Goal: Task Accomplishment & Management: Manage account settings

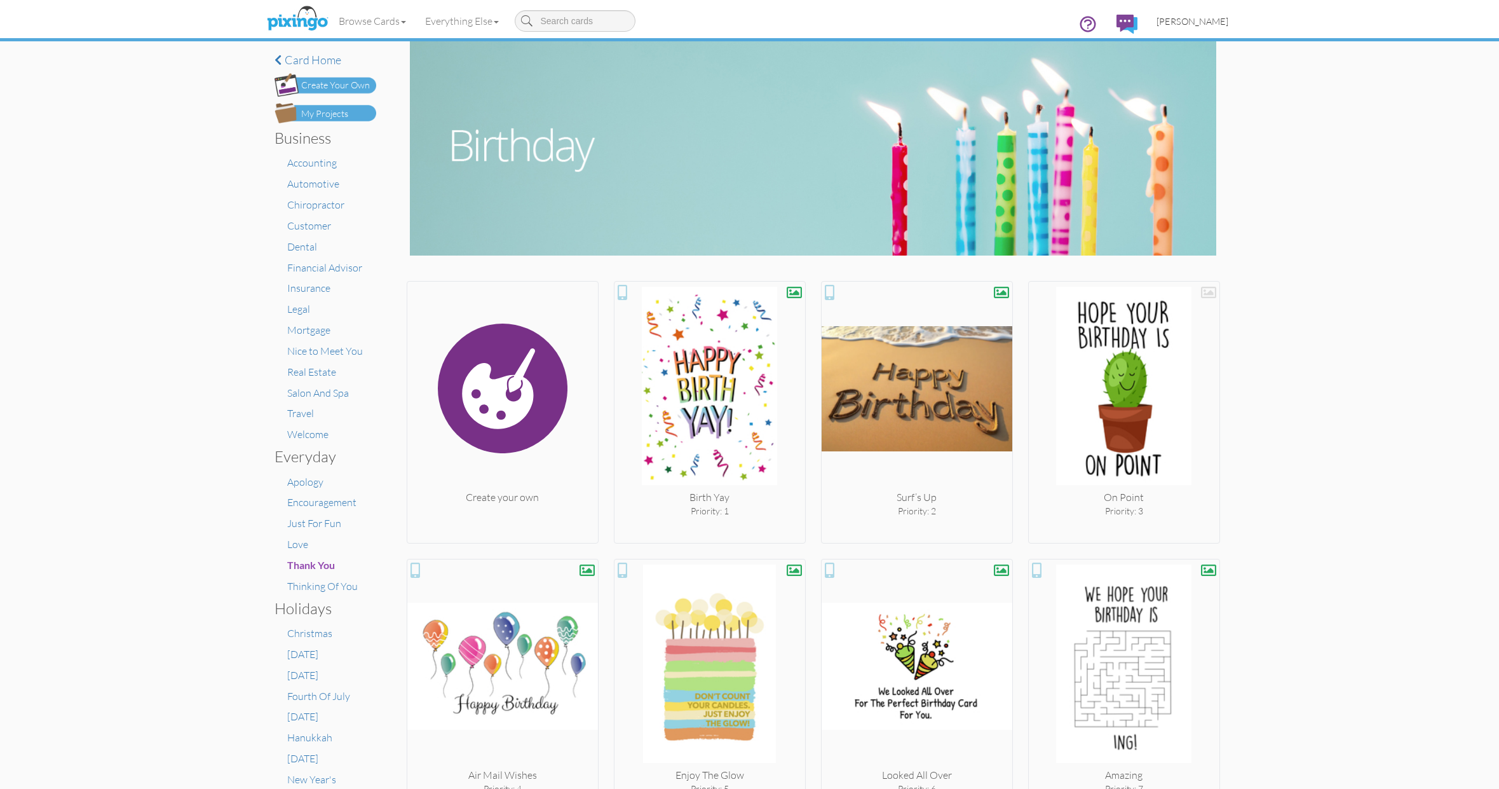
click at [1209, 18] on span "[PERSON_NAME]" at bounding box center [1193, 21] width 72 height 11
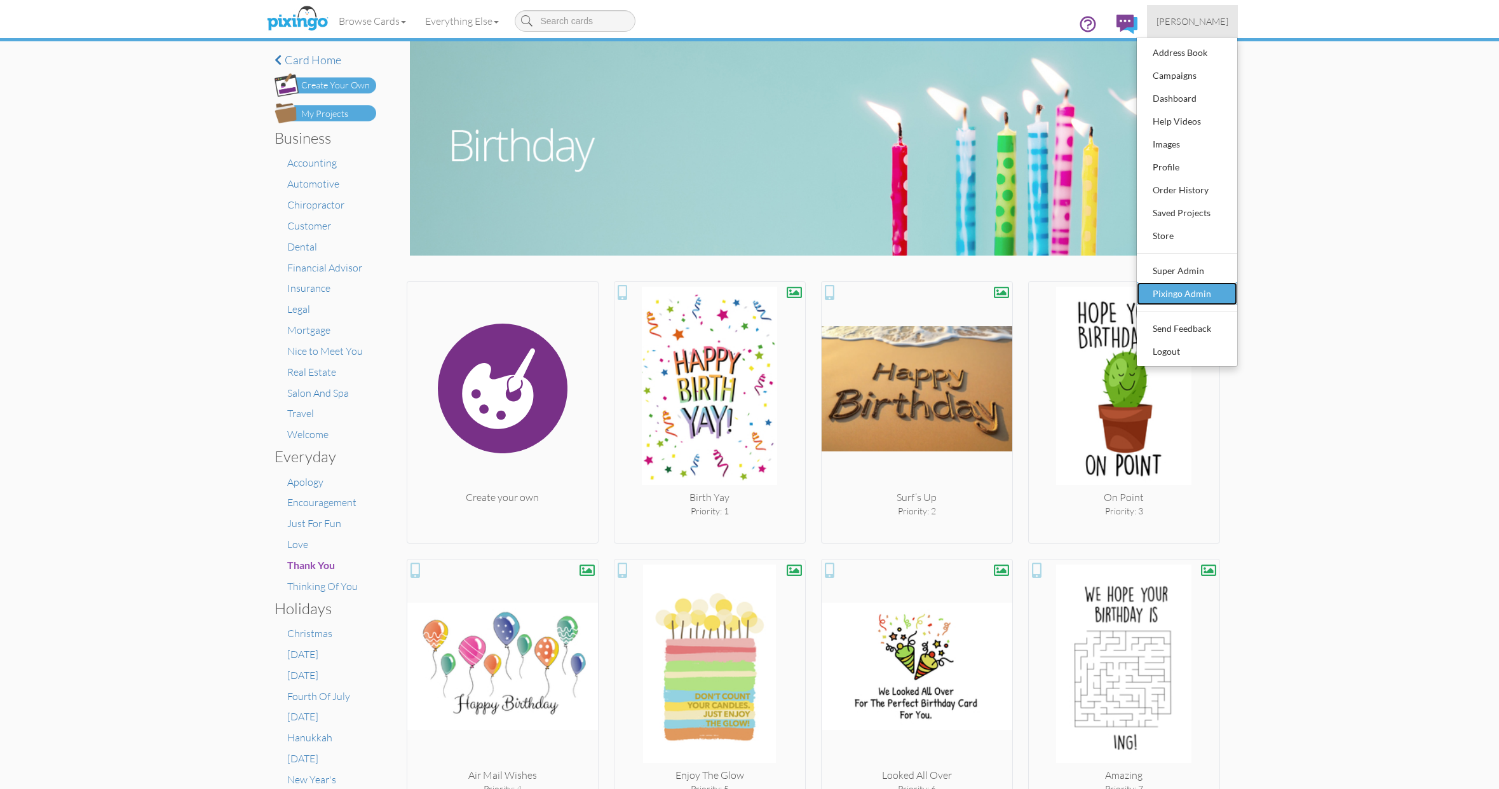
click at [1168, 294] on div "Pixingo Admin" at bounding box center [1187, 293] width 75 height 19
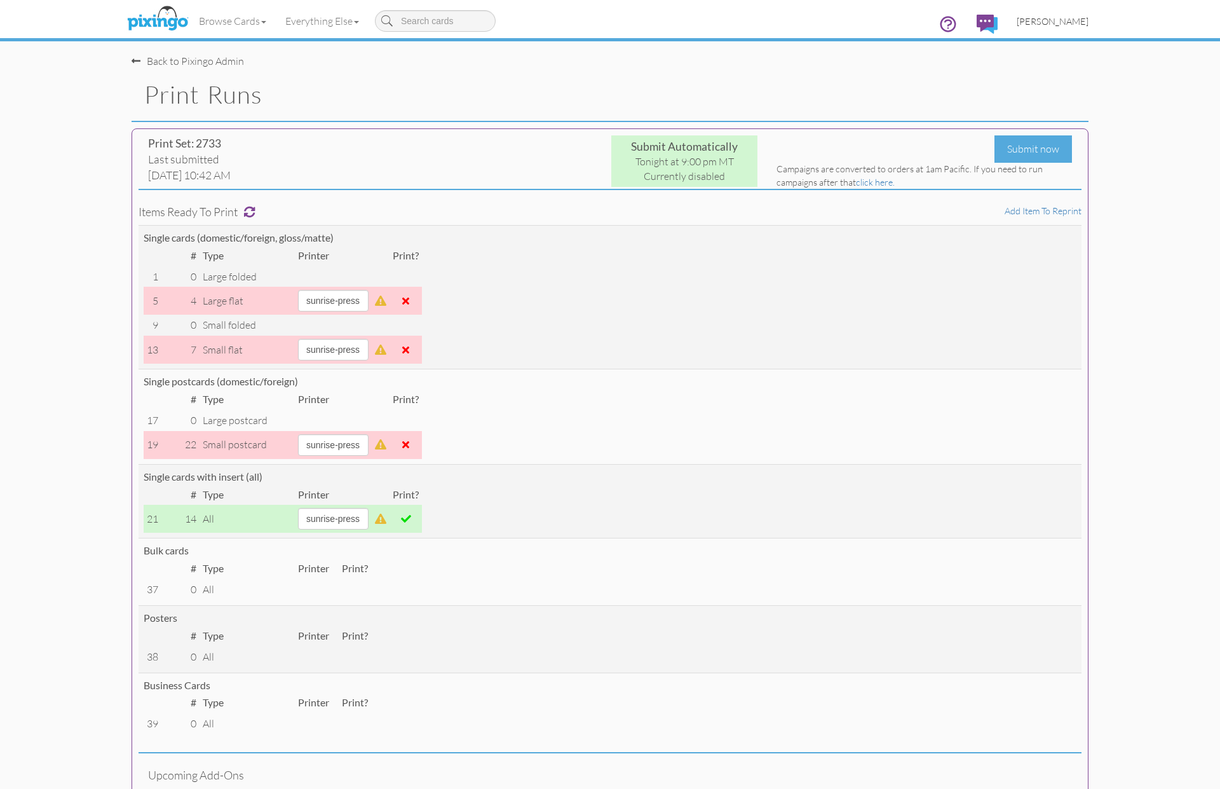
click at [1053, 27] on link "[PERSON_NAME]" at bounding box center [1052, 21] width 91 height 32
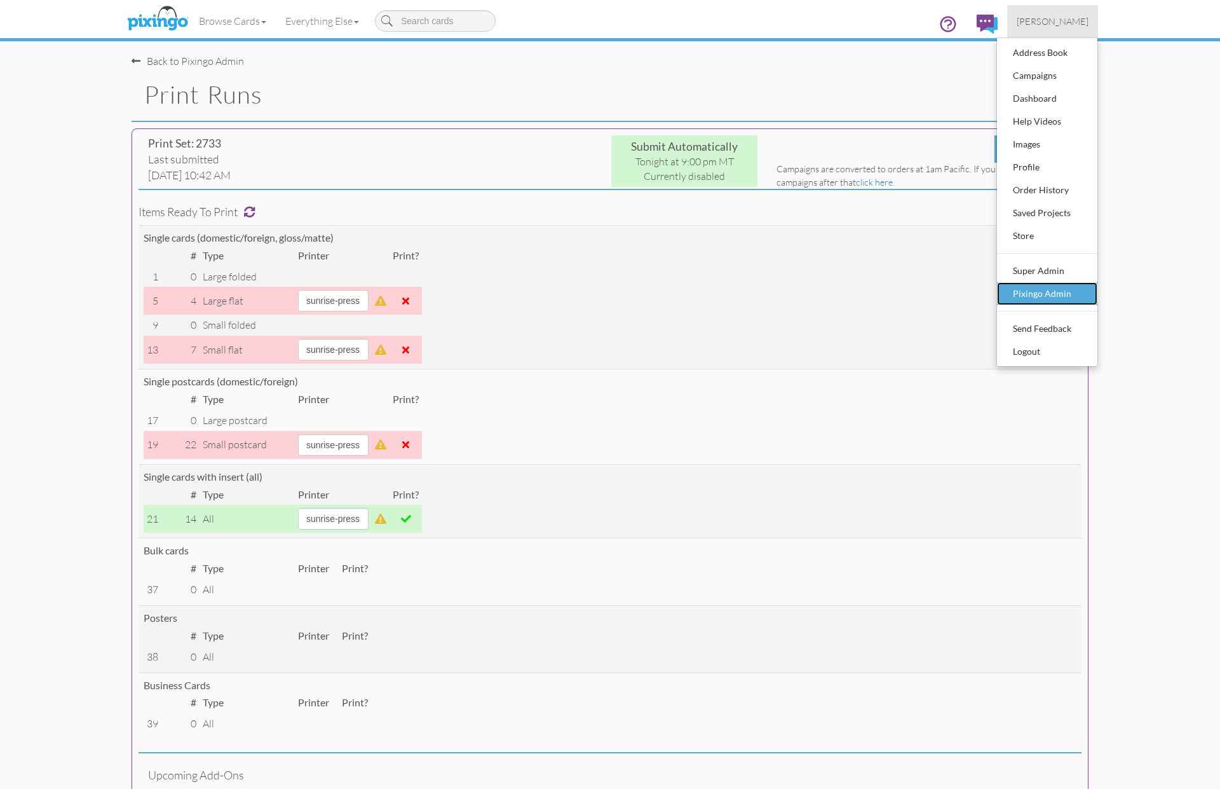
click at [1048, 294] on div "Pixingo Admin" at bounding box center [1047, 293] width 75 height 19
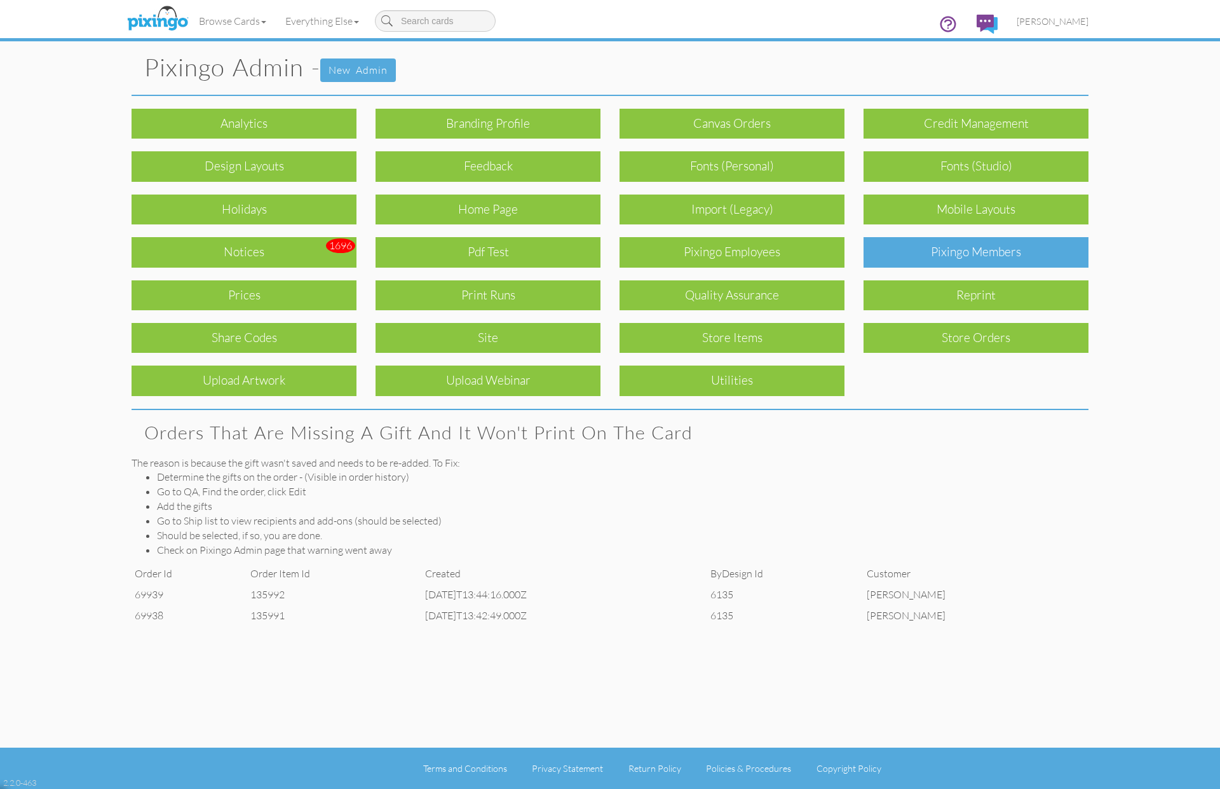
click at [976, 256] on div "Pixingo Members" at bounding box center [976, 252] width 225 height 30
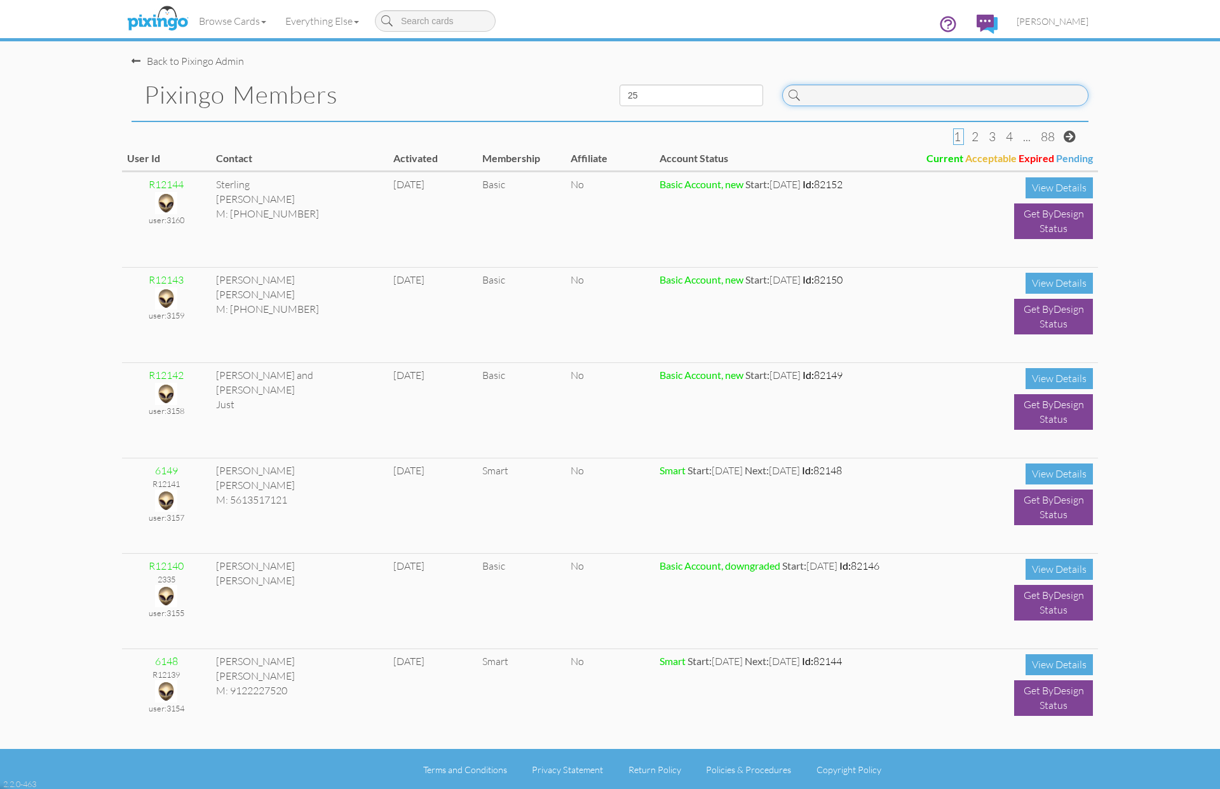
click at [877, 104] on input at bounding box center [935, 96] width 306 height 22
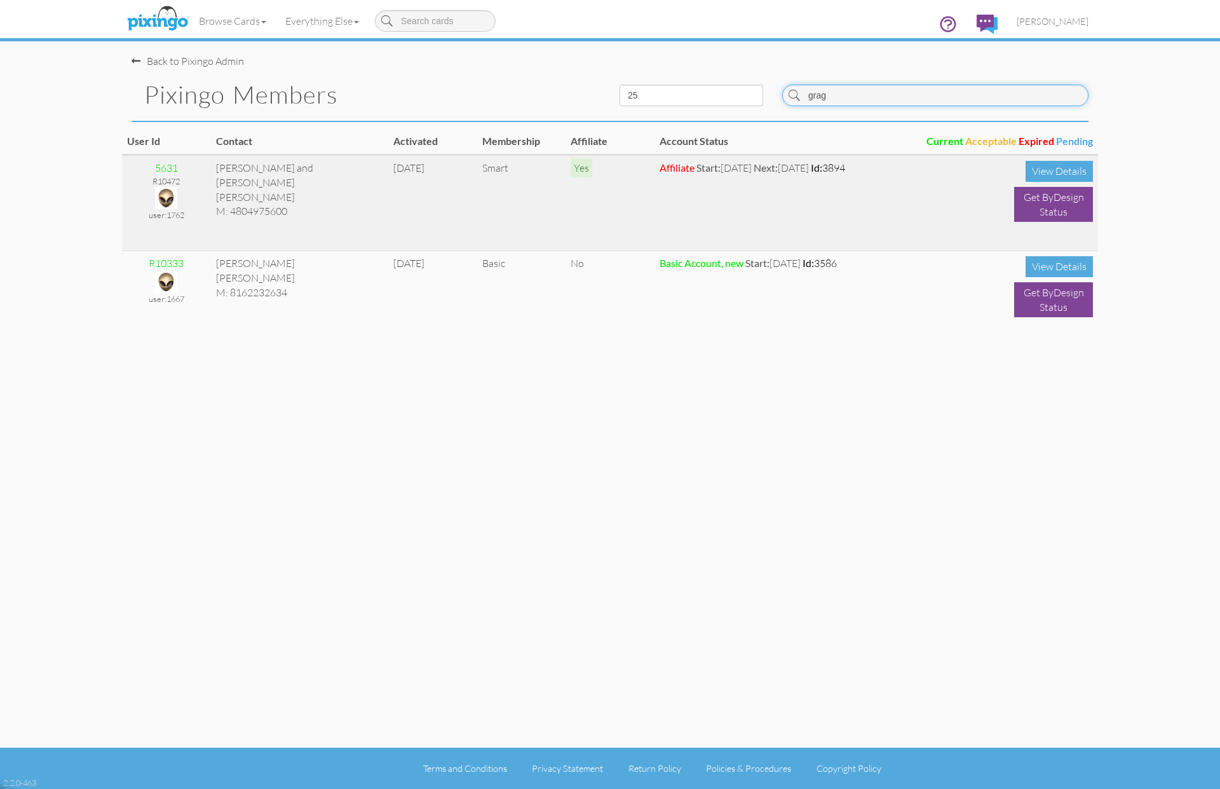
type input "grag"
click at [166, 196] on img at bounding box center [166, 198] width 22 height 22
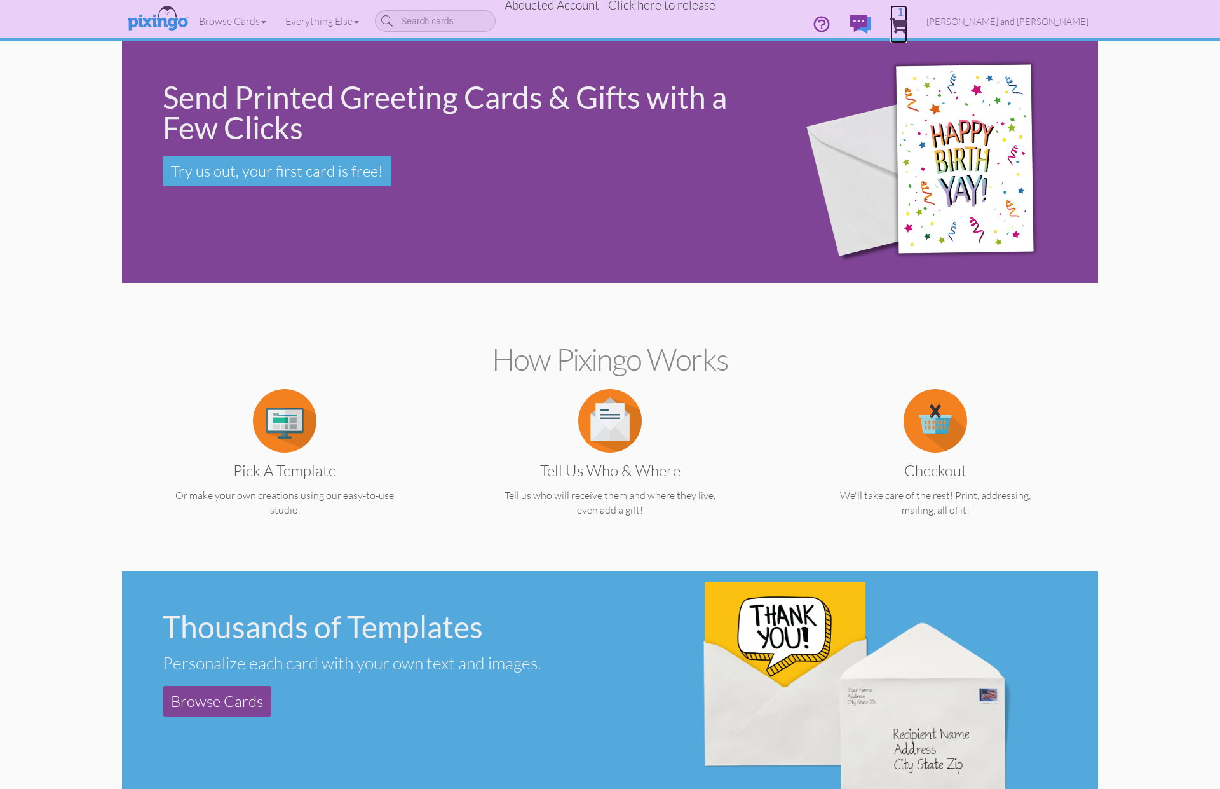
click at [908, 25] on span "1" at bounding box center [898, 25] width 17 height 15
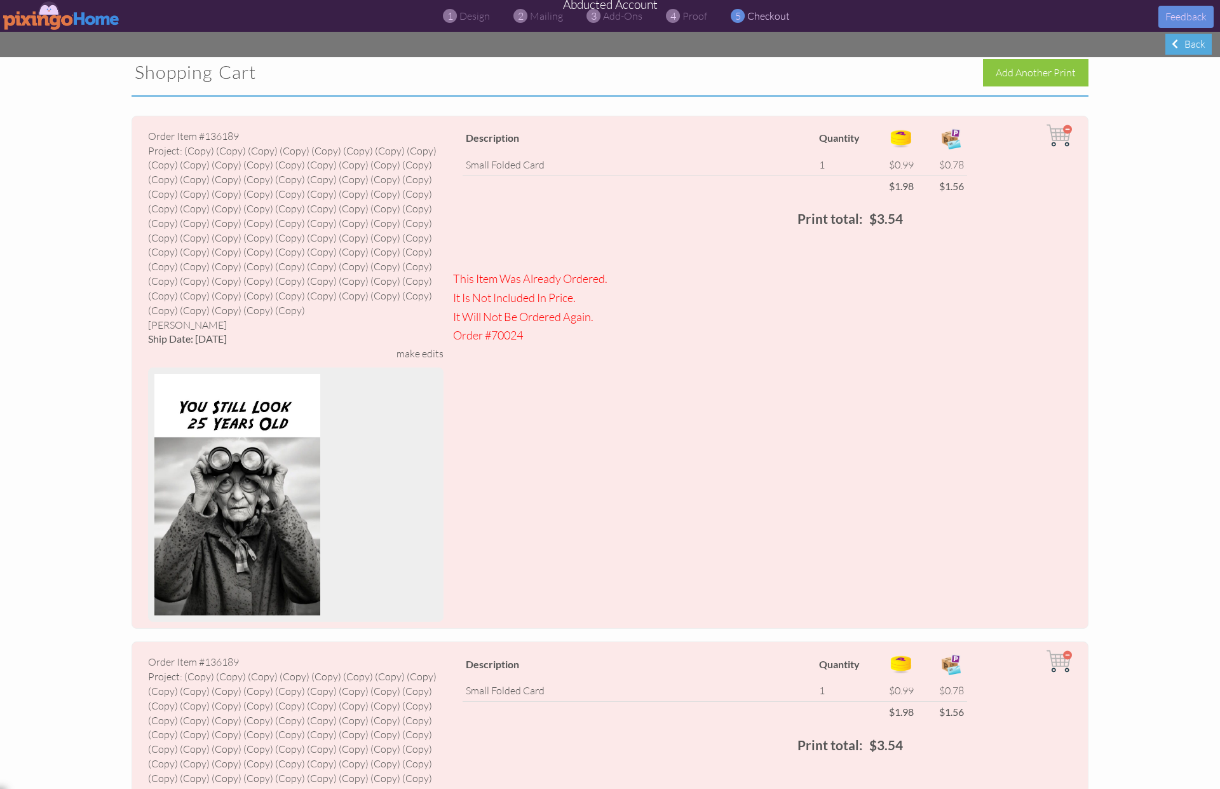
scroll to position [10, 0]
click at [1065, 126] on img at bounding box center [1059, 133] width 25 height 25
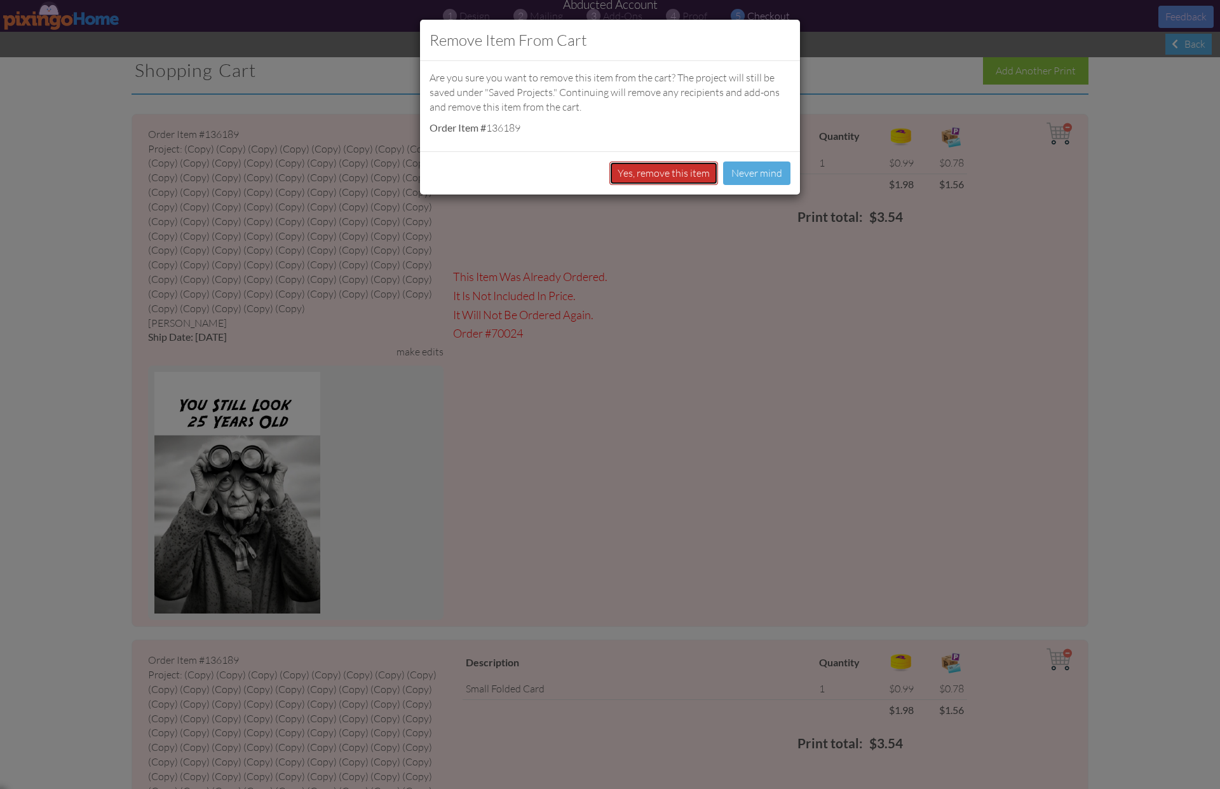
click at [664, 170] on button "Yes, remove this item" at bounding box center [664, 173] width 109 height 24
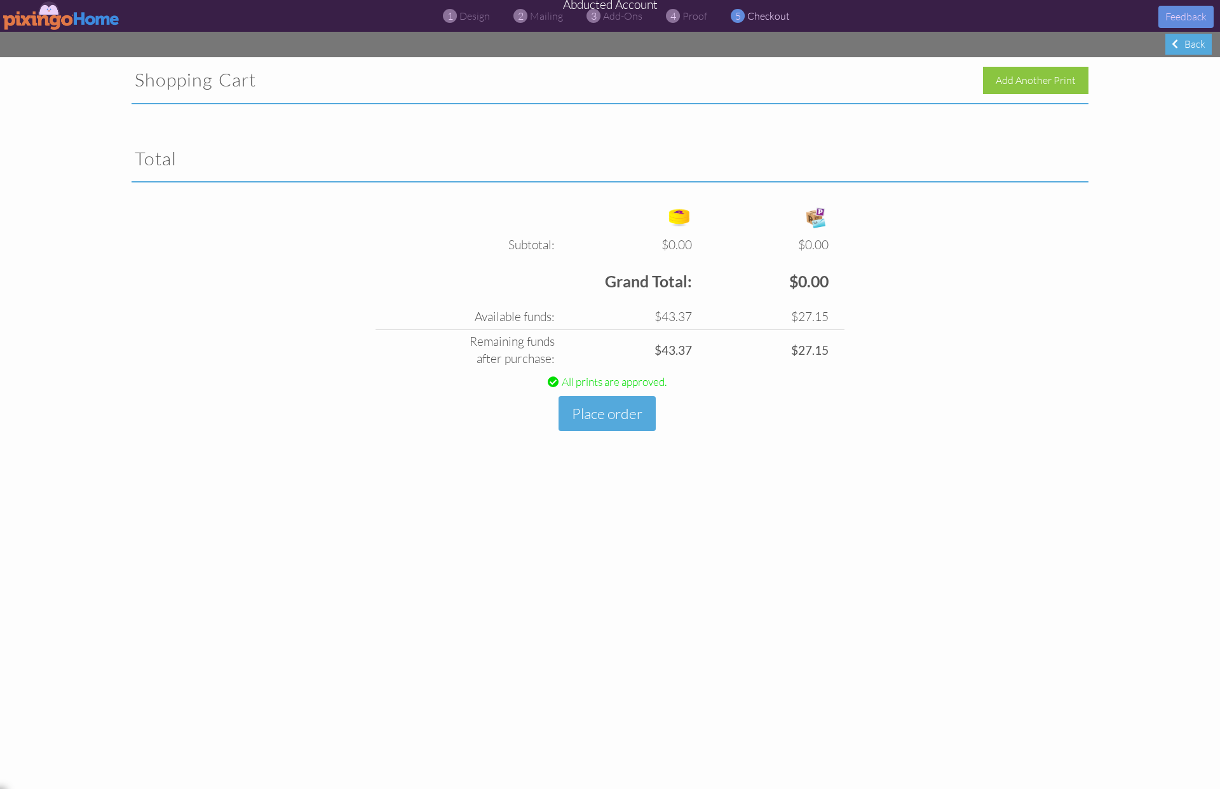
scroll to position [0, 0]
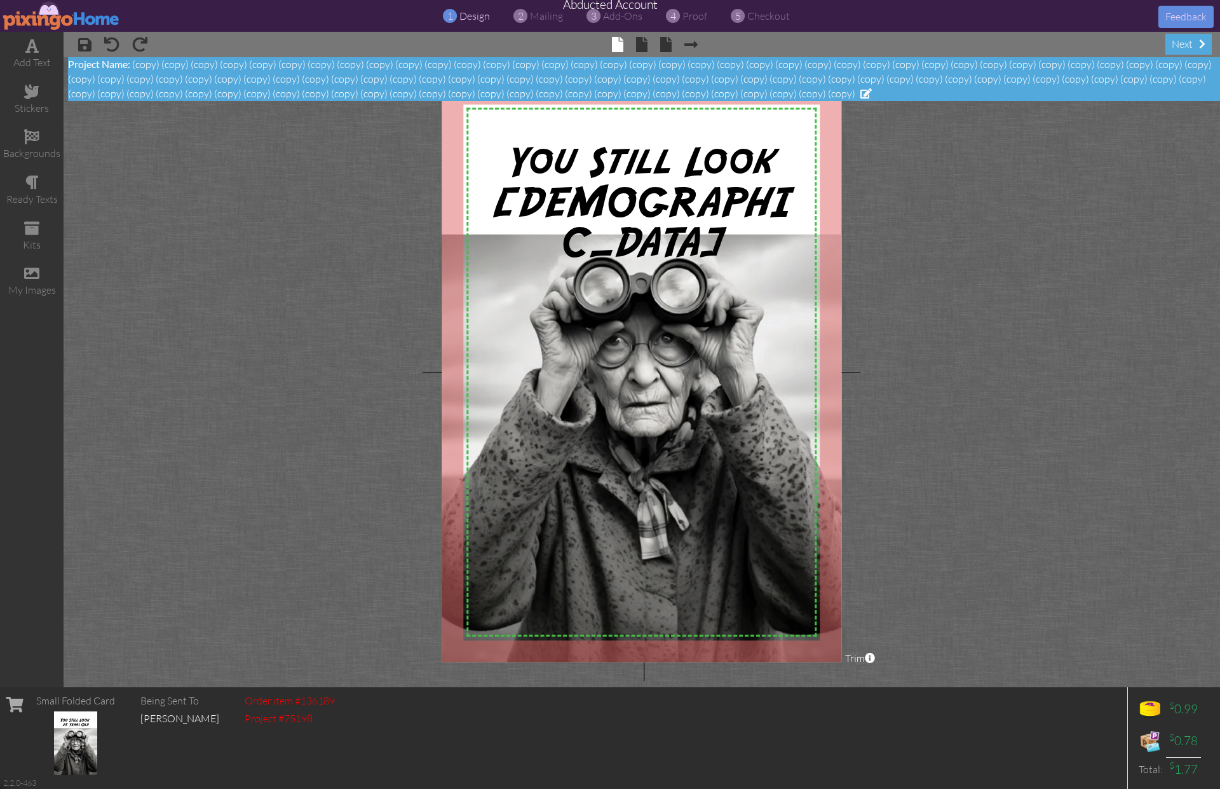
click at [273, 74] on span "(copy) (copy) (copy) (copy) (copy) (copy) (copy) (copy) (copy) (copy) (copy) (c…" at bounding box center [640, 79] width 1144 height 42
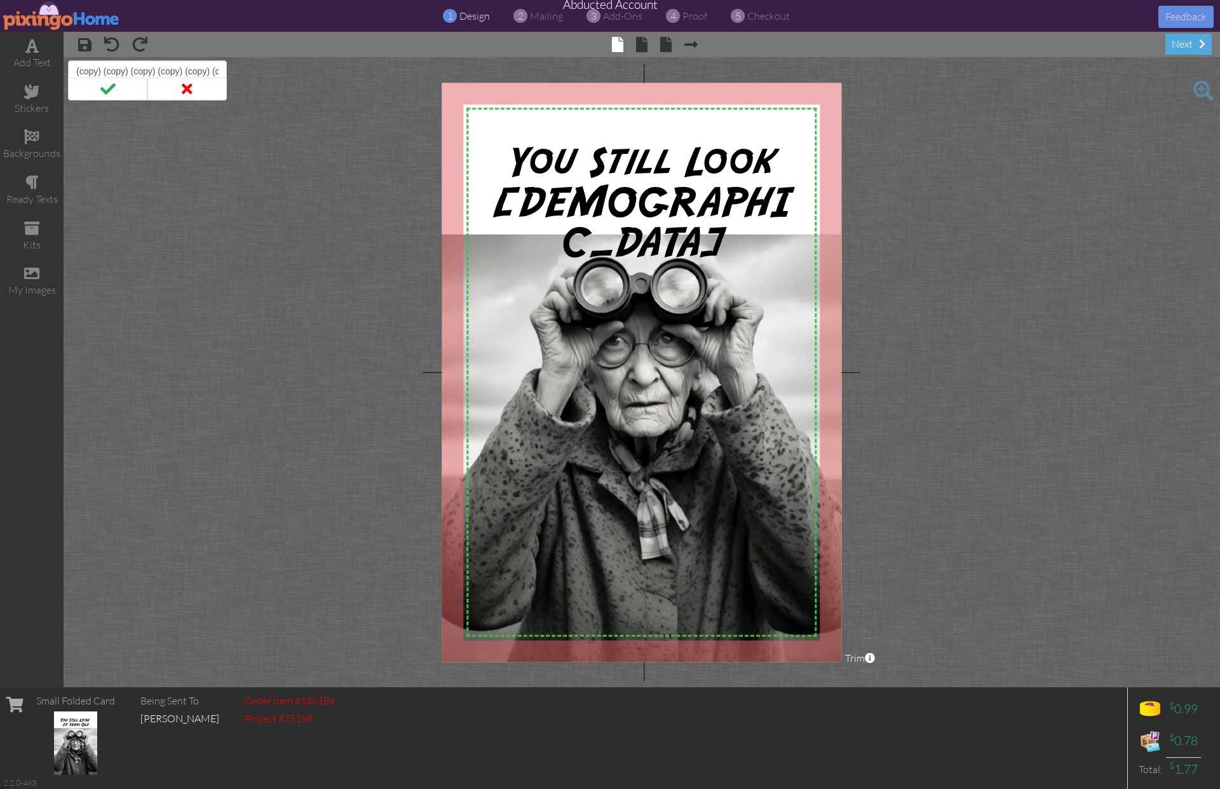
scroll to position [0, 2760]
drag, startPoint x: 146, startPoint y: 70, endPoint x: 235, endPoint y: 74, distance: 88.4
click at [235, 74] on project-studio-wrapper "X X X X X X X X X X X X X X X X X X X X X X X X X X X X X X X X X X X X X X X X…" at bounding box center [642, 372] width 1157 height 630
click at [212, 72] on input "(copy) (copy) (copy) (copy) (copy) (copy) (copy) (copy) (copy) (copy) (copy) (c…" at bounding box center [147, 71] width 159 height 22
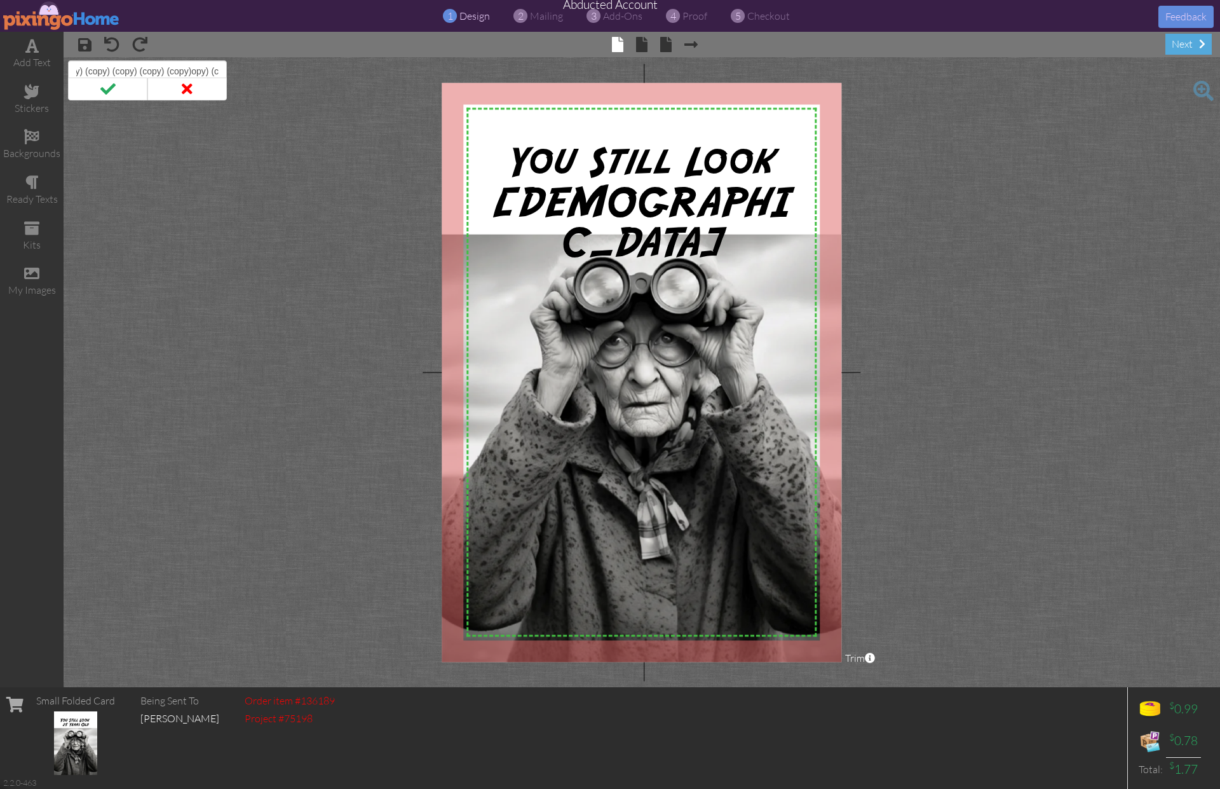
click at [222, 71] on input "(copy) (copy) (copy) (copy) (copy) (copy) (copy) (copy) (copy) (copy) (copy) (c…" at bounding box center [147, 71] width 159 height 22
drag, startPoint x: 222, startPoint y: 71, endPoint x: 170, endPoint y: 72, distance: 52.8
click at [170, 72] on input "(copy) (copy) (copy) (copy) (copy) (copy) (copy) (copy) (copy) (copy) (copy) (c…" at bounding box center [147, 71] width 159 height 22
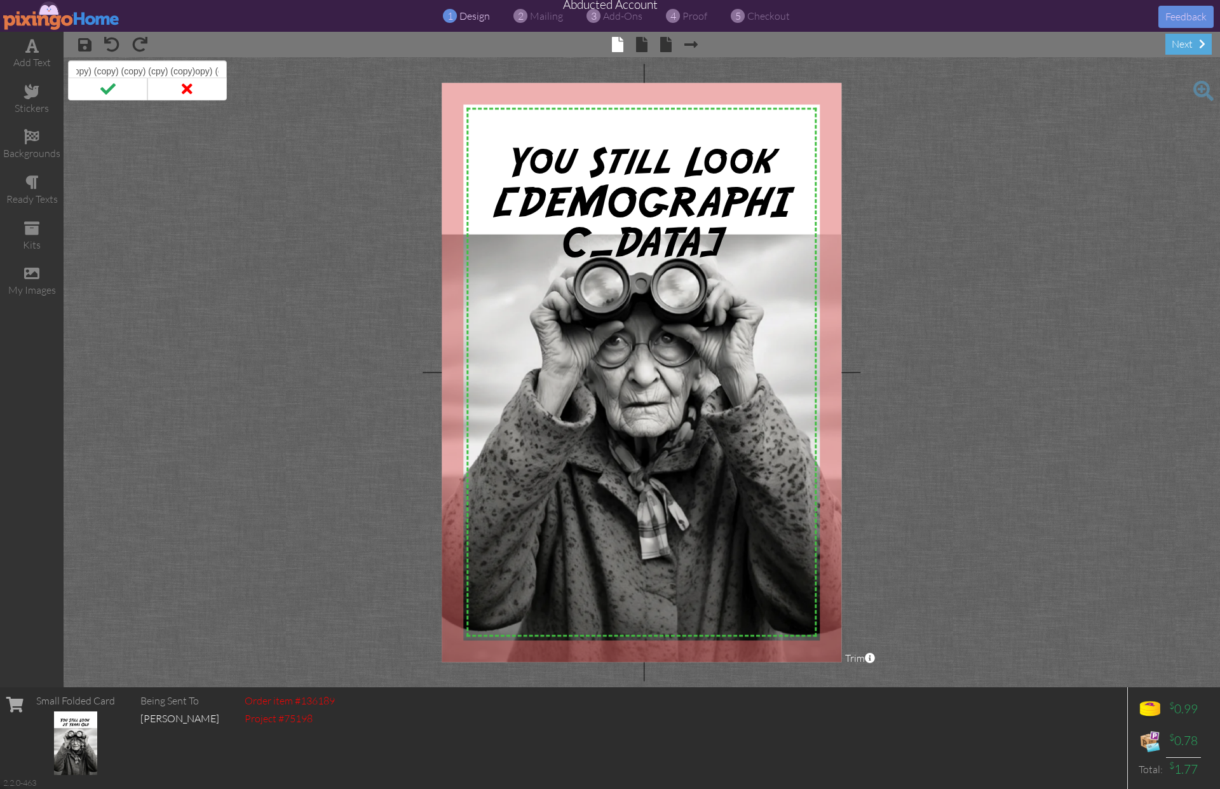
drag, startPoint x: 224, startPoint y: 72, endPoint x: 173, endPoint y: 79, distance: 51.2
click at [134, 66] on input "(copy) (copy) (copy) (cpy) (copy)opy) (c" at bounding box center [147, 71] width 159 height 22
drag, startPoint x: 179, startPoint y: 73, endPoint x: 184, endPoint y: 91, distance: 18.7
click at [109, 71] on input "(copy) (copy) (cy) (c" at bounding box center [147, 71] width 159 height 22
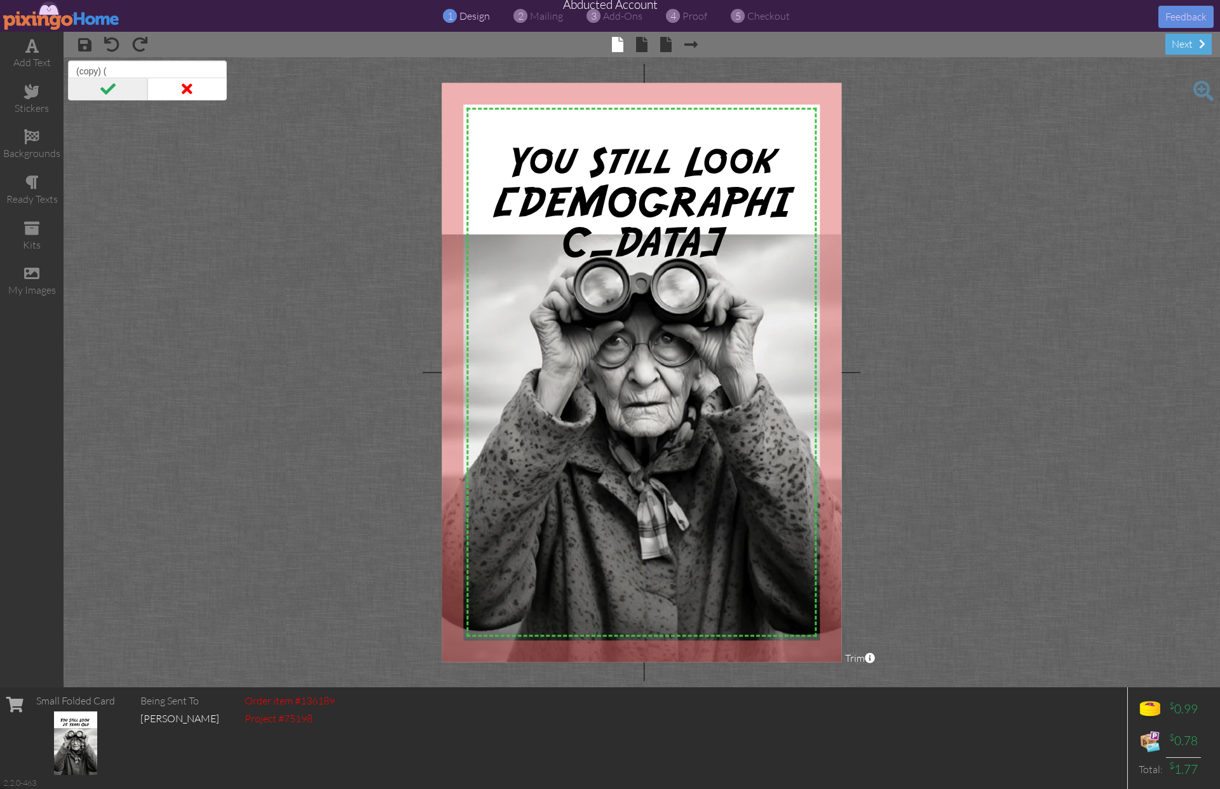
type input "(copy) ("
click at [104, 86] on span at bounding box center [107, 89] width 79 height 23
click at [689, 13] on span "proof" at bounding box center [695, 16] width 25 height 13
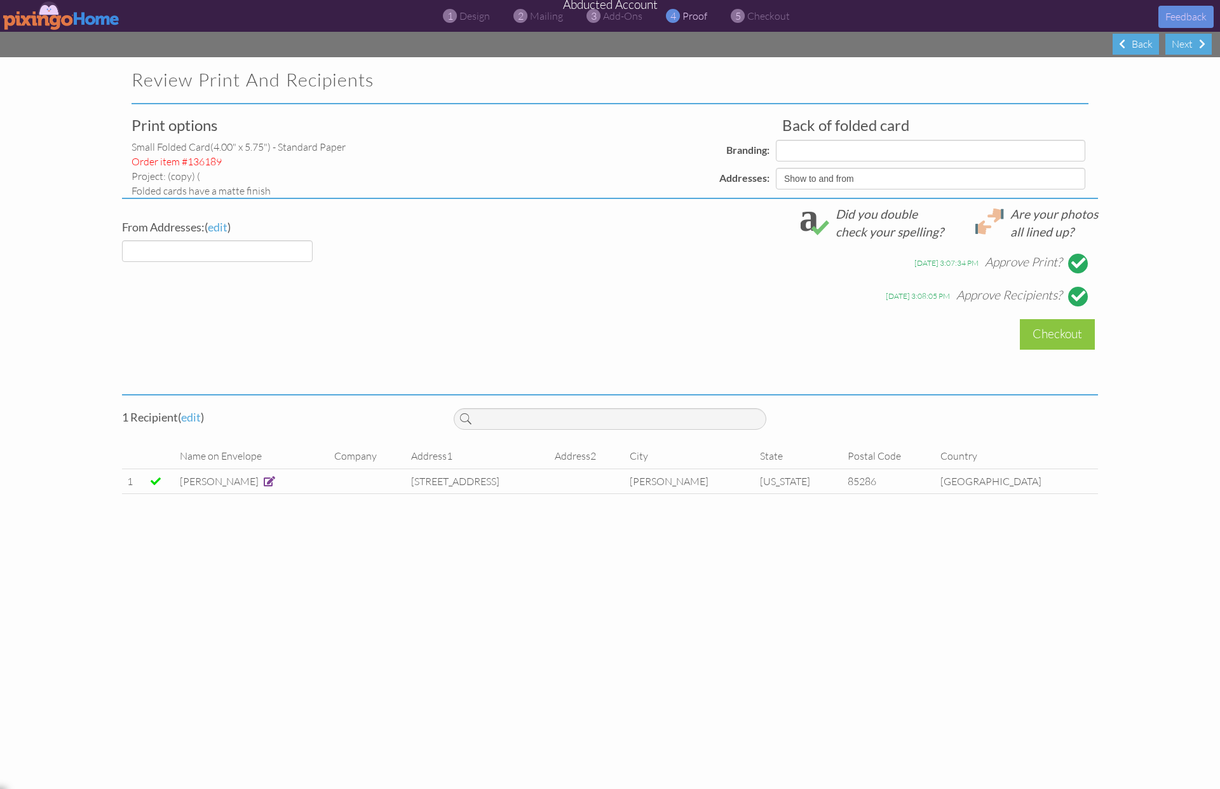
select select "object:137"
select select "object:135"
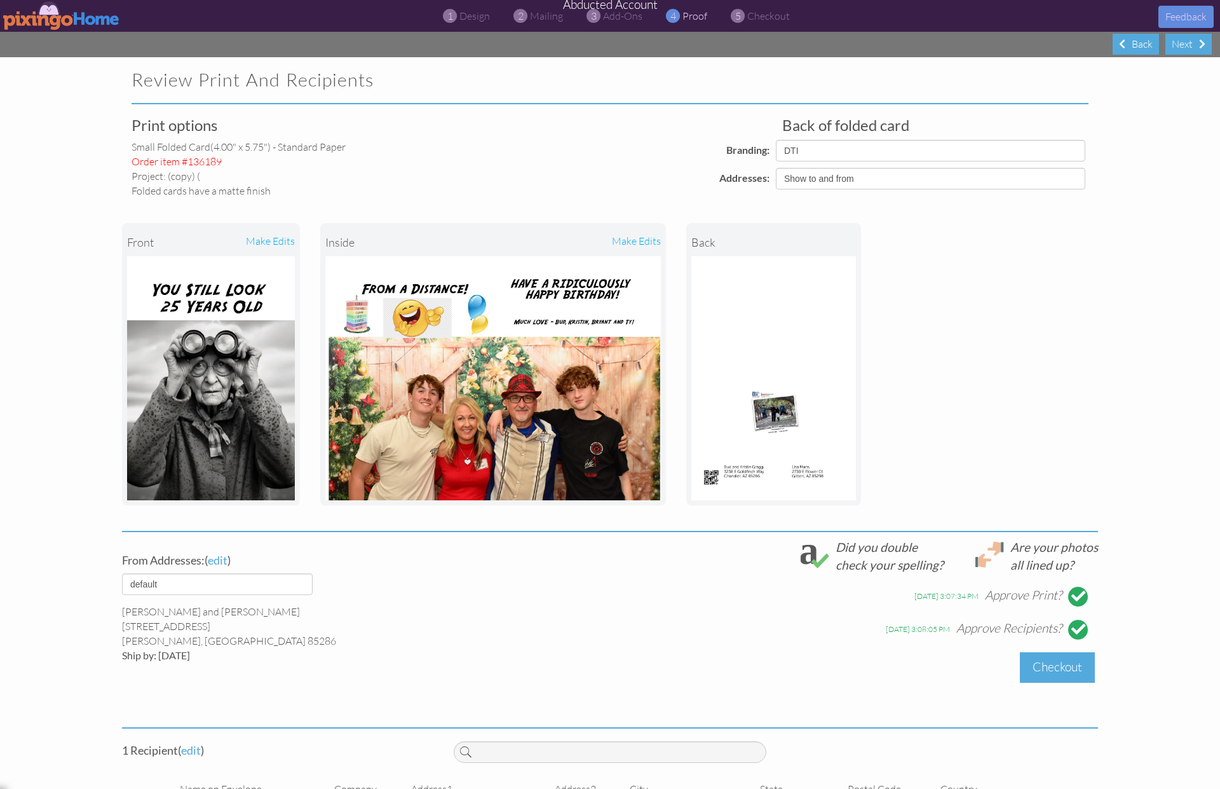
click at [1061, 672] on div "Checkout" at bounding box center [1057, 667] width 75 height 30
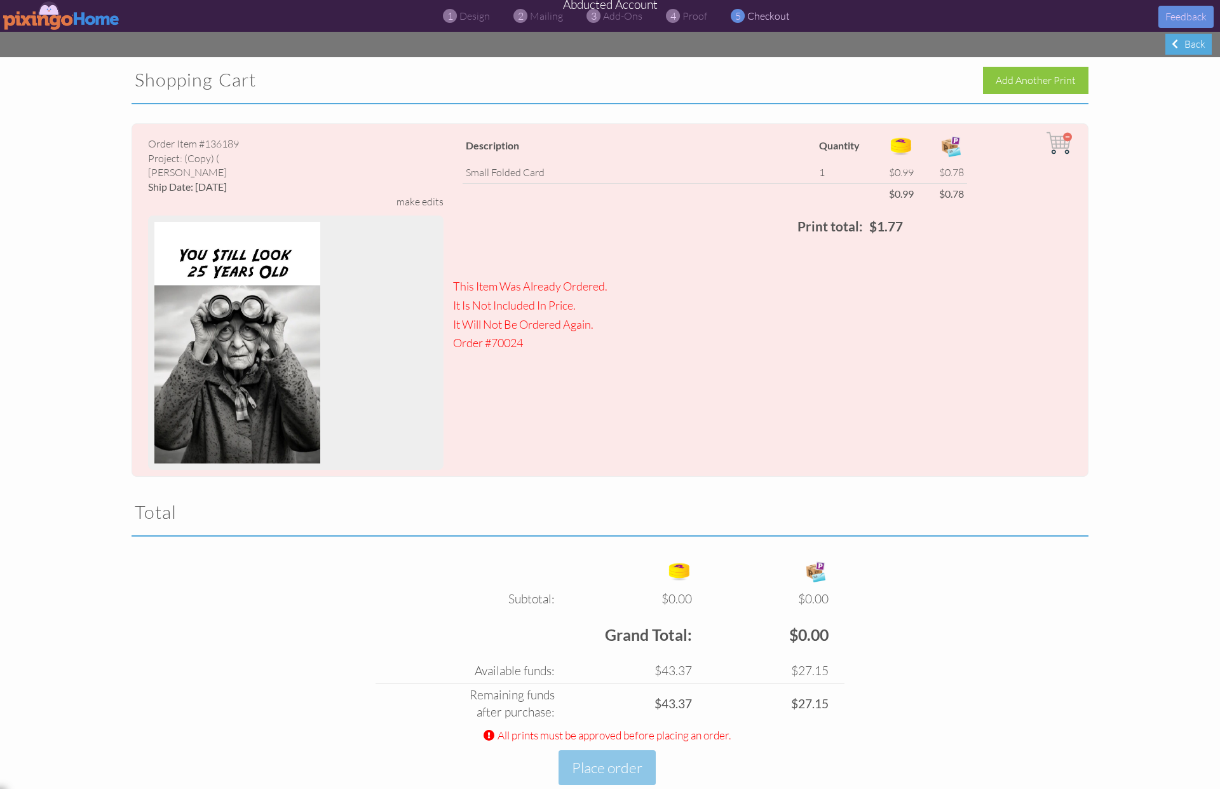
click at [36, 22] on img at bounding box center [61, 15] width 117 height 29
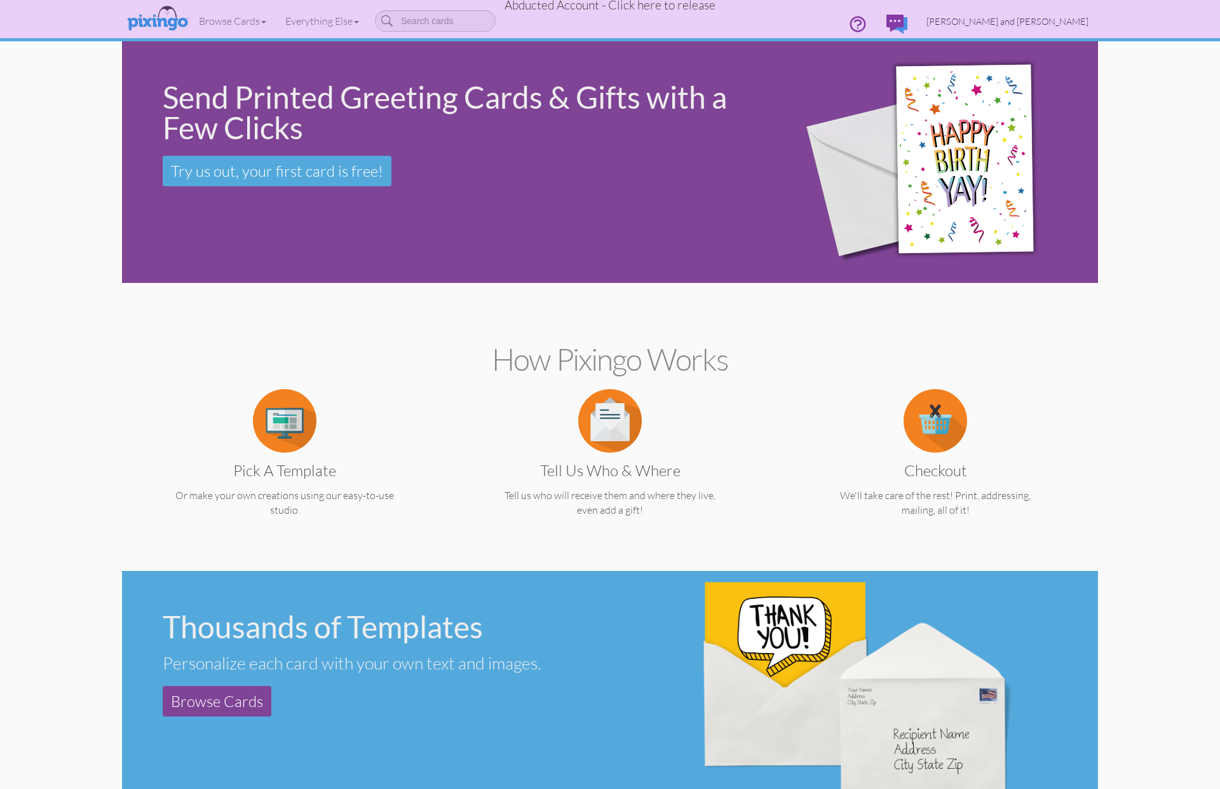
click at [1030, 24] on span "[PERSON_NAME] and [PERSON_NAME]" at bounding box center [1008, 21] width 162 height 11
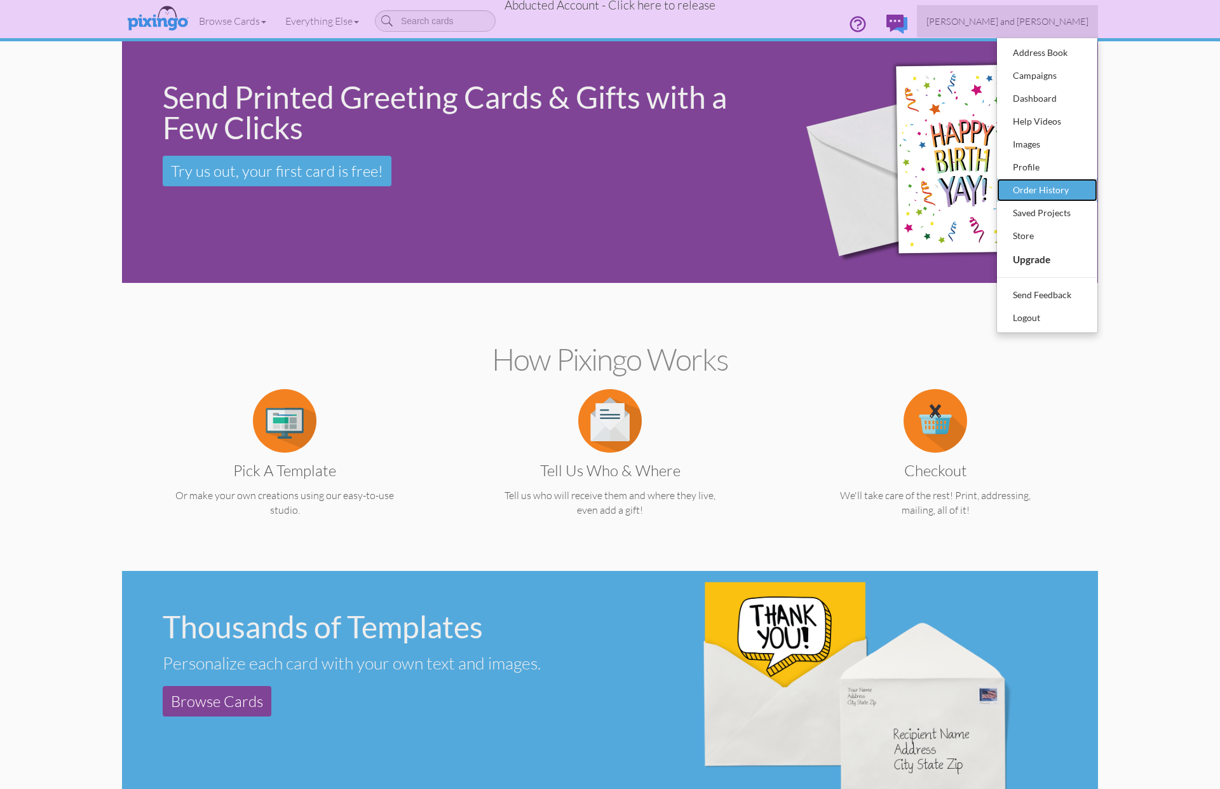
click at [1020, 182] on div "Order History" at bounding box center [1047, 190] width 75 height 19
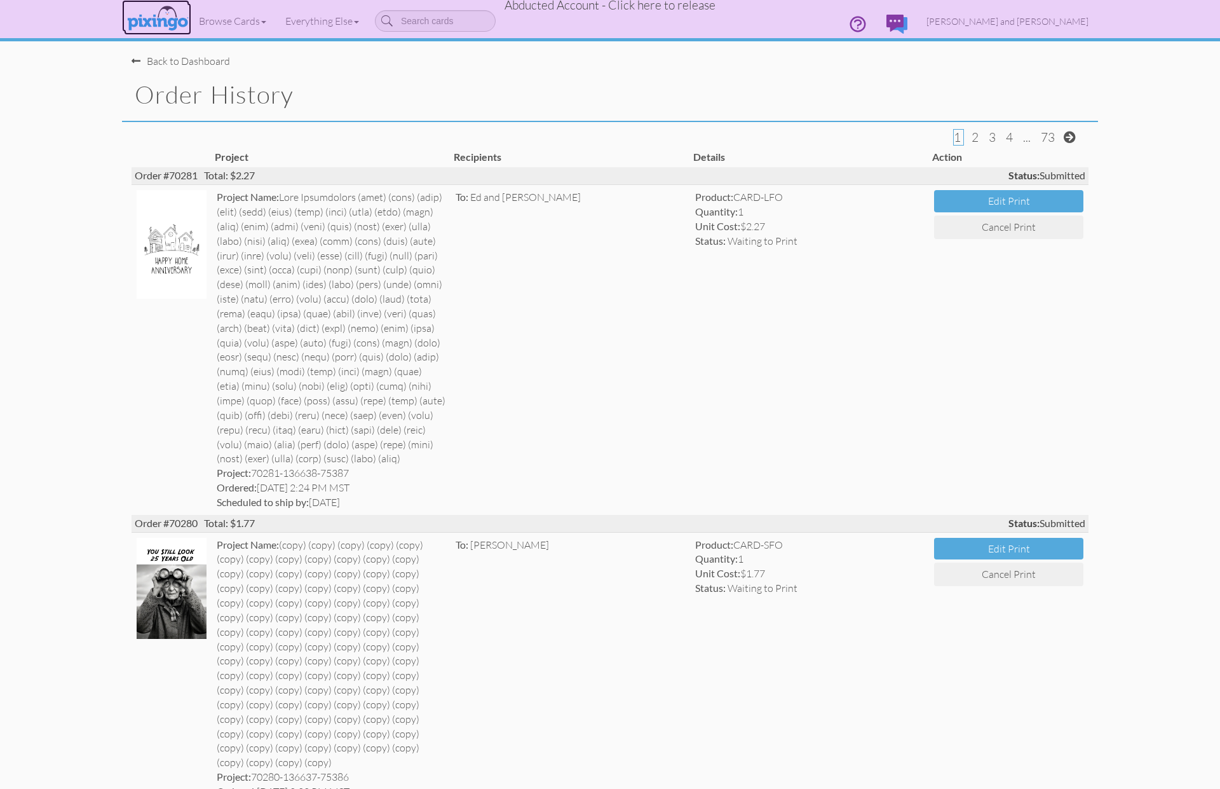
click at [163, 17] on img at bounding box center [157, 19] width 67 height 32
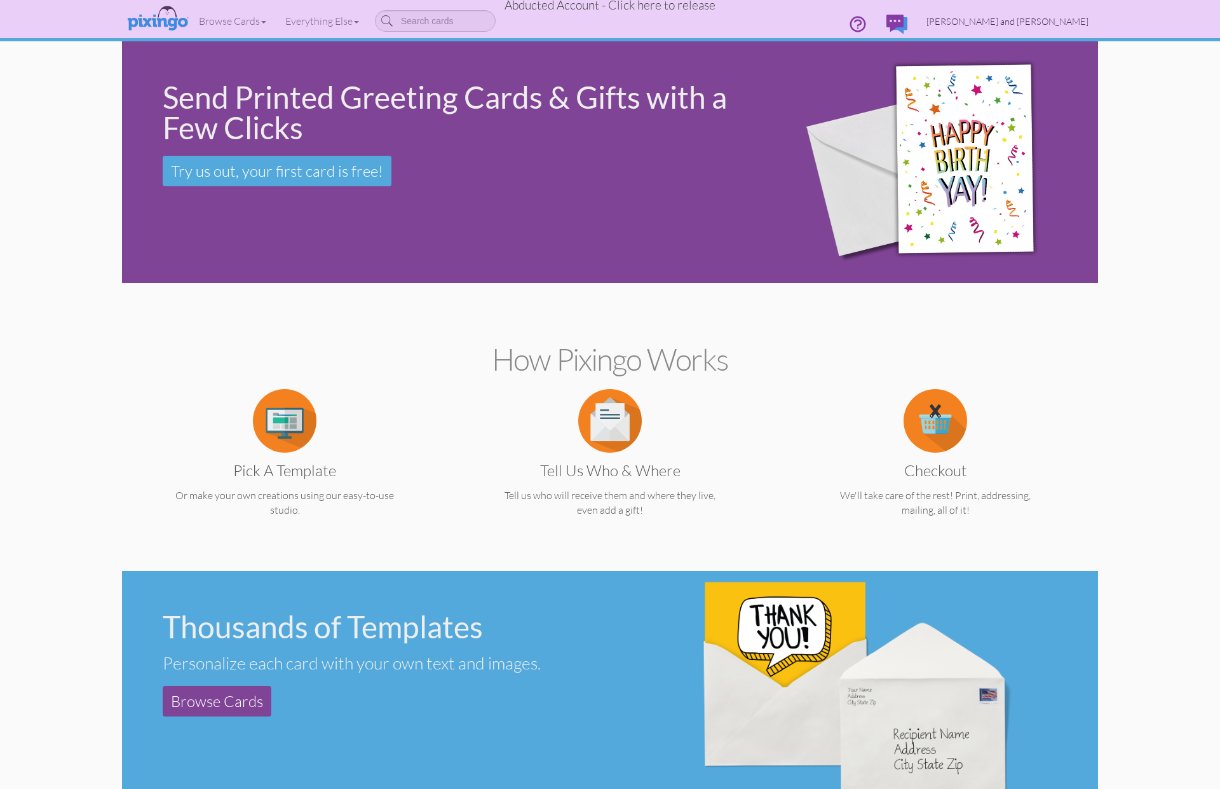
click at [1024, 13] on link "[PERSON_NAME] and [PERSON_NAME]" at bounding box center [1007, 21] width 181 height 32
click at [1048, 22] on span "[PERSON_NAME] and [PERSON_NAME]" at bounding box center [1008, 21] width 162 height 11
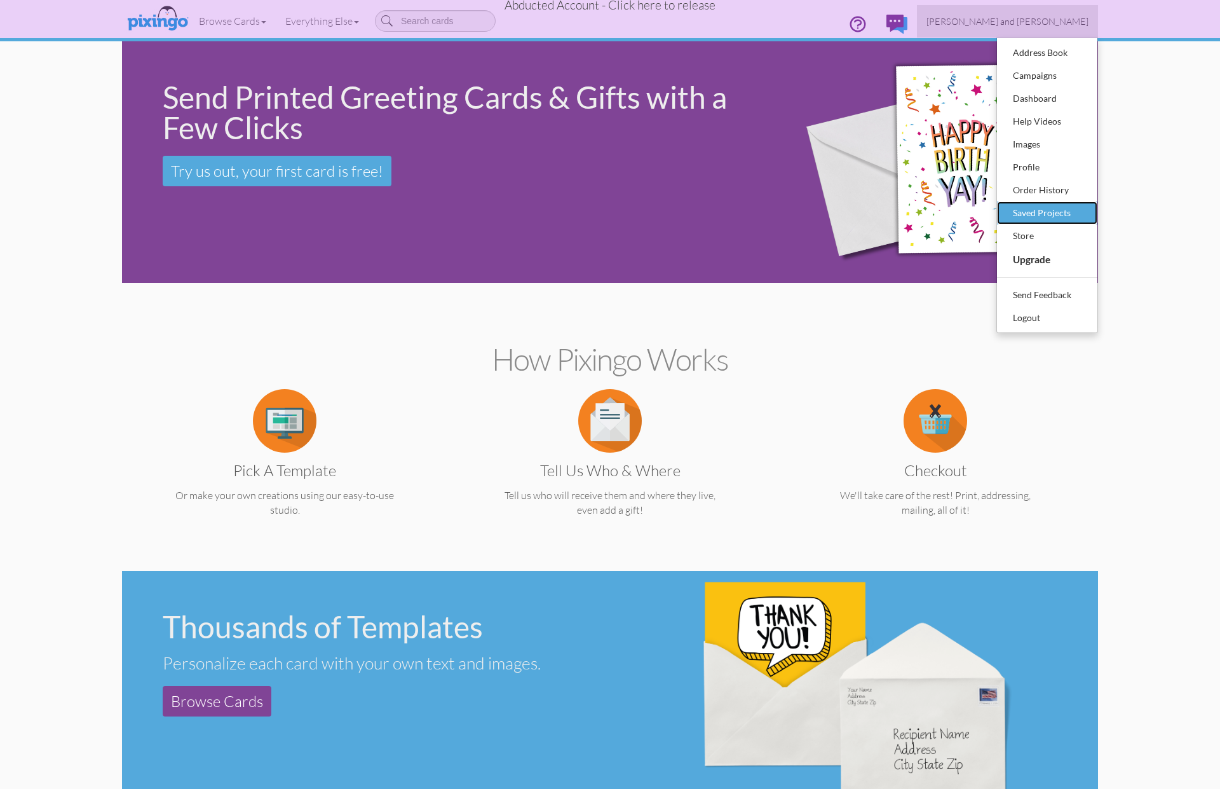
click at [1051, 217] on div "Saved Projects" at bounding box center [1047, 212] width 75 height 19
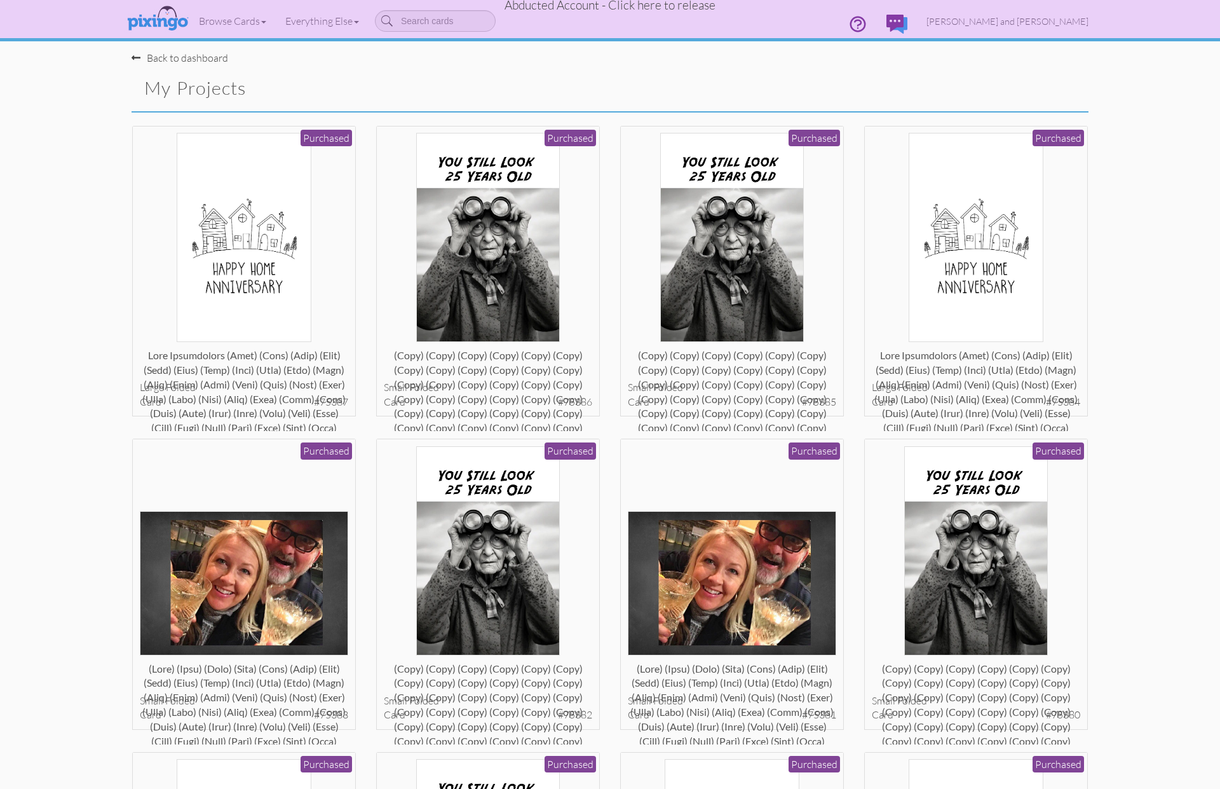
click at [386, 71] on div "Back to dashboard My Projects" at bounding box center [366, 81] width 488 height 60
click at [749, 84] on div "Back to dashboard My Projects" at bounding box center [610, 81] width 976 height 60
click at [1067, 24] on span "Bud and Kristin Gragg" at bounding box center [1008, 21] width 162 height 11
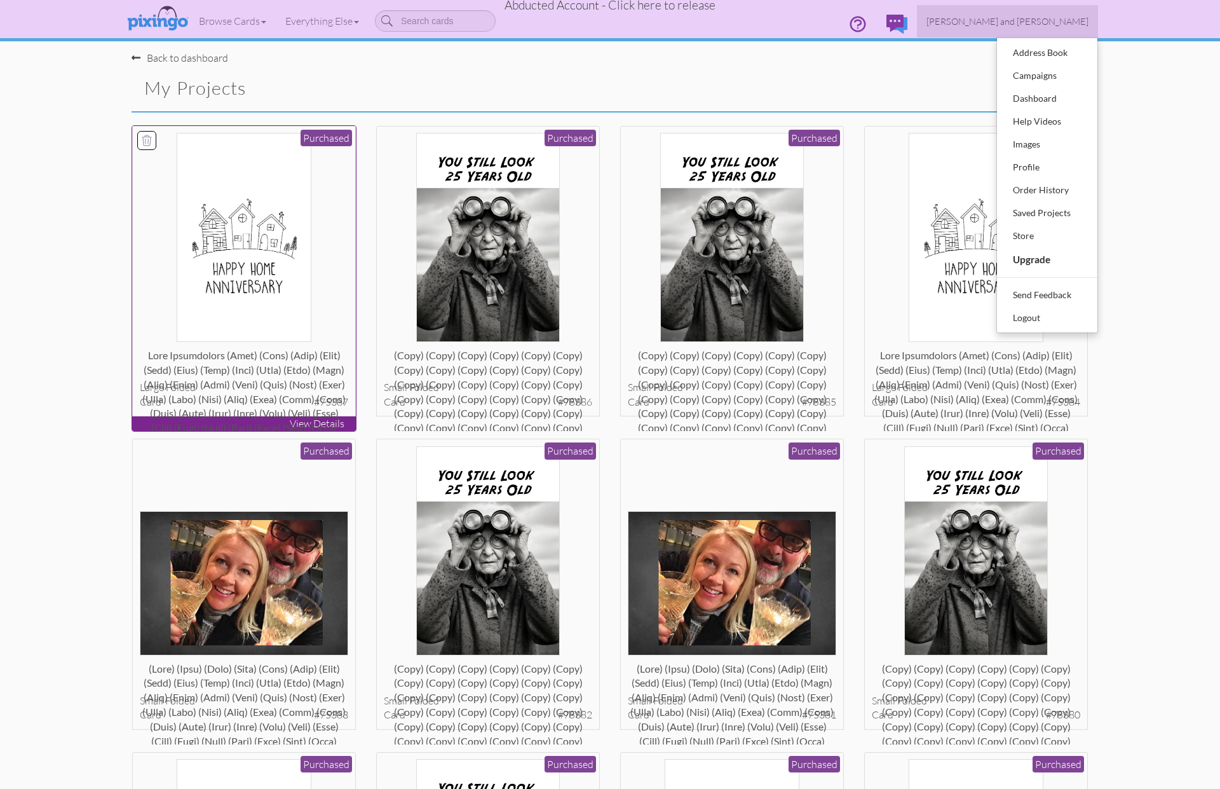
click at [252, 270] on img at bounding box center [244, 237] width 135 height 209
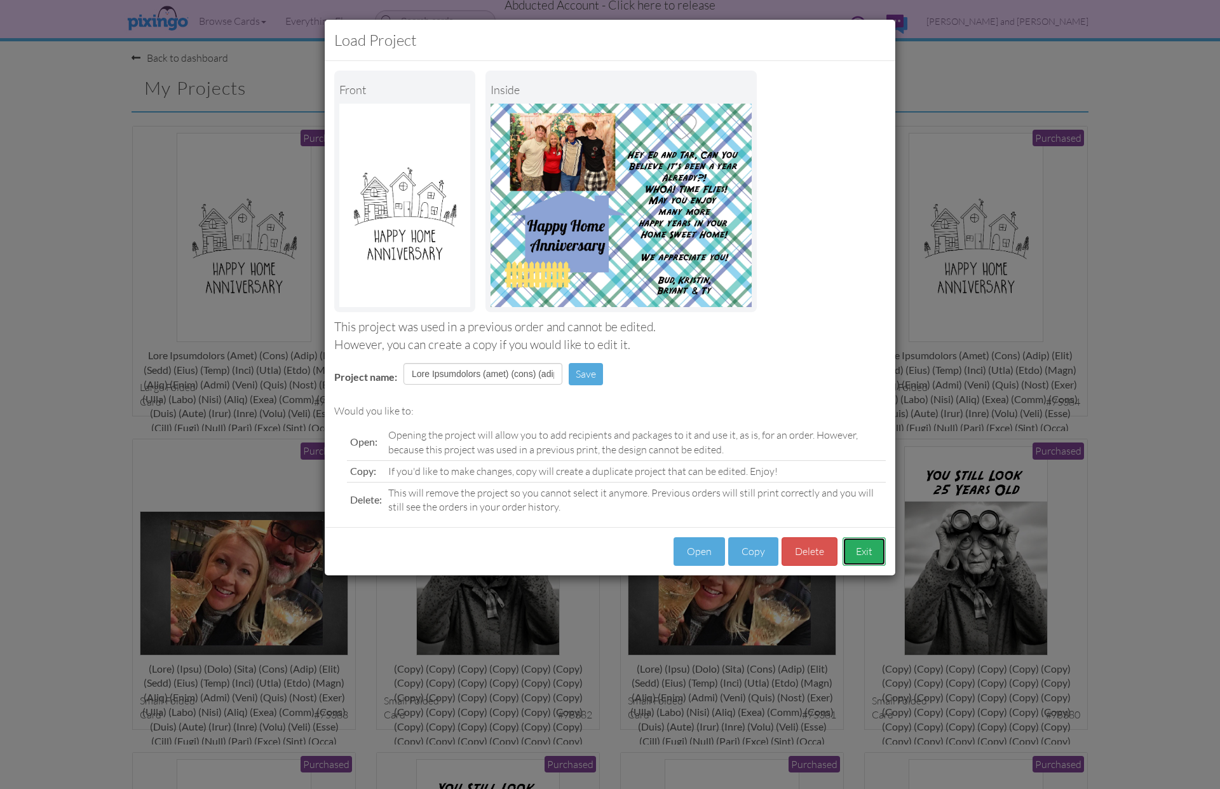
click at [868, 556] on button "Exit" at bounding box center [864, 551] width 43 height 29
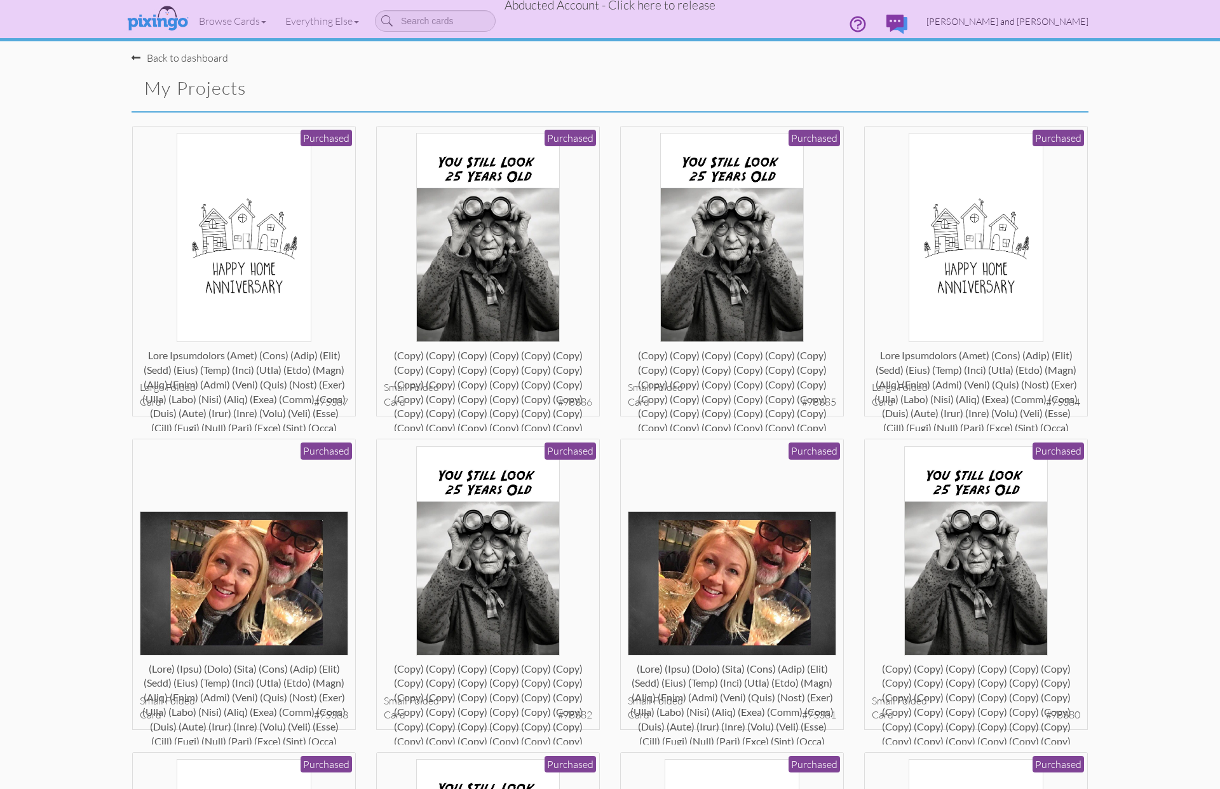
click at [1032, 16] on span "Bud and Kristin Gragg" at bounding box center [1008, 21] width 162 height 11
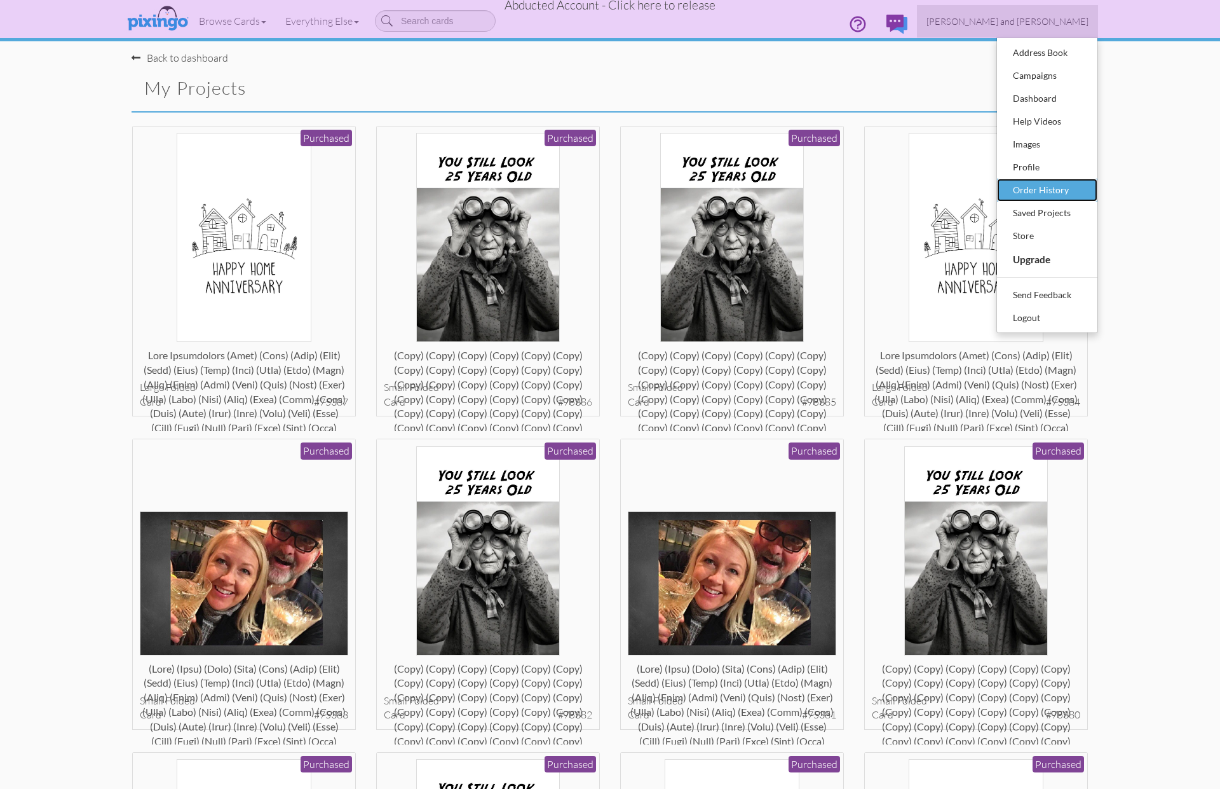
click at [1027, 181] on div "Order History" at bounding box center [1047, 190] width 75 height 19
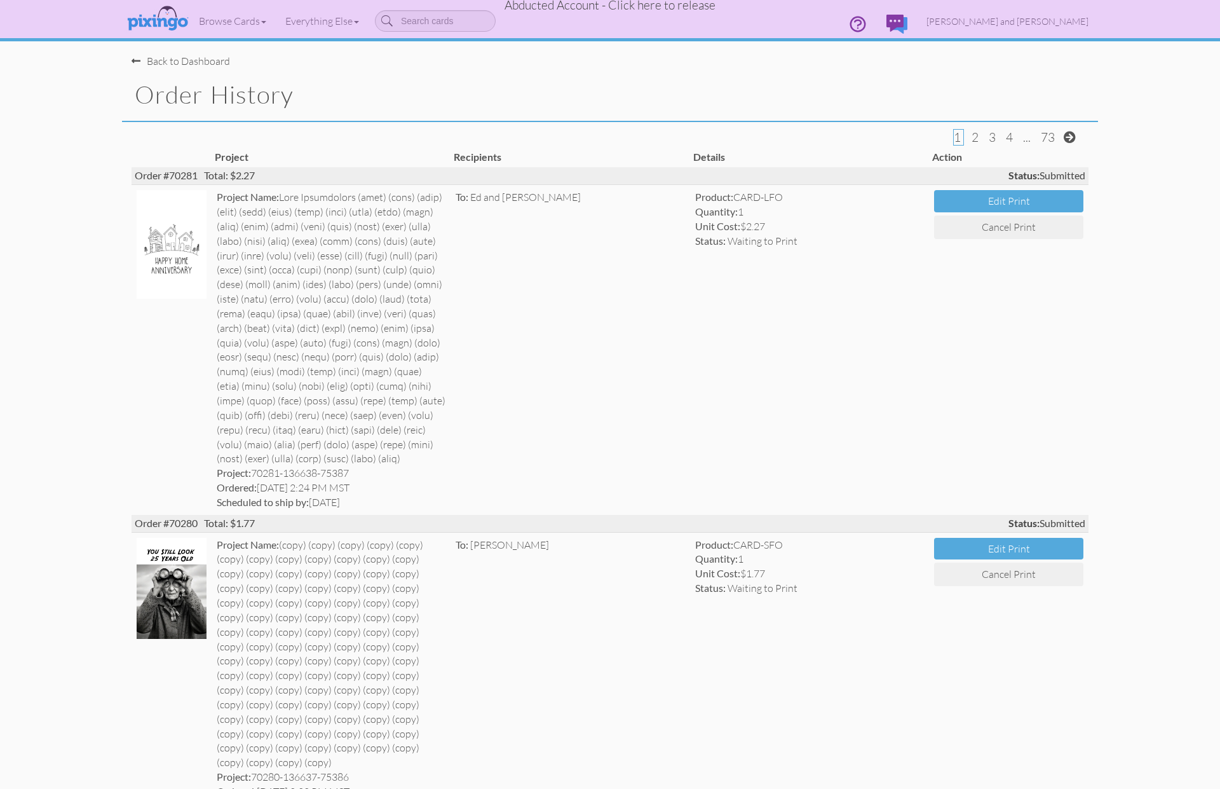
click at [1031, 22] on span "Bud and Kristin Gragg" at bounding box center [1008, 21] width 162 height 11
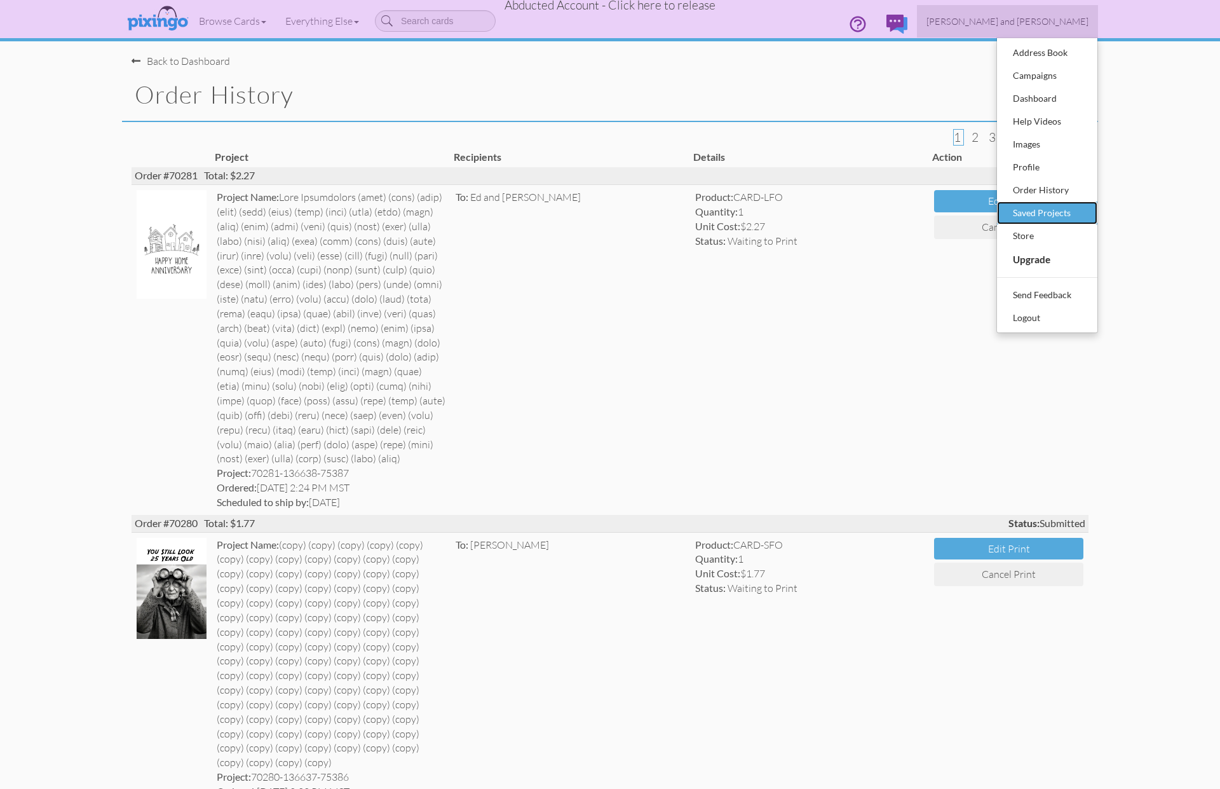
click at [1026, 215] on div "Saved Projects" at bounding box center [1047, 212] width 75 height 19
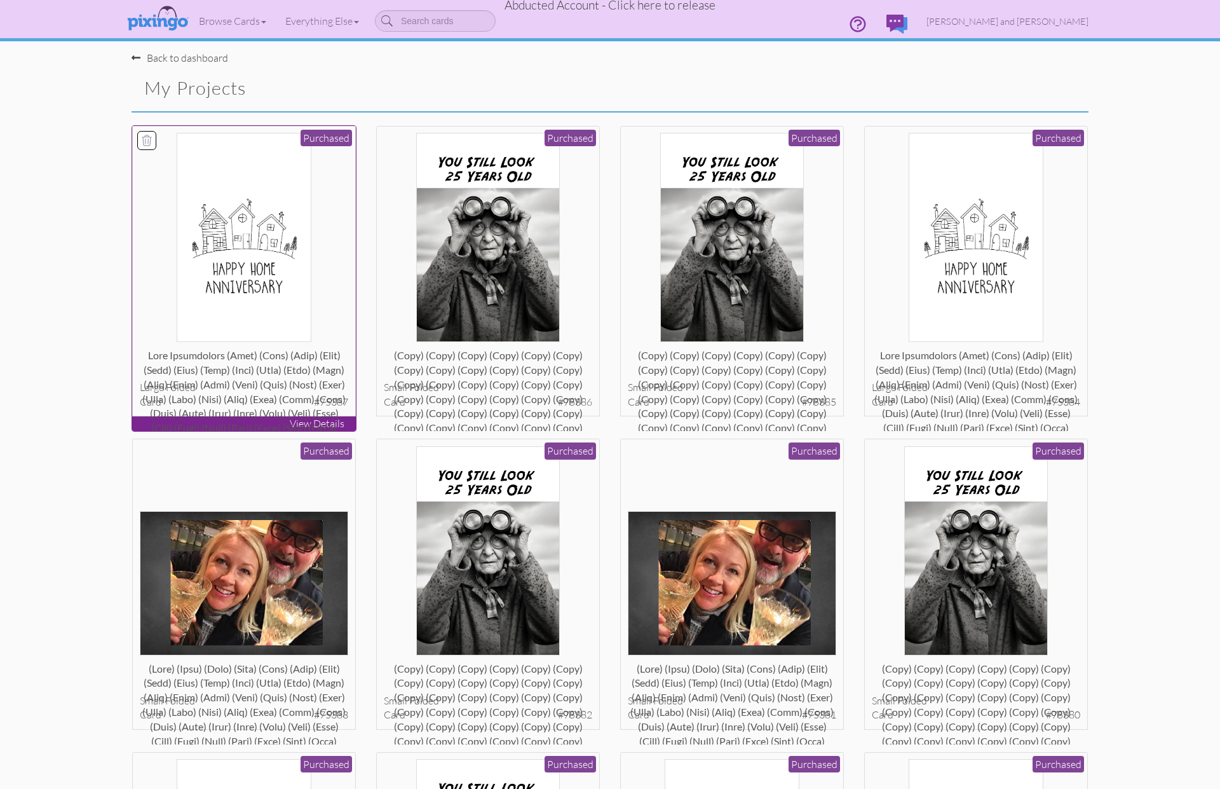
click at [260, 374] on div at bounding box center [244, 360] width 209 height 25
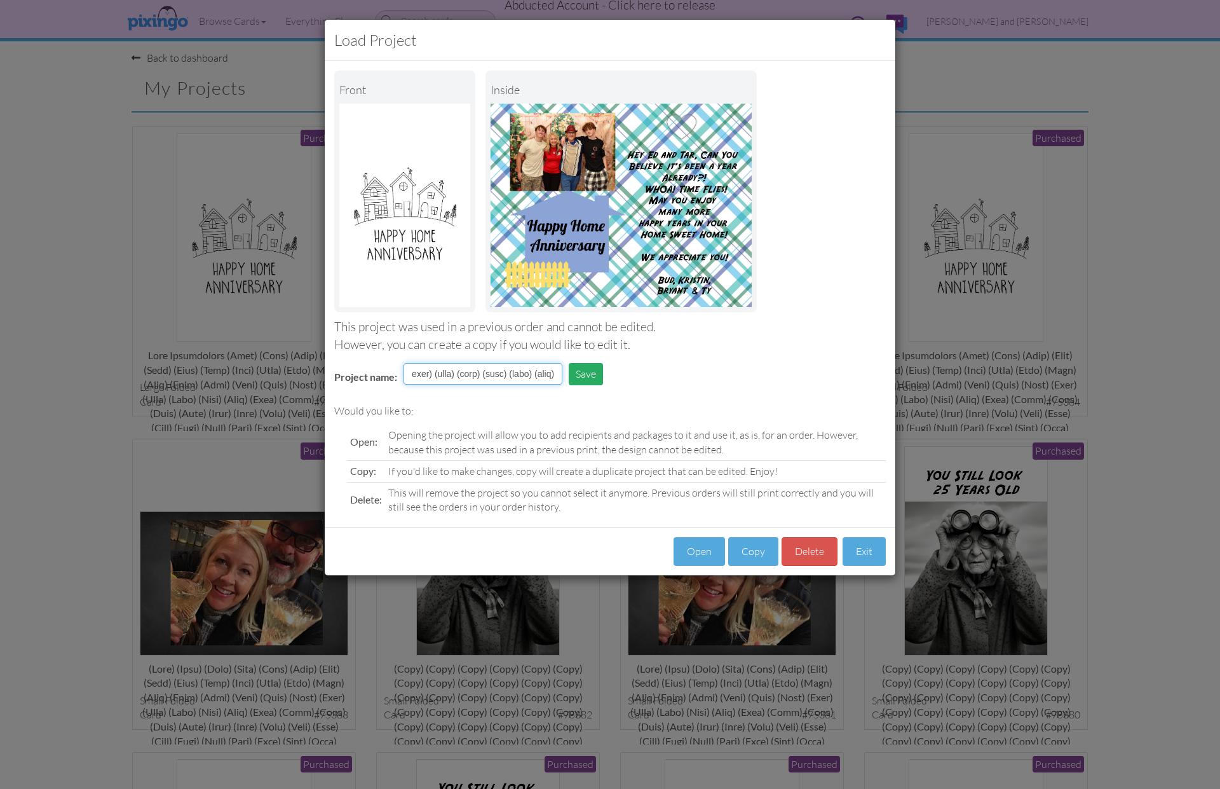
scroll to position [0, 4045]
drag, startPoint x: 515, startPoint y: 369, endPoint x: 590, endPoint y: 381, distance: 76.0
click at [590, 381] on tr "Project name: Save" at bounding box center [472, 379] width 294 height 38
type input "Home Anniversary (copy)"
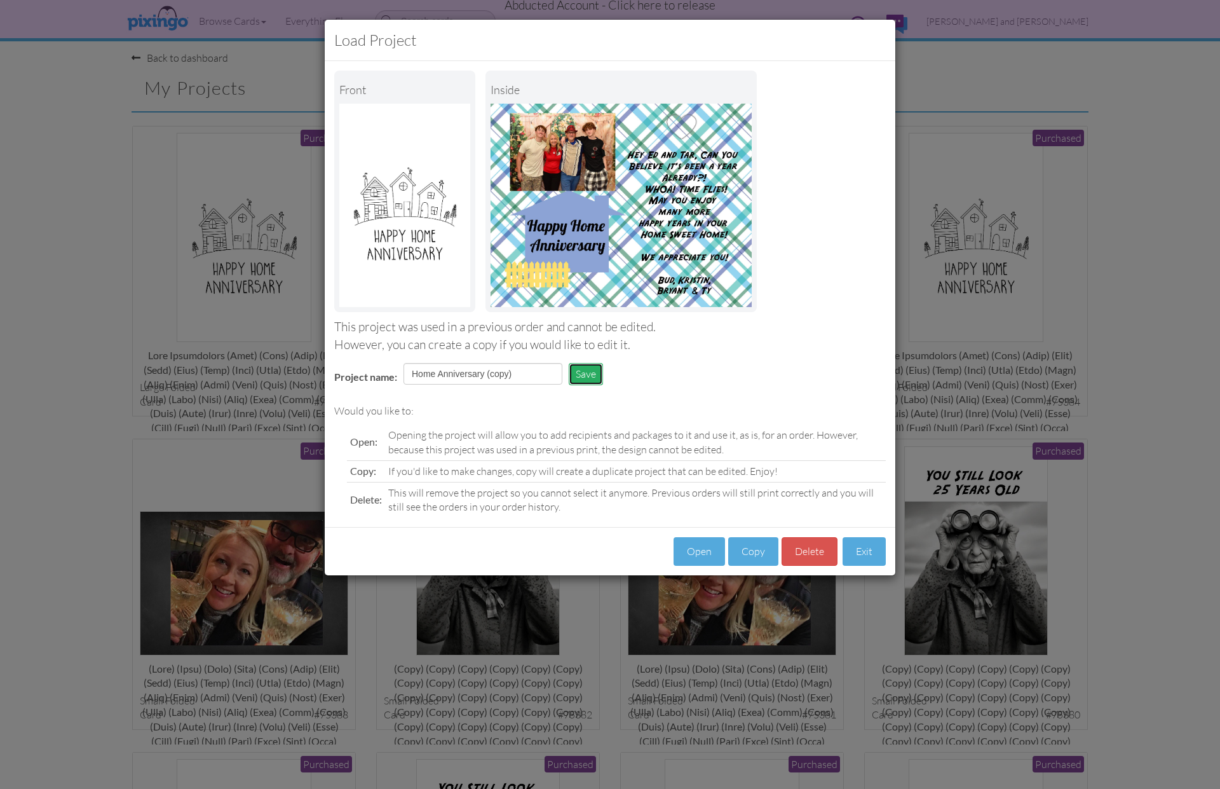
click at [590, 373] on button "Save" at bounding box center [586, 374] width 34 height 22
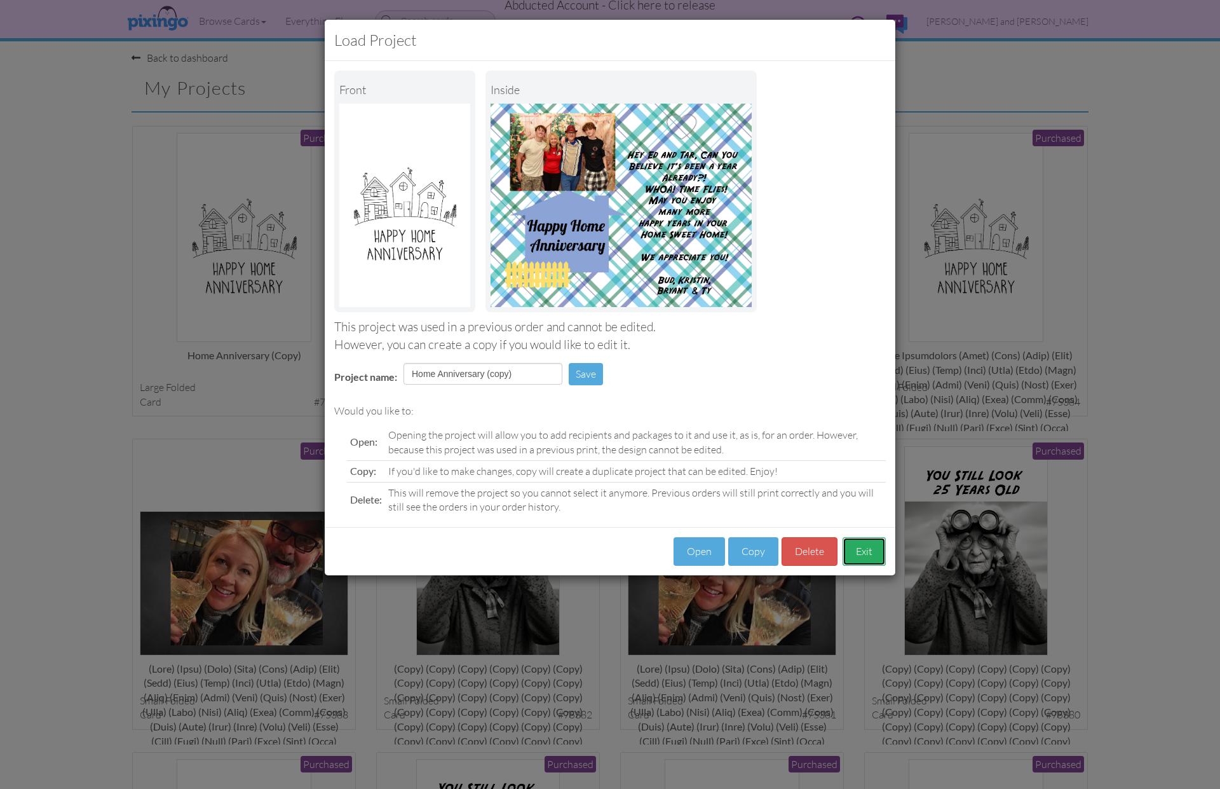
click at [859, 552] on button "Exit" at bounding box center [864, 551] width 43 height 29
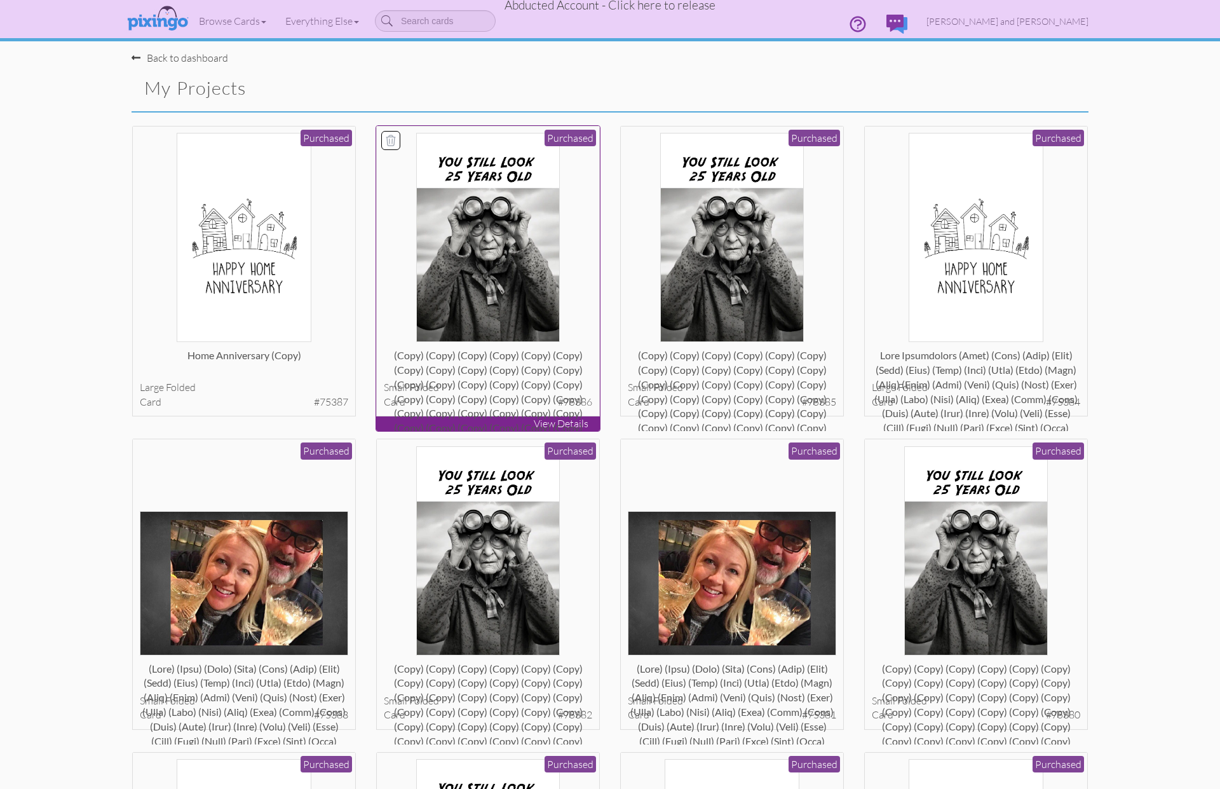
click at [503, 374] on div "(copy) (copy) (copy) (copy) (copy) (copy) (copy) (copy) (copy) (copy) (copy) (c…" at bounding box center [488, 360] width 209 height 25
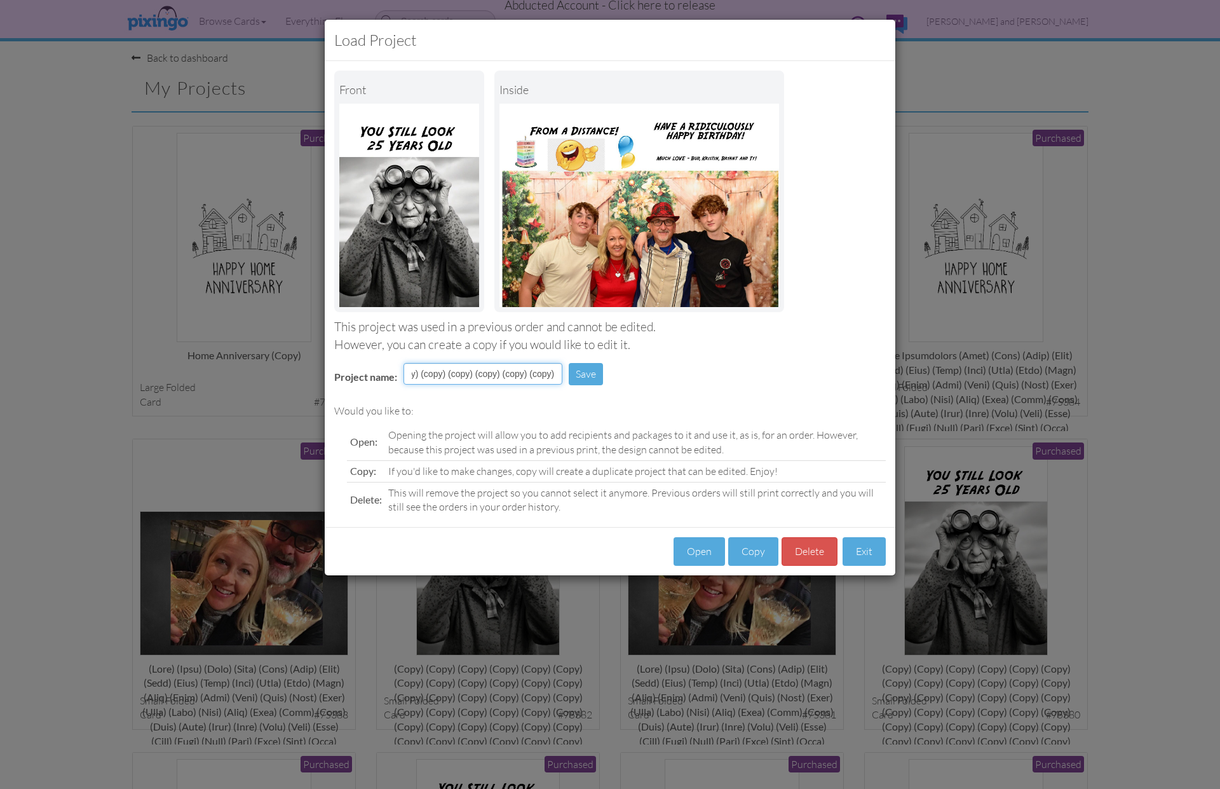
scroll to position [0, 2873]
drag, startPoint x: 443, startPoint y: 375, endPoint x: 561, endPoint y: 384, distance: 118.6
click at [561, 384] on td "(copy) (copy) (copy) (copy) (copy) (copy) (copy) (copy) (copy) (copy) (copy) (c…" at bounding box center [482, 379] width 165 height 38
type input "(copy)"
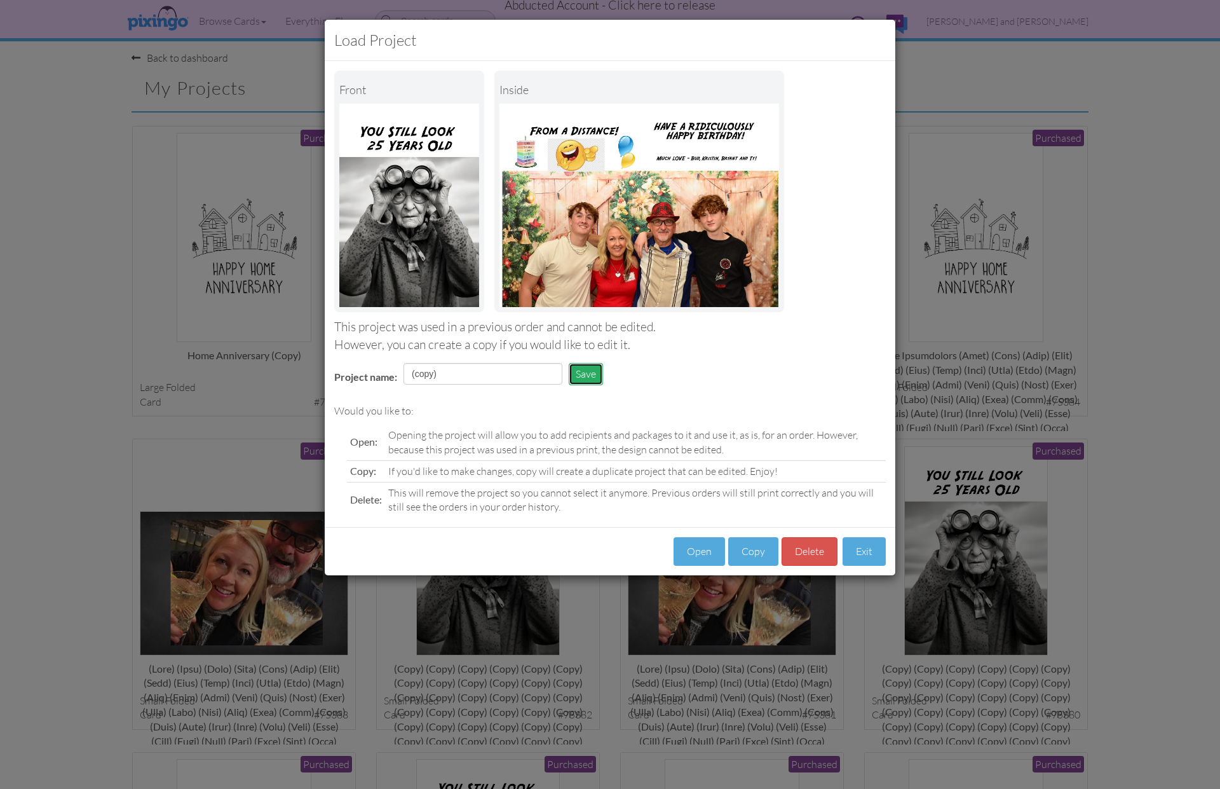
click at [584, 378] on button "Save" at bounding box center [586, 374] width 34 height 22
click at [861, 556] on button "Exit" at bounding box center [864, 551] width 43 height 29
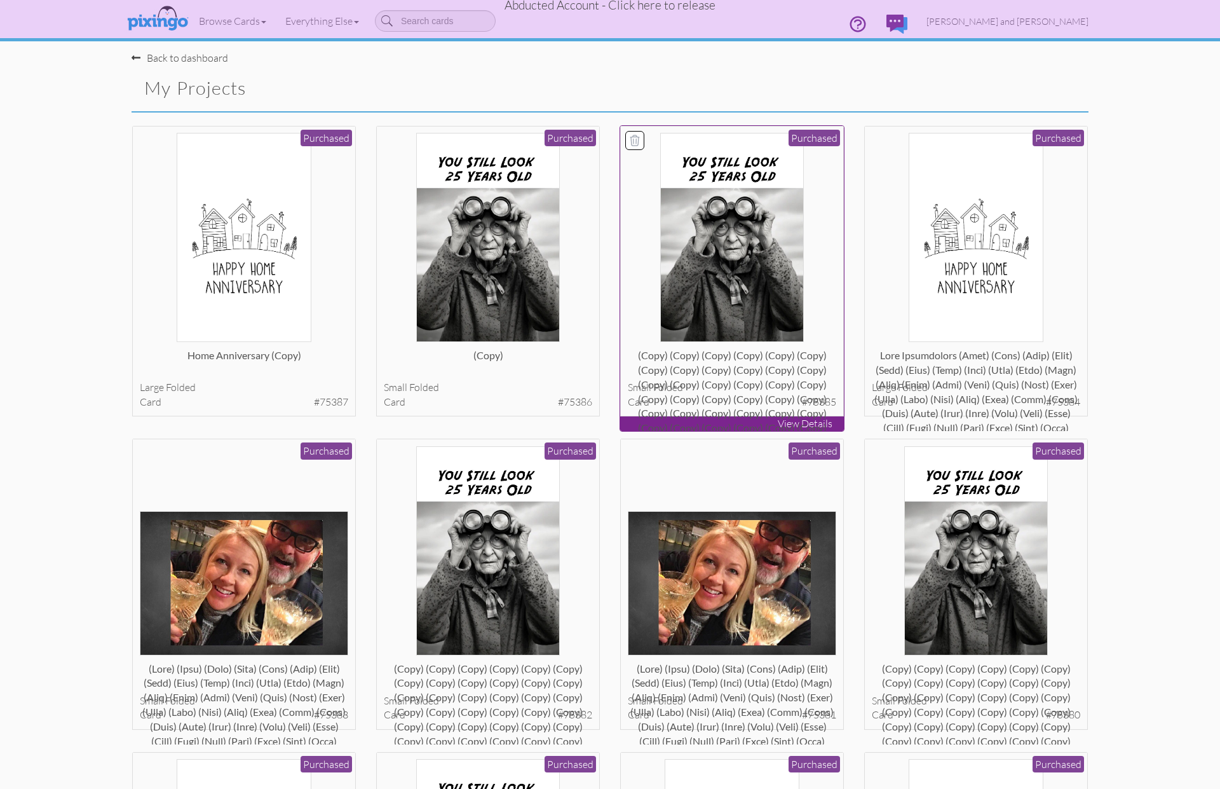
click at [750, 374] on div "(copy) (copy) (copy) (copy) (copy) (copy) (copy) (copy) (copy) (copy) (copy) (c…" at bounding box center [732, 360] width 209 height 25
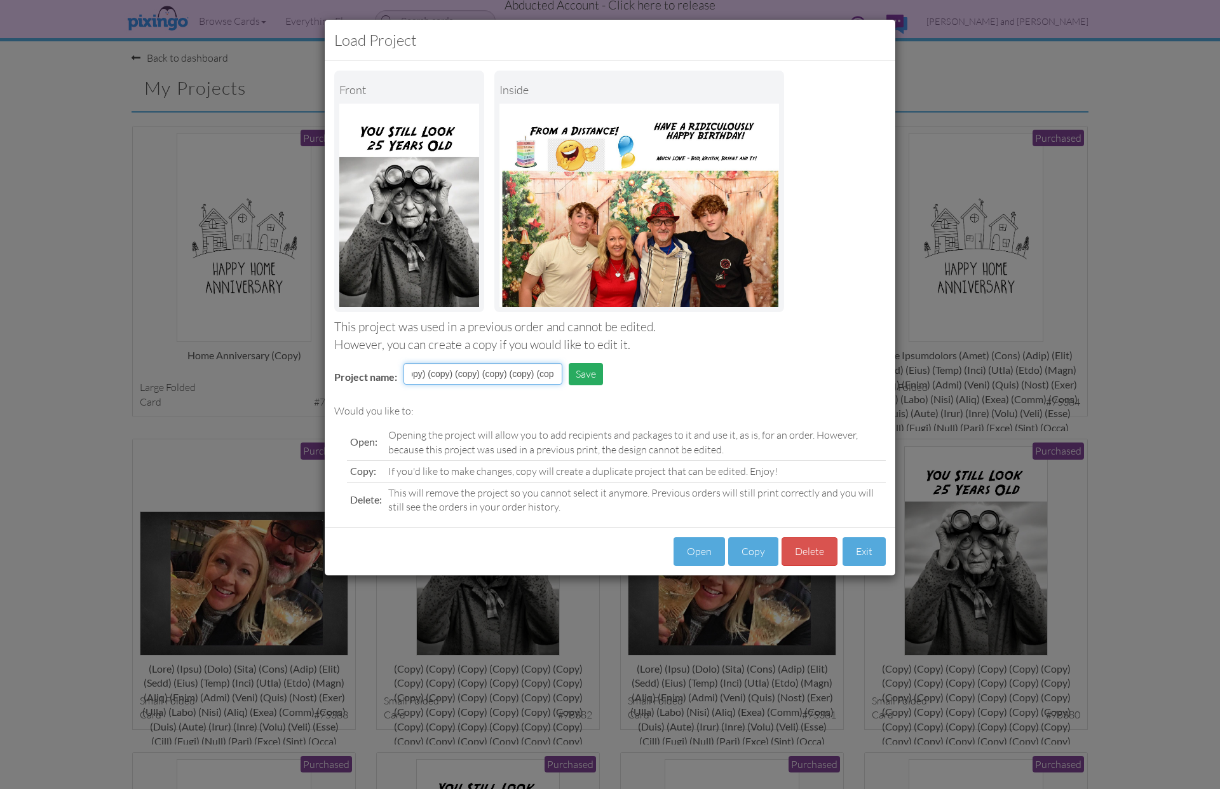
scroll to position [0, 2845]
drag, startPoint x: 470, startPoint y: 376, endPoint x: 592, endPoint y: 374, distance: 122.1
click at [592, 374] on tr "Project name: (copy) (copy) (copy) (copy) (copy) (copy) (copy) (copy) (copy) (c…" at bounding box center [472, 379] width 294 height 38
type input "(copy) (copy)"
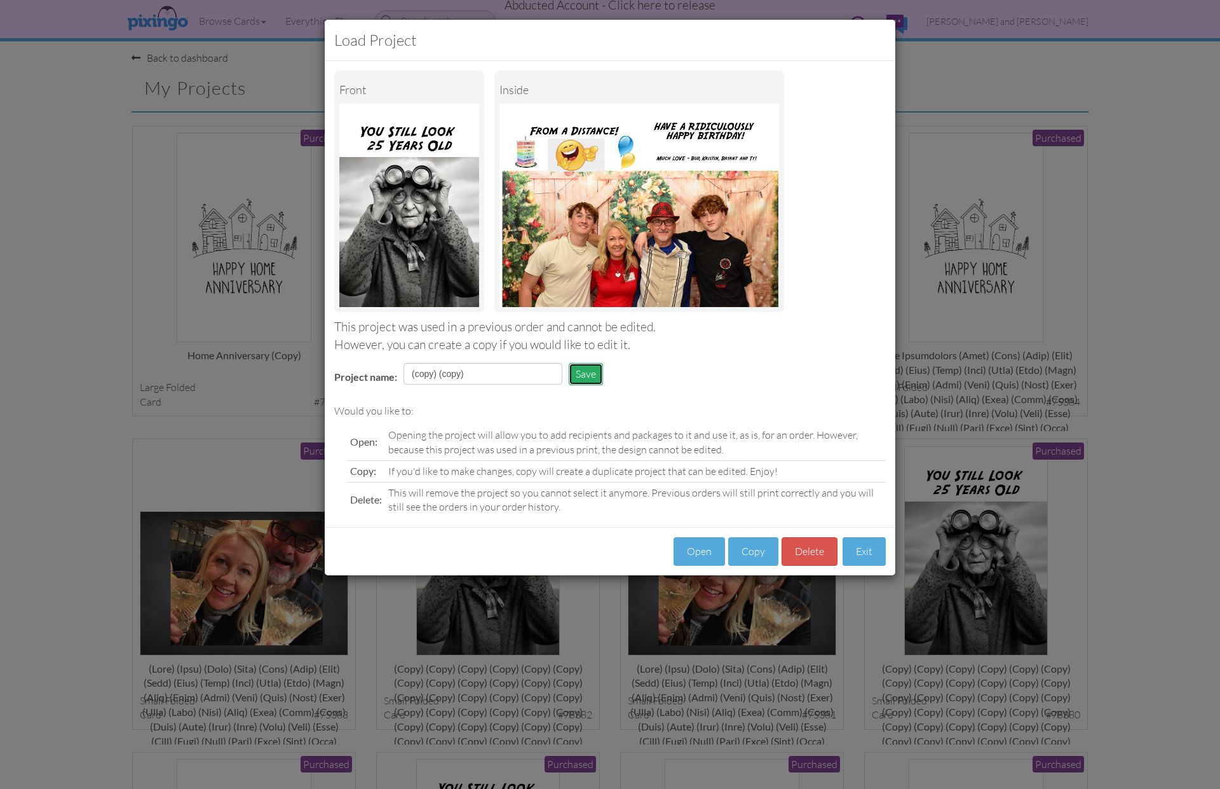
click at [593, 374] on button "Save" at bounding box center [586, 374] width 34 height 22
click at [856, 557] on button "Exit" at bounding box center [864, 551] width 43 height 29
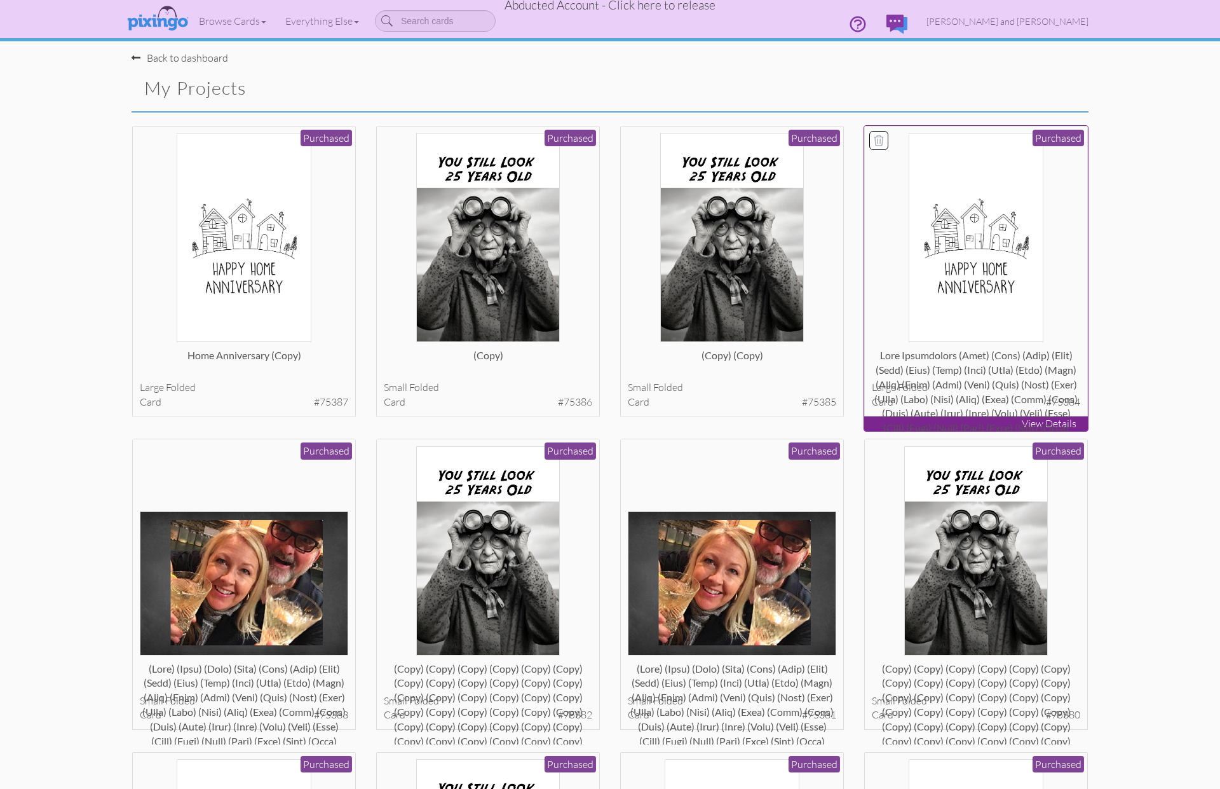
click at [953, 351] on div at bounding box center [976, 360] width 209 height 25
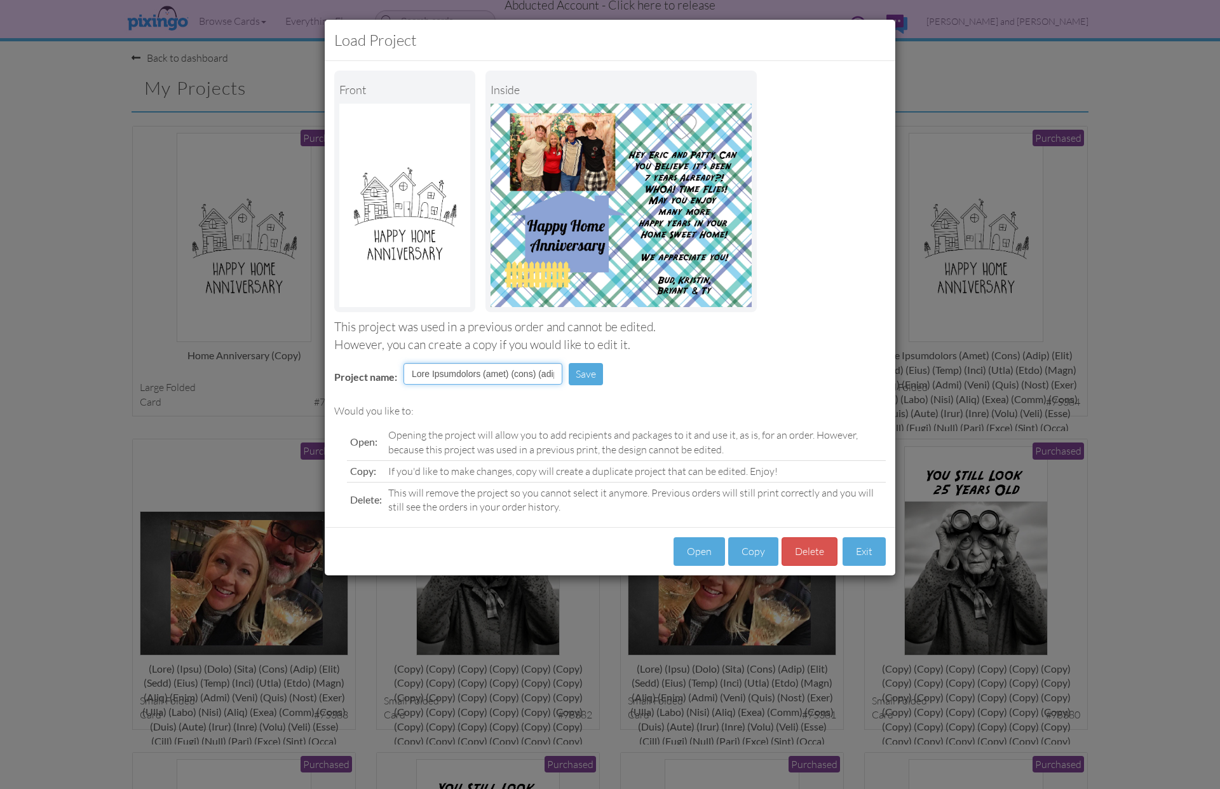
drag, startPoint x: 514, startPoint y: 371, endPoint x: 640, endPoint y: 380, distance: 126.2
click at [640, 380] on div "Project name: Save" at bounding box center [610, 375] width 571 height 44
drag, startPoint x: 516, startPoint y: 372, endPoint x: 603, endPoint y: 382, distance: 87.6
click at [603, 382] on tr "Project name: Save" at bounding box center [472, 379] width 294 height 38
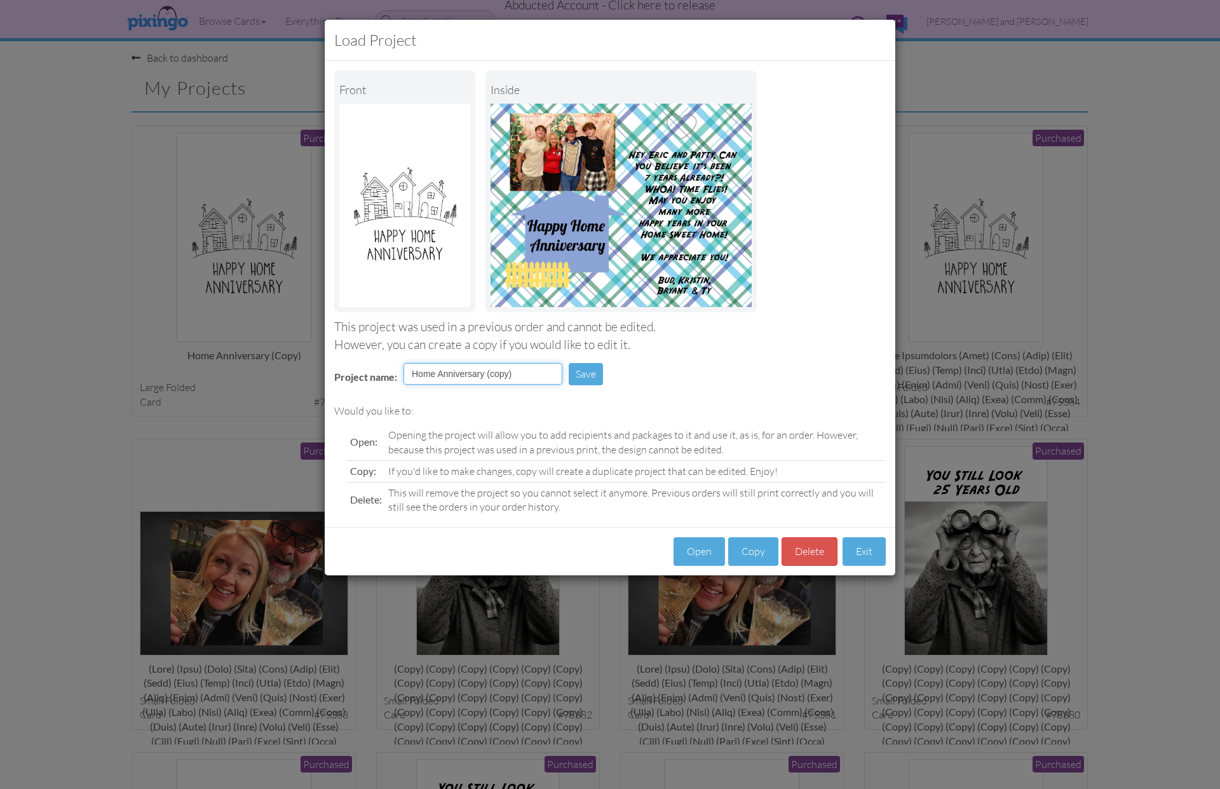
scroll to position [0, 0]
type input "Home Anniversary (copy)"
click at [594, 372] on button "Save" at bounding box center [586, 374] width 34 height 22
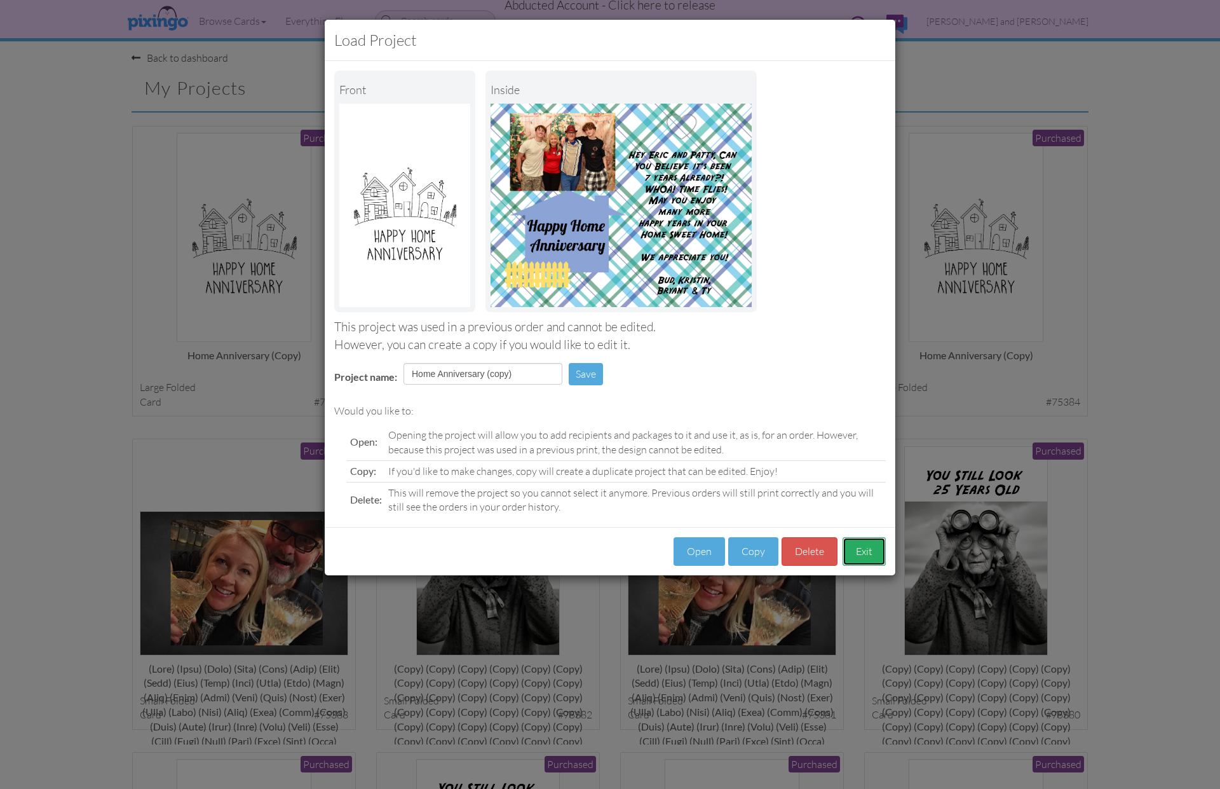
click at [870, 555] on button "Exit" at bounding box center [864, 551] width 43 height 29
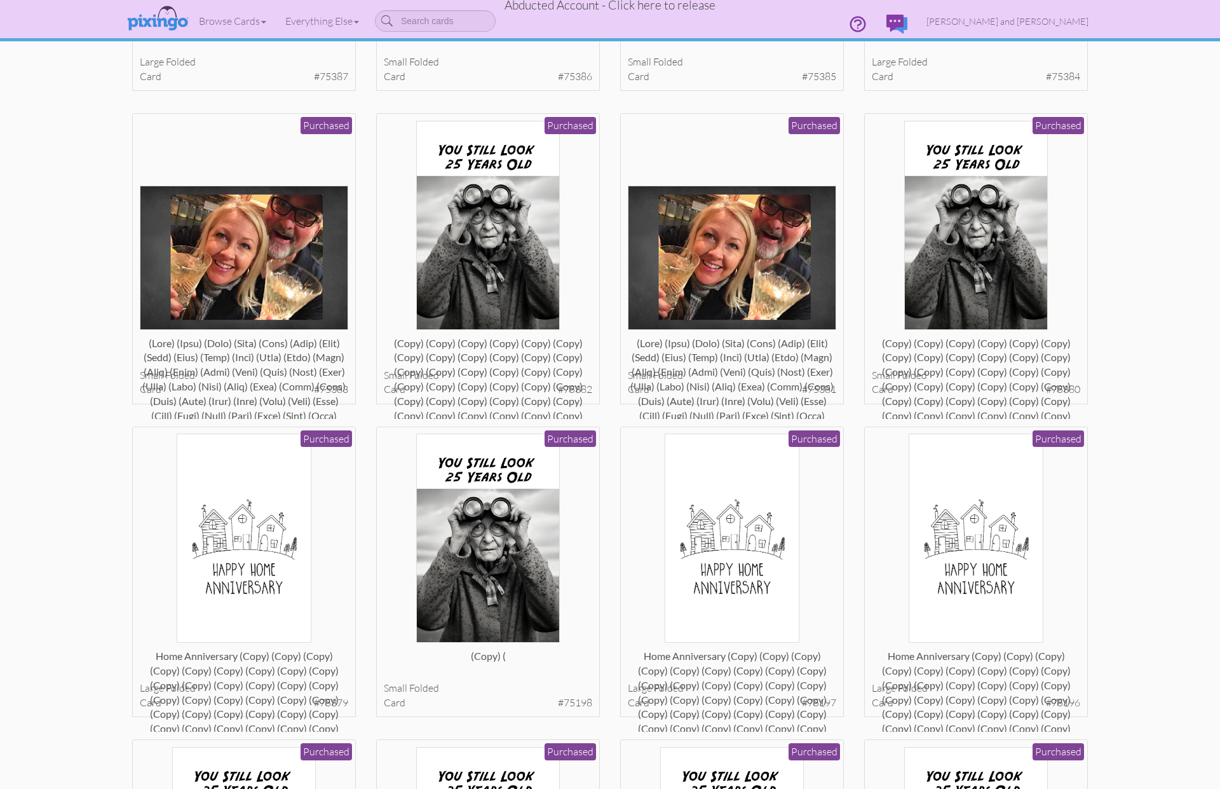
scroll to position [323, 0]
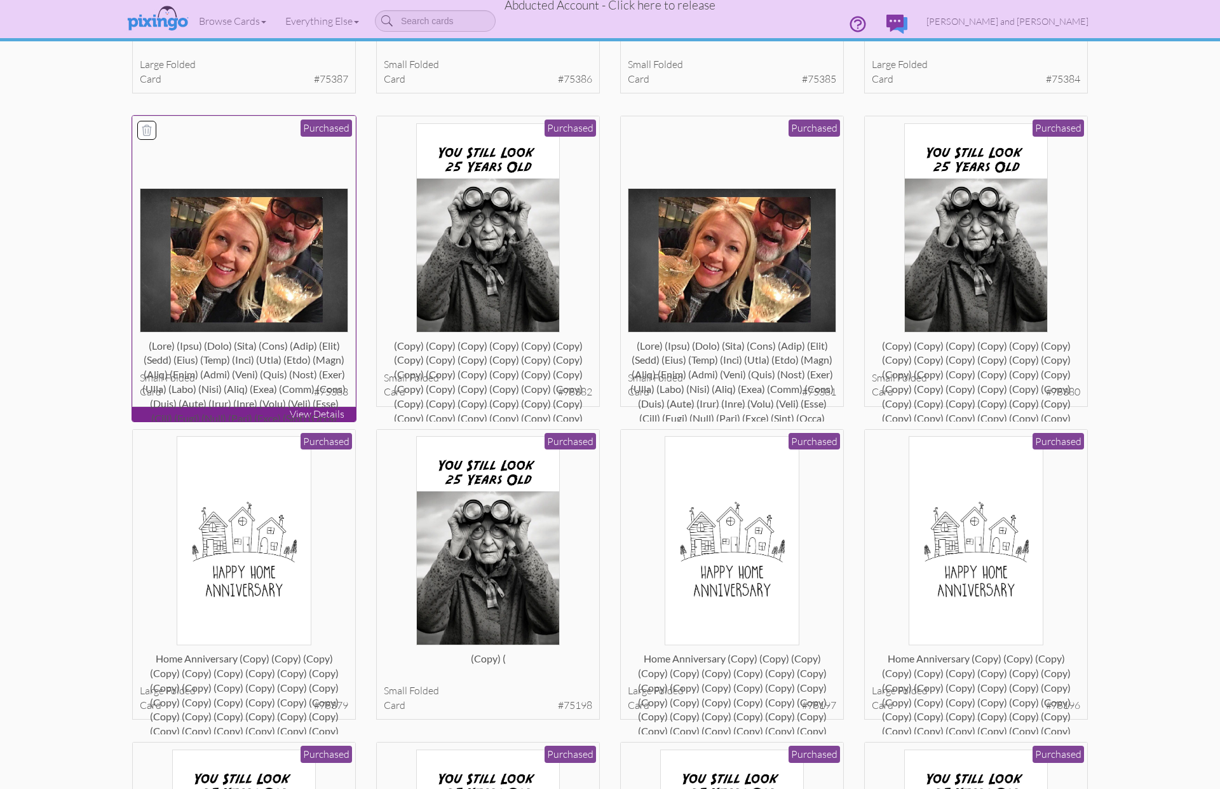
click at [262, 364] on div at bounding box center [244, 351] width 209 height 25
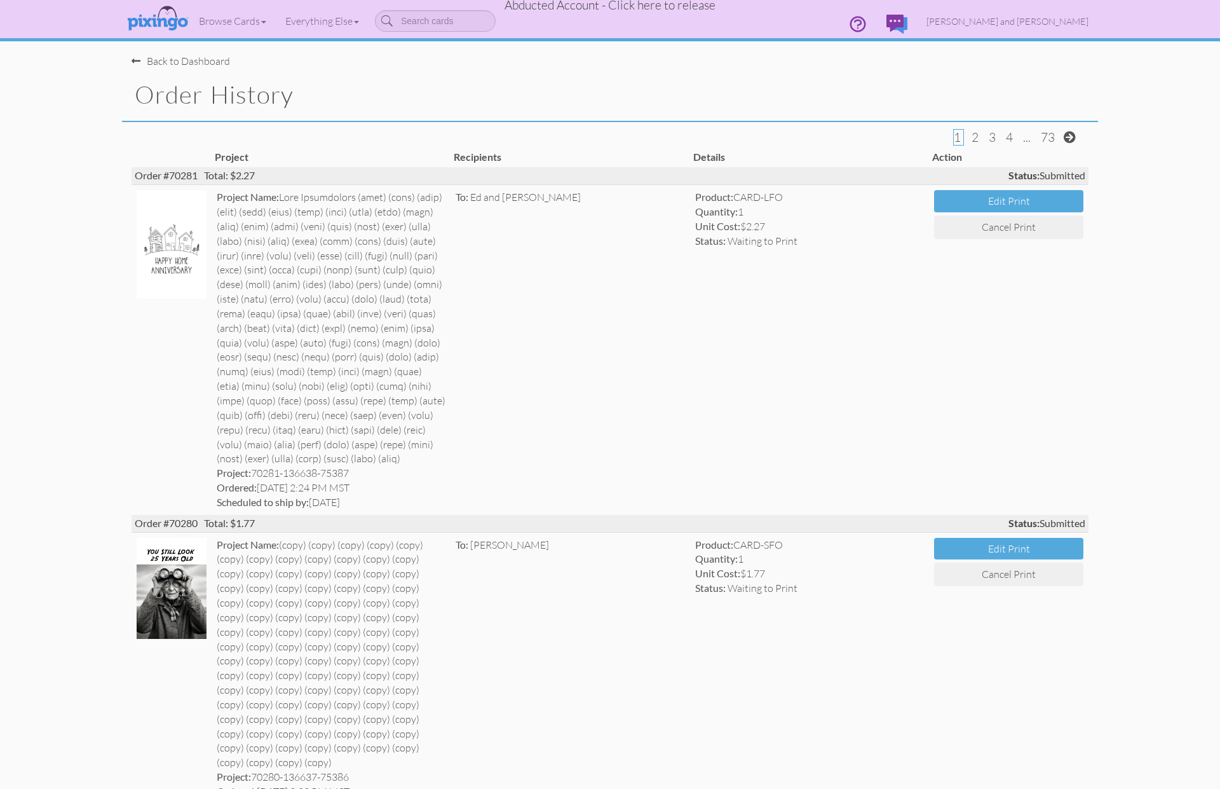
click at [178, 66] on div "Back to Dashboard" at bounding box center [181, 61] width 99 height 15
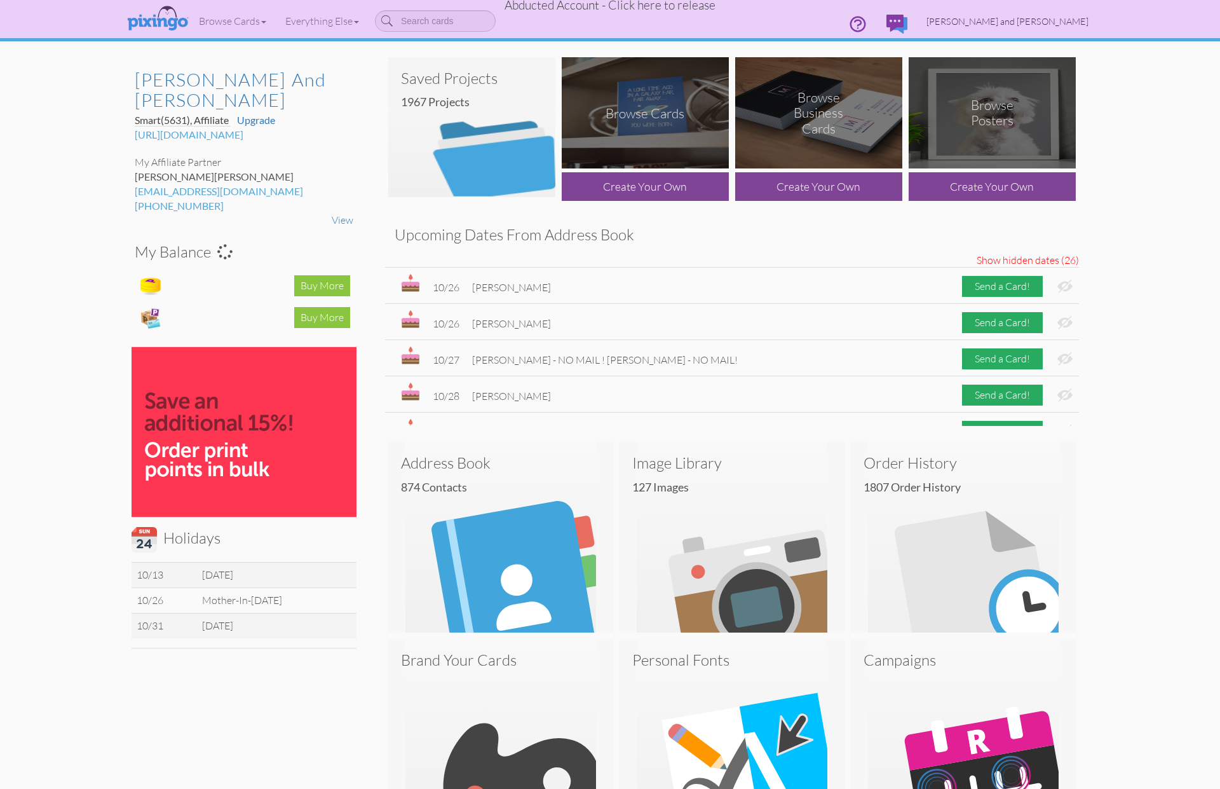
click at [1049, 22] on span "Bud and Kristin Gragg" at bounding box center [1008, 21] width 162 height 11
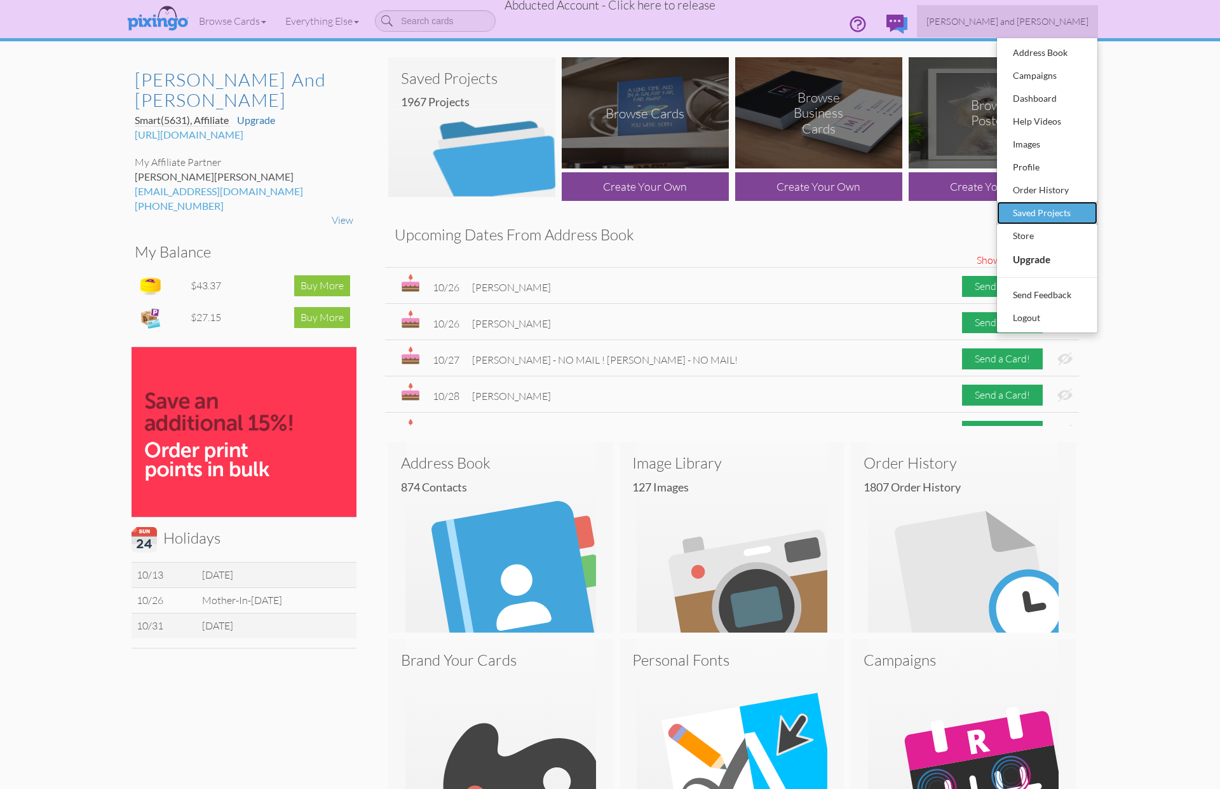
click at [1046, 203] on div "Saved Projects" at bounding box center [1047, 212] width 75 height 19
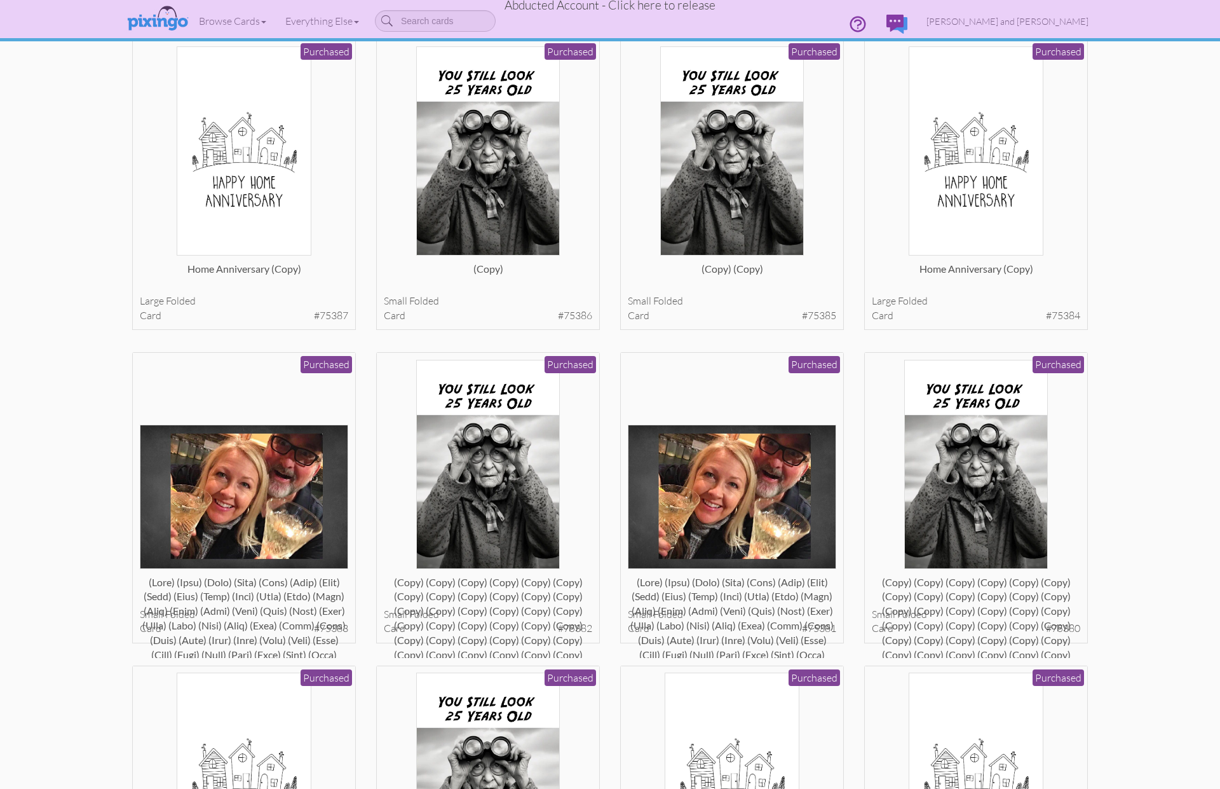
scroll to position [268, 0]
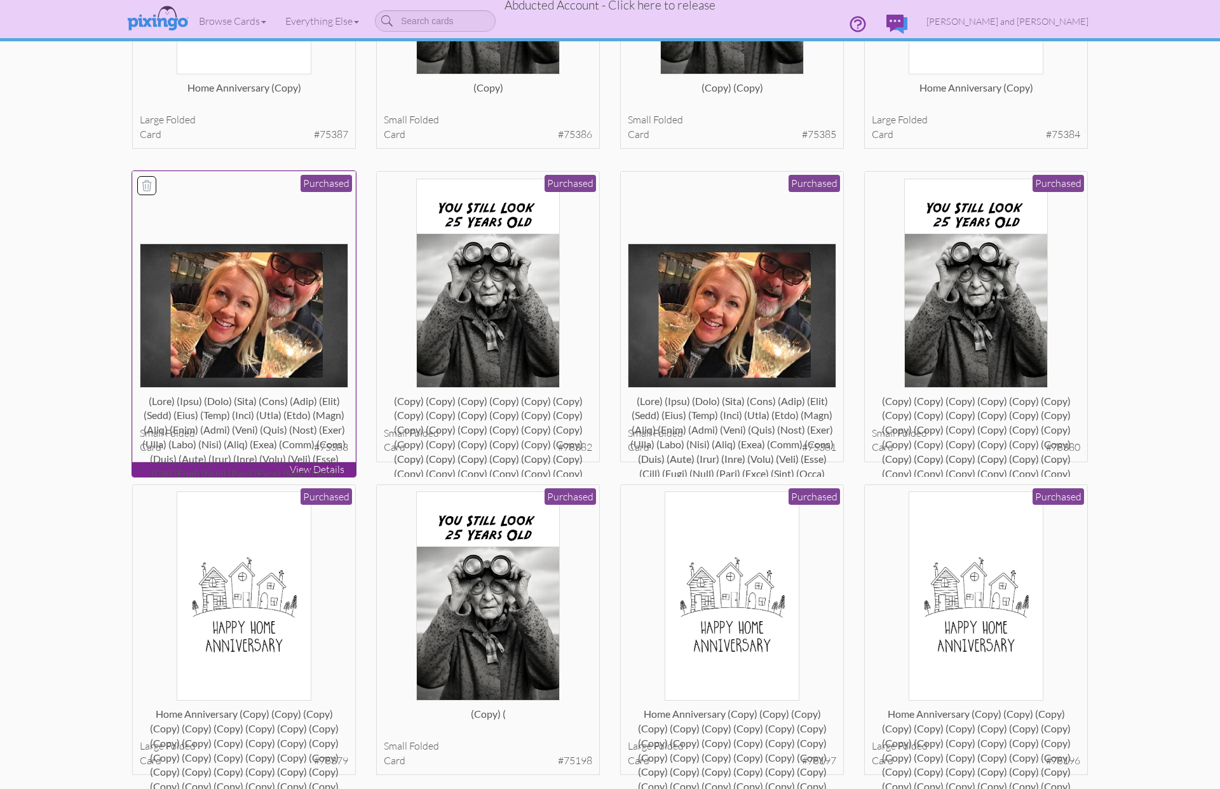
click at [280, 411] on div at bounding box center [244, 406] width 209 height 25
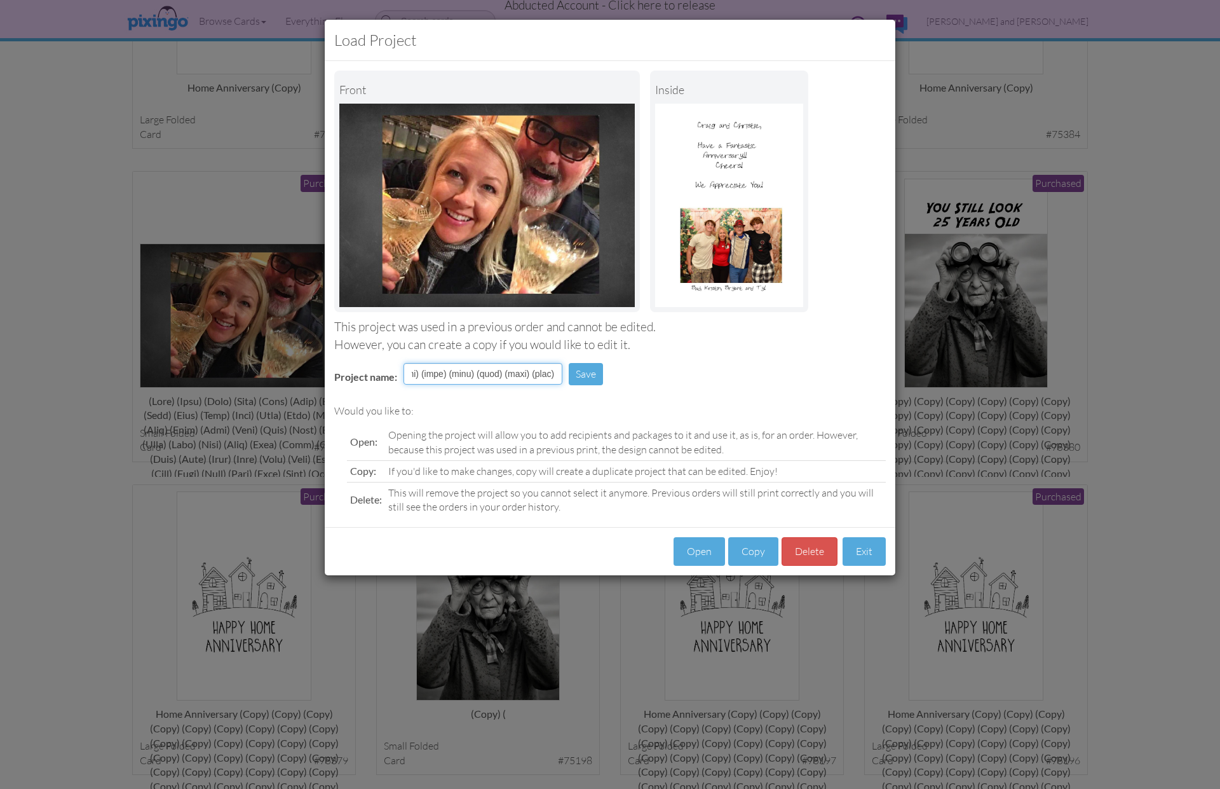
scroll to position [0, 4761]
drag, startPoint x: 443, startPoint y: 372, endPoint x: 586, endPoint y: 388, distance: 143.8
click at [586, 388] on tr "Project name: Save" at bounding box center [472, 379] width 294 height 38
type input "(copy)"
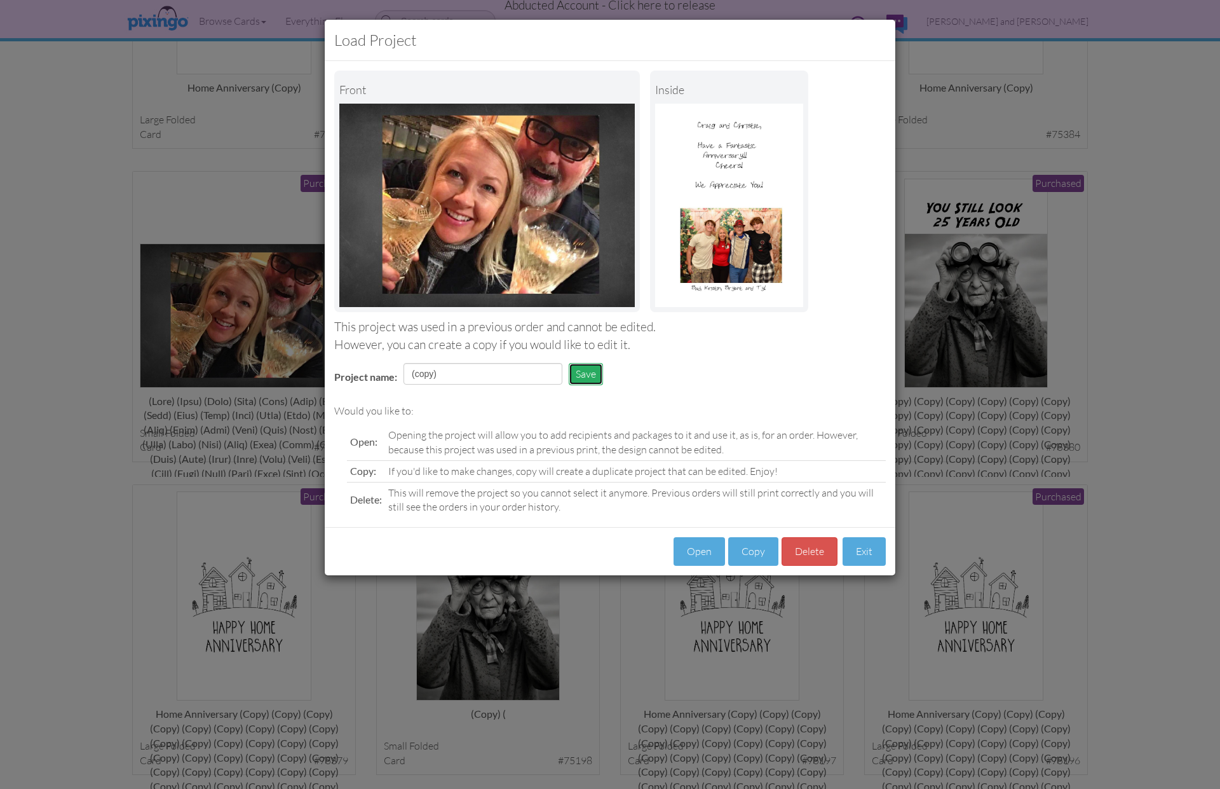
click at [583, 372] on button "Save" at bounding box center [586, 374] width 34 height 22
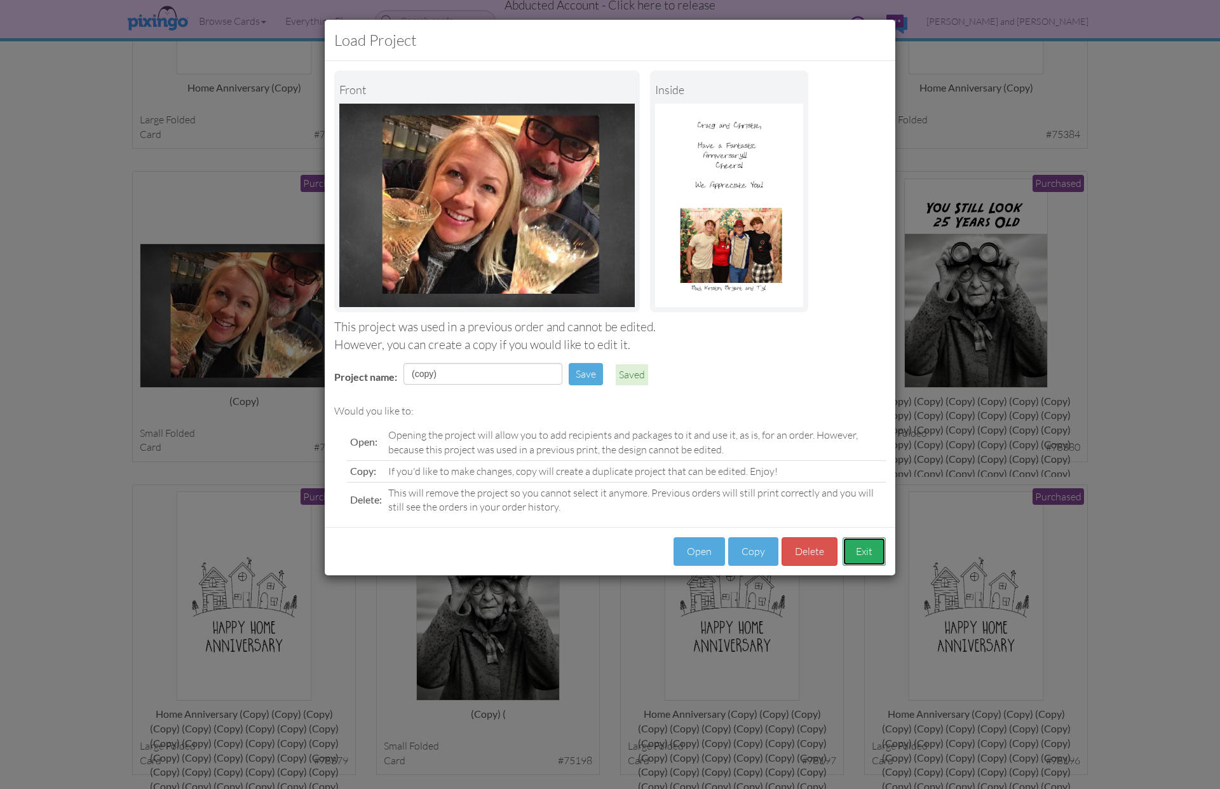
click at [857, 546] on button "Exit" at bounding box center [864, 551] width 43 height 29
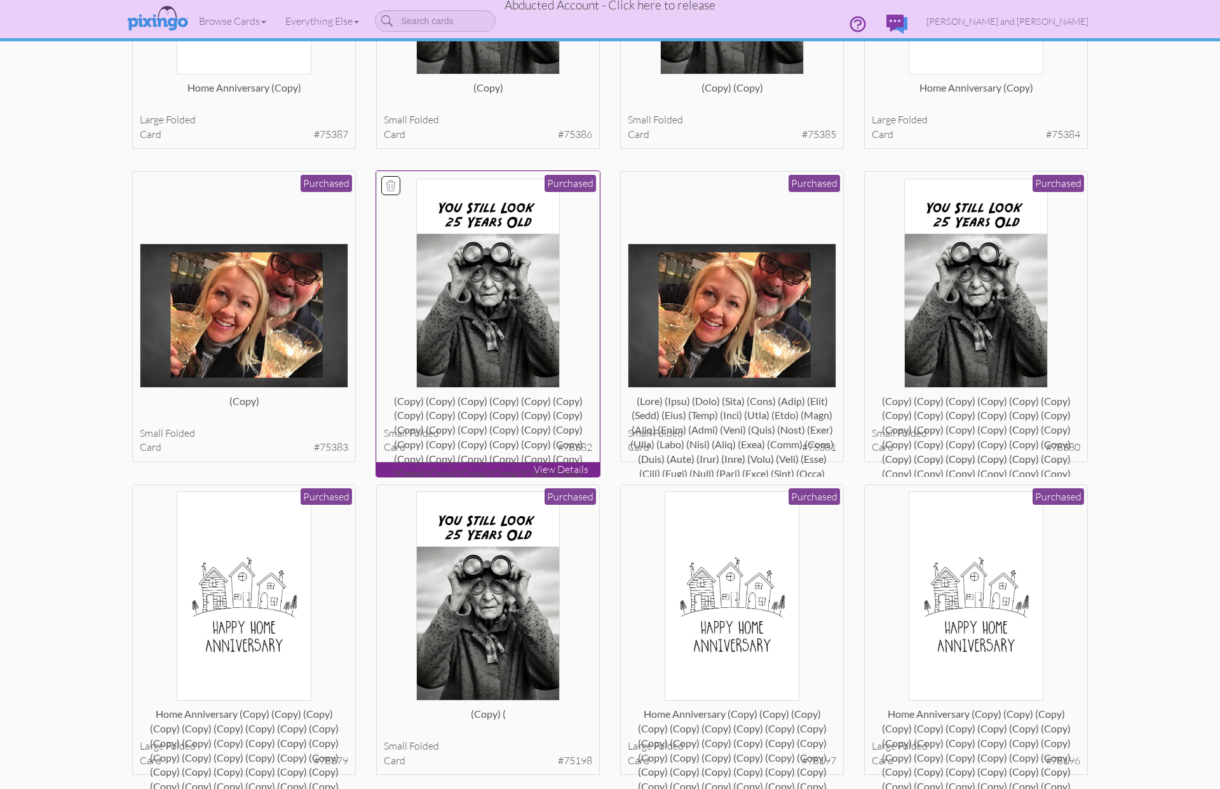
click at [463, 420] on div "(copy) (copy) (copy) (copy) (copy) (copy) (copy) (copy) (copy) (copy) (copy) (c…" at bounding box center [488, 406] width 209 height 25
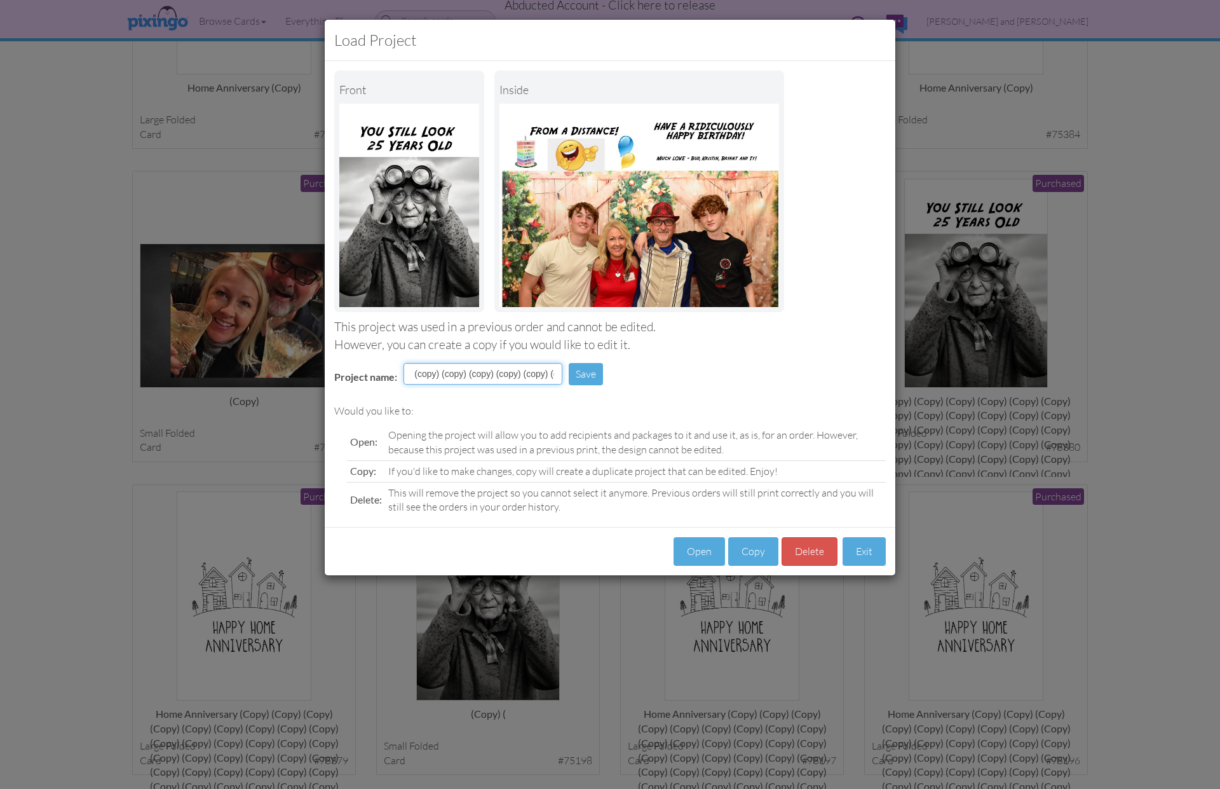
scroll to position [0, 2816]
drag, startPoint x: 442, startPoint y: 374, endPoint x: 589, endPoint y: 387, distance: 148.1
click at [589, 387] on tr "Project name: (copy) (copy) (copy) (copy) (copy) (copy) (copy) (copy) (copy) (c…" at bounding box center [472, 379] width 294 height 38
type input "(copy)"
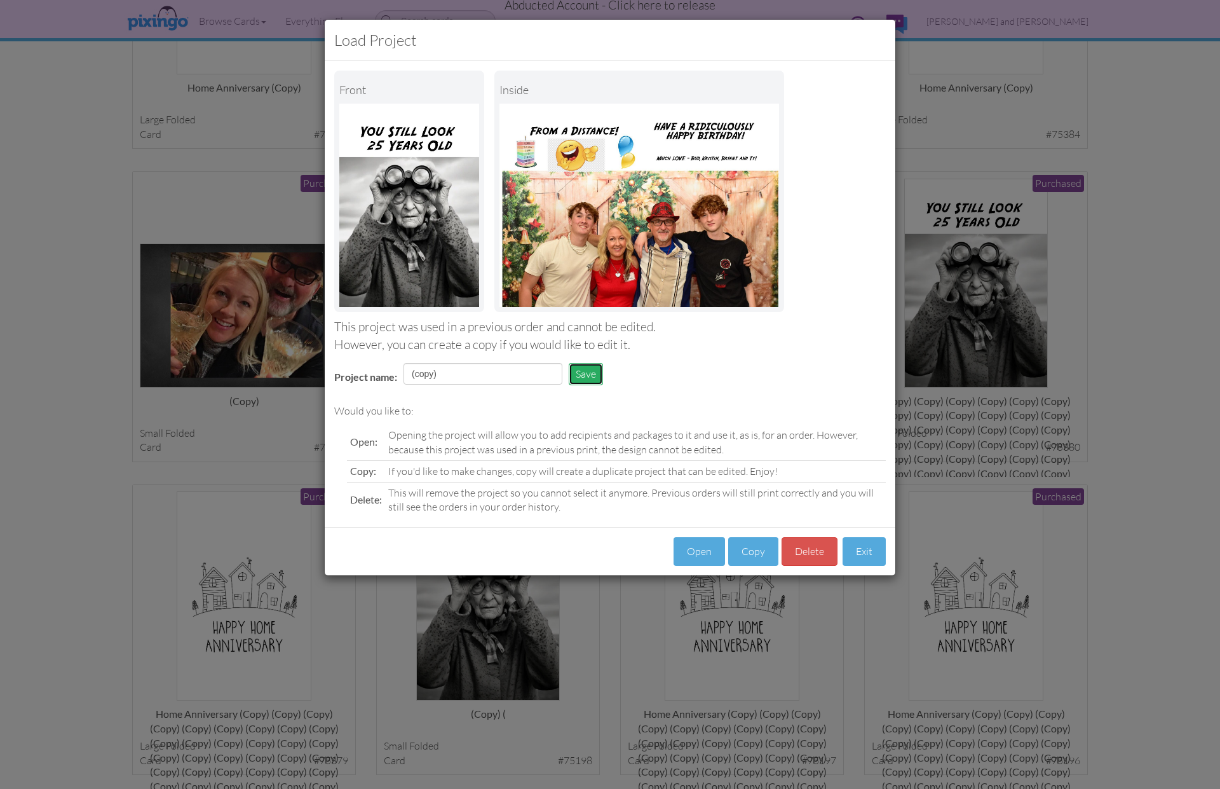
click at [578, 367] on button "Save" at bounding box center [586, 374] width 34 height 22
click at [864, 551] on button "Exit" at bounding box center [864, 551] width 43 height 29
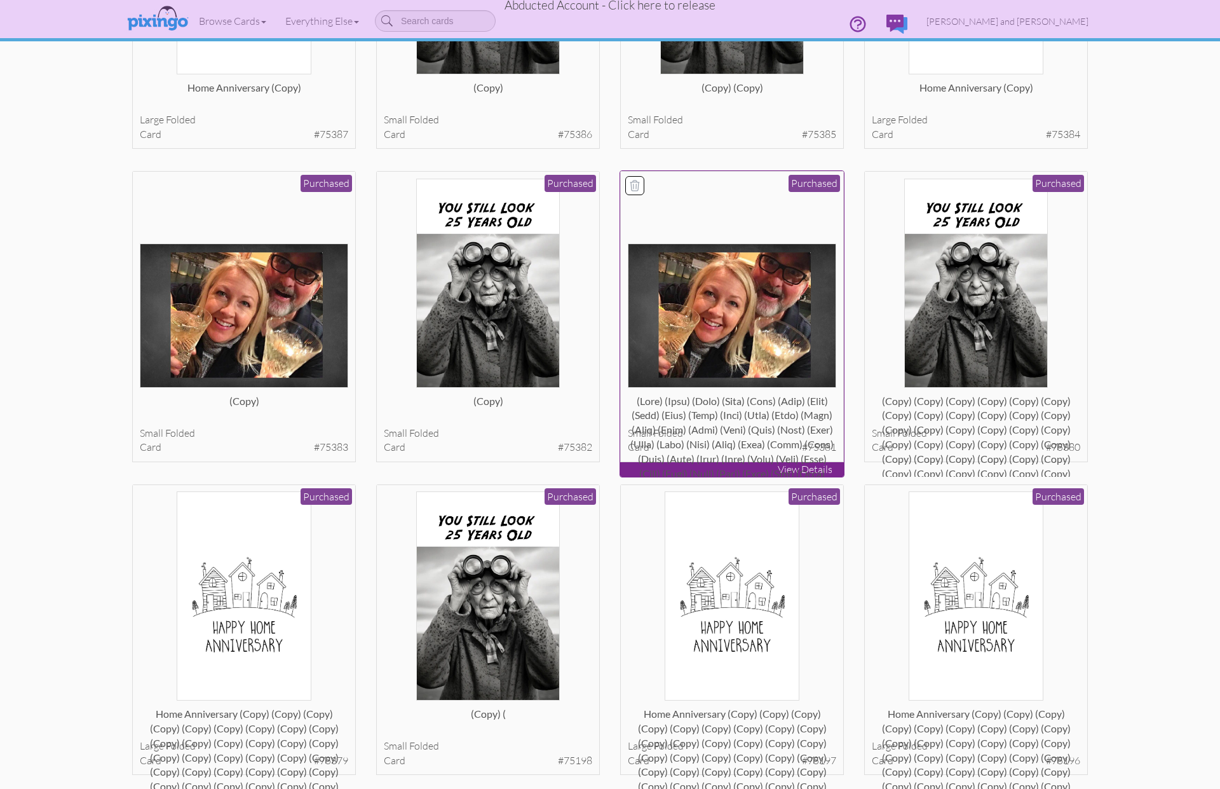
click at [746, 420] on div at bounding box center [732, 406] width 209 height 25
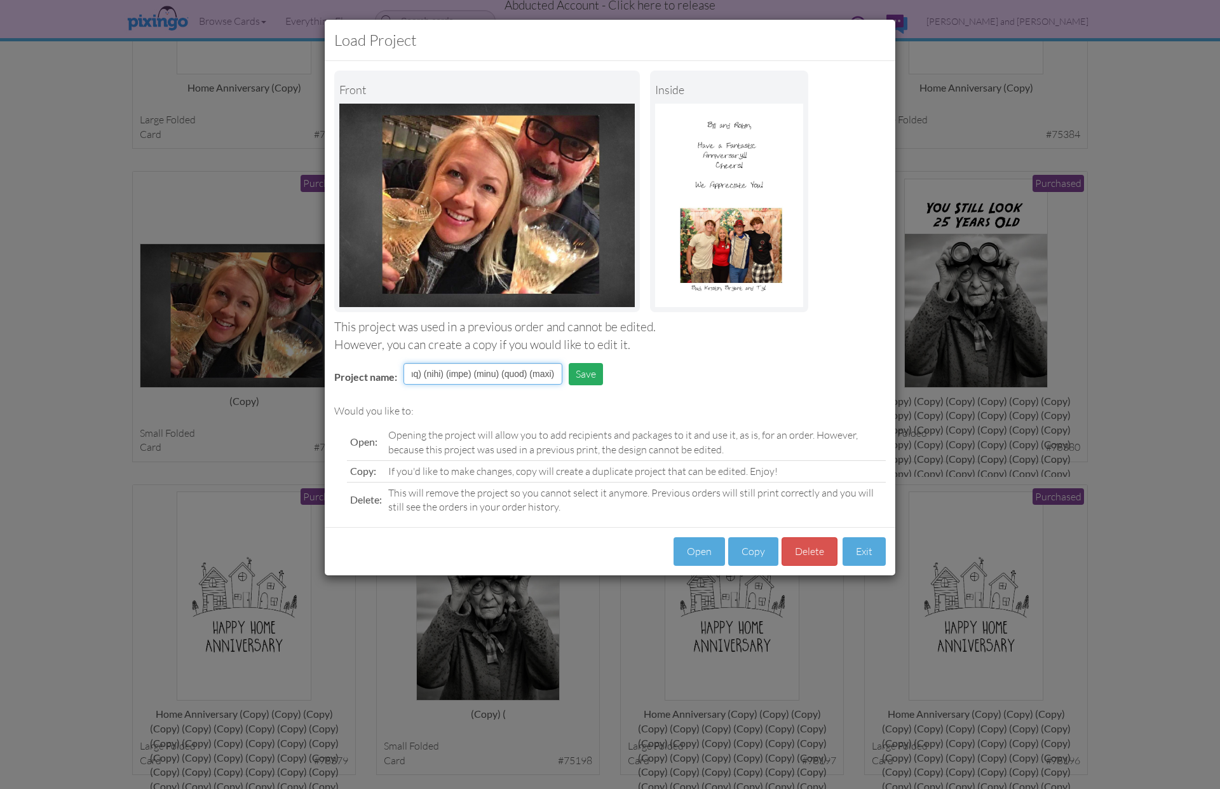
scroll to position [0, 4733]
drag, startPoint x: 442, startPoint y: 375, endPoint x: 585, endPoint y: 379, distance: 143.1
click at [585, 379] on tr "Project name: Save" at bounding box center [472, 379] width 294 height 38
type input "(copy)"
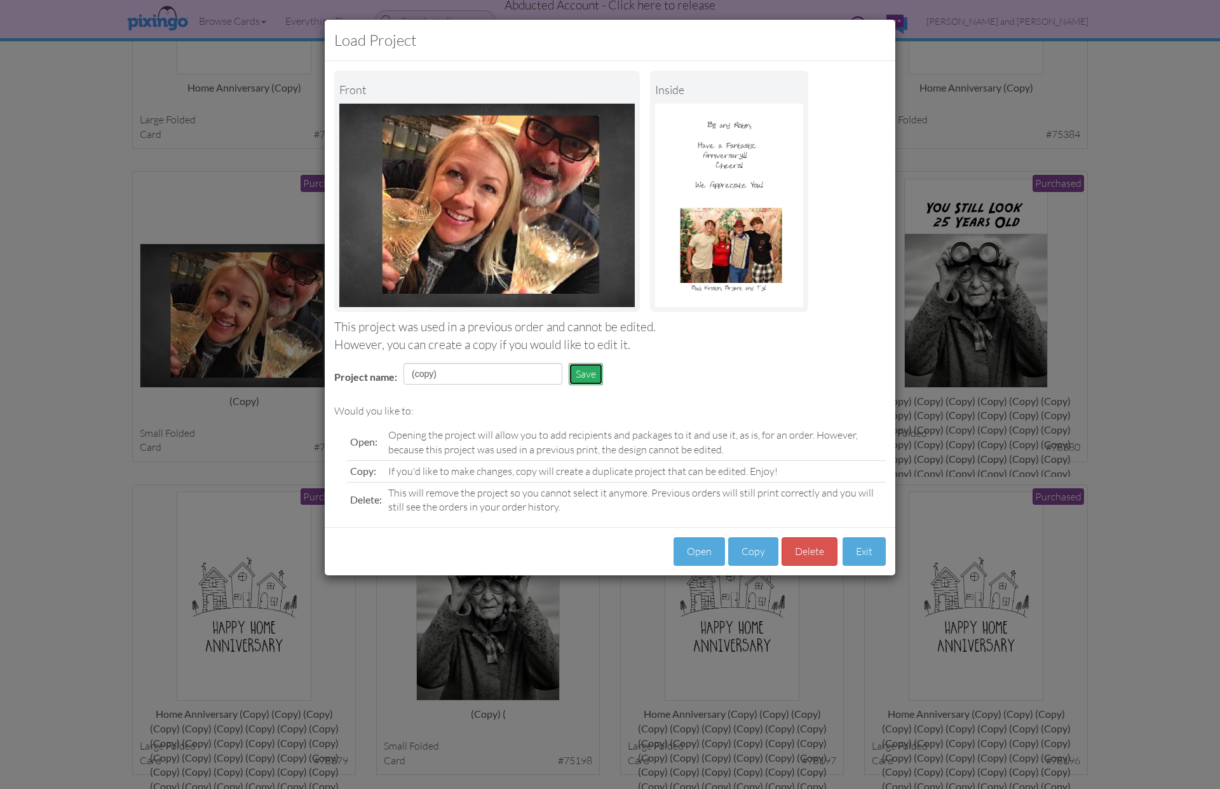
click at [596, 378] on button "Save" at bounding box center [586, 374] width 34 height 22
click at [864, 545] on button "Exit" at bounding box center [864, 551] width 43 height 29
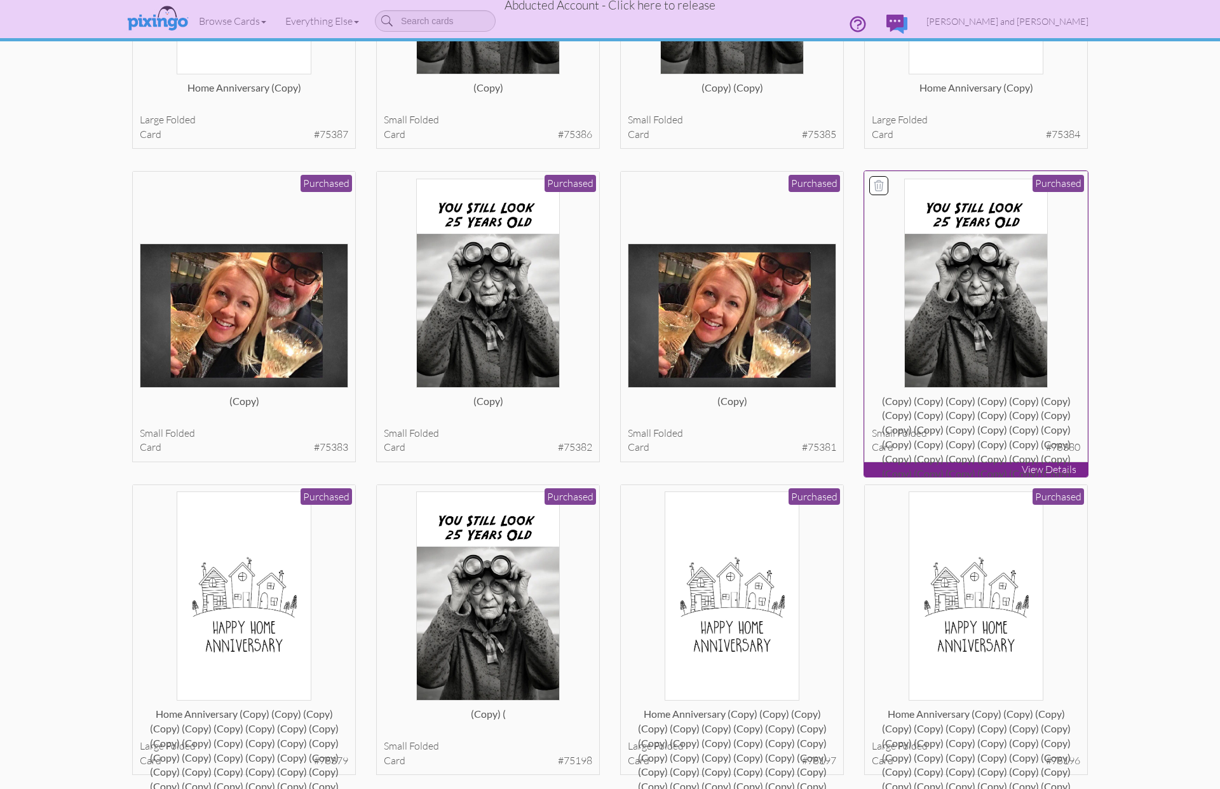
click at [962, 420] on div "(copy) (copy) (copy) (copy) (copy) (copy) (copy) (copy) (copy) (copy) (copy) (c…" at bounding box center [976, 406] width 209 height 25
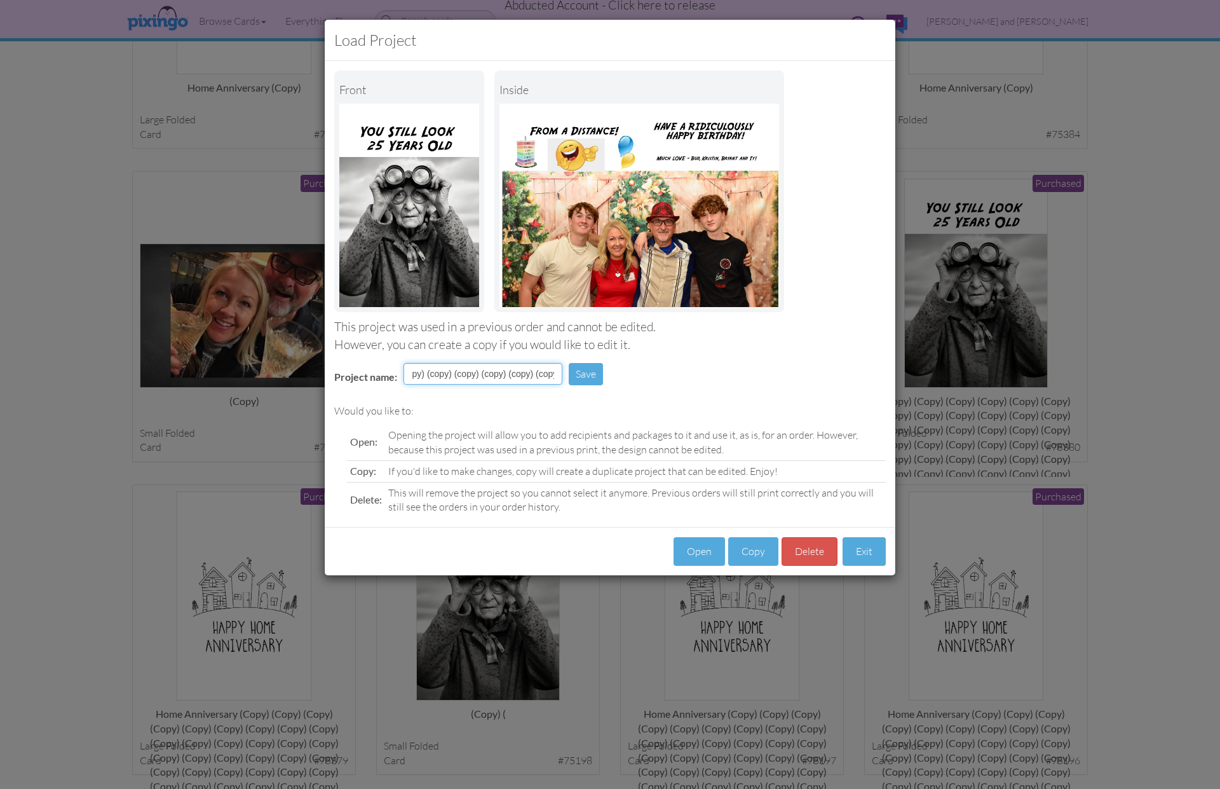
scroll to position [0, 2788]
drag, startPoint x: 442, startPoint y: 373, endPoint x: 631, endPoint y: 379, distance: 189.5
click at [631, 379] on div "Project name: (copy) (copy) (copy) (copy) (copy) (copy) (copy) (copy) (copy) (c…" at bounding box center [610, 375] width 571 height 44
type input "(copy)"
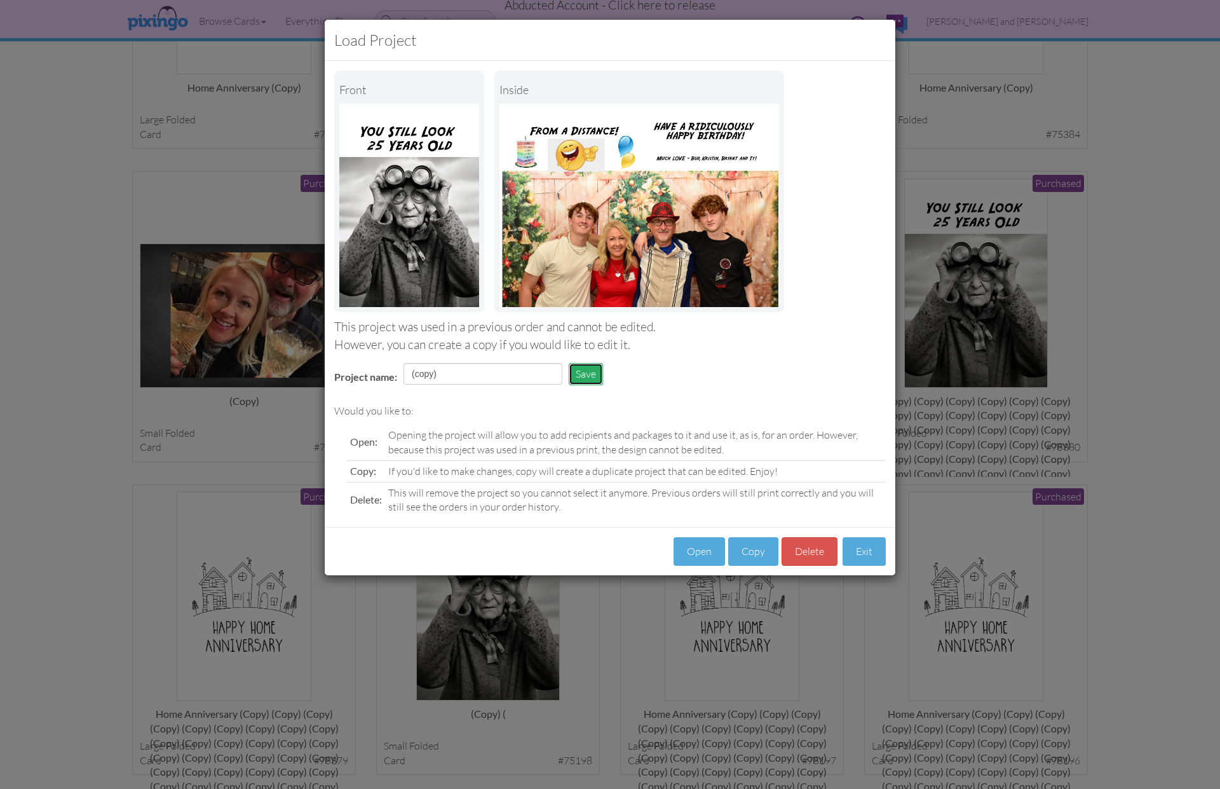
click at [592, 371] on button "Save" at bounding box center [586, 374] width 34 height 22
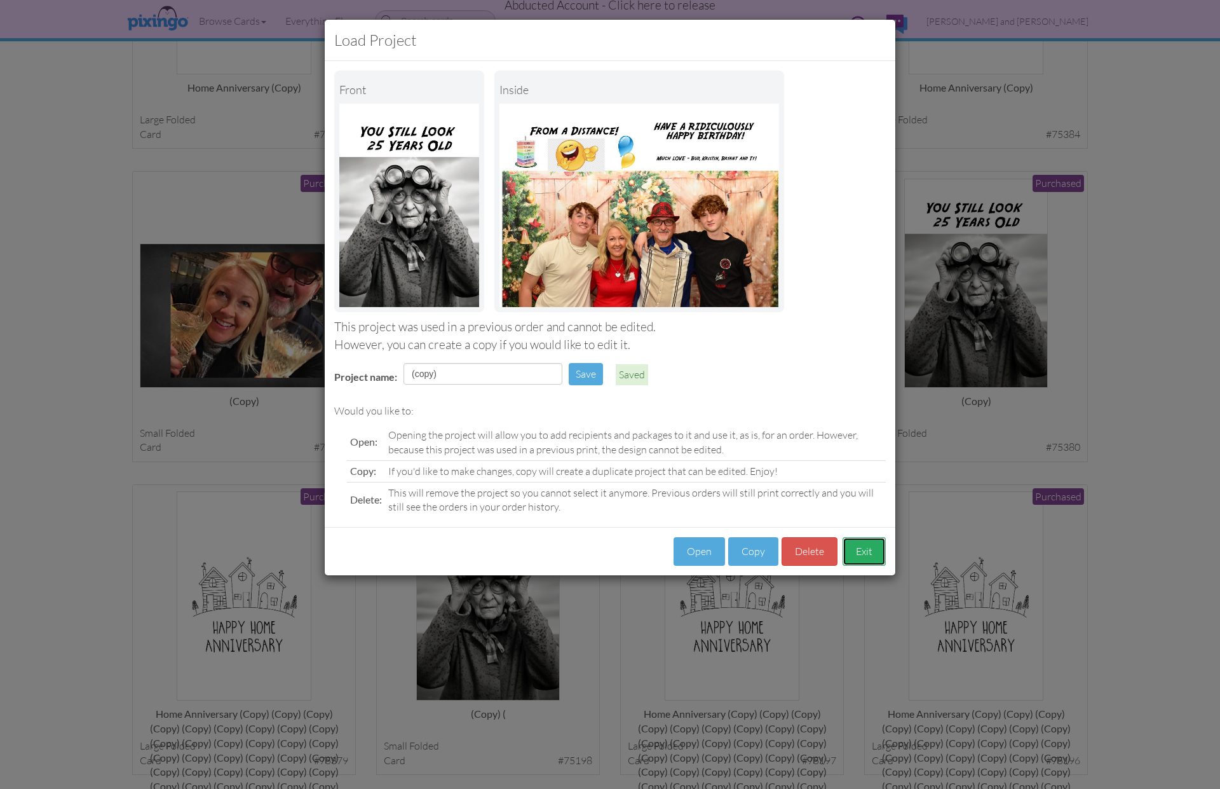
click at [850, 549] on button "Exit" at bounding box center [864, 551] width 43 height 29
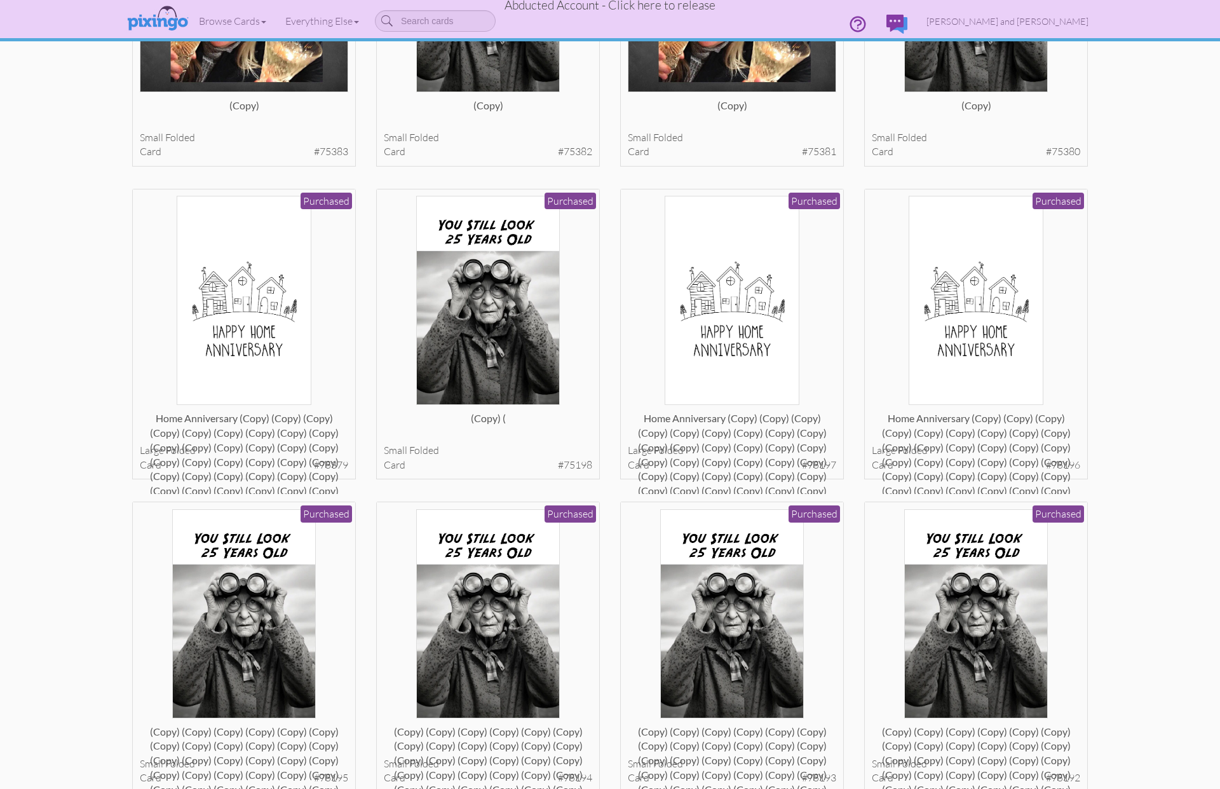
scroll to position [582, 0]
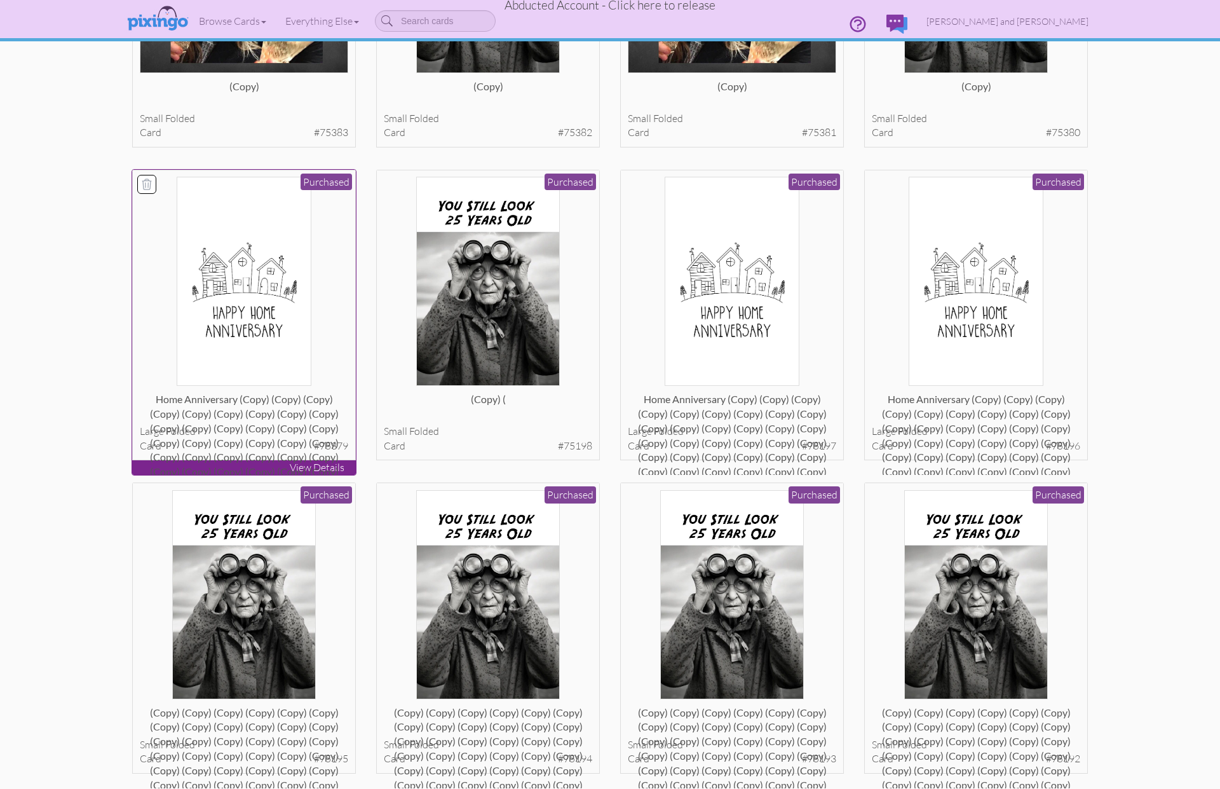
click at [207, 407] on div at bounding box center [244, 404] width 209 height 25
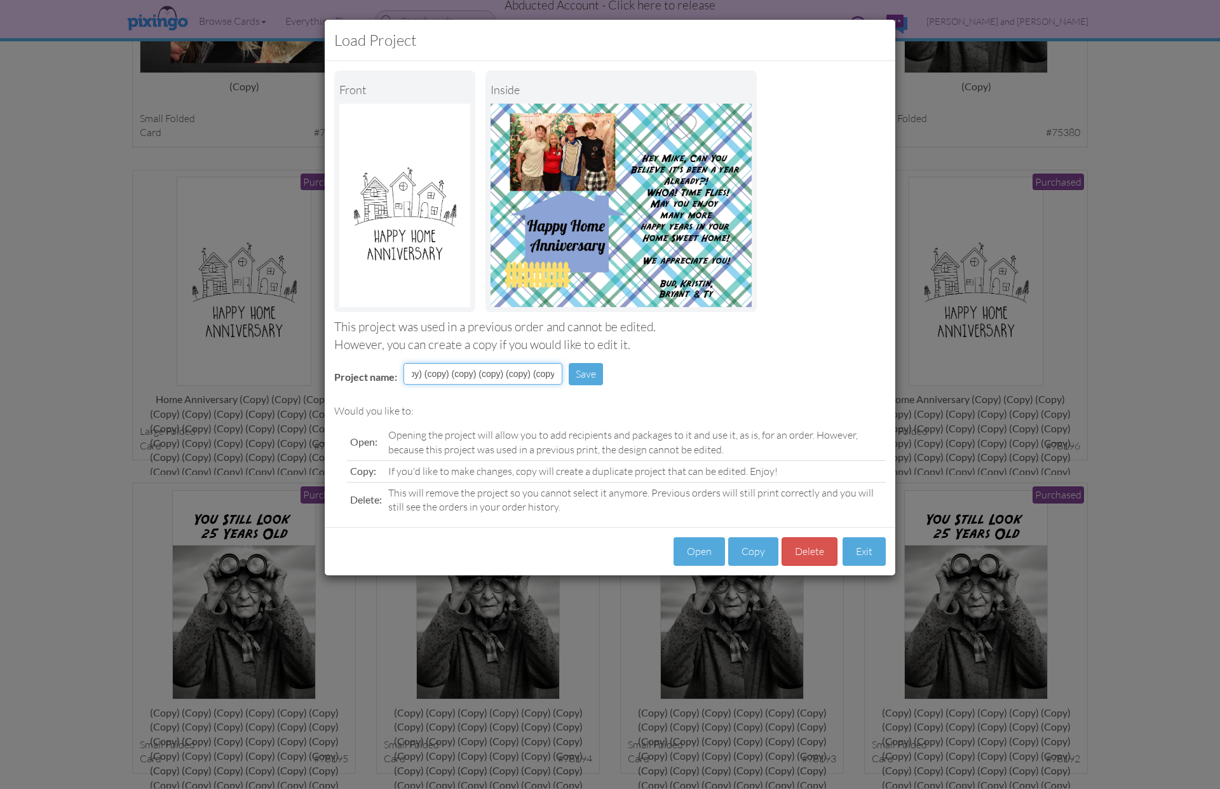
scroll to position [0, 3989]
drag, startPoint x: 516, startPoint y: 376, endPoint x: 650, endPoint y: 377, distance: 134.1
click at [650, 377] on div "Project name: Save" at bounding box center [610, 375] width 571 height 44
type input "Home Anniversary (copy)"
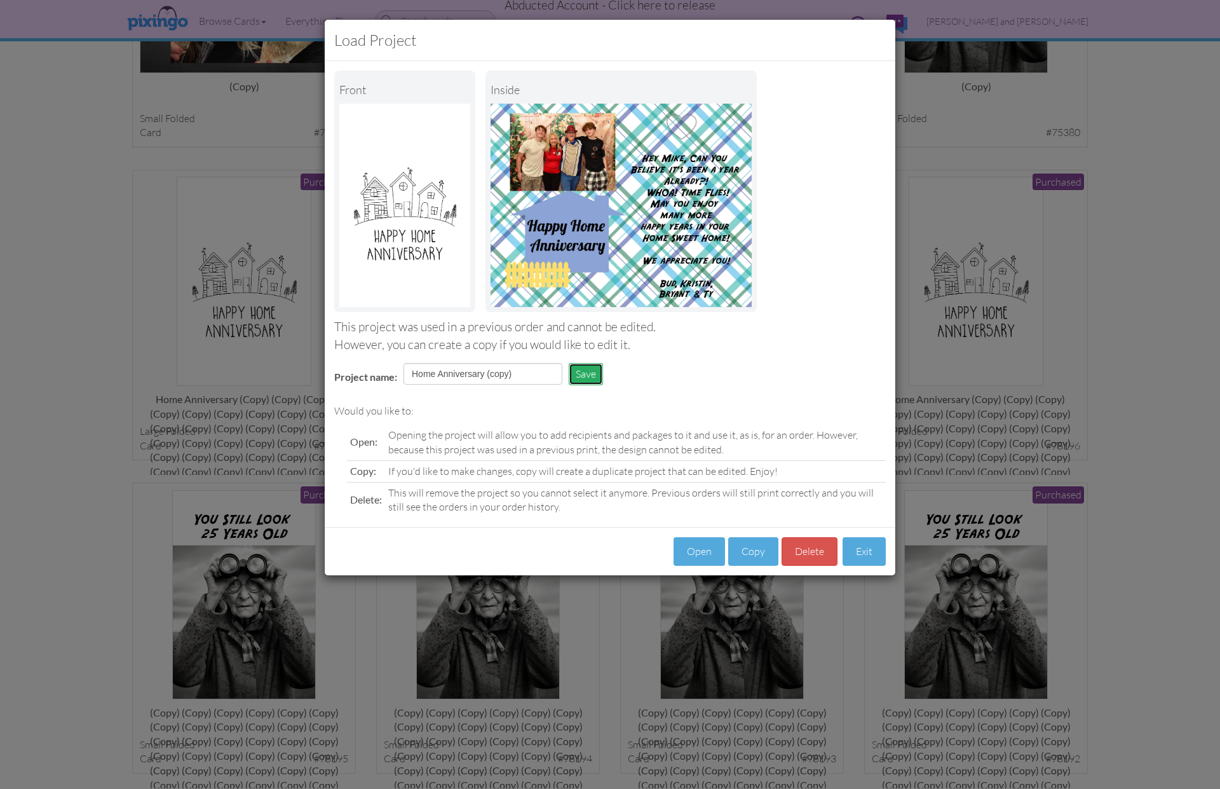
click at [580, 371] on button "Save" at bounding box center [586, 374] width 34 height 22
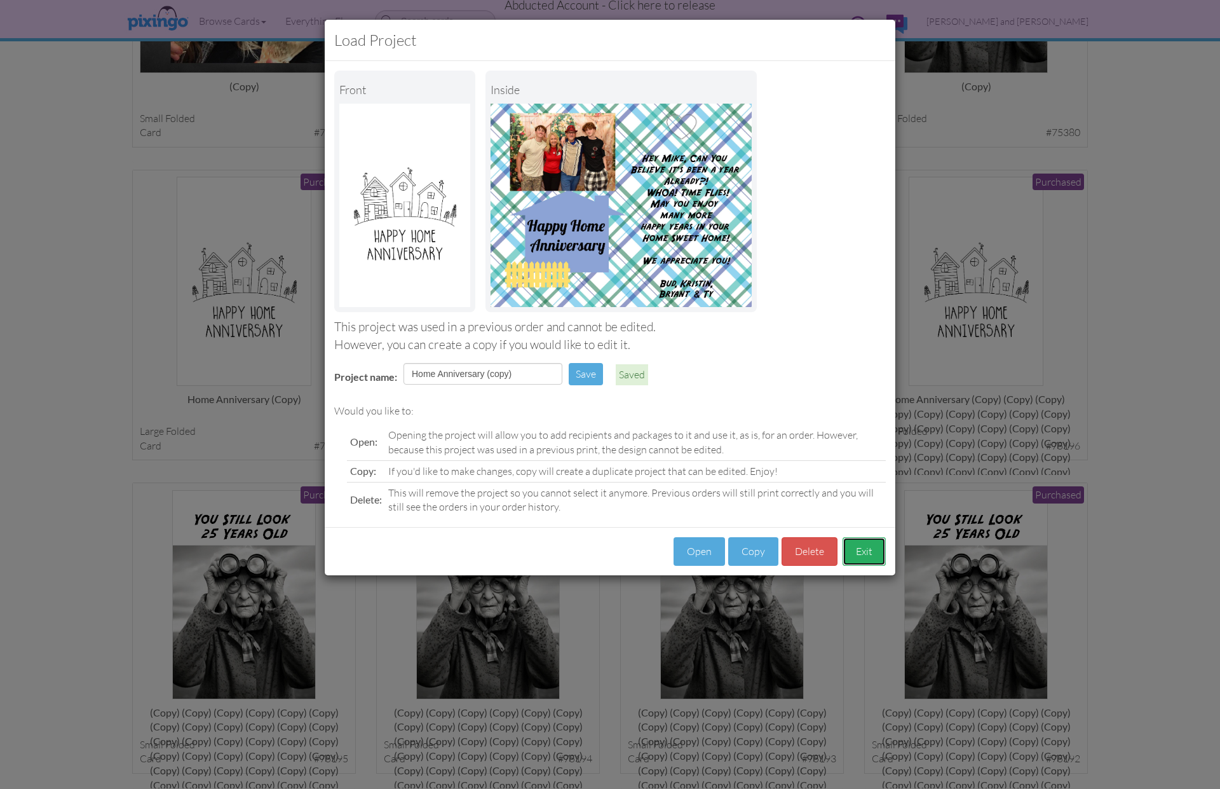
click at [856, 543] on button "Exit" at bounding box center [864, 551] width 43 height 29
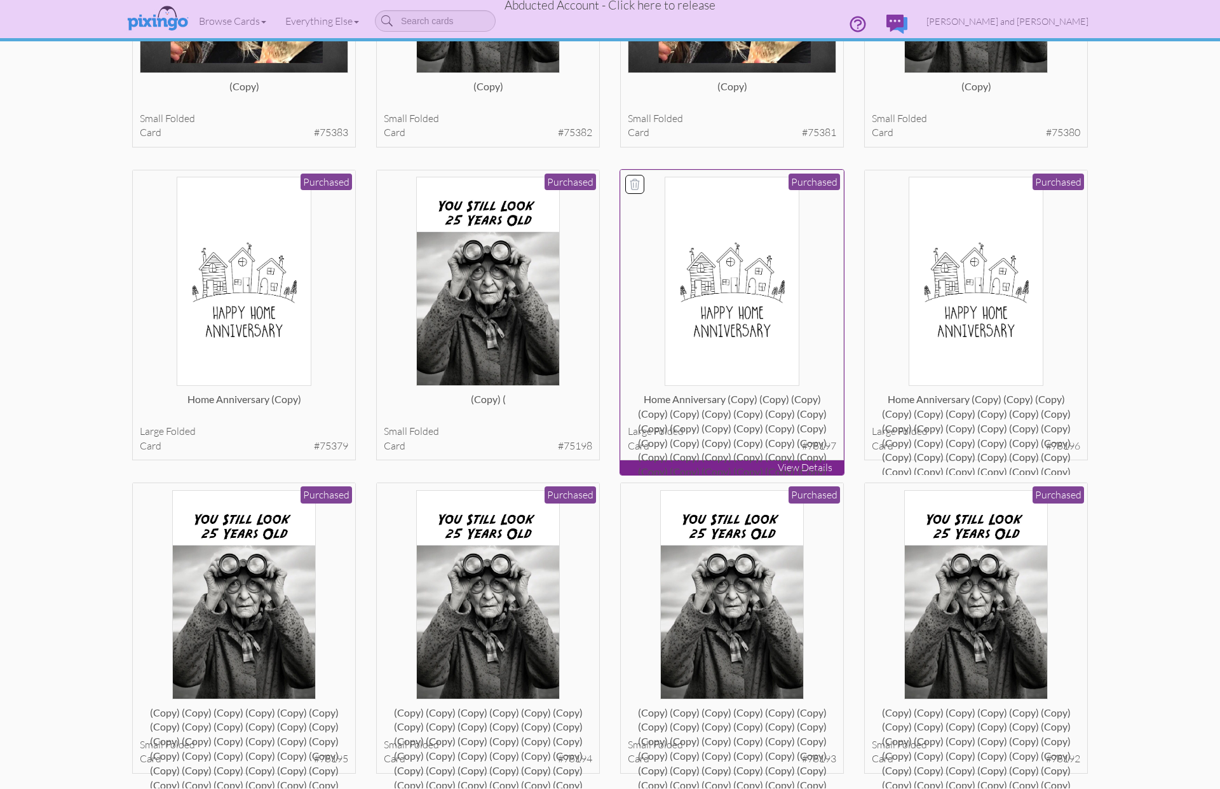
click at [704, 418] on div "Home Anniversary (copy) (copy) (copy) (copy) (copy) (copy) (copy) (copy) (copy)…" at bounding box center [732, 404] width 209 height 25
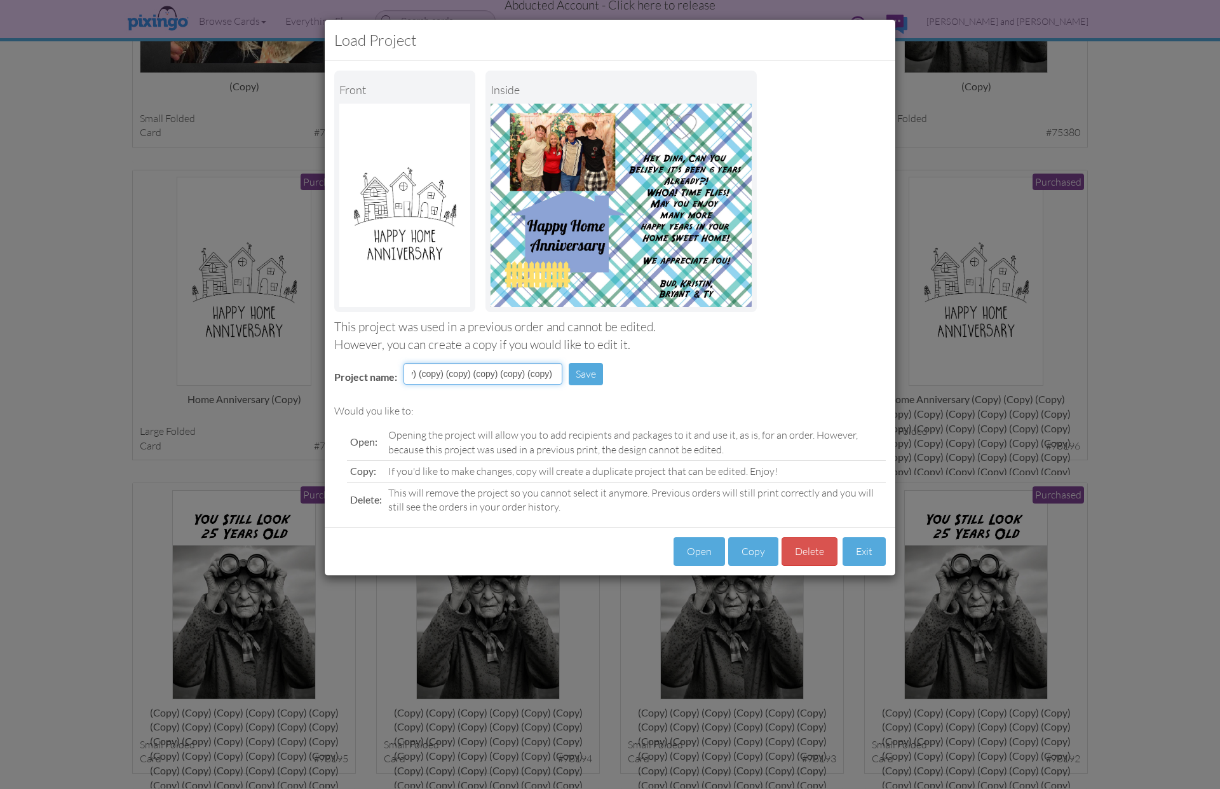
scroll to position [0, 3961]
drag, startPoint x: 513, startPoint y: 374, endPoint x: 696, endPoint y: 388, distance: 183.6
click at [696, 388] on div "Project name: Save" at bounding box center [610, 375] width 571 height 44
type input "Home Anniversary (copy)"
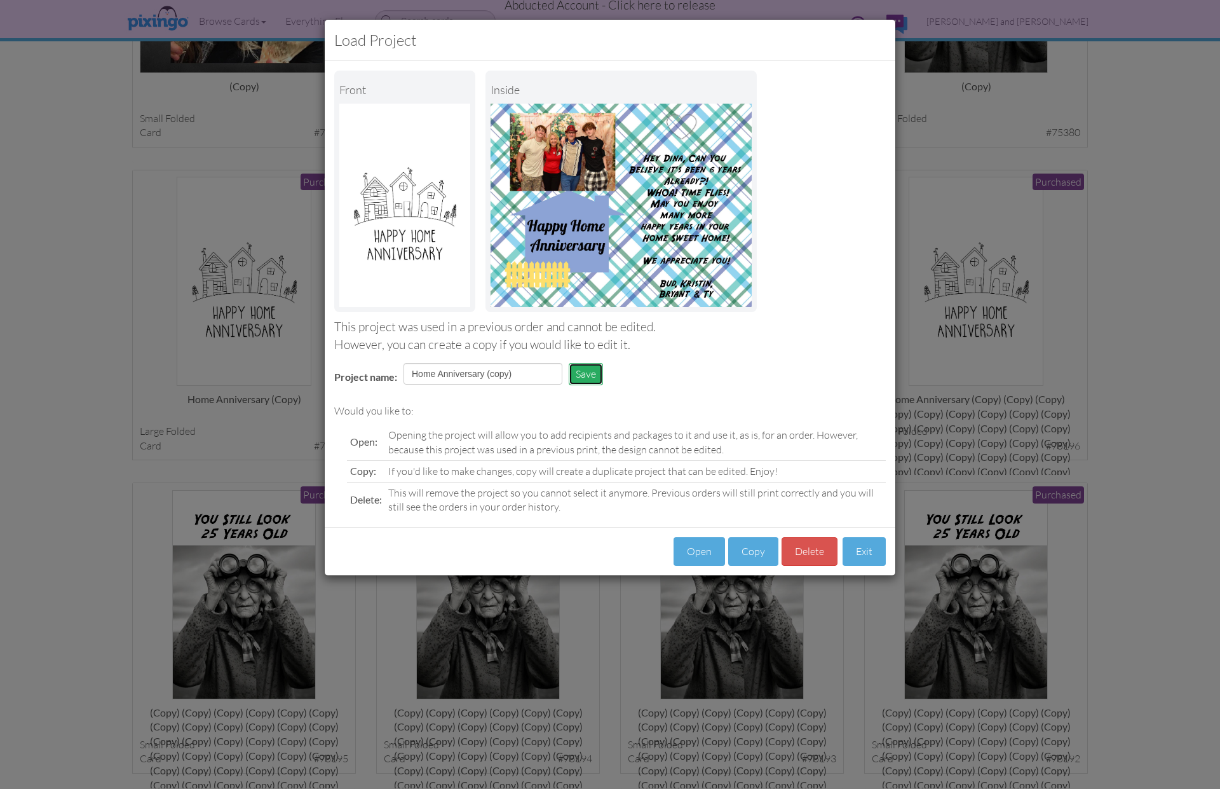
click at [591, 377] on button "Save" at bounding box center [586, 374] width 34 height 22
click at [865, 554] on button "Exit" at bounding box center [864, 551] width 43 height 29
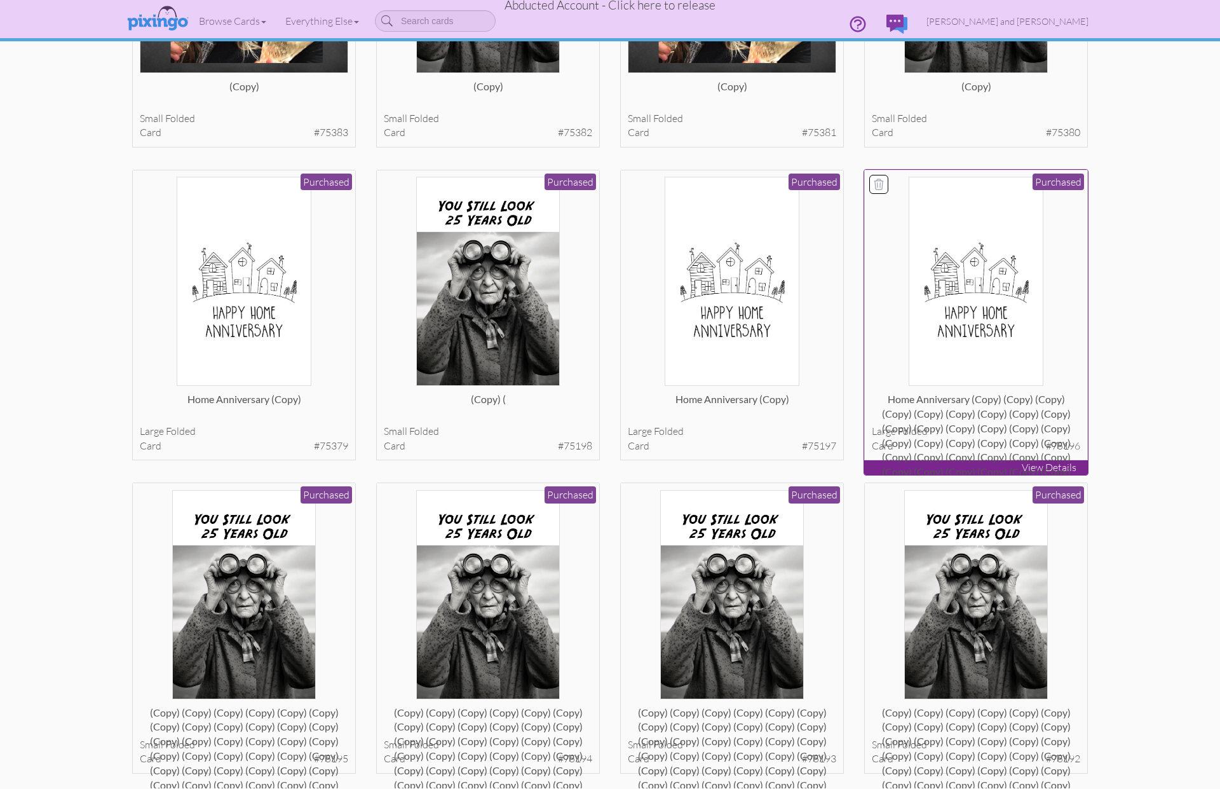
click at [950, 418] on div "Home Anniversary (copy) (copy) (copy) (copy) (copy) (copy) (copy) (copy) (copy)…" at bounding box center [976, 404] width 209 height 25
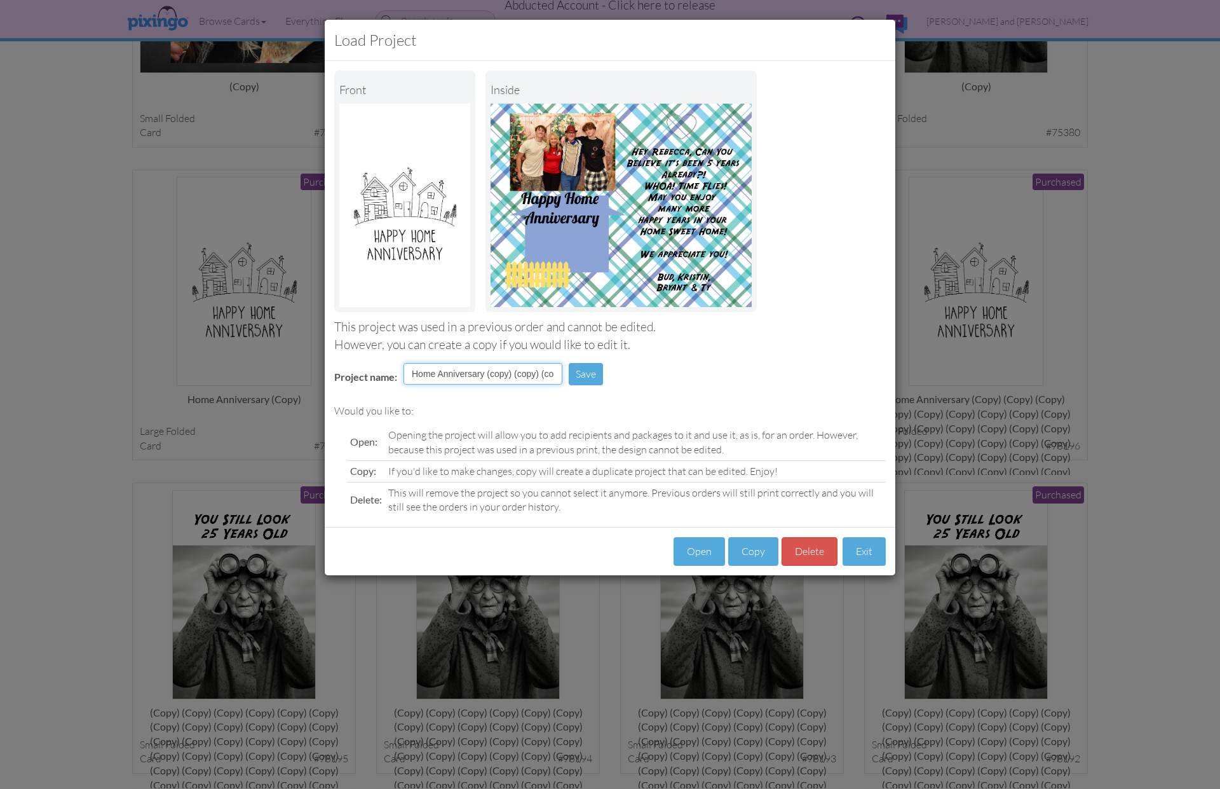
drag, startPoint x: 514, startPoint y: 372, endPoint x: 624, endPoint y: 388, distance: 111.1
click at [624, 388] on div "Project name: Save" at bounding box center [610, 375] width 571 height 44
drag, startPoint x: 515, startPoint y: 374, endPoint x: 629, endPoint y: 381, distance: 114.0
click at [629, 381] on div "Project name: Save" at bounding box center [610, 375] width 571 height 44
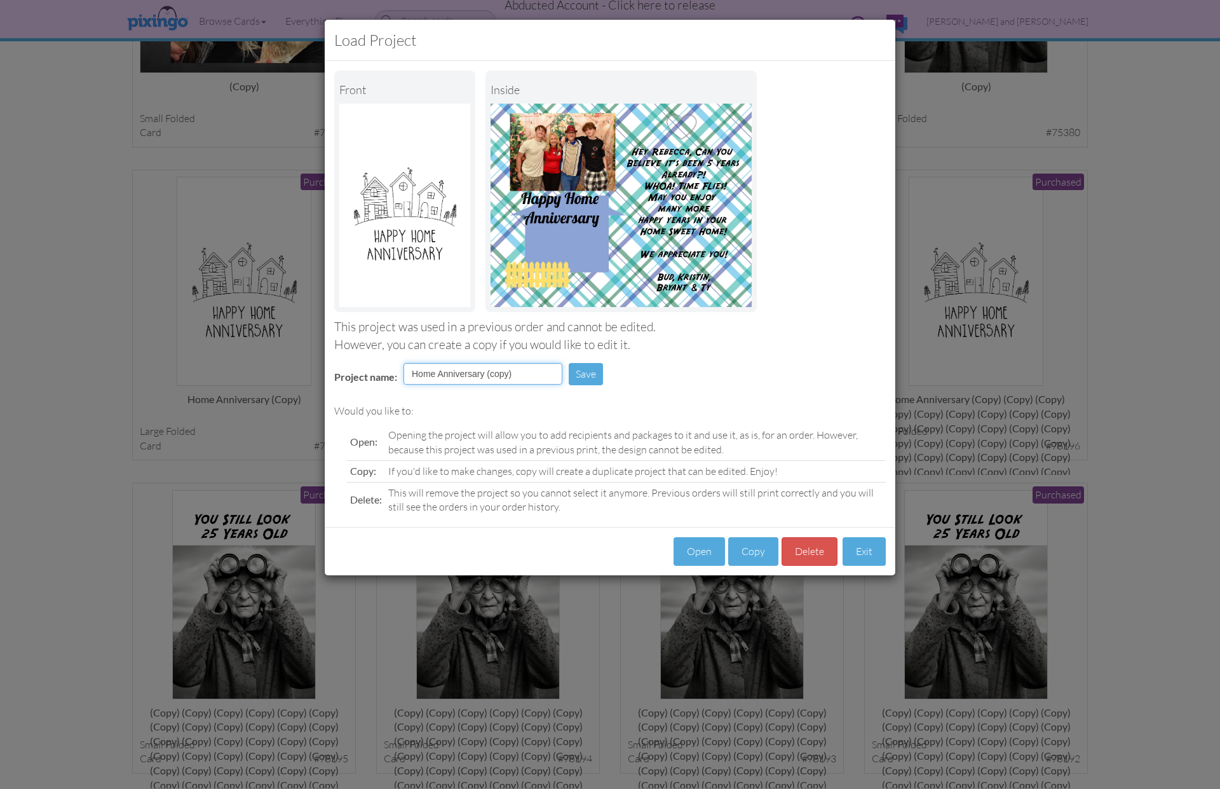
scroll to position [0, 0]
type input "Home Anniversary (copy)"
click at [588, 375] on button "Save" at bounding box center [586, 374] width 34 height 22
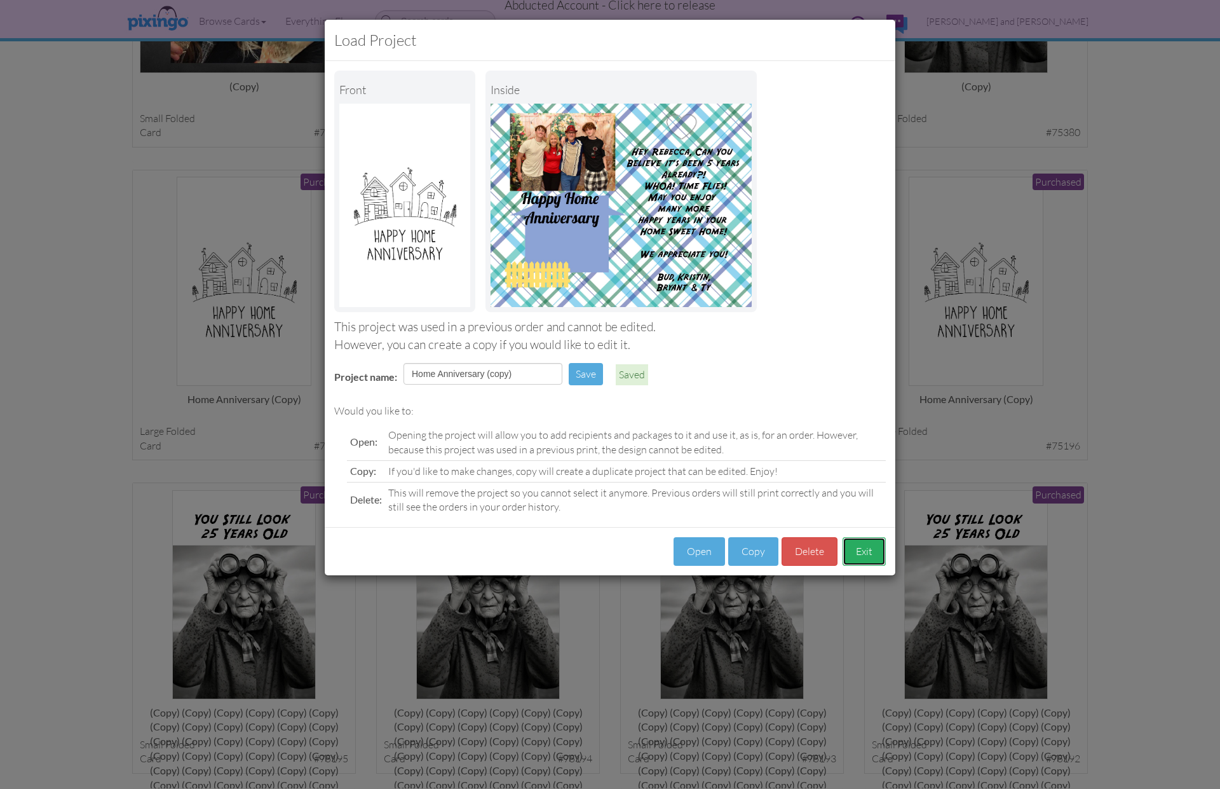
click at [867, 544] on button "Exit" at bounding box center [864, 551] width 43 height 29
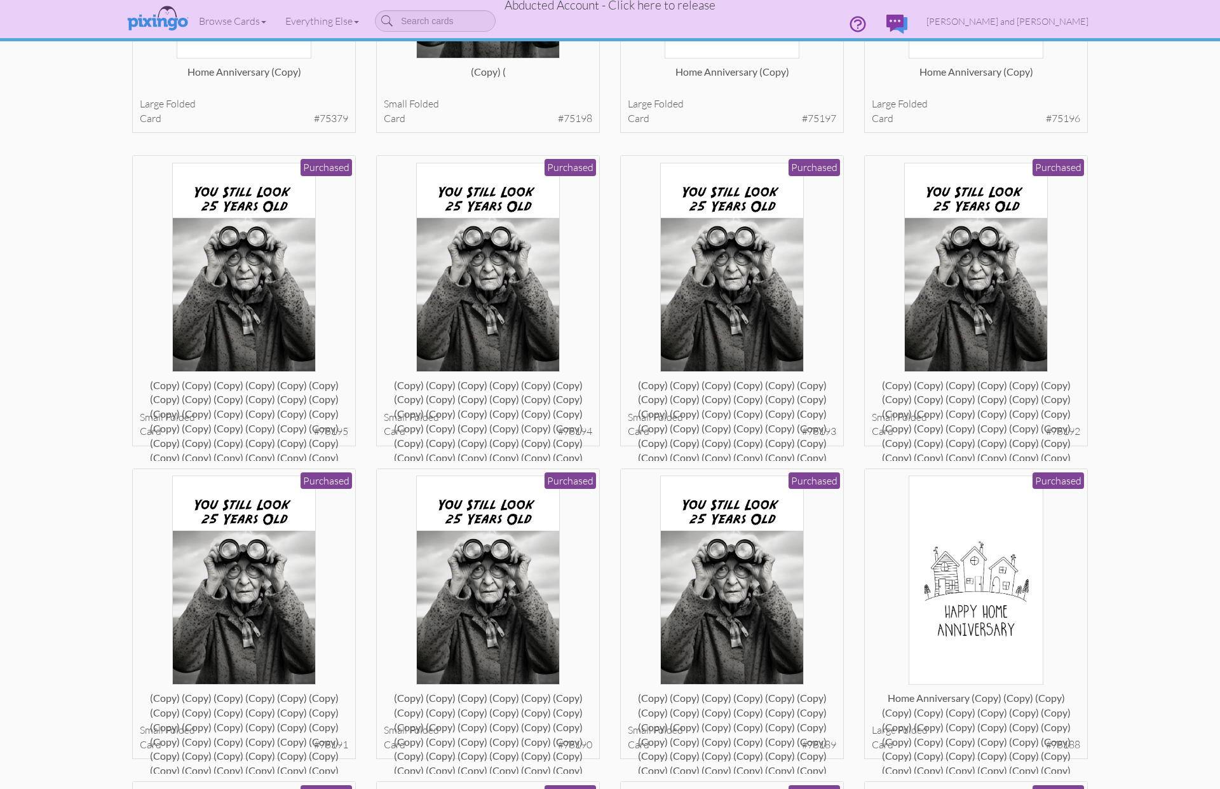
scroll to position [906, 0]
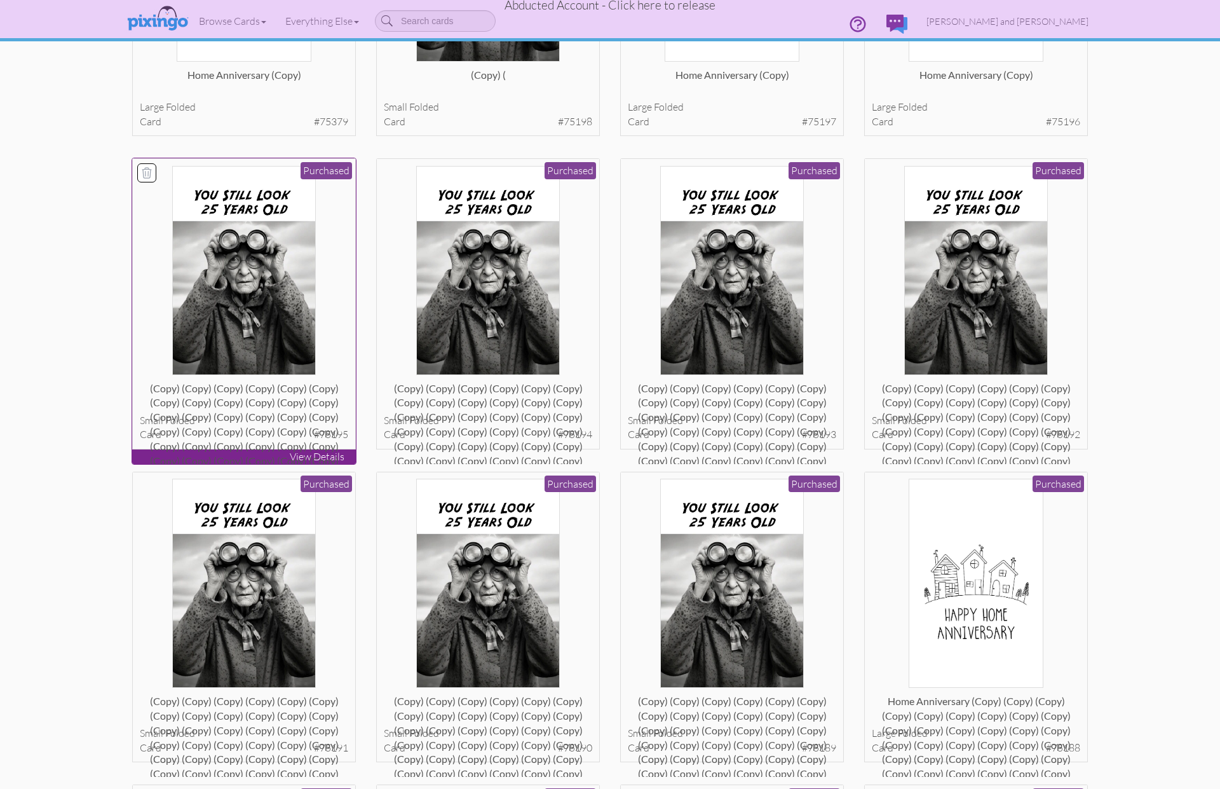
click at [280, 407] on div "(copy) (copy) (copy) (copy) (copy) (copy) (copy) (copy) (copy) (copy) (copy) (c…" at bounding box center [244, 393] width 209 height 25
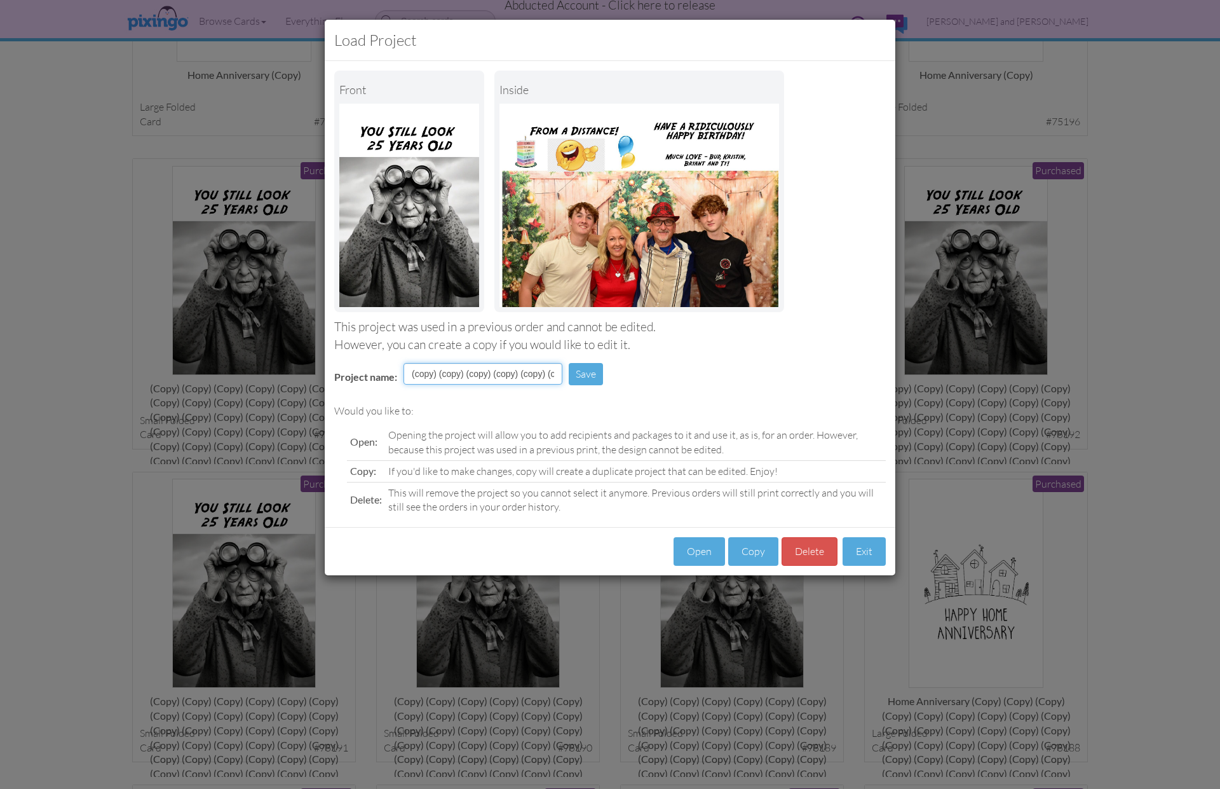
click at [498, 373] on input "(copy) (copy) (copy) (copy) (copy) (copy) (copy) (copy) (copy) (copy) (copy) (c…" at bounding box center [483, 374] width 159 height 22
drag, startPoint x: 469, startPoint y: 373, endPoint x: 685, endPoint y: 381, distance: 215.6
click at [685, 381] on div "Project name: (copy) (copy) (copy) (copy) (copy) (copy) (copy) (copy) (copy) (c…" at bounding box center [610, 375] width 571 height 44
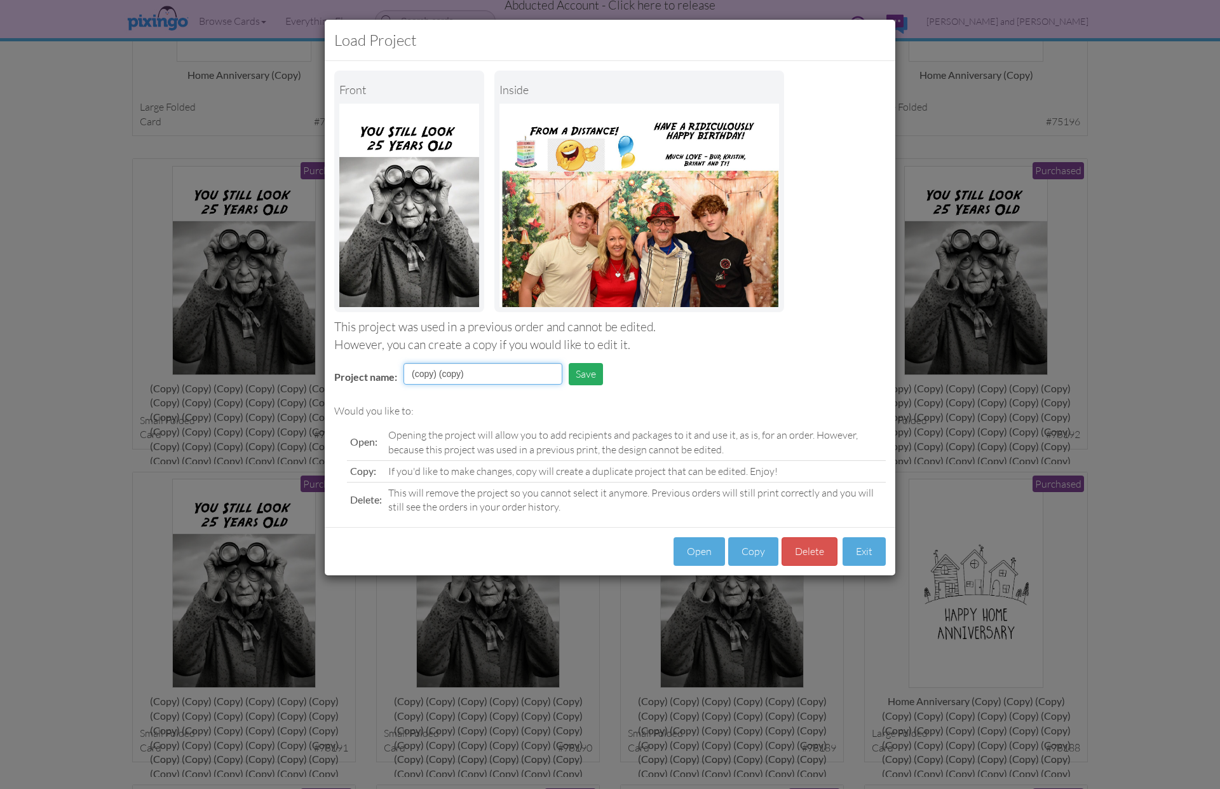
type input "(copy) (copy)"
click at [594, 371] on button "Save" at bounding box center [586, 374] width 34 height 22
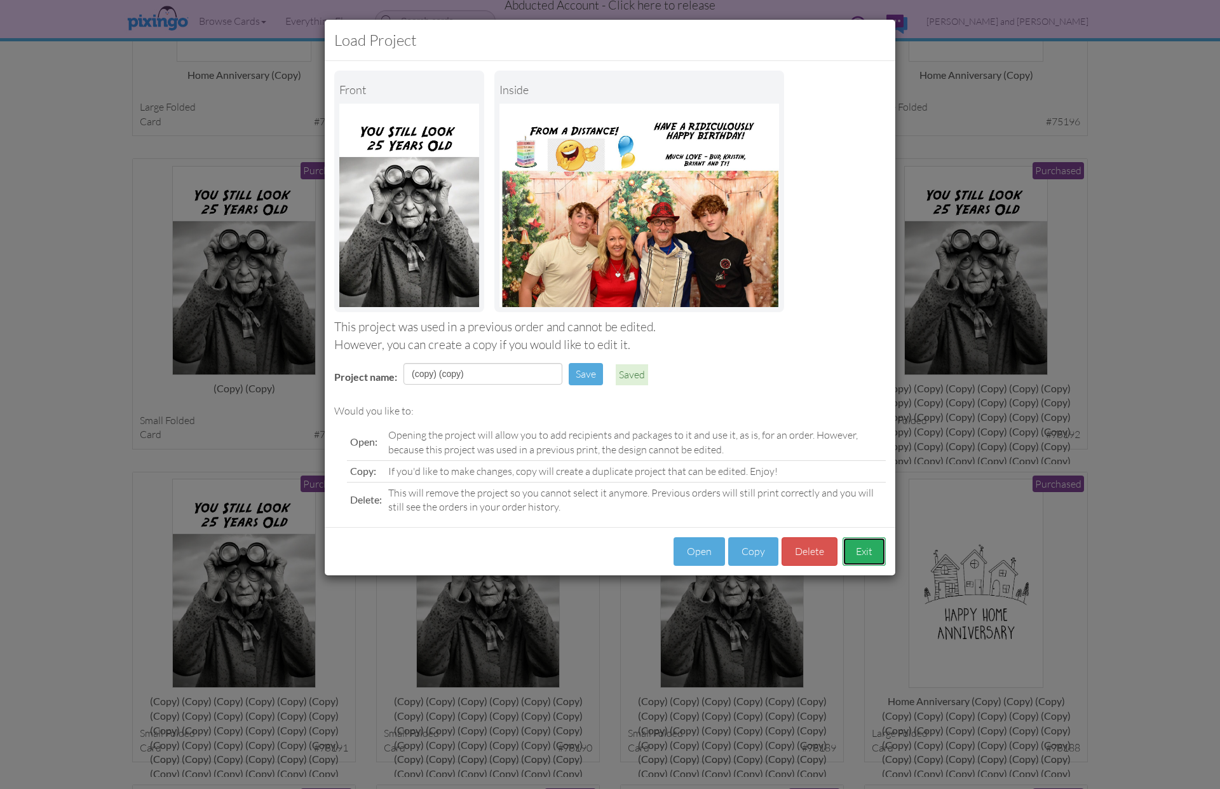
click at [865, 545] on button "Exit" at bounding box center [864, 551] width 43 height 29
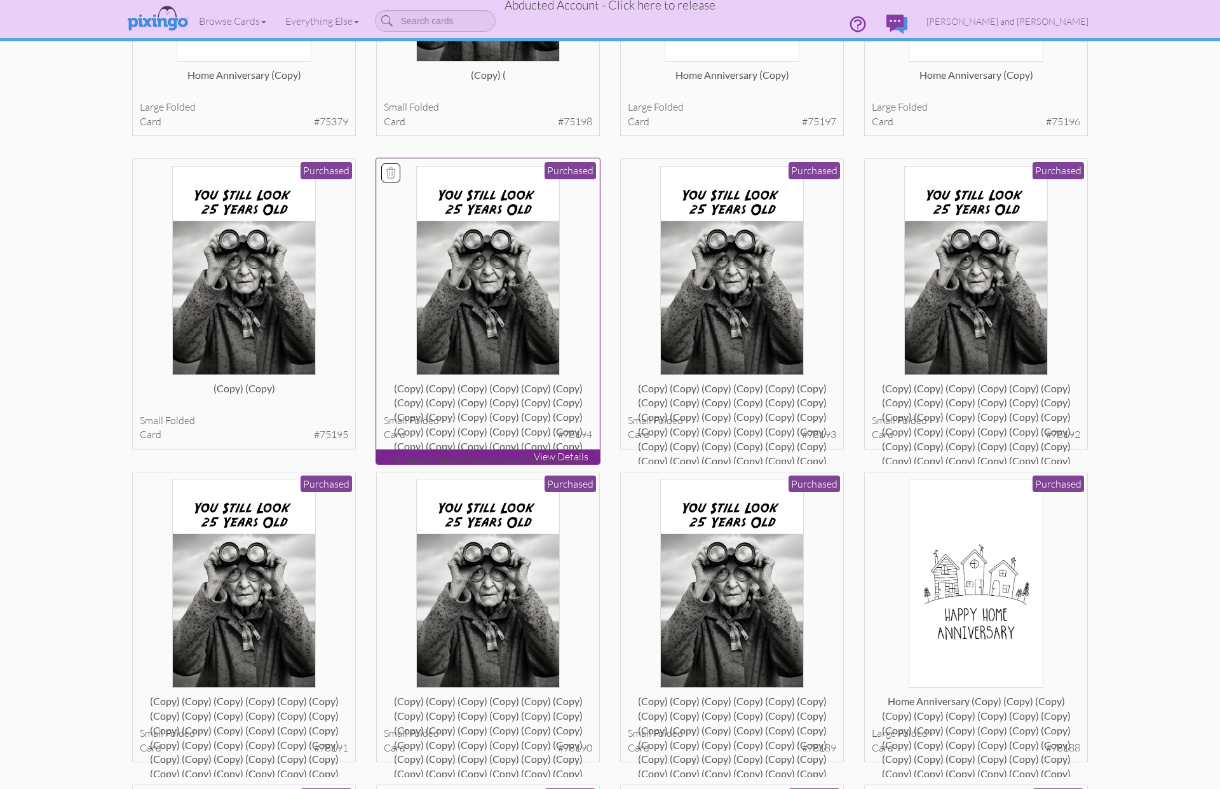
click at [536, 407] on div "(copy) (copy) (copy) (copy) (copy) (copy) (copy) (copy) (copy) (copy) (copy) (c…" at bounding box center [488, 393] width 209 height 25
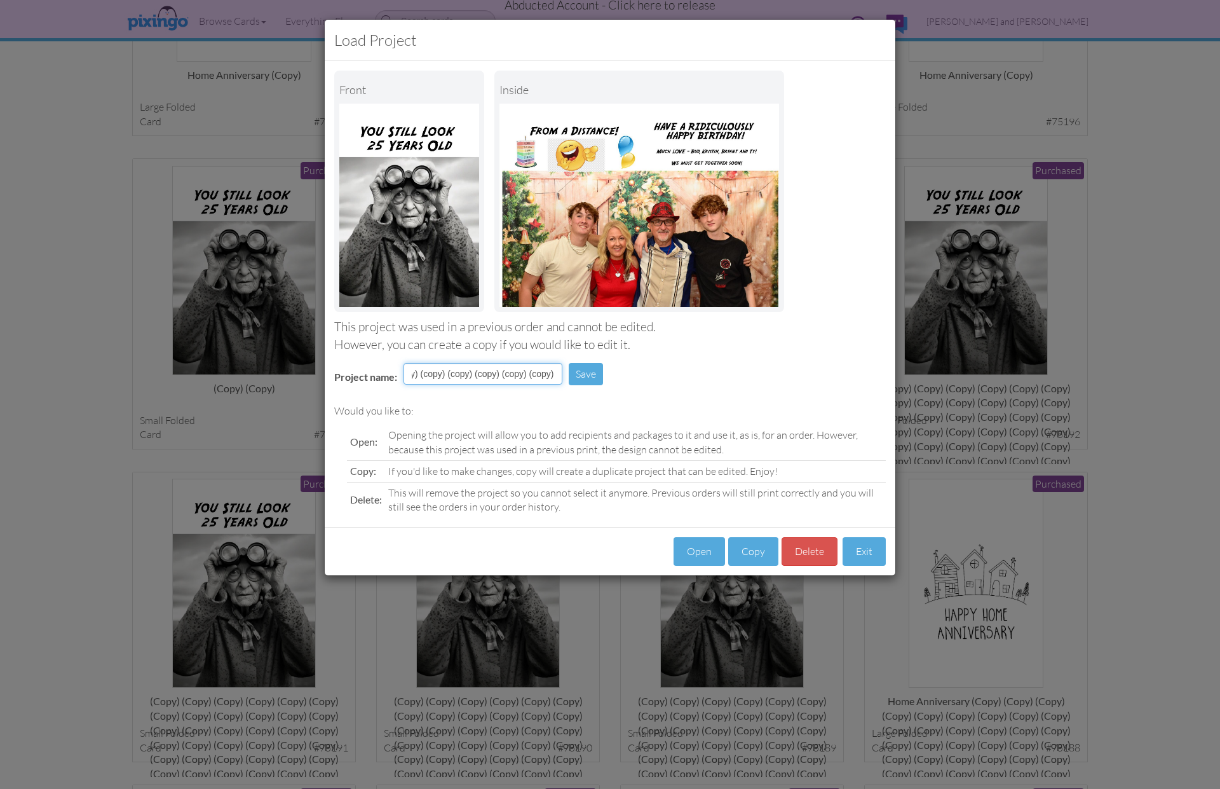
scroll to position [0, 2704]
drag, startPoint x: 498, startPoint y: 373, endPoint x: 629, endPoint y: 378, distance: 130.4
click at [629, 378] on div "Project name: (copy) (copy) (copy) (copy) (copy) (copy) (copy) (copy) (copy) (c…" at bounding box center [610, 375] width 571 height 44
type input "(copy) (copy) (copy)"
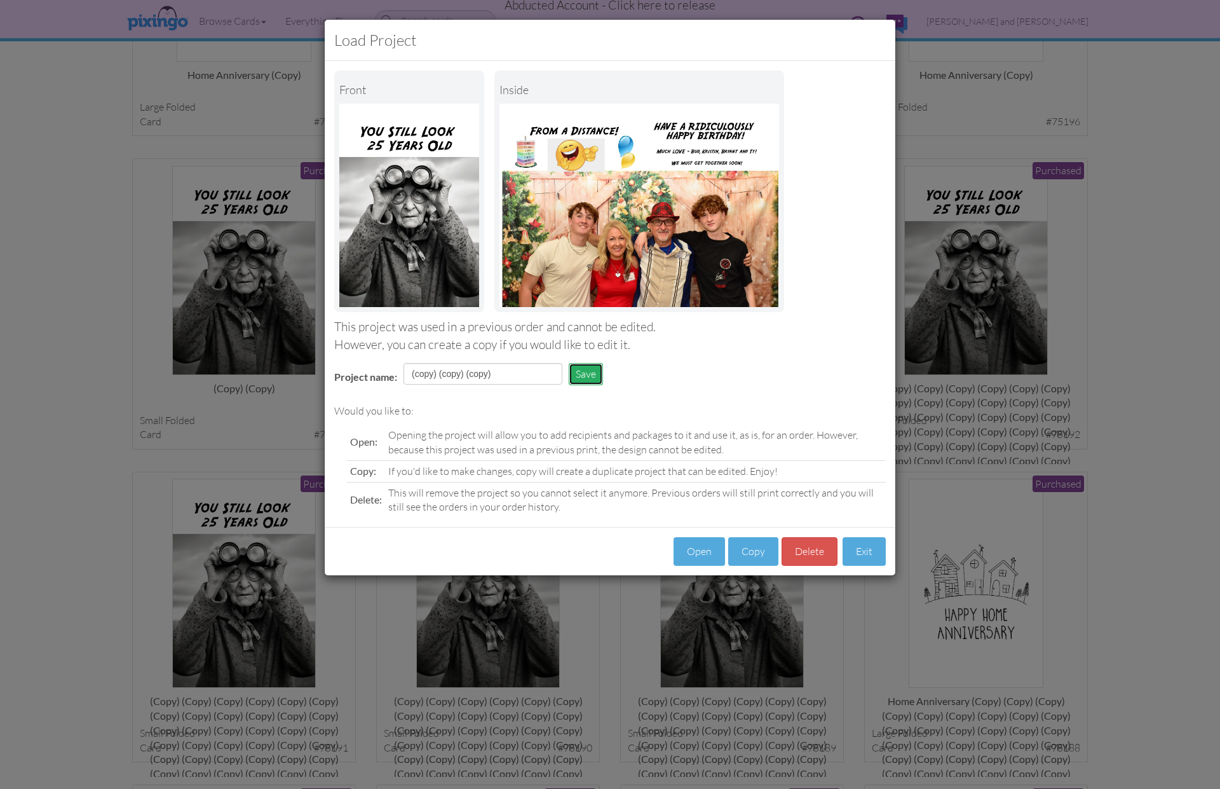
click at [595, 369] on button "Save" at bounding box center [586, 374] width 34 height 22
click at [898, 554] on div "Load Project Front inside This project was used in a previous order and cannot …" at bounding box center [610, 394] width 1220 height 789
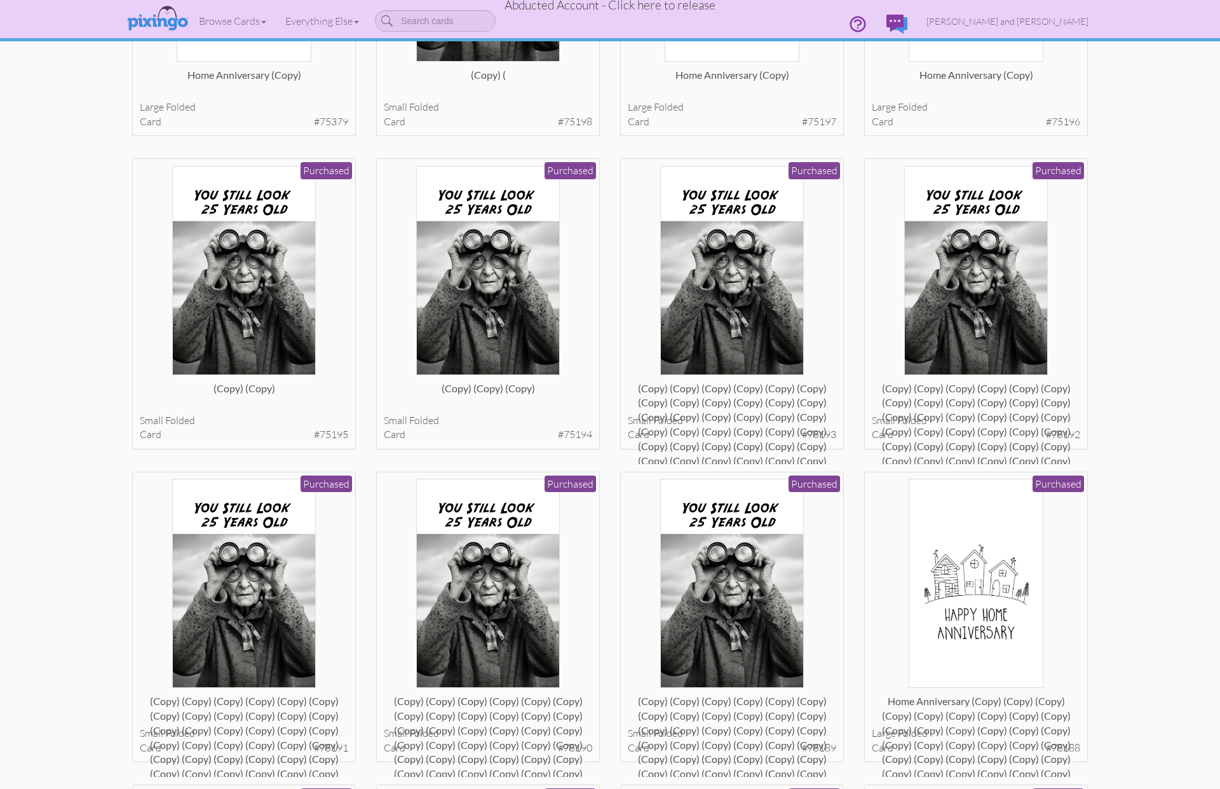
click at [888, 554] on div "Load Project Front inside This project was used in a previous order and cannot …" at bounding box center [610, 394] width 1220 height 789
click at [747, 407] on div "(copy) (copy) (copy) (copy) (copy) (copy) (copy) (copy) (copy) (copy) (copy) (c…" at bounding box center [732, 393] width 209 height 25
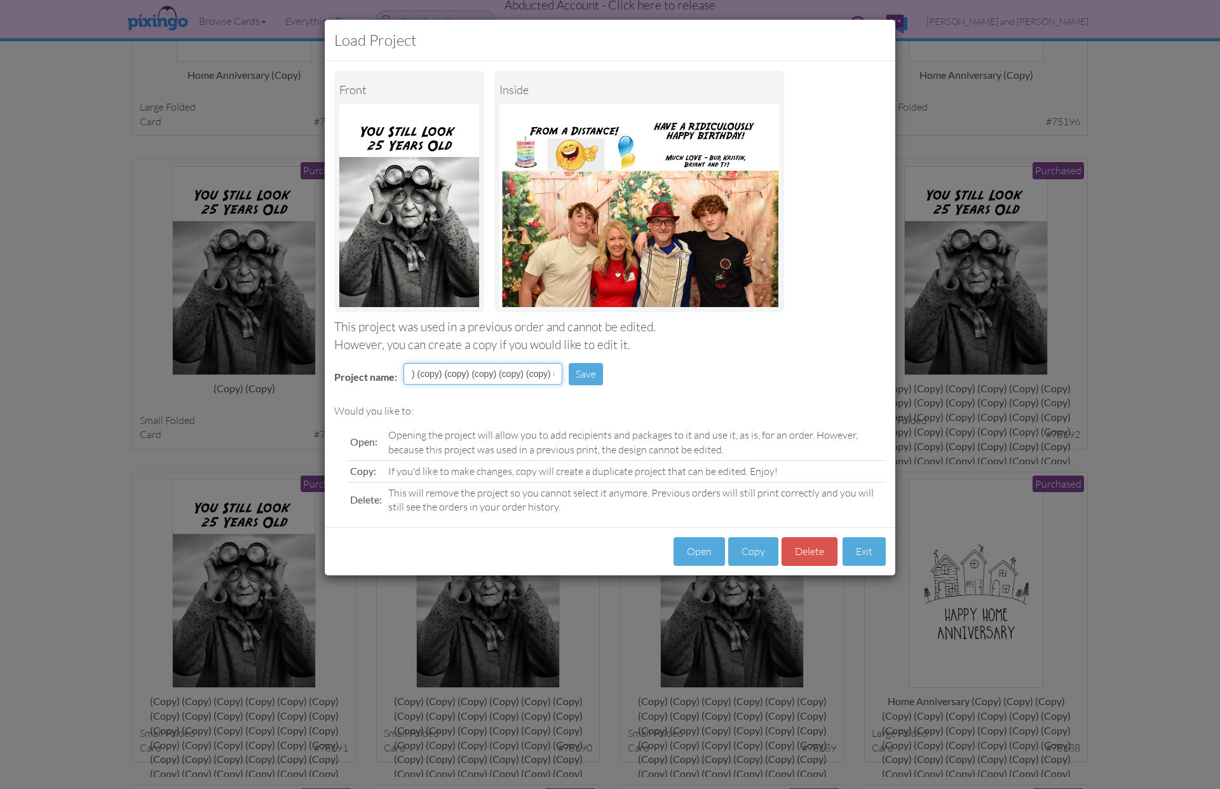
scroll to position [0, 2676]
drag, startPoint x: 500, startPoint y: 372, endPoint x: 631, endPoint y: 379, distance: 131.8
click at [631, 379] on div "Project name: (copy) (copy) (copy) (copy) (copy) (copy) (copy) (copy) (copy) (c…" at bounding box center [610, 375] width 571 height 44
type input "(copy) (copy) (copy)"
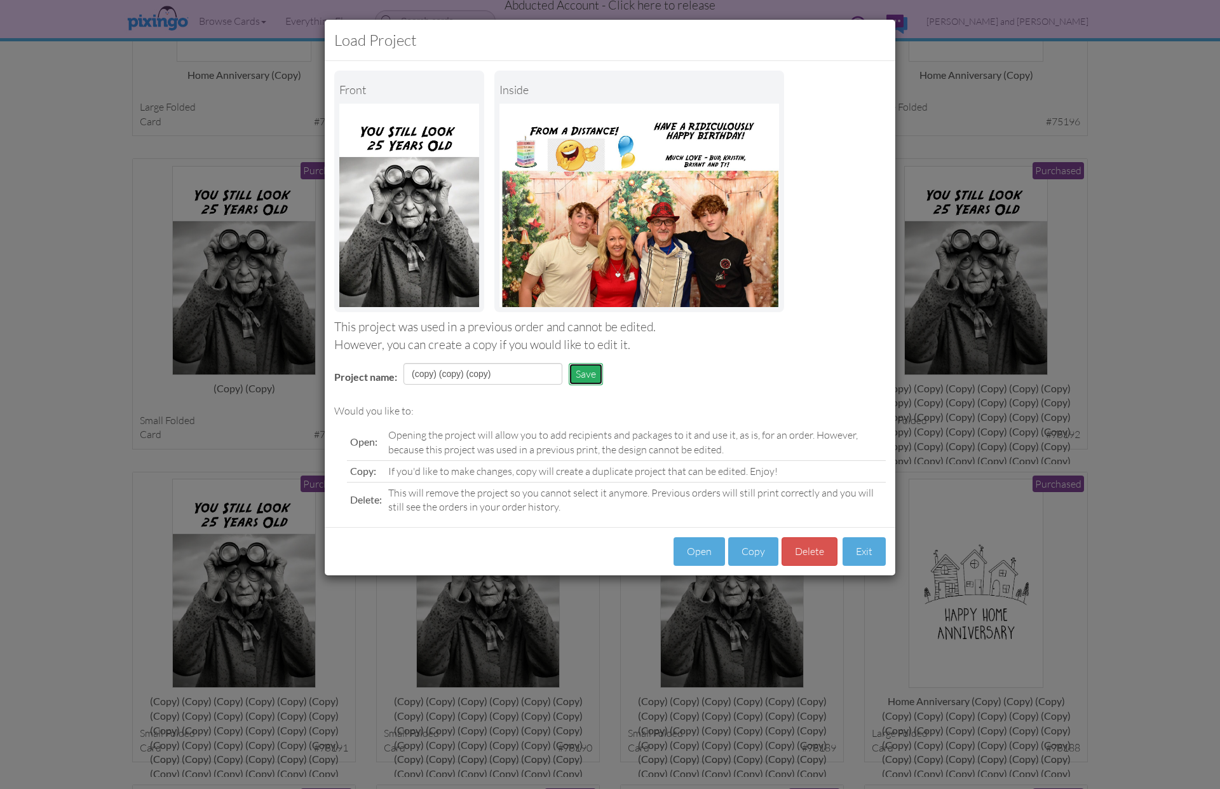
click at [578, 366] on button "Save" at bounding box center [586, 374] width 34 height 22
click at [857, 549] on button "Exit" at bounding box center [864, 551] width 43 height 29
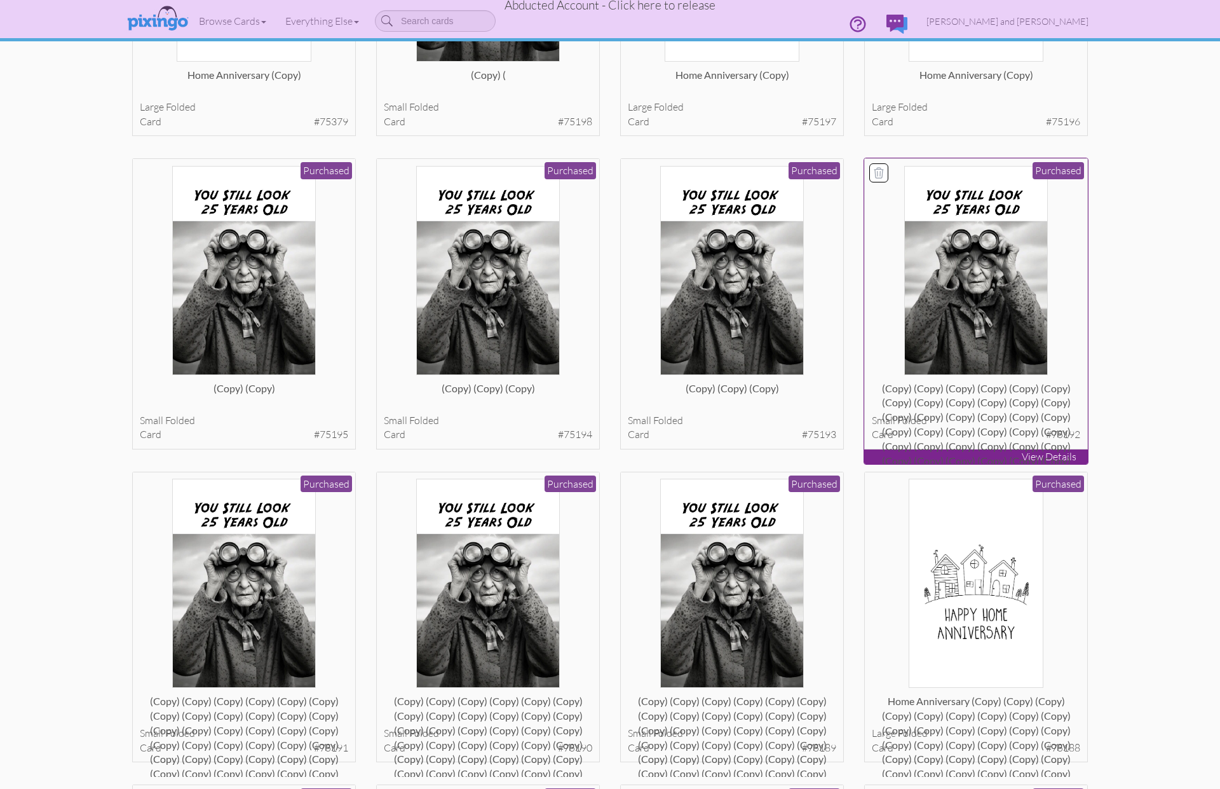
click at [946, 407] on div "(copy) (copy) (copy) (copy) (copy) (copy) (copy) (copy) (copy) (copy) (copy) (c…" at bounding box center [976, 393] width 209 height 25
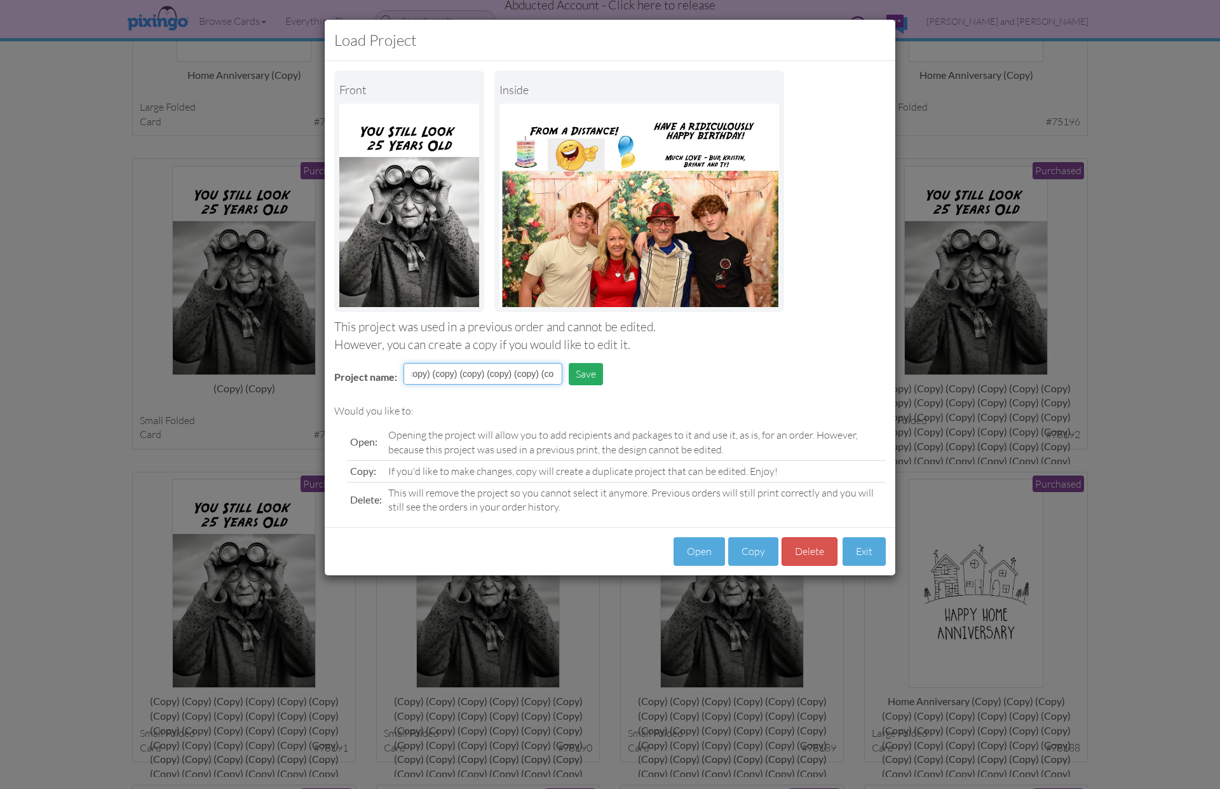
scroll to position [0, 2647]
drag, startPoint x: 499, startPoint y: 375, endPoint x: 585, endPoint y: 378, distance: 85.8
click at [585, 378] on tr "Project name: (copy) (copy) (copy) (copy) (copy) (copy) (copy) (copy) (copy) (c…" at bounding box center [472, 379] width 294 height 38
type input "(copy) (copy) (copy)"
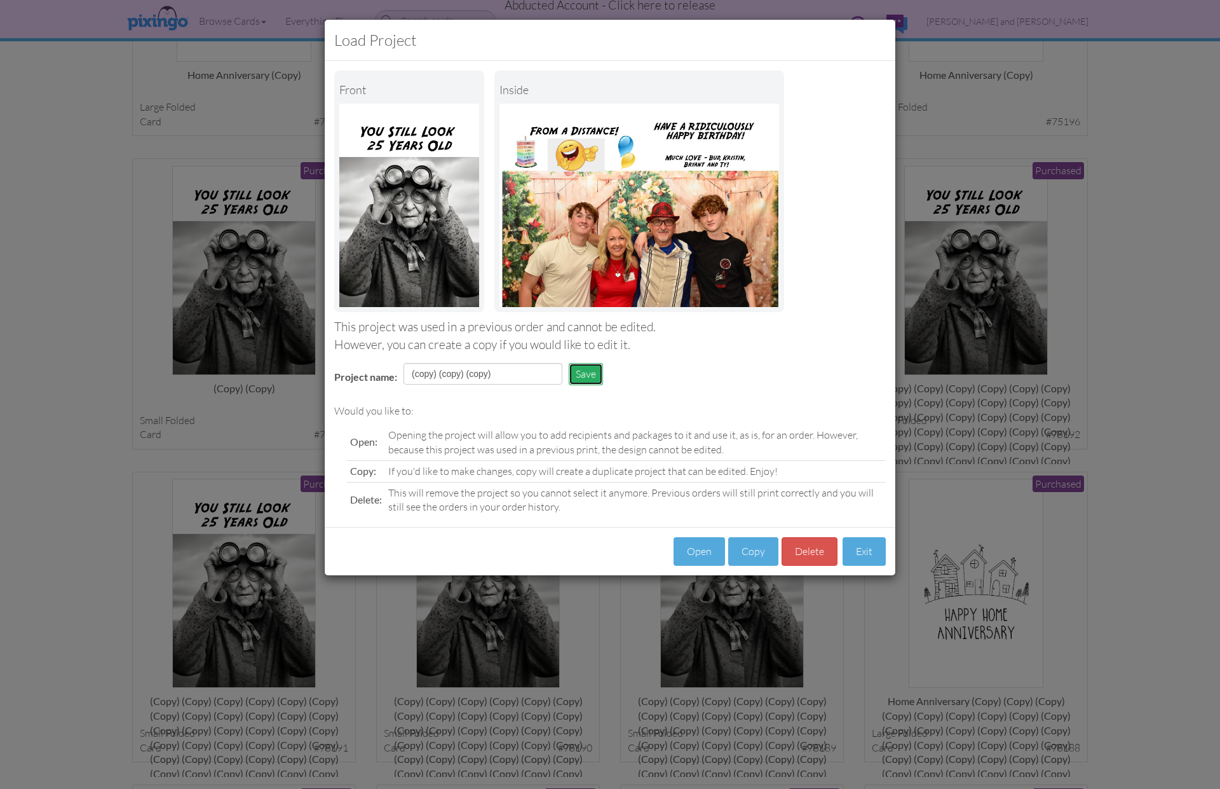
click at [583, 374] on button "Save" at bounding box center [586, 374] width 34 height 22
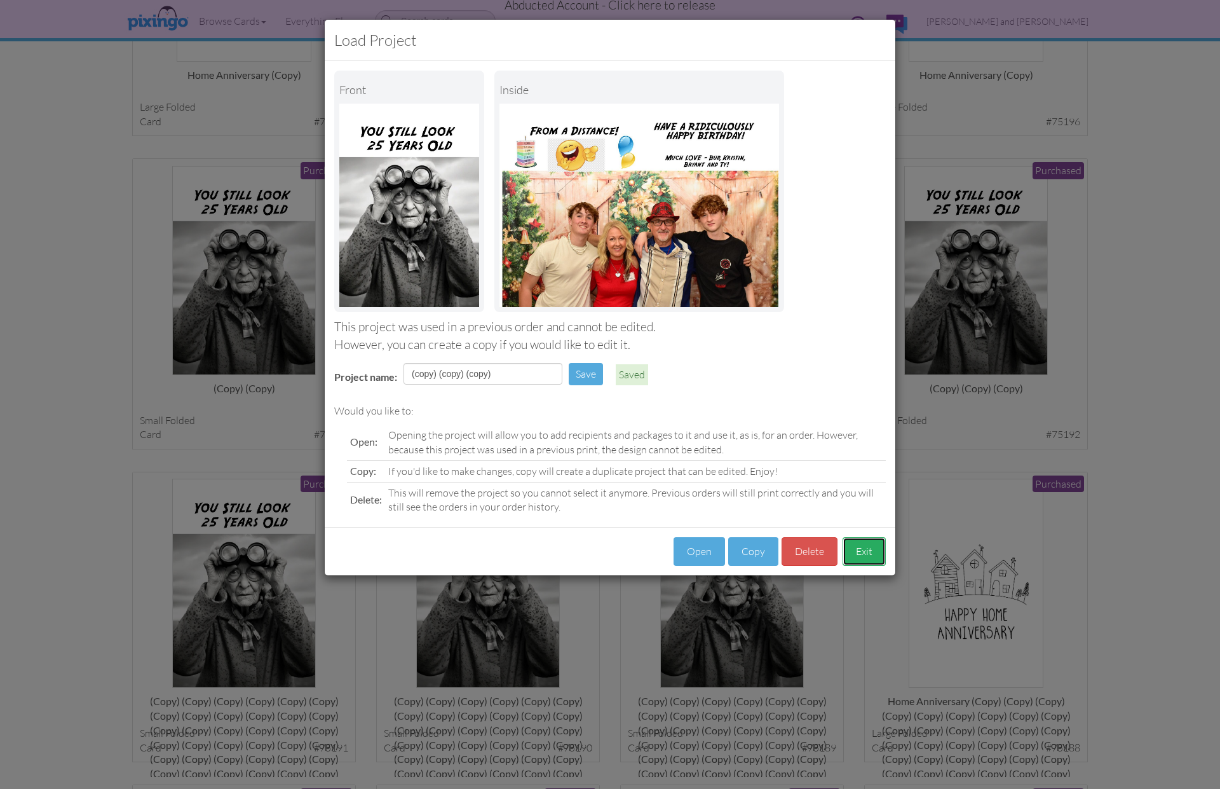
click at [861, 558] on button "Exit" at bounding box center [864, 551] width 43 height 29
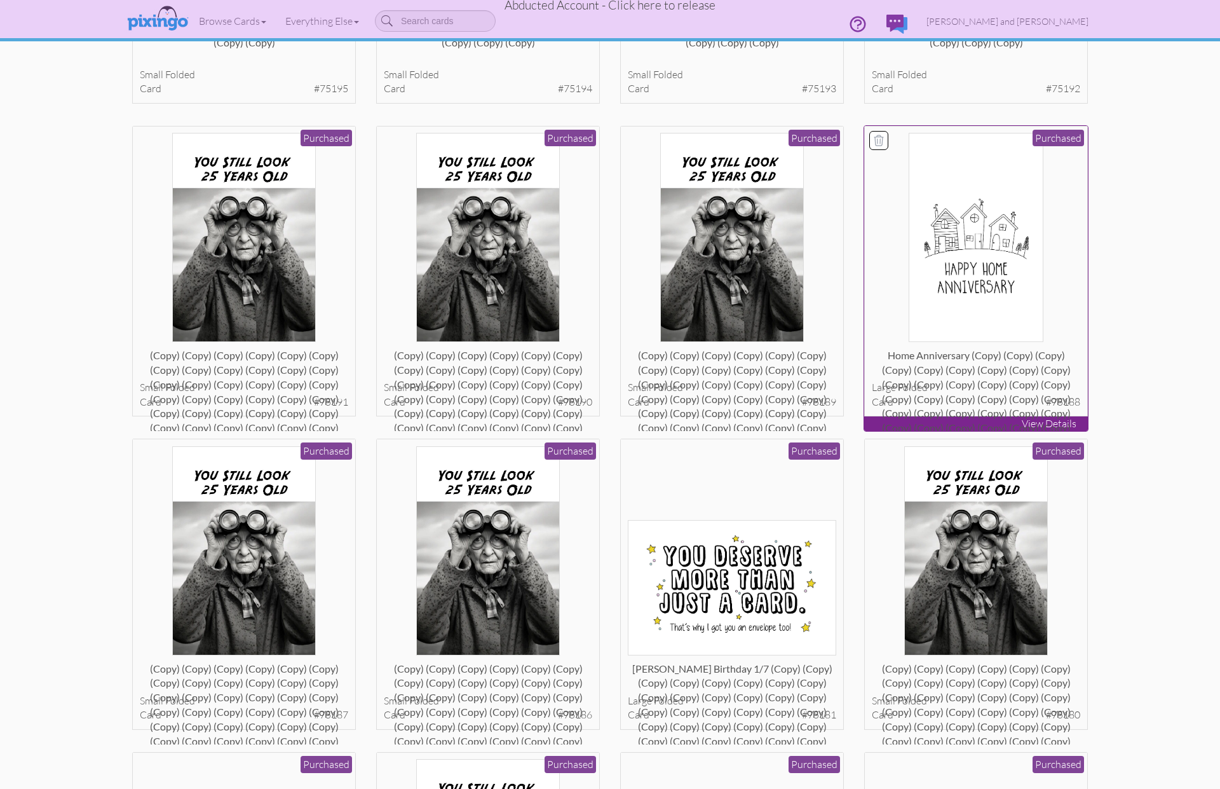
scroll to position [1276, 0]
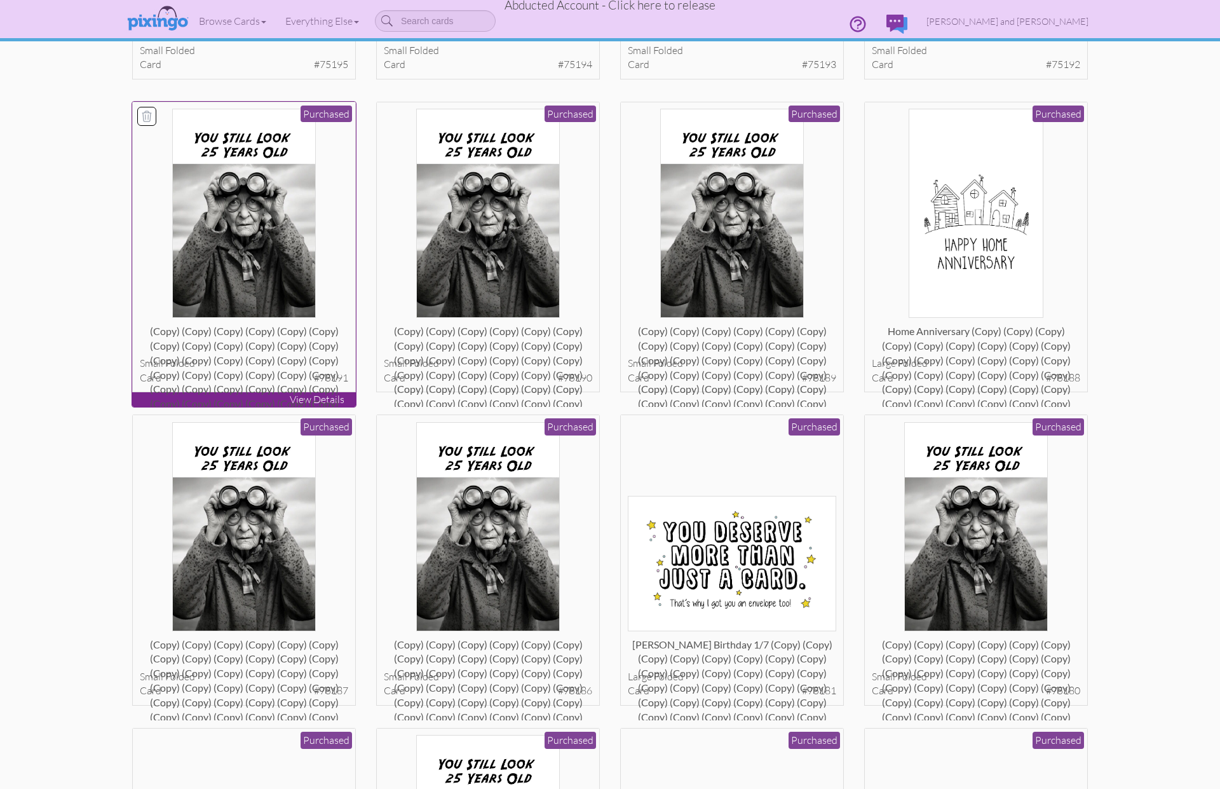
click at [280, 350] on div "(copy) (copy) (copy) (copy) (copy) (copy) (copy) (copy) (copy) (copy) (copy) (c…" at bounding box center [244, 336] width 209 height 25
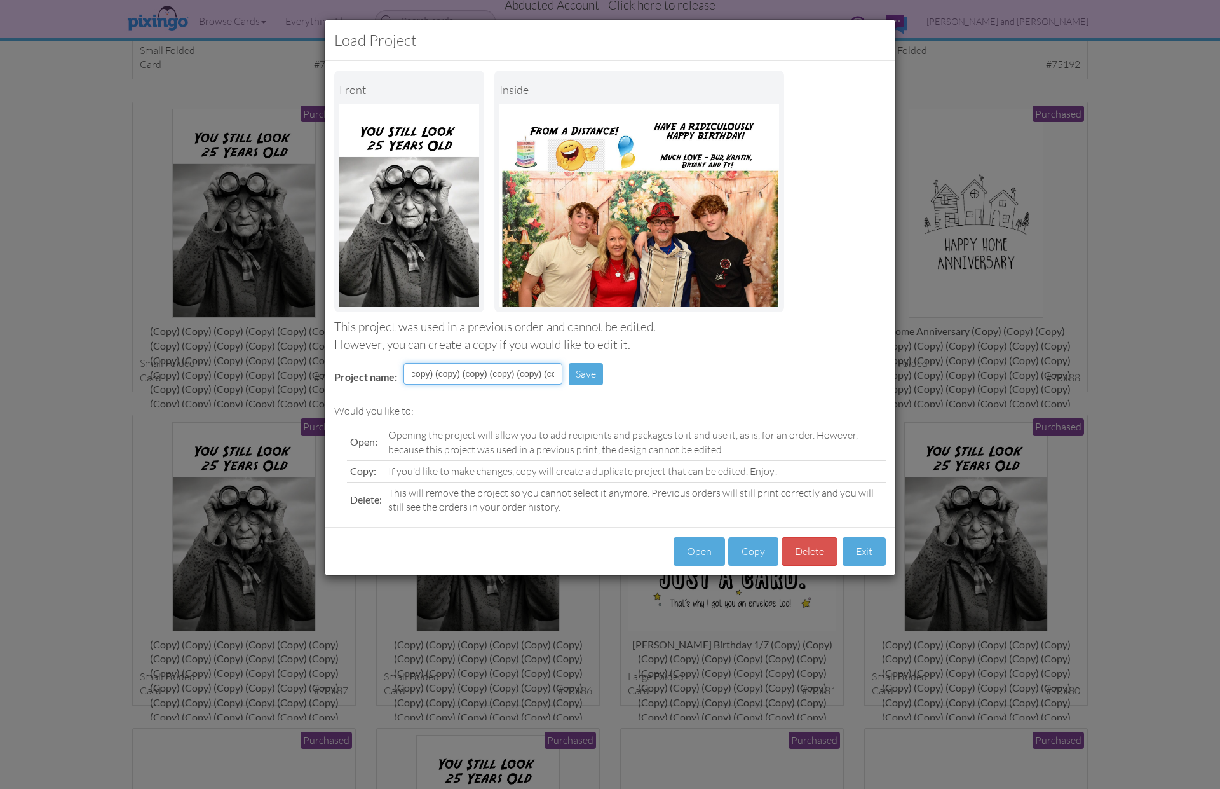
scroll to position [0, 2619]
drag, startPoint x: 469, startPoint y: 371, endPoint x: 627, endPoint y: 378, distance: 157.8
click at [627, 378] on div "Project name: (copy) (copy) (copy) (copy) (copy) (copy) (copy) (copy) (copy) (c…" at bounding box center [610, 375] width 571 height 44
type input "(copy) (copy)"
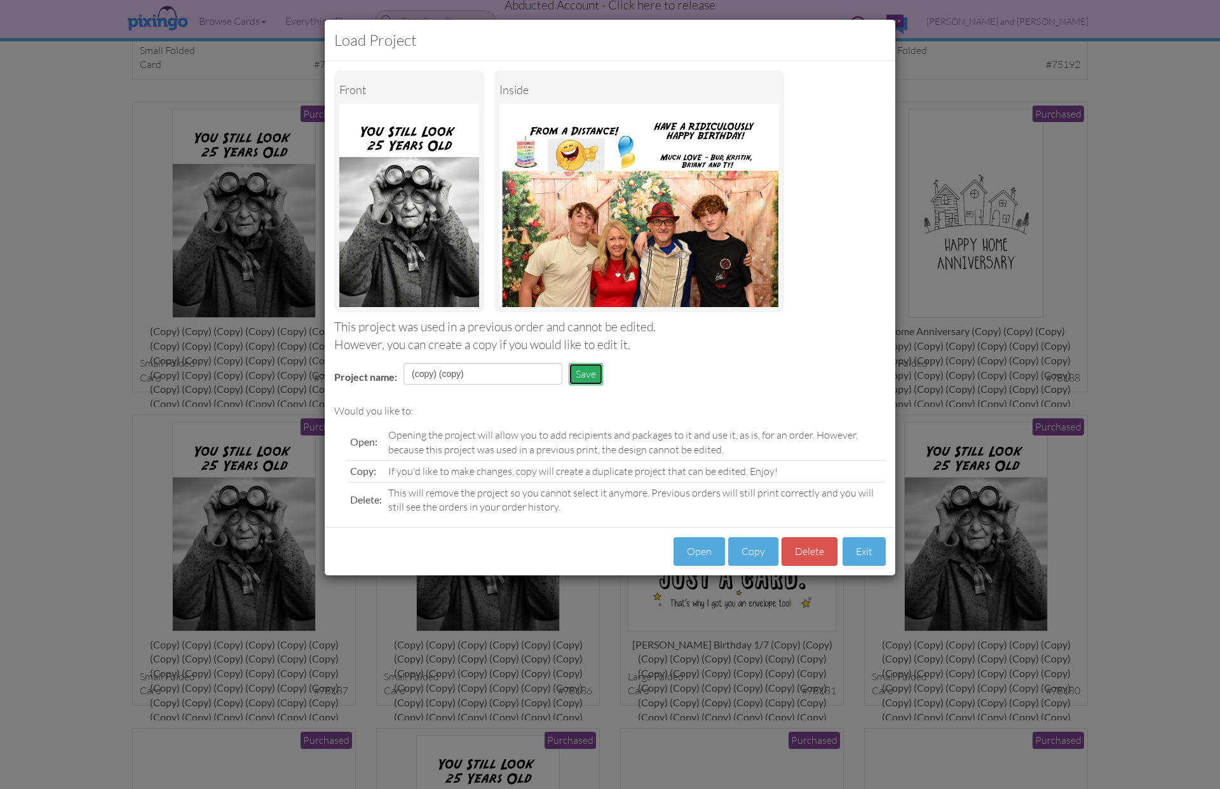
click at [588, 367] on button "Save" at bounding box center [586, 374] width 34 height 22
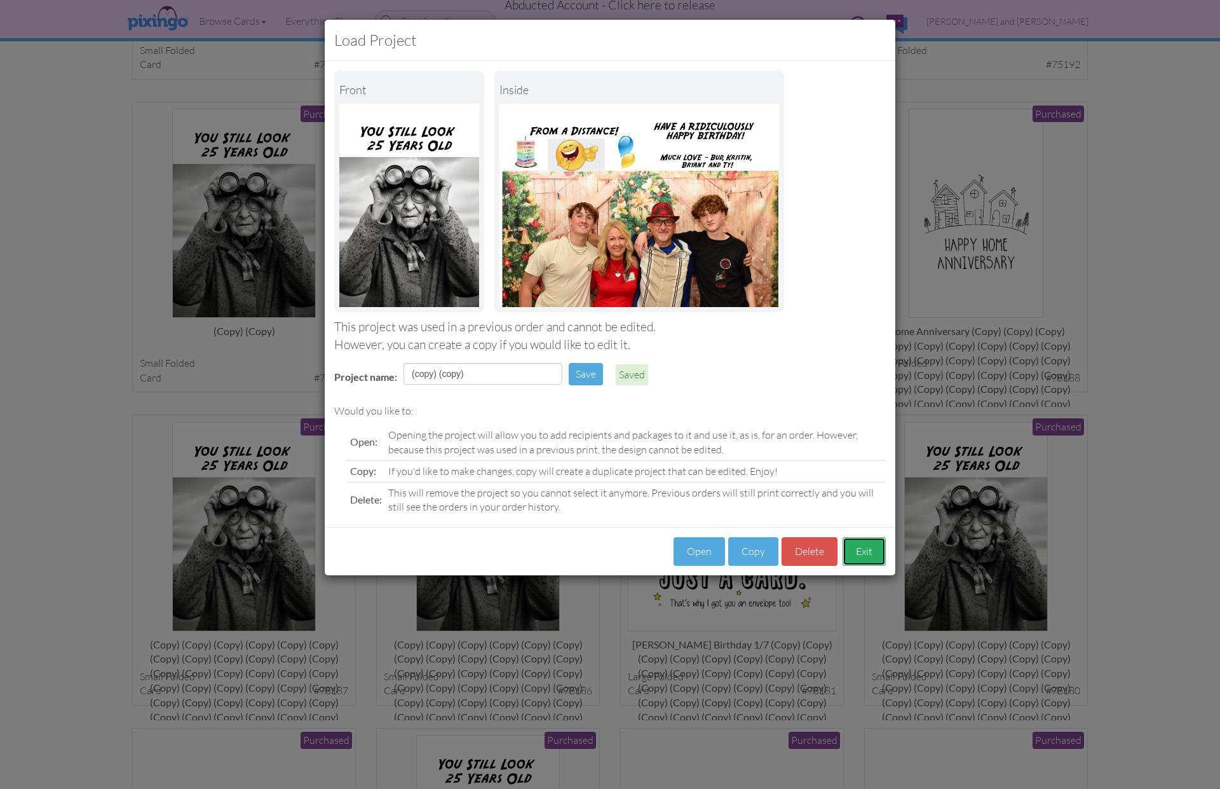
click at [860, 540] on button "Exit" at bounding box center [864, 551] width 43 height 29
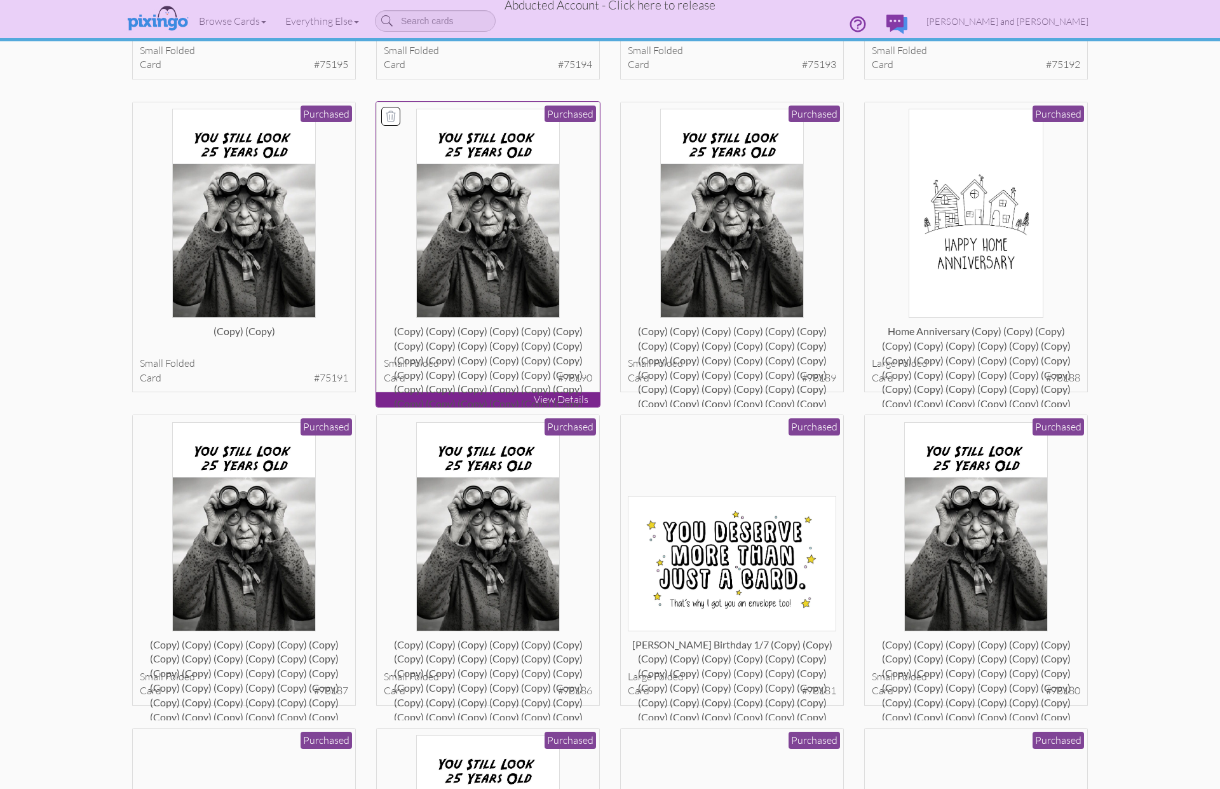
click at [516, 350] on div "(copy) (copy) (copy) (copy) (copy) (copy) (copy) (copy) (copy) (copy) (copy) (c…" at bounding box center [488, 336] width 209 height 25
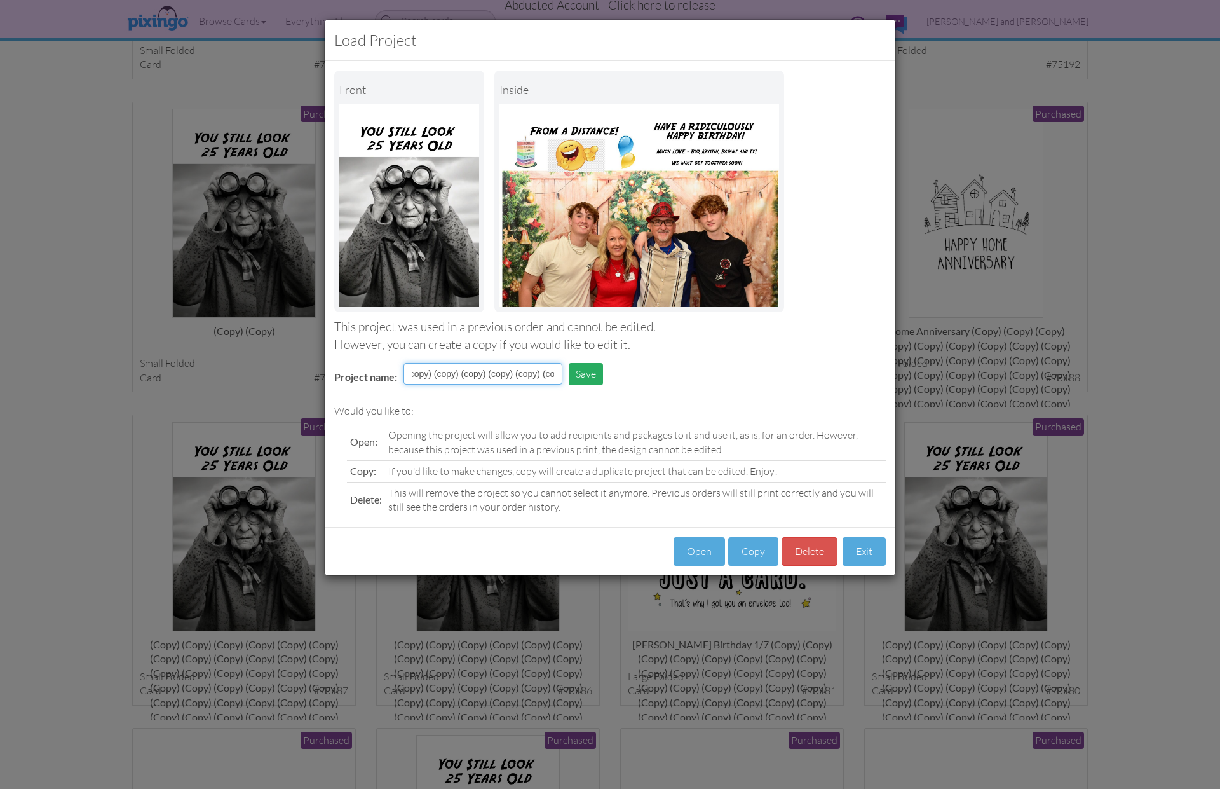
scroll to position [0, 2619]
drag, startPoint x: 472, startPoint y: 375, endPoint x: 599, endPoint y: 377, distance: 127.1
click at [599, 377] on tr "Project name: (copy) (copy) (copy) (copy) (copy) (copy) (copy) (copy) (copy) (c…" at bounding box center [472, 379] width 294 height 38
type input "(copy) (copy)"
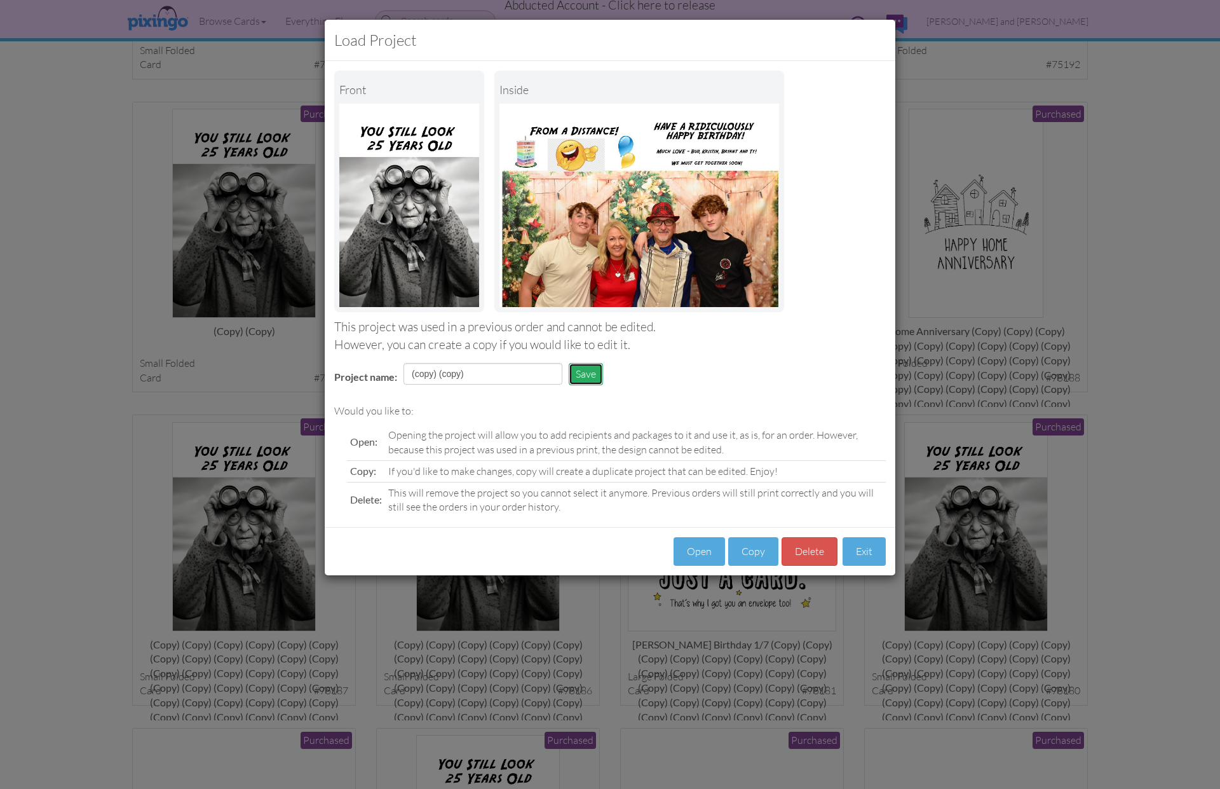
click at [594, 365] on button "Save" at bounding box center [586, 374] width 34 height 22
click at [870, 549] on button "Exit" at bounding box center [864, 551] width 43 height 29
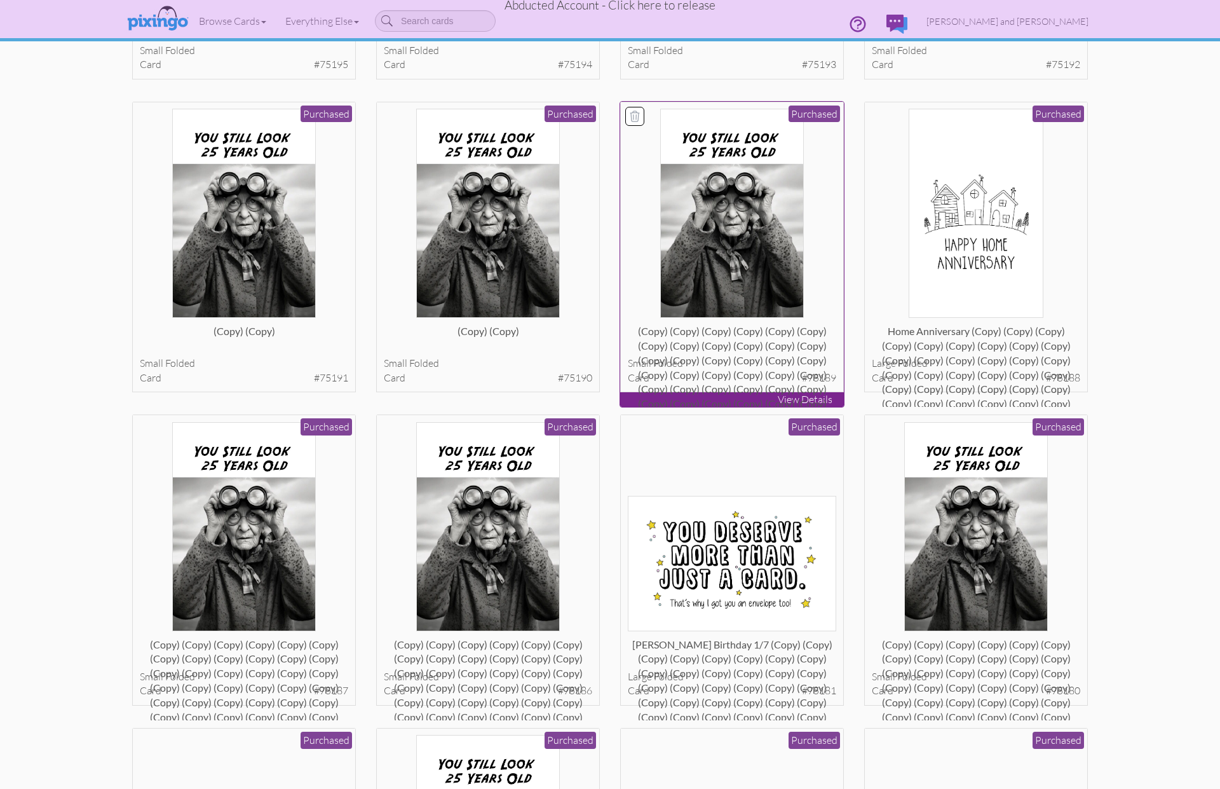
click at [774, 350] on div "(copy) (copy) (copy) (copy) (copy) (copy) (copy) (copy) (copy) (copy) (copy) (c…" at bounding box center [732, 336] width 209 height 25
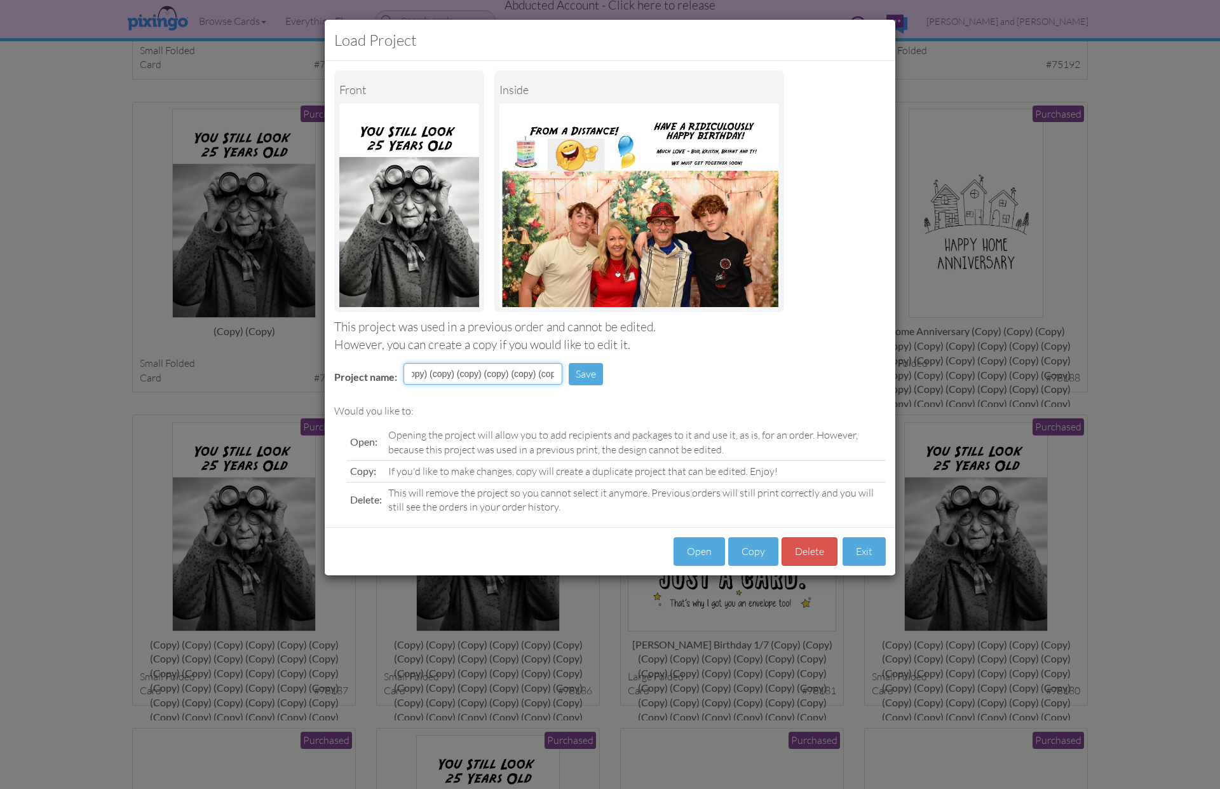
scroll to position [0, 2591]
drag, startPoint x: 471, startPoint y: 375, endPoint x: 653, endPoint y: 386, distance: 182.7
click at [653, 386] on div "Project name: (copy) (copy) (copy) (copy) (copy) (copy) (copy) (copy) (copy) (c…" at bounding box center [610, 375] width 571 height 44
type input "(copy) (copy)"
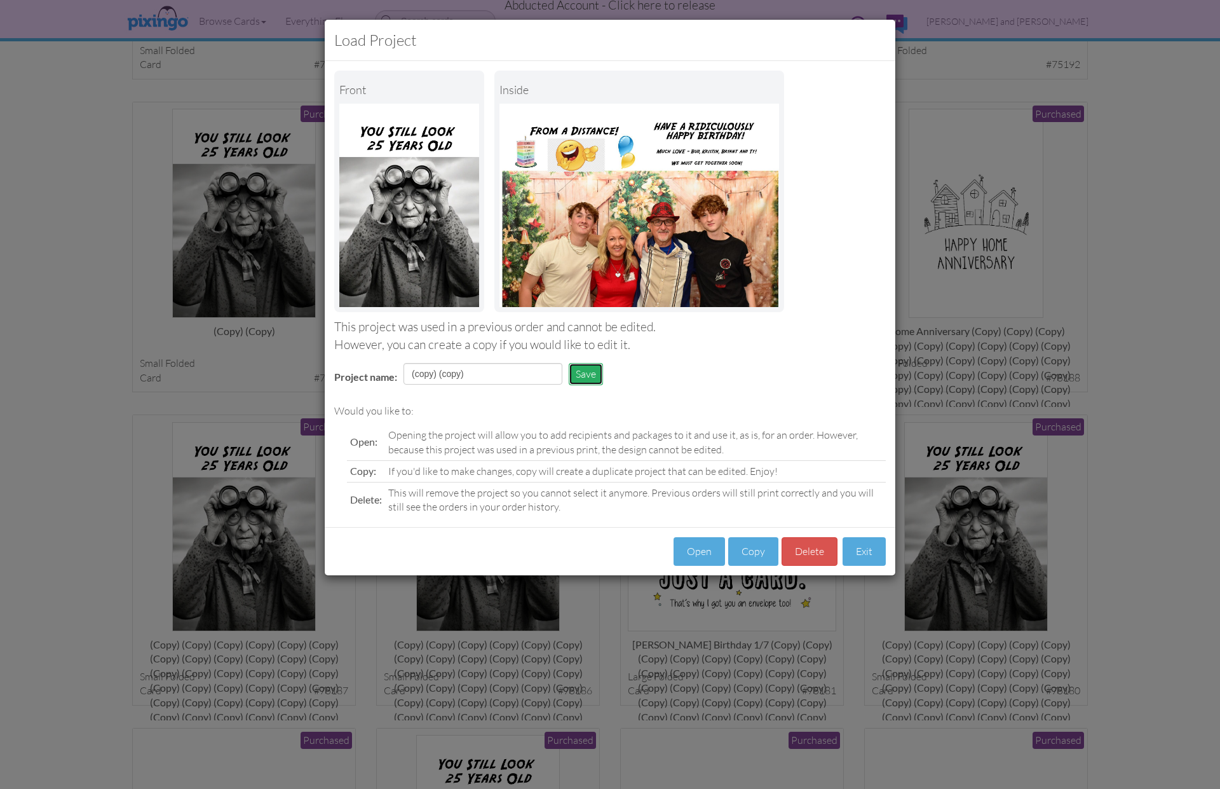
click at [587, 369] on button "Save" at bounding box center [586, 374] width 34 height 22
click at [863, 557] on button "Exit" at bounding box center [864, 551] width 43 height 29
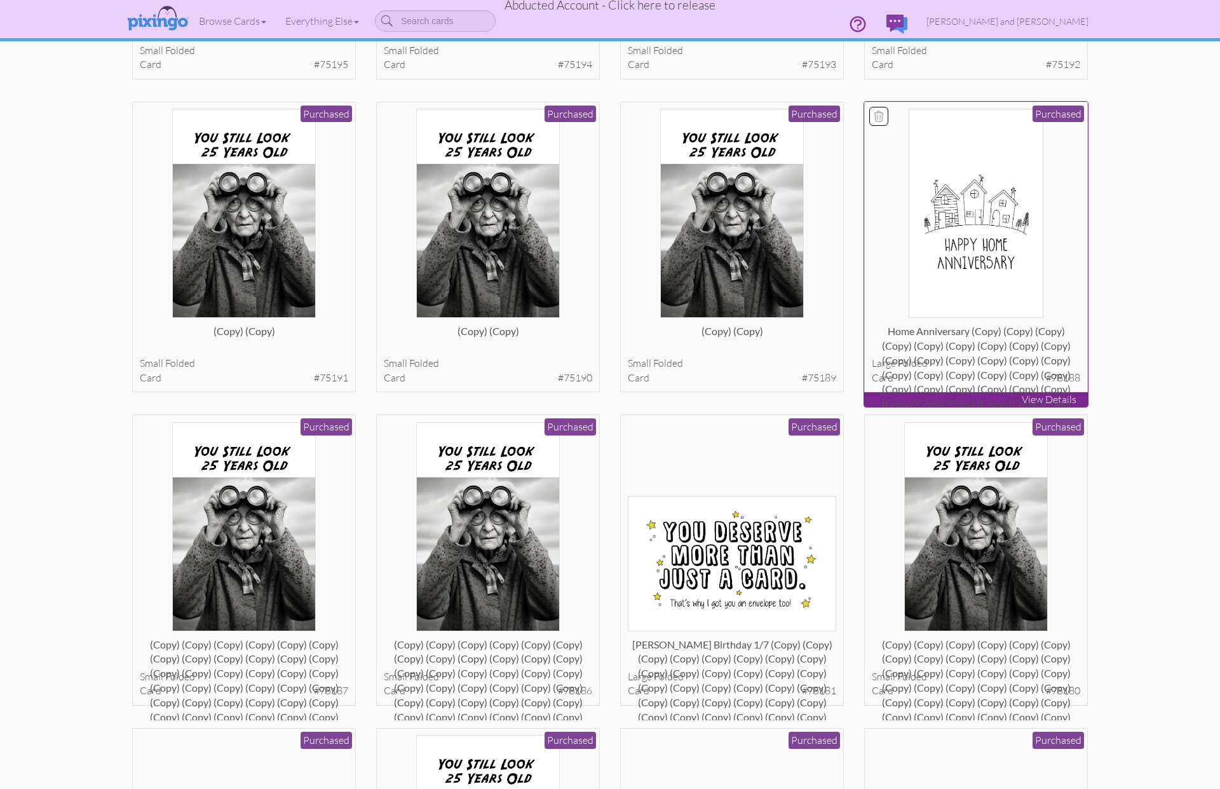
click at [1036, 350] on div "Home Anniversary (copy) (copy) (copy) (copy) (copy) (copy) (copy) (copy) (copy)…" at bounding box center [976, 336] width 209 height 25
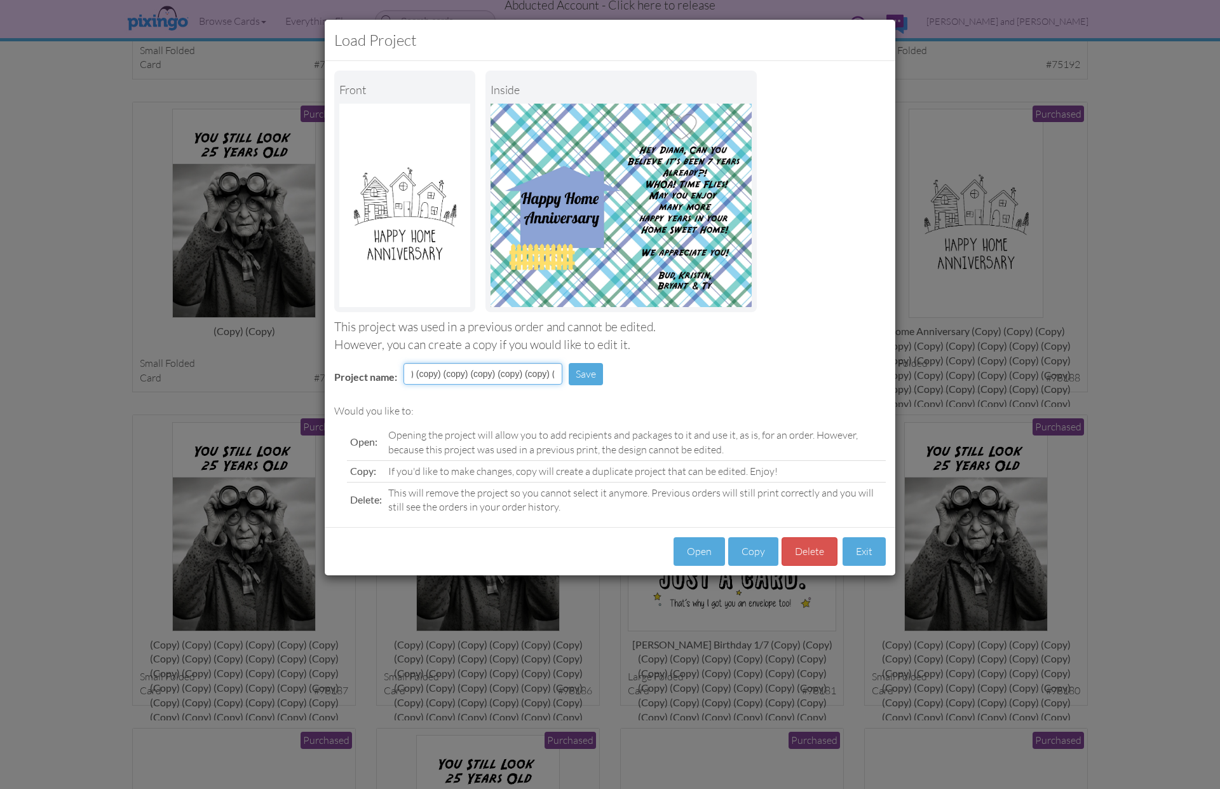
scroll to position [0, 3905]
drag, startPoint x: 514, startPoint y: 374, endPoint x: 685, endPoint y: 373, distance: 170.3
click at [685, 373] on div "Project name: Save" at bounding box center [610, 375] width 571 height 44
type input "Home Anniversary (copy)"
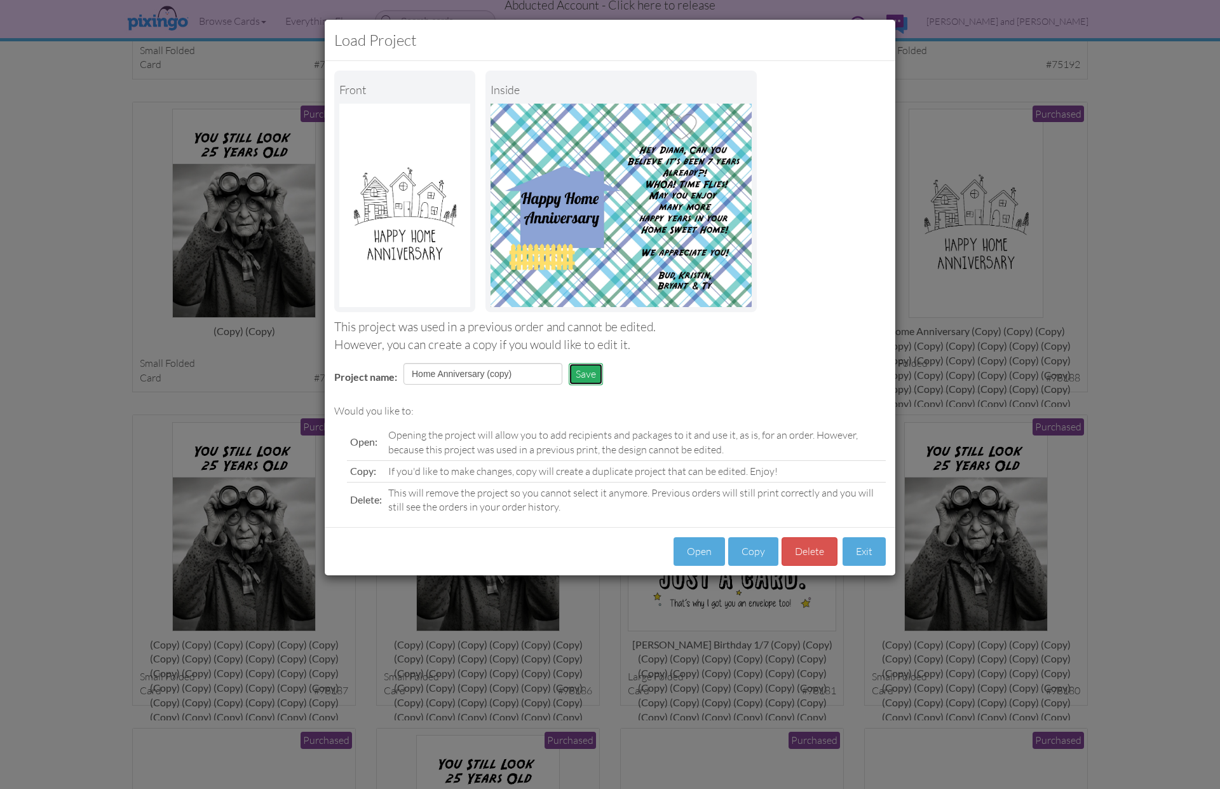
click at [585, 367] on button "Save" at bounding box center [586, 374] width 34 height 22
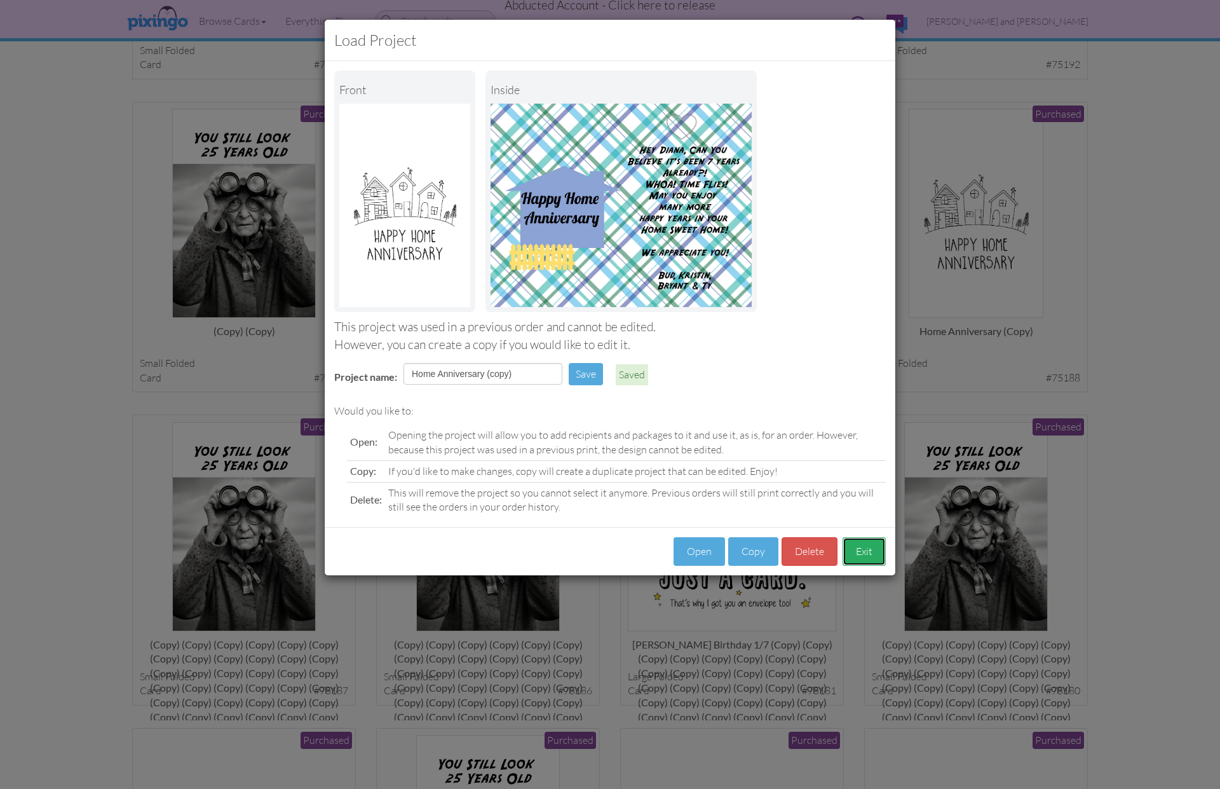
click at [863, 538] on button "Exit" at bounding box center [864, 551] width 43 height 29
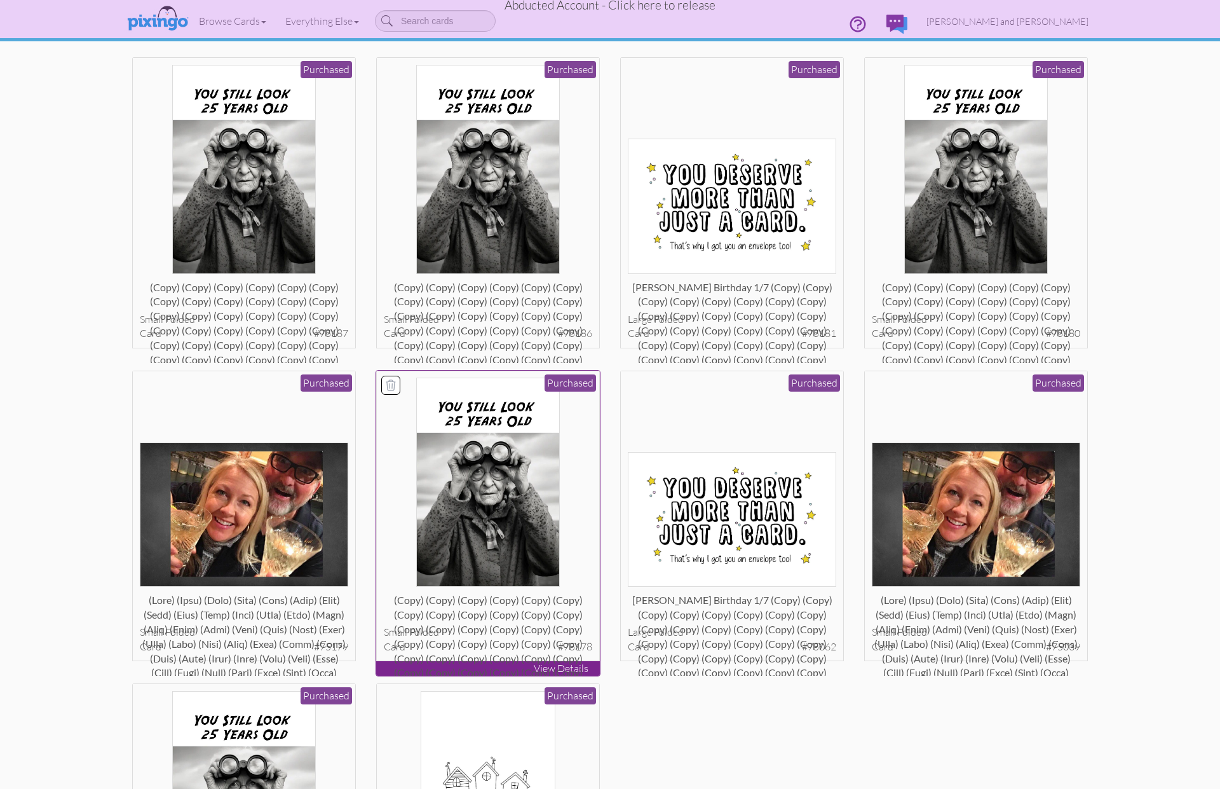
scroll to position [1633, 0]
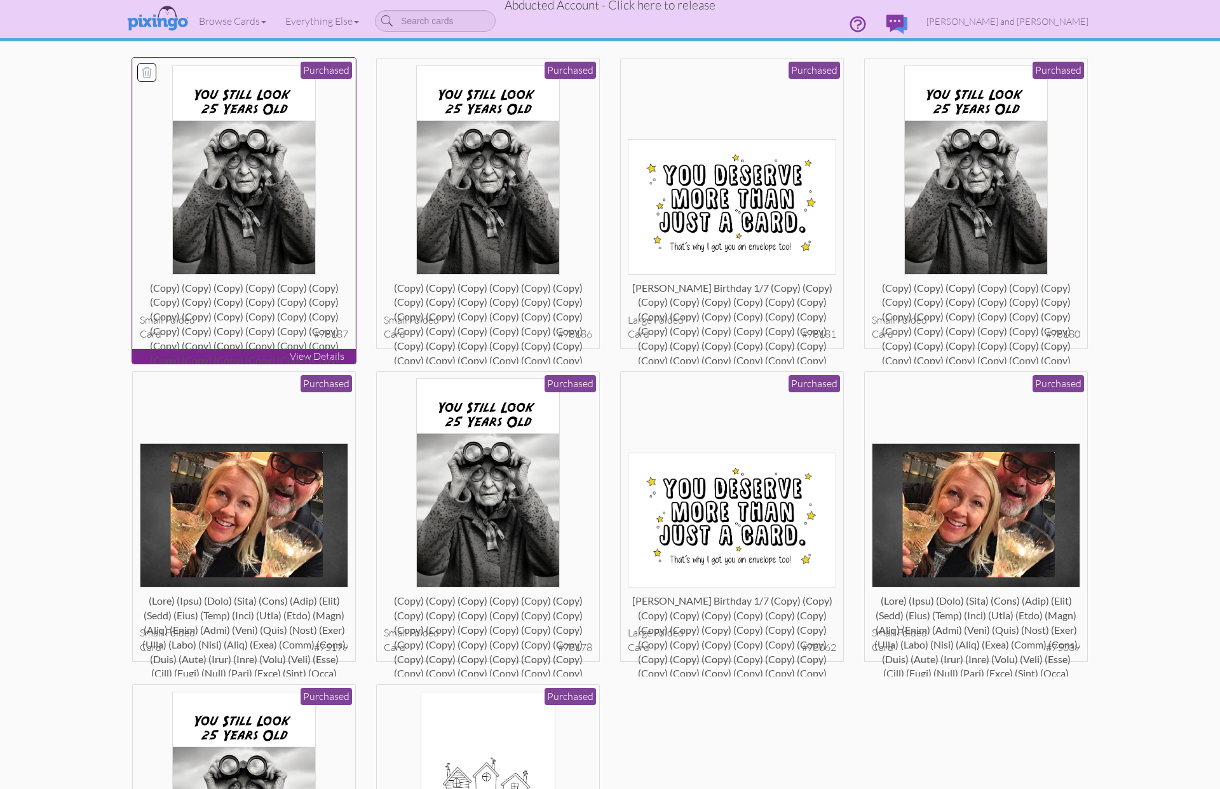
click at [250, 306] on div "(copy) (copy) (copy) (copy) (copy) (copy) (copy) (copy) (copy) (copy) (copy) (c…" at bounding box center [244, 293] width 209 height 25
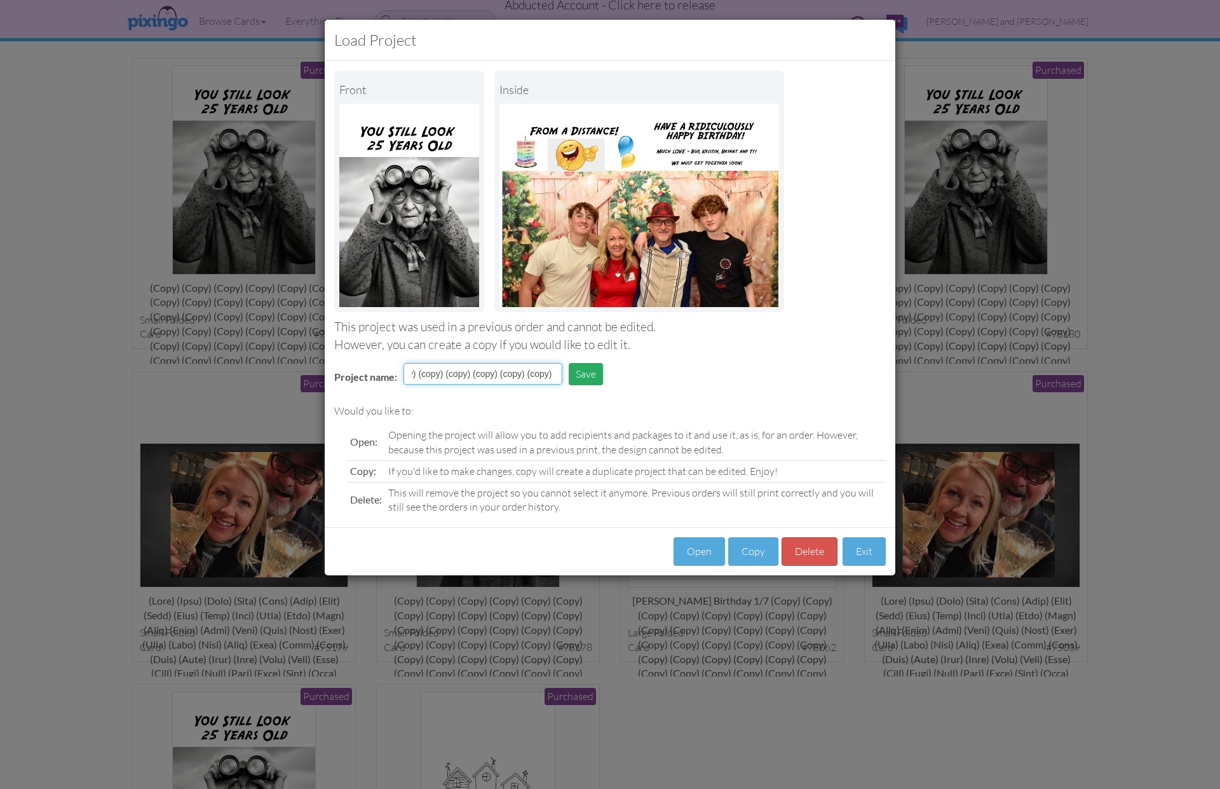
scroll to position [0, 2563]
drag, startPoint x: 470, startPoint y: 373, endPoint x: 600, endPoint y: 381, distance: 130.5
click at [600, 381] on tr "Project name: (copy) (copy) (copy) (copy) (copy) (copy) (copy) (copy) (copy) (c…" at bounding box center [472, 379] width 294 height 38
type input "(copy) (copy)"
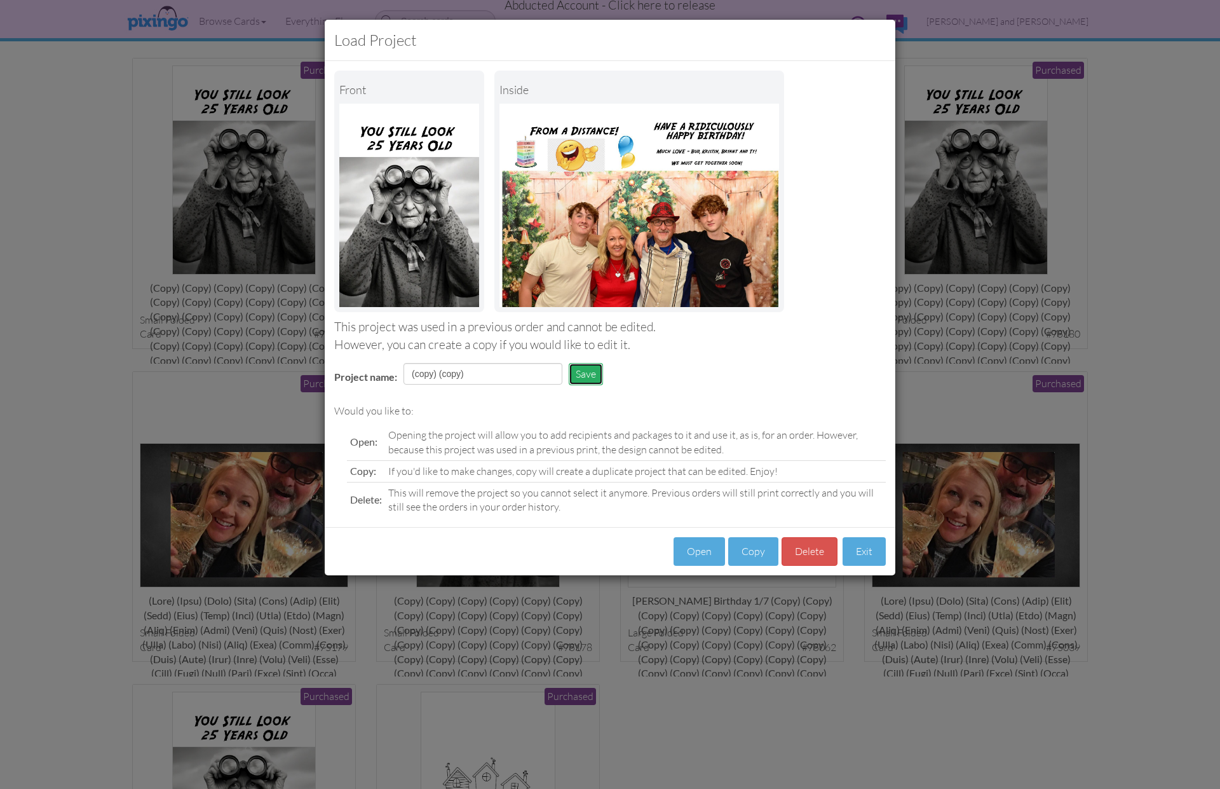
click at [590, 377] on button "Save" at bounding box center [586, 374] width 34 height 22
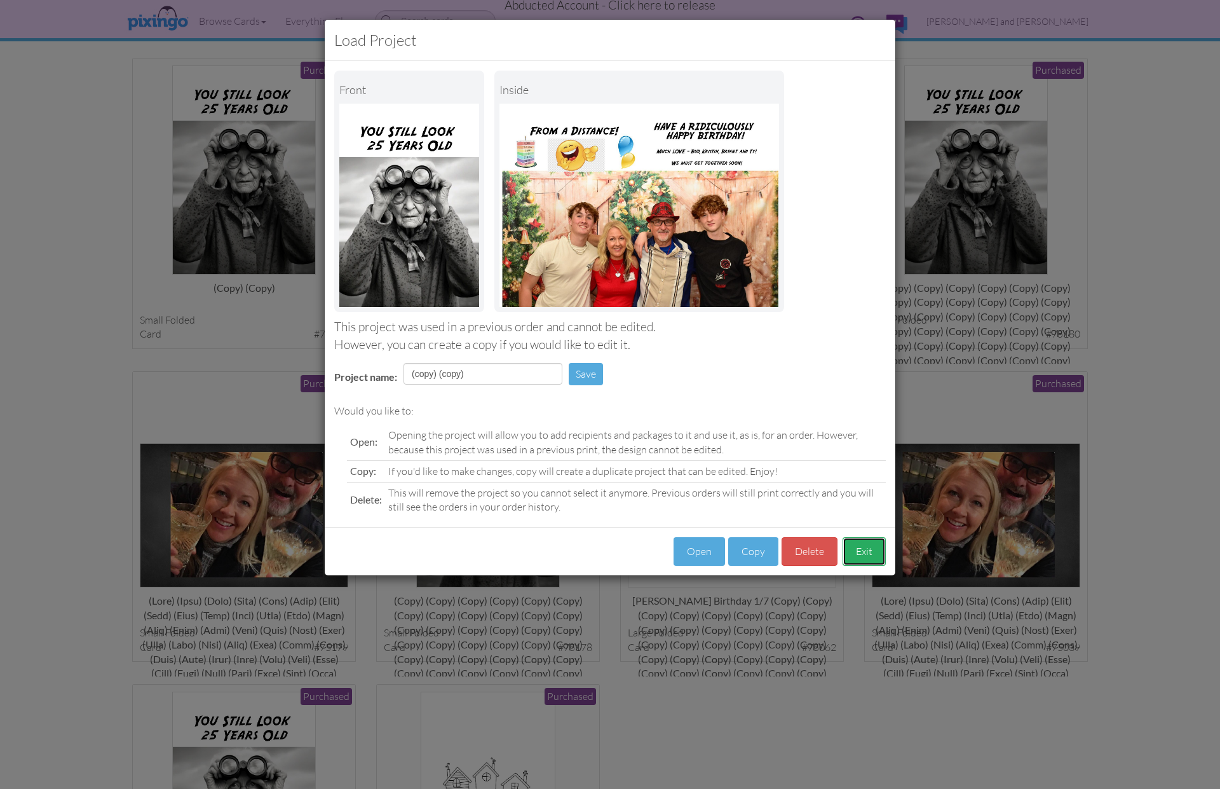
click at [859, 551] on button "Exit" at bounding box center [864, 551] width 43 height 29
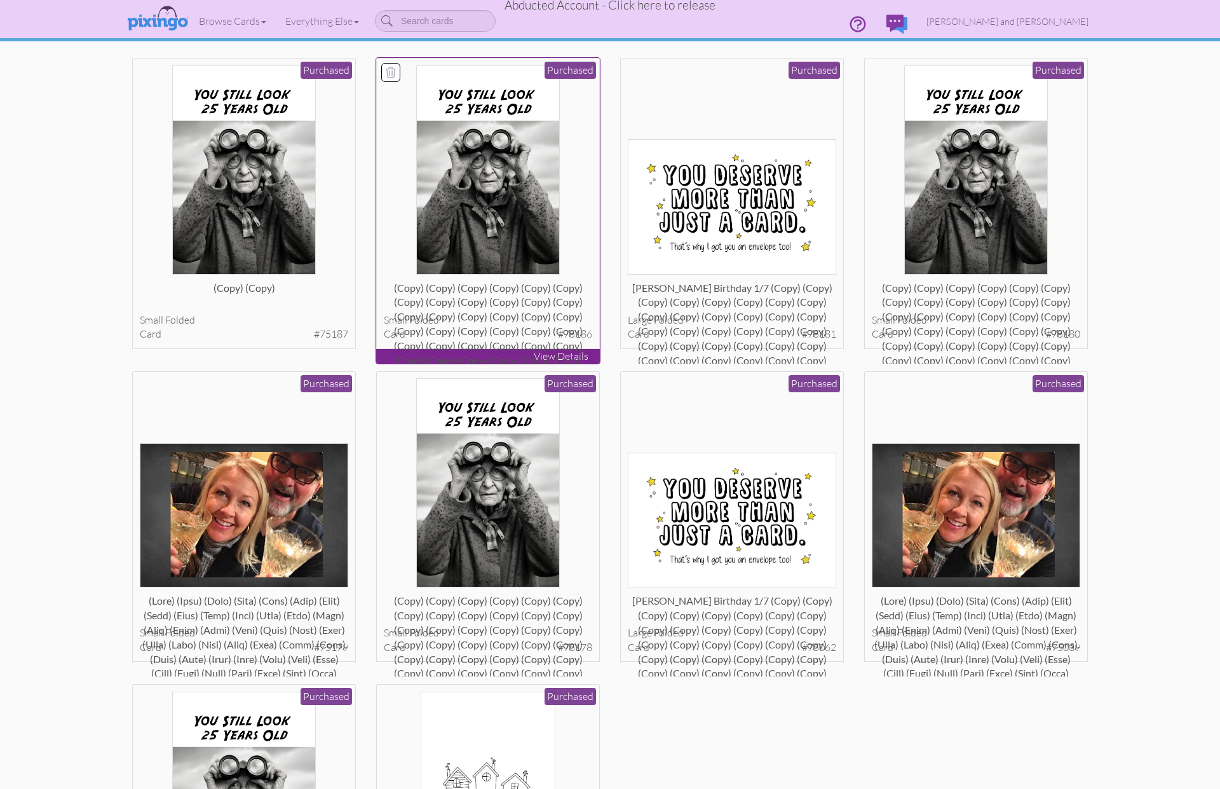
click at [487, 306] on div "(copy) (copy) (copy) (copy) (copy) (copy) (copy) (copy) (copy) (copy) (copy) (c…" at bounding box center [488, 293] width 209 height 25
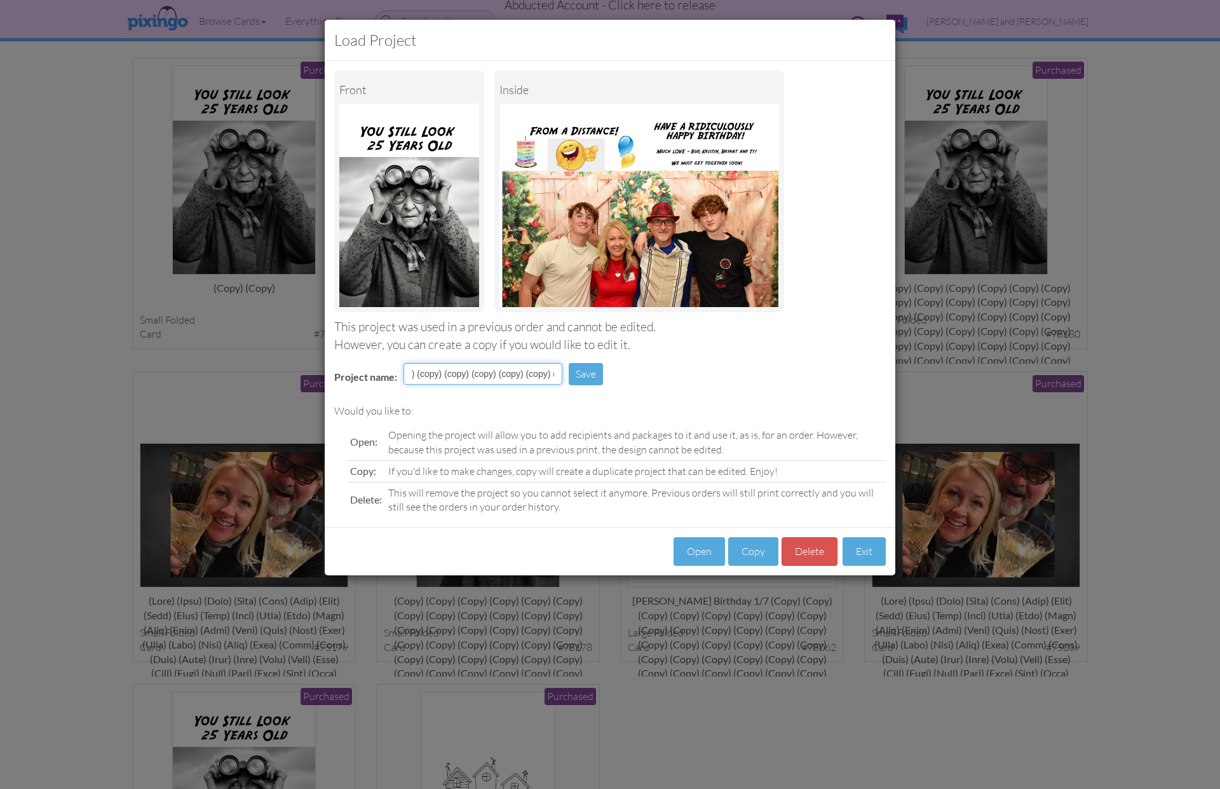
scroll to position [0, 2535]
drag, startPoint x: 472, startPoint y: 374, endPoint x: 664, endPoint y: 379, distance: 192.7
click at [664, 379] on div "Project name: (copy) (copy) (copy) (copy) (copy) (copy) (copy) (copy) (copy) (c…" at bounding box center [610, 375] width 571 height 44
type input "(copy) (copy)"
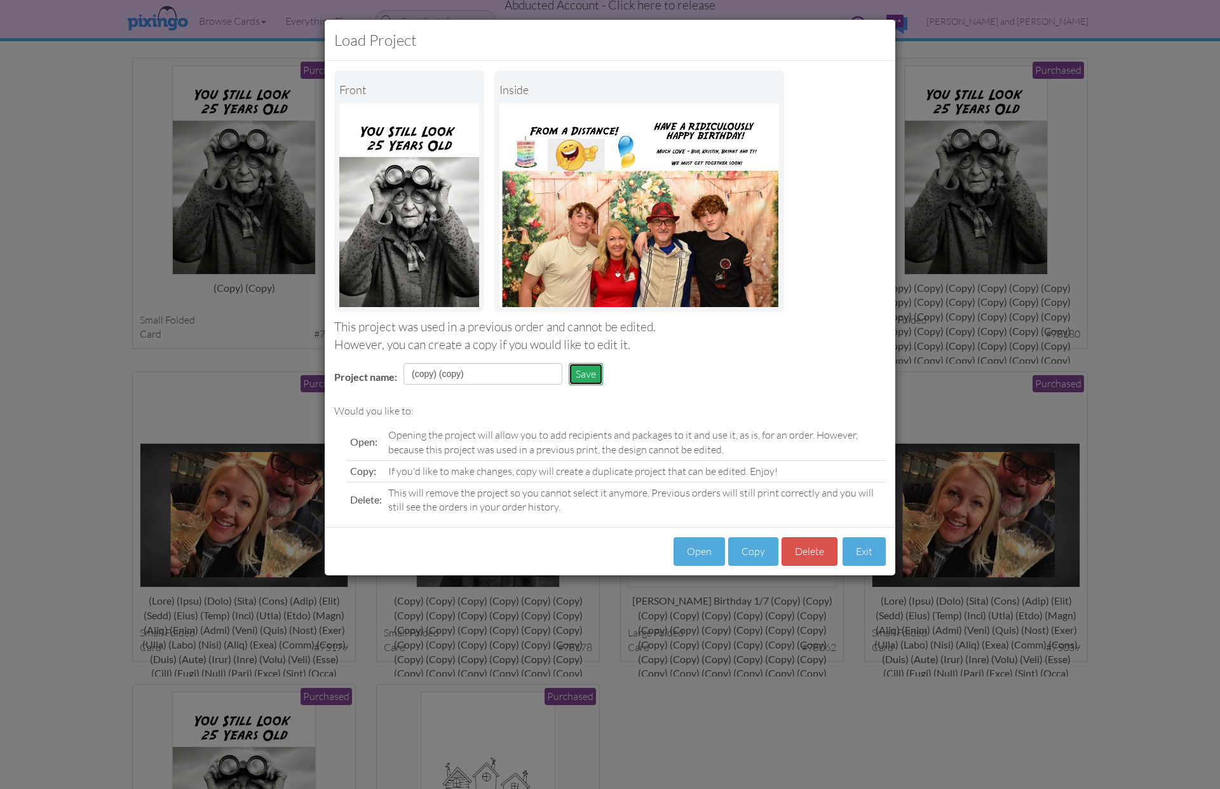
click at [597, 376] on button "Save" at bounding box center [586, 374] width 34 height 22
click at [854, 549] on button "Exit" at bounding box center [864, 551] width 43 height 29
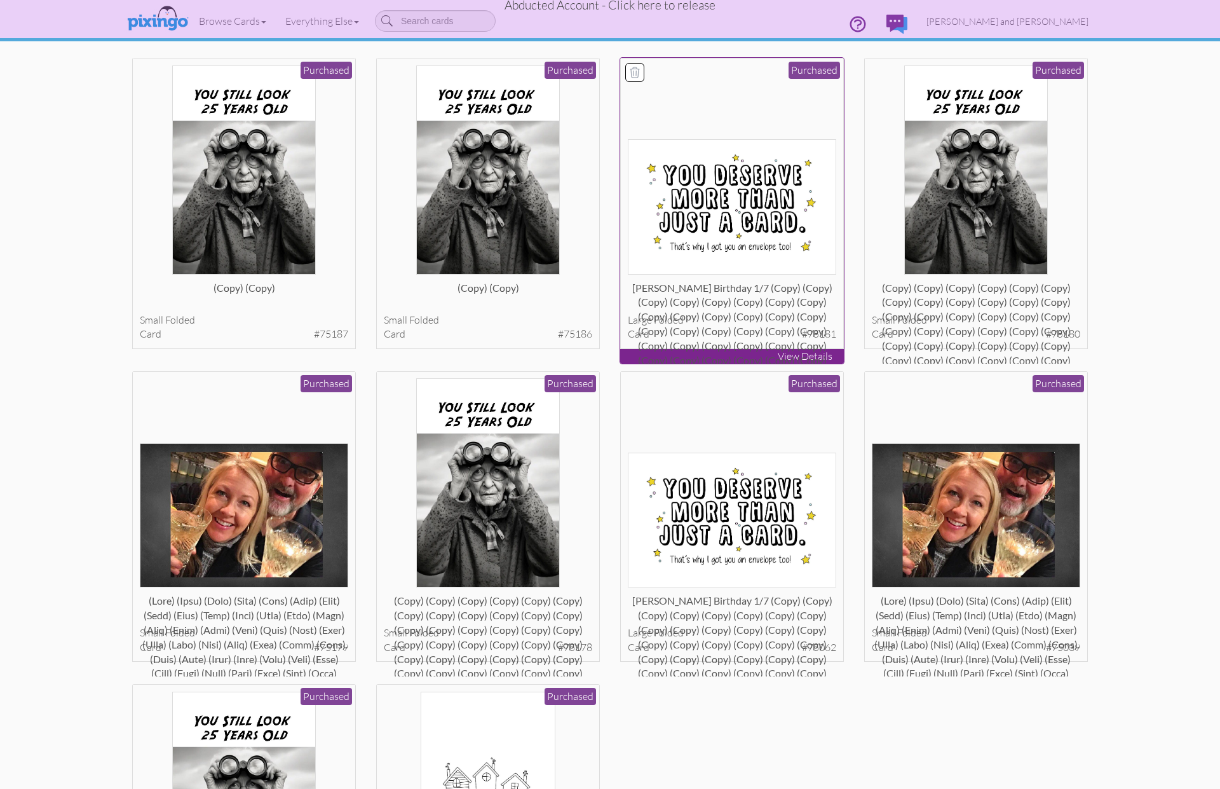
click at [760, 306] on div "Robert Ojeda Birthday 1/7 (copy) (copy) (copy) (copy) (copy) (copy) (copy) (cop…" at bounding box center [732, 293] width 209 height 25
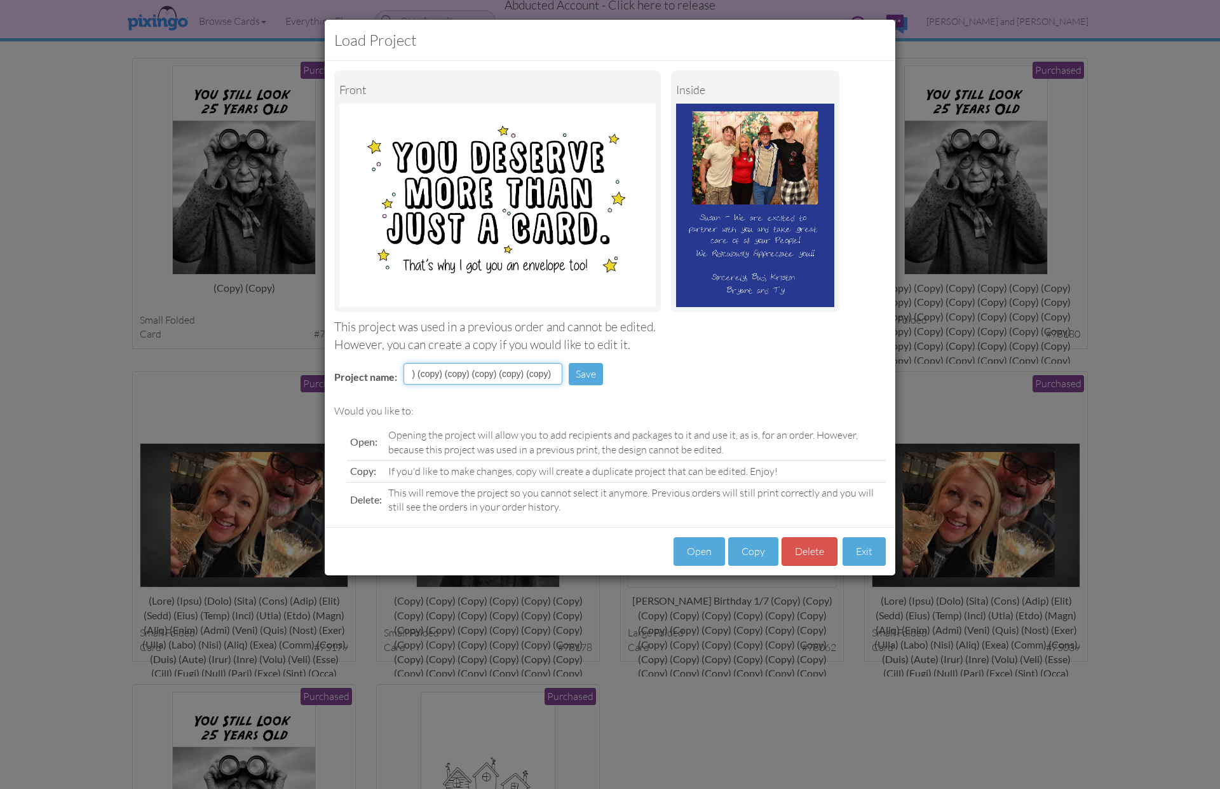
scroll to position [0, 1089]
drag, startPoint x: 546, startPoint y: 378, endPoint x: 641, endPoint y: 376, distance: 94.7
click at [641, 376] on div "Project name: Robert Ojeda Birthday 1/7 (copy) (copy) (copy) (copy) (copy) (cop…" at bounding box center [610, 375] width 571 height 44
type input "Robert Ojeda Birthday 1/7 (copy)"
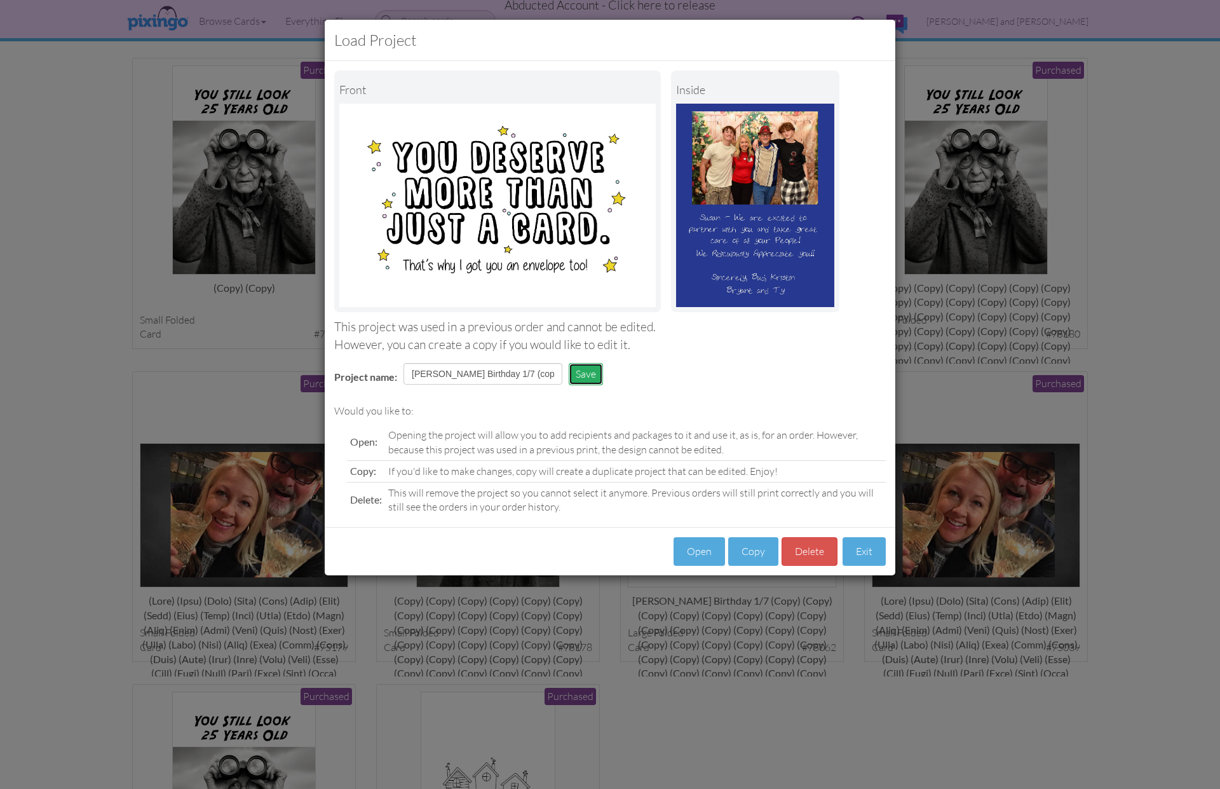
click at [575, 373] on button "Save" at bounding box center [586, 374] width 34 height 22
click at [851, 549] on button "Exit" at bounding box center [864, 551] width 43 height 29
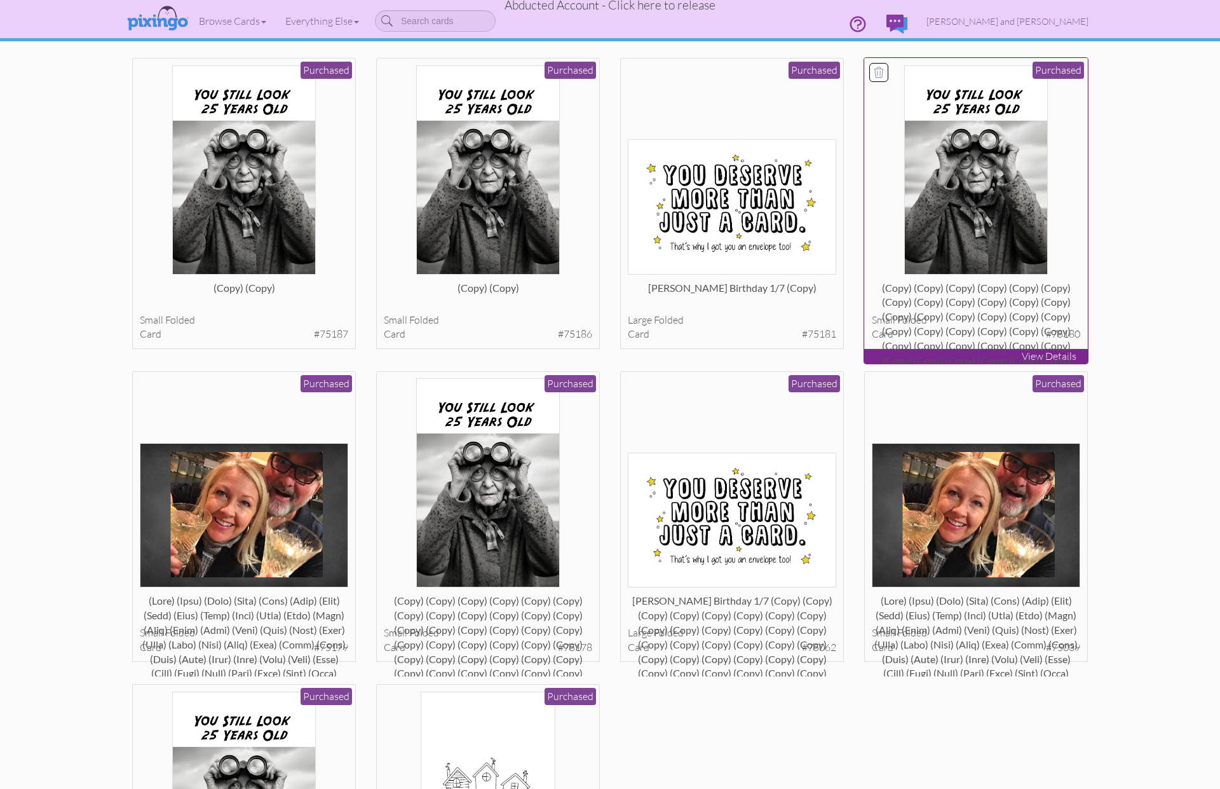
click at [1022, 306] on div "(copy) (copy) (copy) (copy) (copy) (copy) (copy) (copy) (copy) (copy) (copy) (c…" at bounding box center [976, 293] width 209 height 25
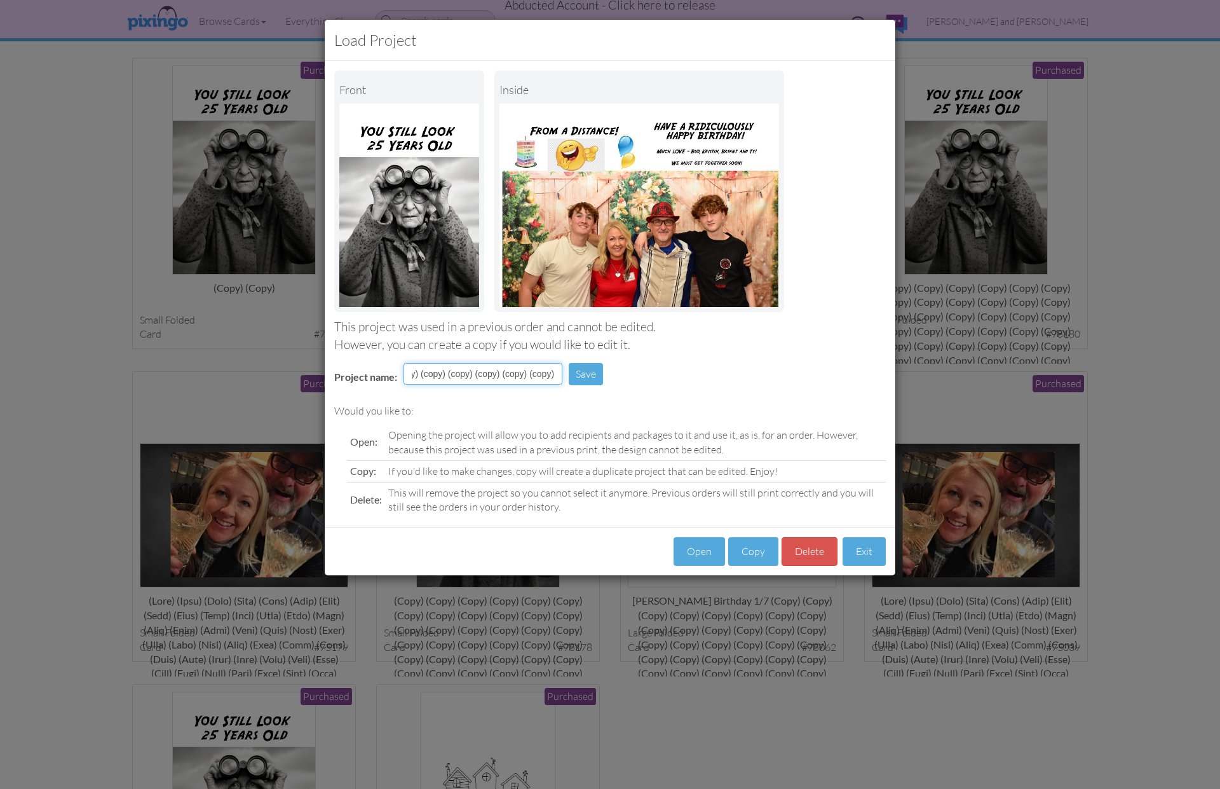
scroll to position [0, 2507]
drag, startPoint x: 468, startPoint y: 375, endPoint x: 719, endPoint y: 383, distance: 251.2
click at [719, 383] on div "Project name: (copy) (copy) (copy) (copy) (copy) (copy) (copy) (copy) (copy) (c…" at bounding box center [610, 375] width 571 height 44
type input "(copy) (copy)"
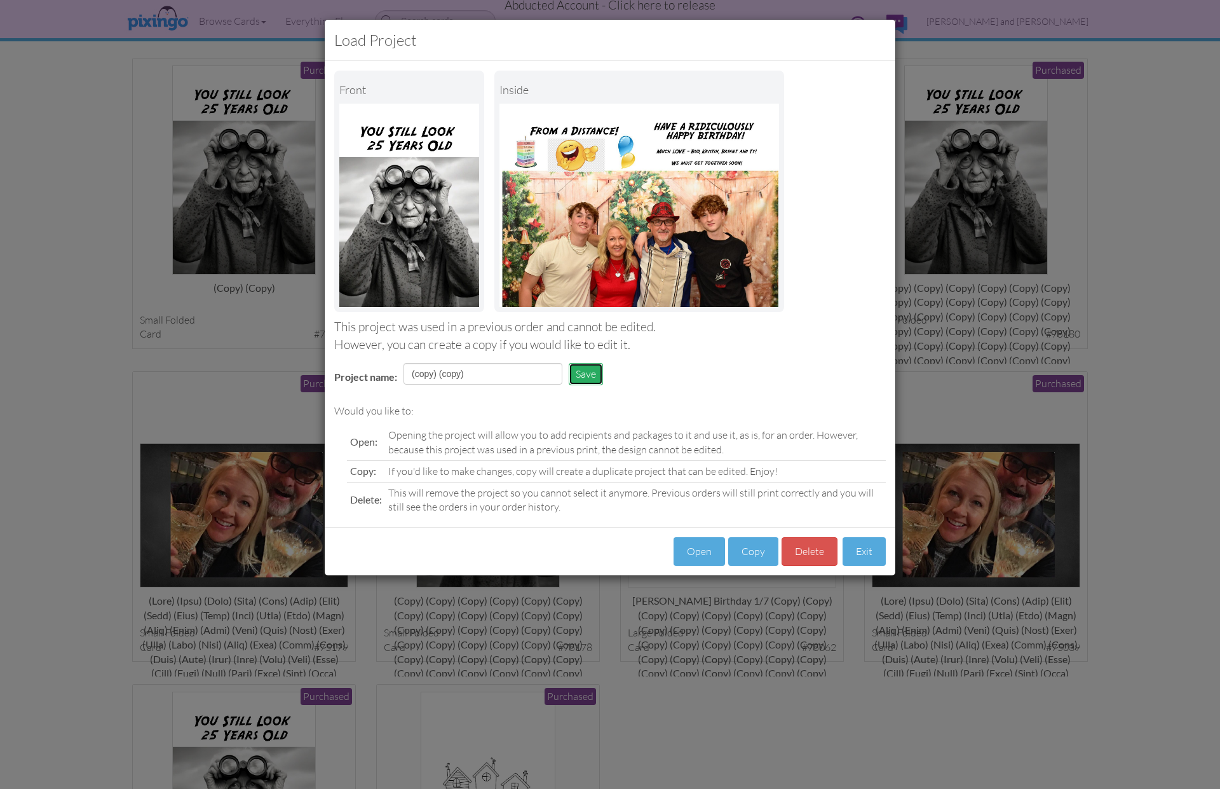
click at [582, 376] on button "Save" at bounding box center [586, 374] width 34 height 22
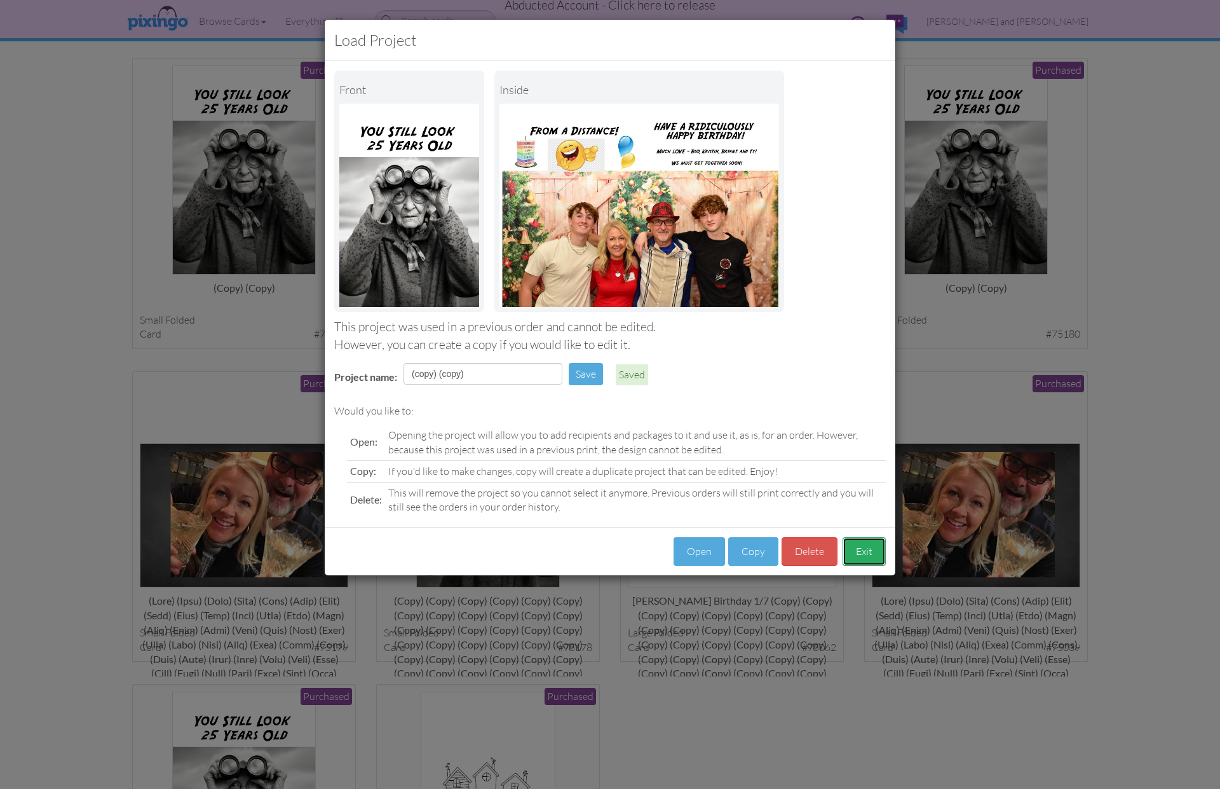
click at [856, 547] on button "Exit" at bounding box center [864, 551] width 43 height 29
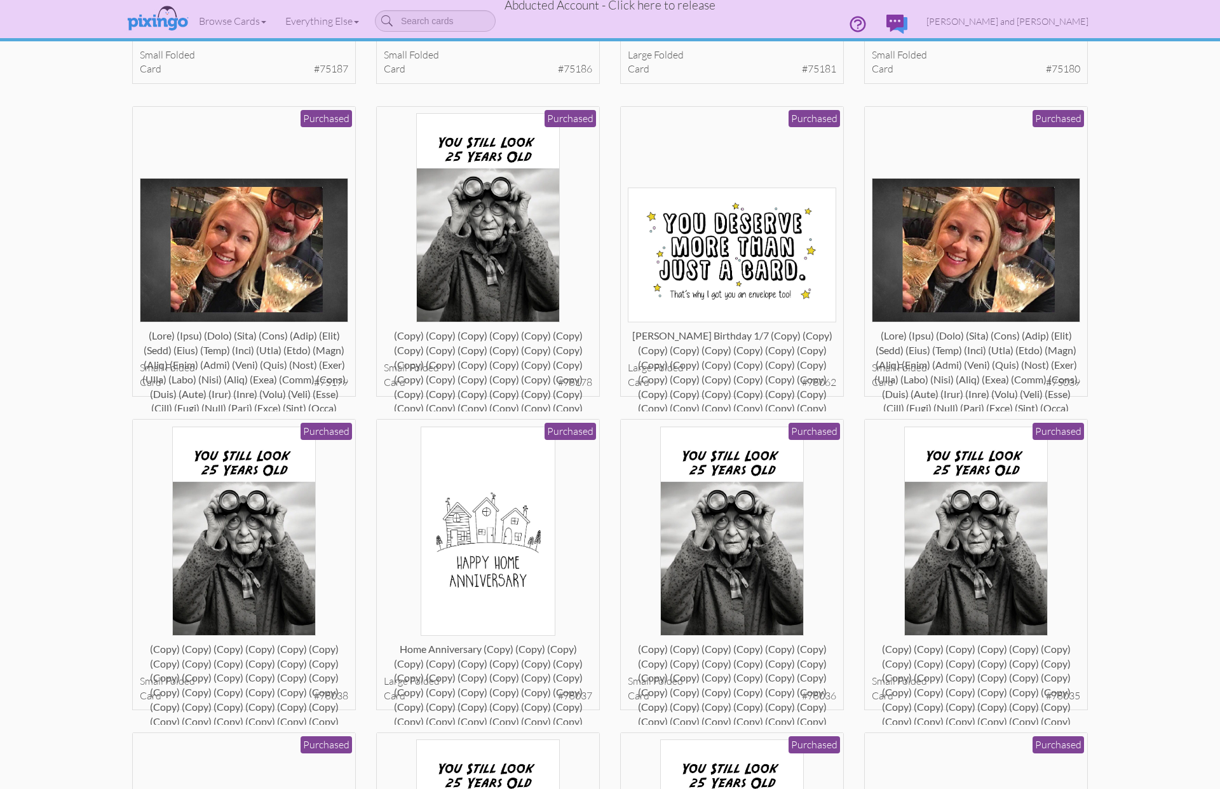
scroll to position [1911, 0]
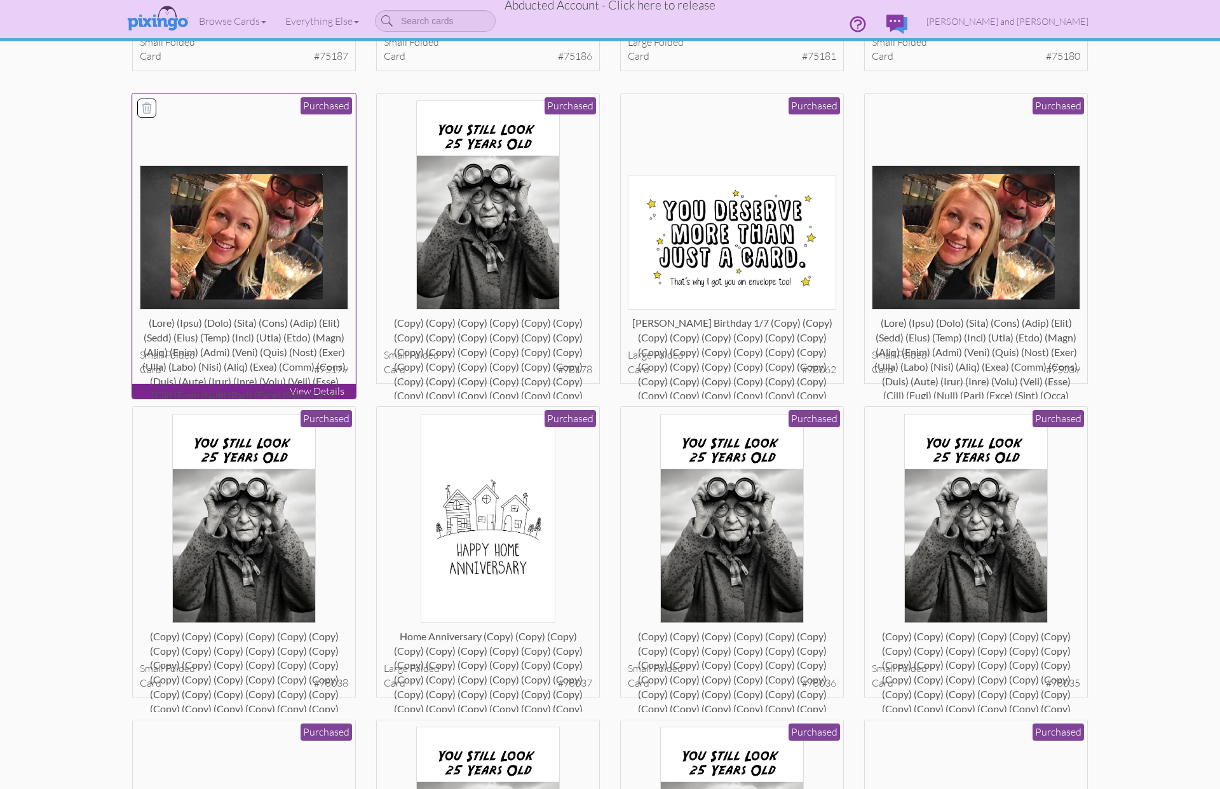
click at [222, 341] on div at bounding box center [244, 328] width 209 height 25
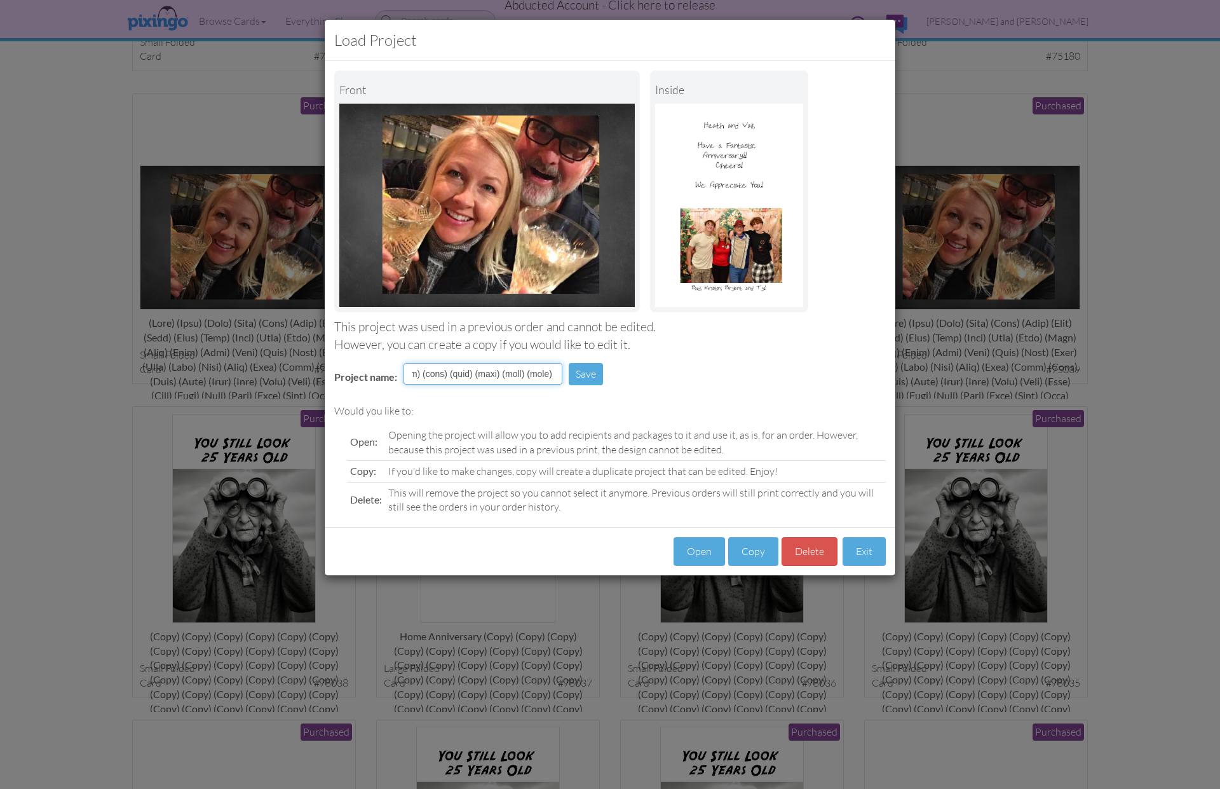
scroll to position [0, 4705]
drag, startPoint x: 442, startPoint y: 372, endPoint x: 634, endPoint y: 376, distance: 191.3
click at [634, 376] on div "Project name: Save" at bounding box center [610, 375] width 571 height 44
type input "(copy)"
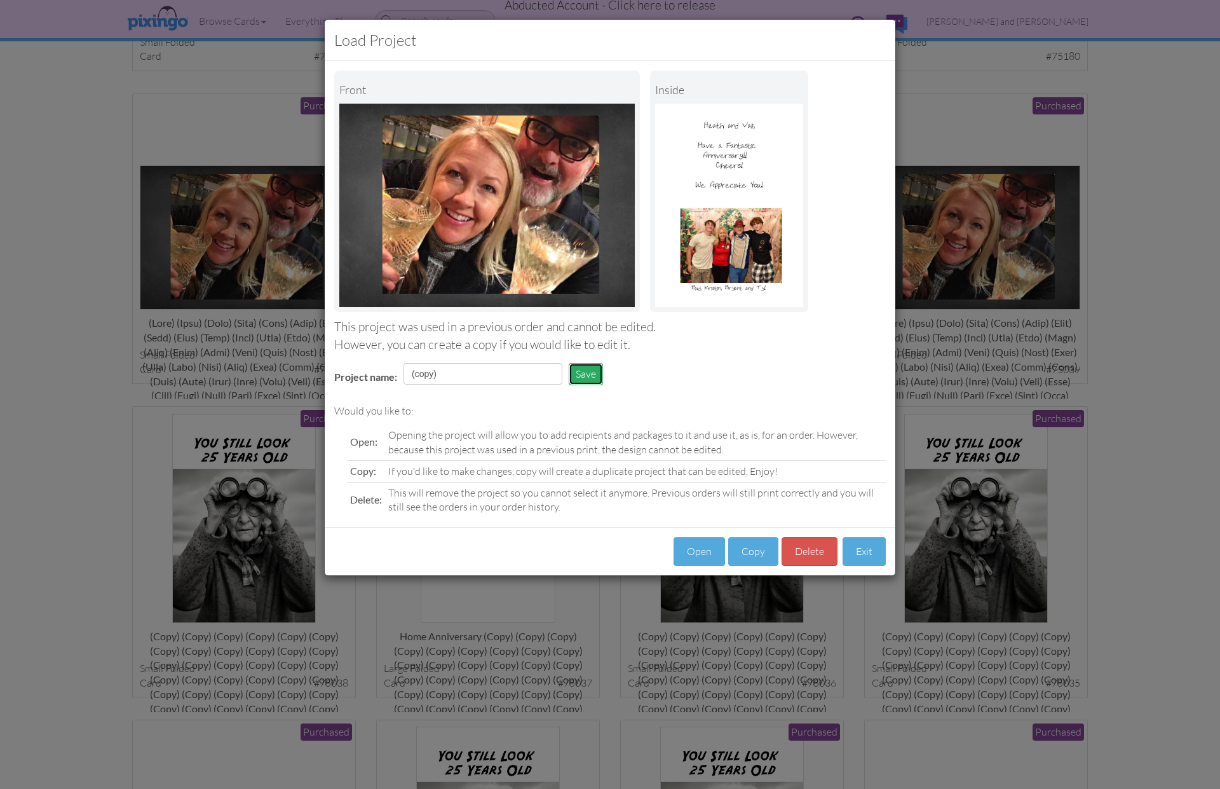
click at [590, 371] on button "Save" at bounding box center [586, 374] width 34 height 22
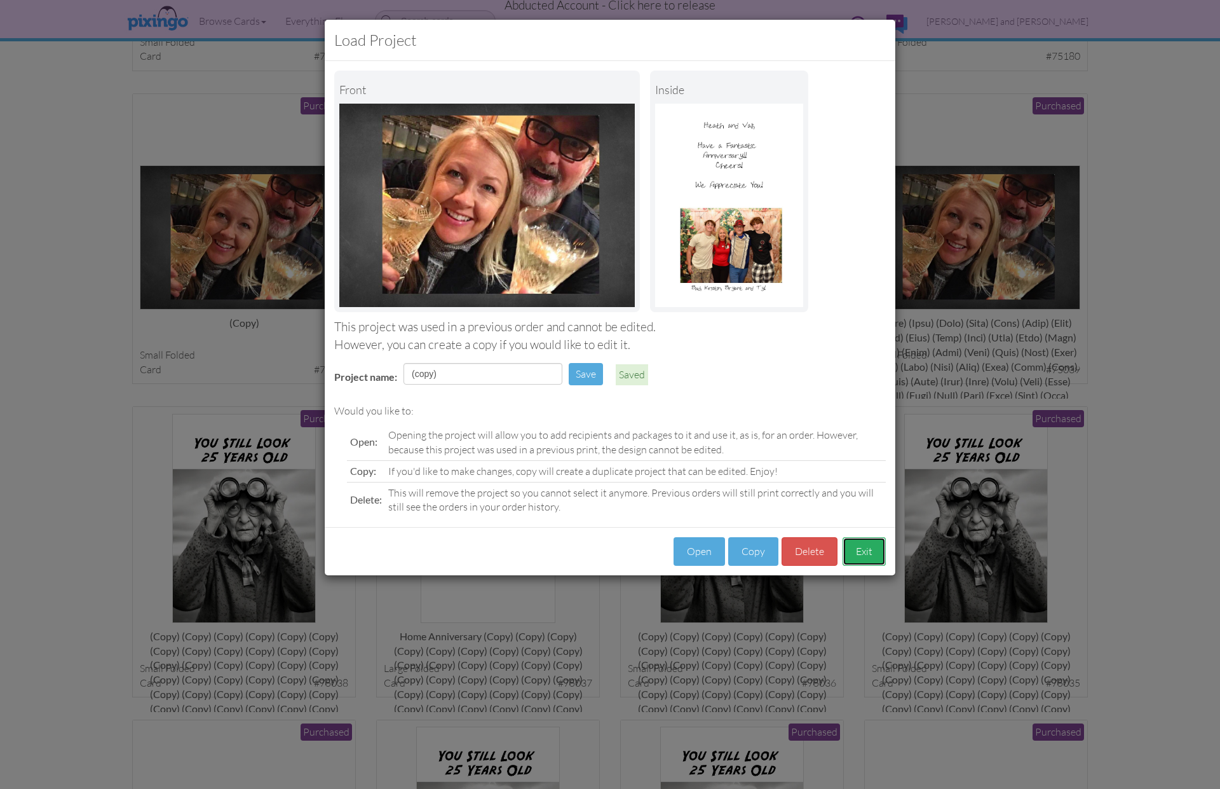
click at [848, 552] on button "Exit" at bounding box center [864, 551] width 43 height 29
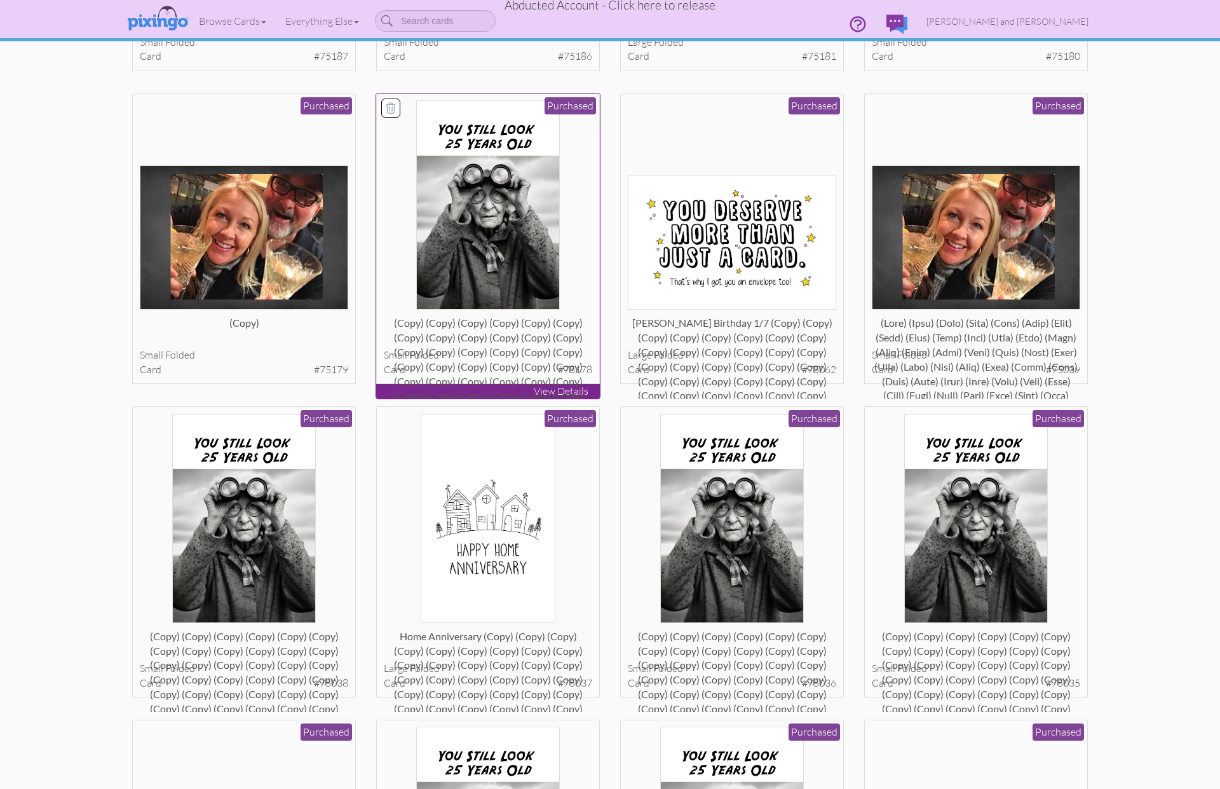
click at [489, 341] on div "(copy) (copy) (copy) (copy) (copy) (copy) (copy) (copy) (copy) (copy) (copy) (c…" at bounding box center [488, 328] width 209 height 25
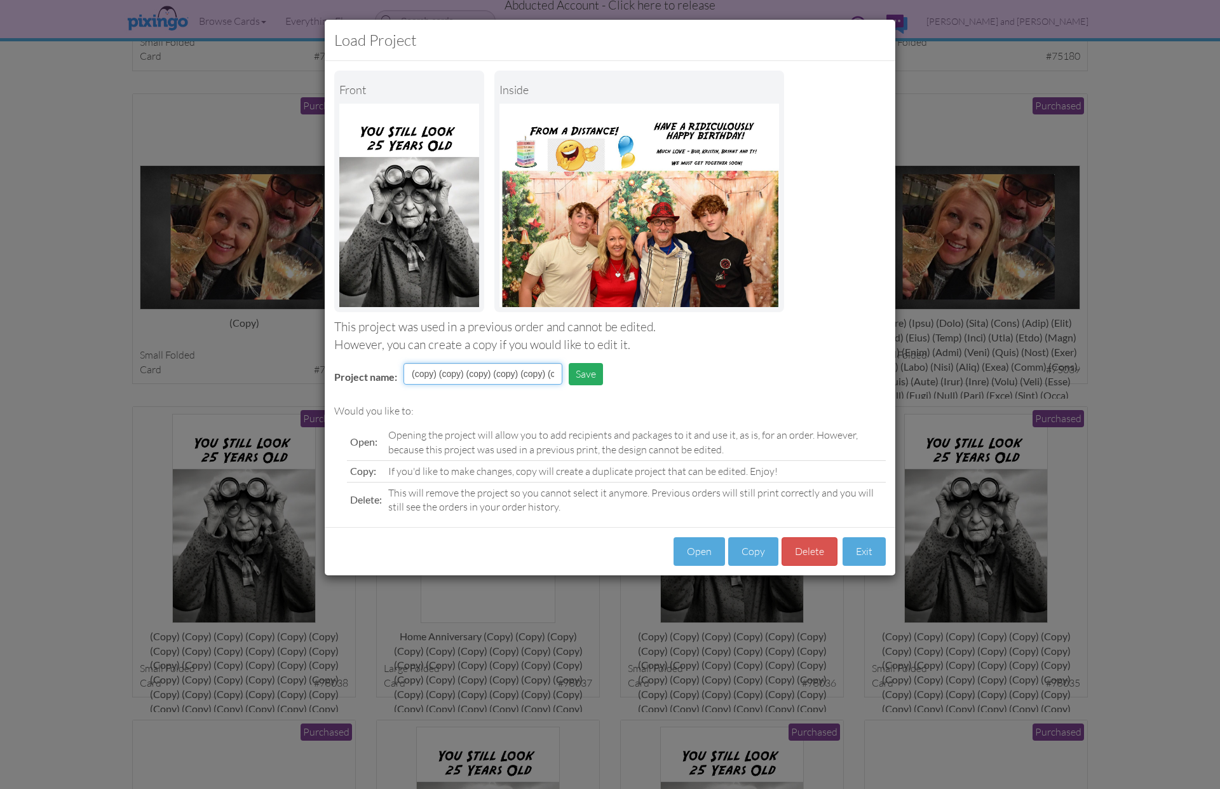
drag, startPoint x: 444, startPoint y: 373, endPoint x: 585, endPoint y: 381, distance: 141.3
click at [629, 379] on div "Project name: (copy) (copy) (copy) (copy) (copy) (copy) (copy) (copy) (copy) (c…" at bounding box center [610, 375] width 571 height 44
drag, startPoint x: 442, startPoint y: 374, endPoint x: 586, endPoint y: 378, distance: 143.7
click at [586, 378] on tr "Project name: (copy) (copy) (copy) (copy) (copy) (copy) (copy) (copy) (copy) (c…" at bounding box center [472, 379] width 294 height 38
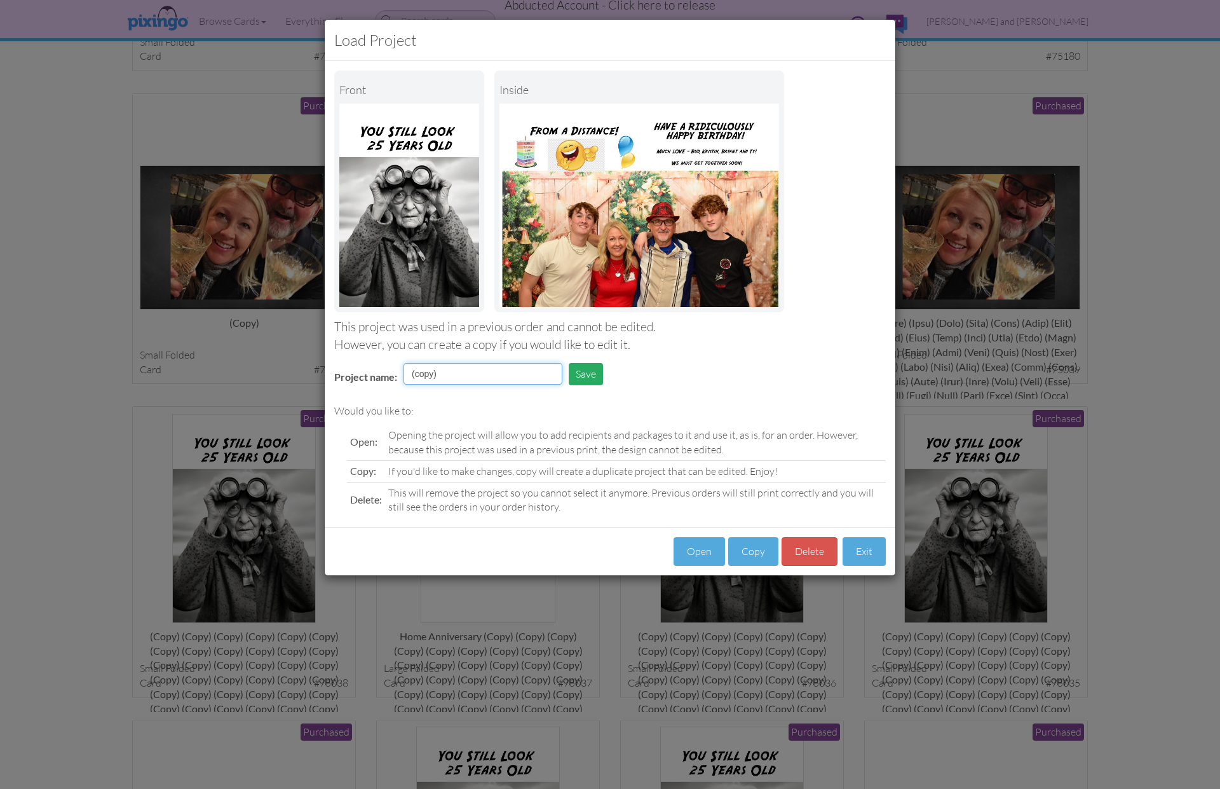
scroll to position [0, 0]
type input "(copy)"
click at [592, 373] on button "Save" at bounding box center [586, 374] width 34 height 22
click at [871, 548] on button "Exit" at bounding box center [864, 551] width 43 height 29
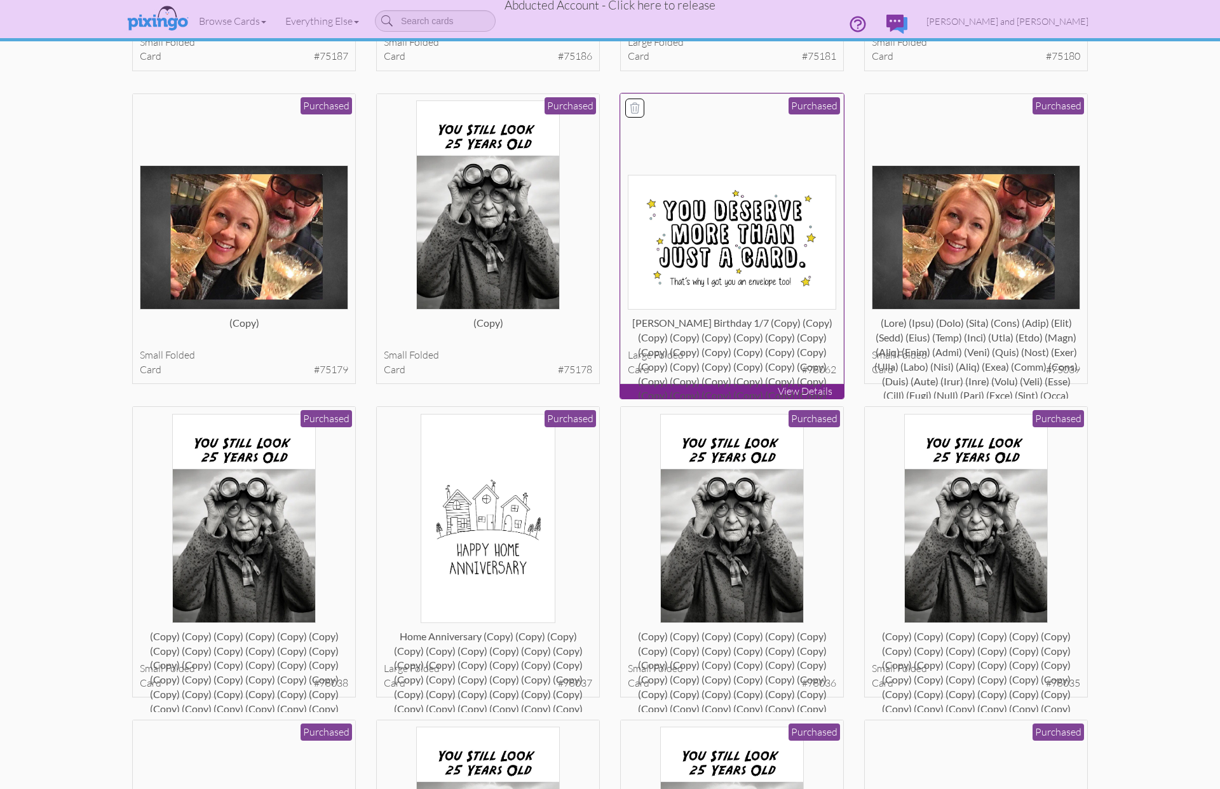
click at [771, 341] on div "Robert Ojeda Birthday 1/7 (copy) (copy) (copy) (copy) (copy) (copy) (copy) (cop…" at bounding box center [732, 328] width 209 height 25
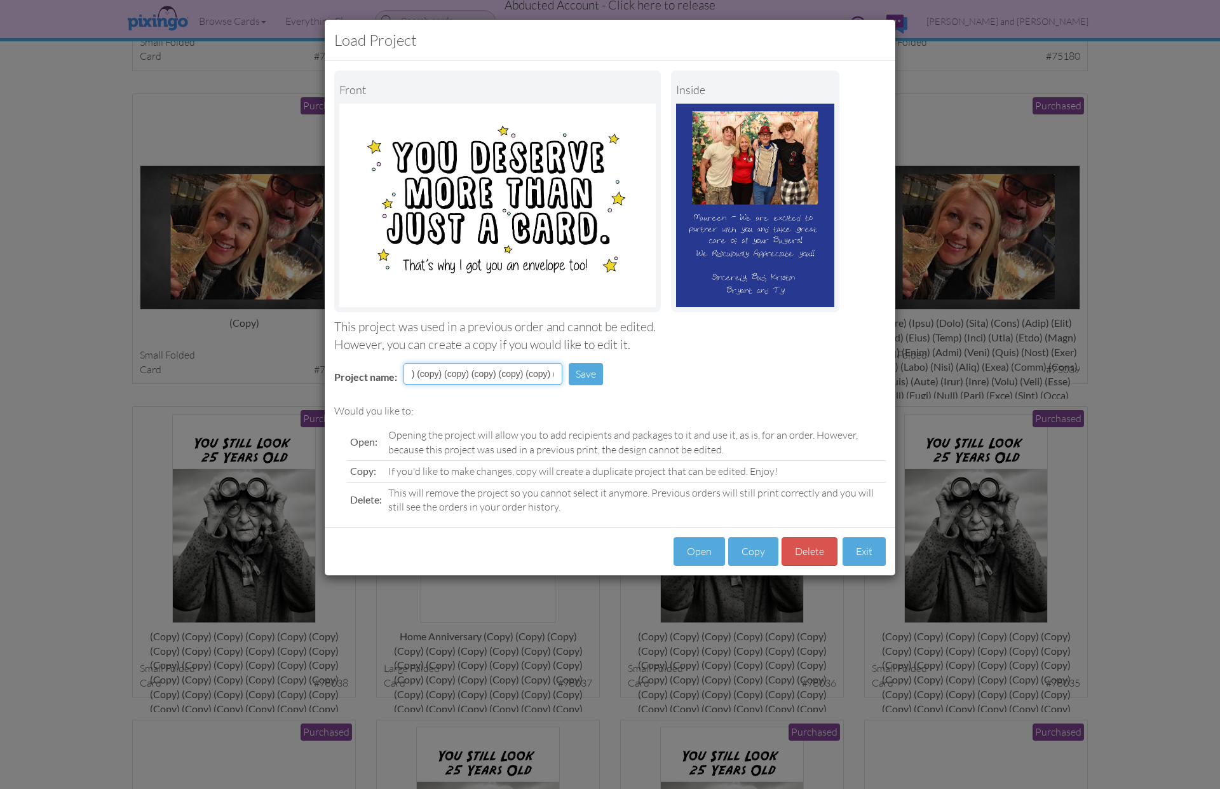
scroll to position [0, 1061]
drag, startPoint x: 545, startPoint y: 372, endPoint x: 643, endPoint y: 378, distance: 98.0
click at [643, 378] on div "Project name: Robert Ojeda Birthday 1/7 (copy) (copy) (copy) (copy) (copy) (cop…" at bounding box center [610, 375] width 571 height 44
type input "Robert Ojeda Birthday 1/7 (copy)"
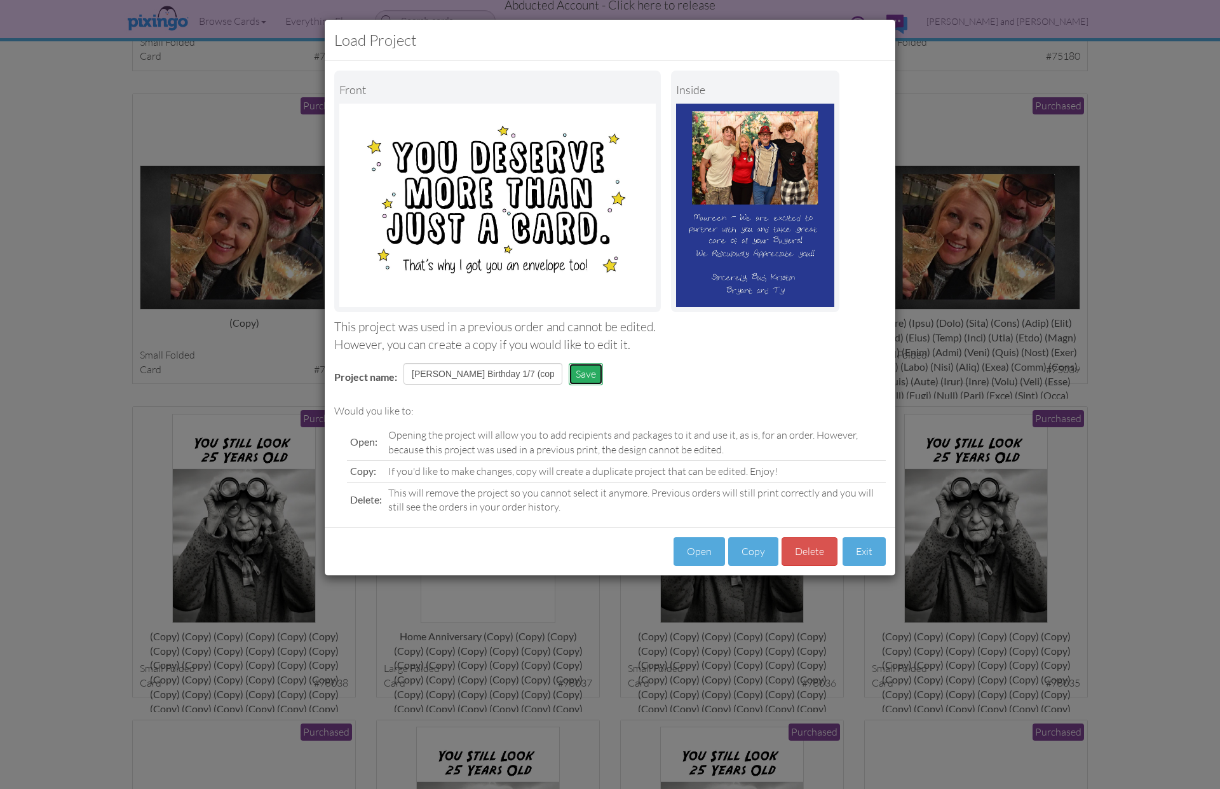
click at [583, 369] on button "Save" at bounding box center [586, 374] width 34 height 22
click at [856, 545] on button "Exit" at bounding box center [864, 551] width 43 height 29
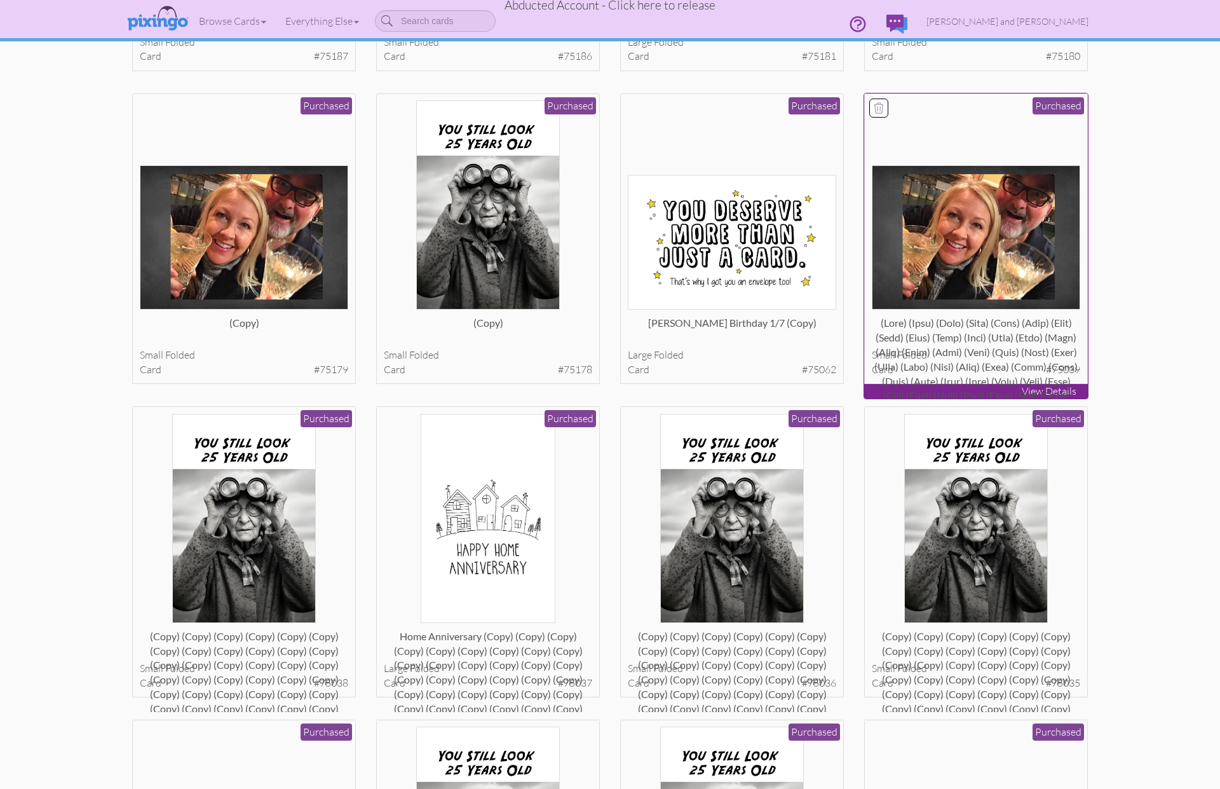
click at [963, 341] on div at bounding box center [976, 328] width 209 height 25
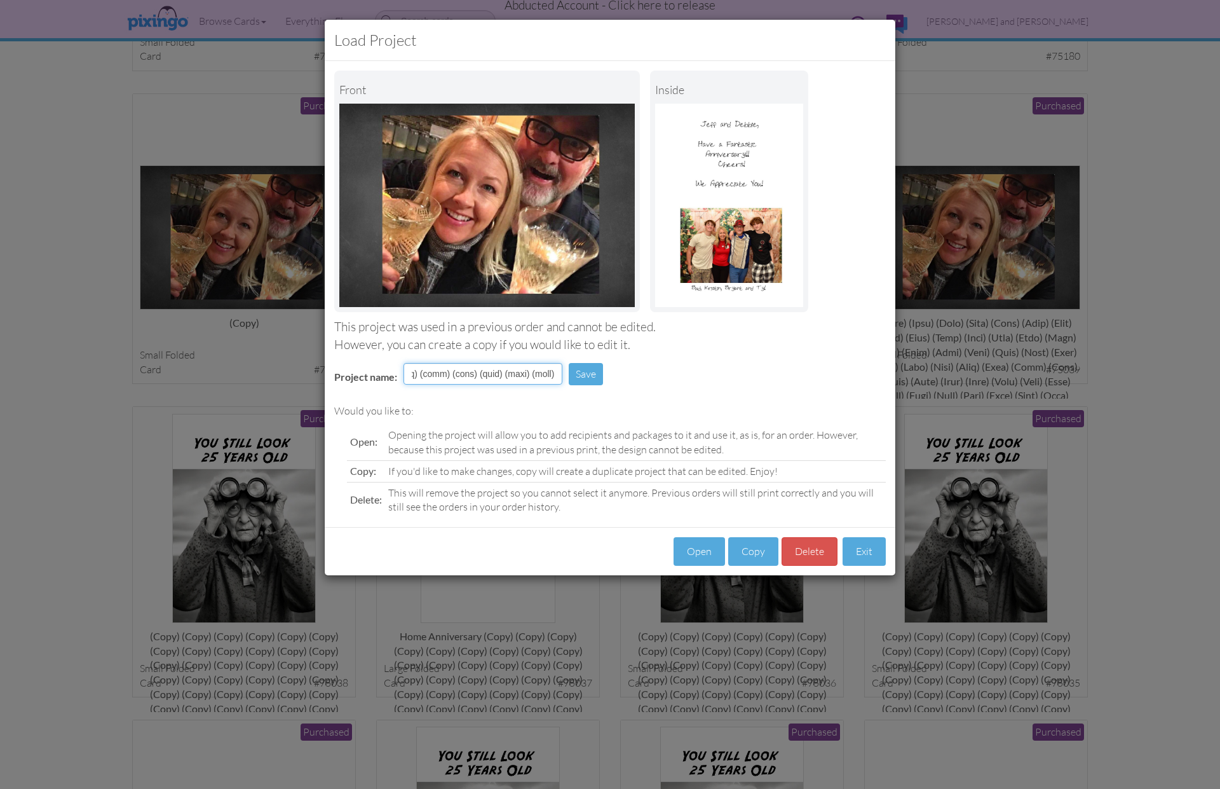
scroll to position [0, 4677]
drag, startPoint x: 470, startPoint y: 376, endPoint x: 661, endPoint y: 378, distance: 191.3
click at [661, 378] on div "Project name: Save" at bounding box center [610, 375] width 571 height 44
type input "(copy) (copy)"
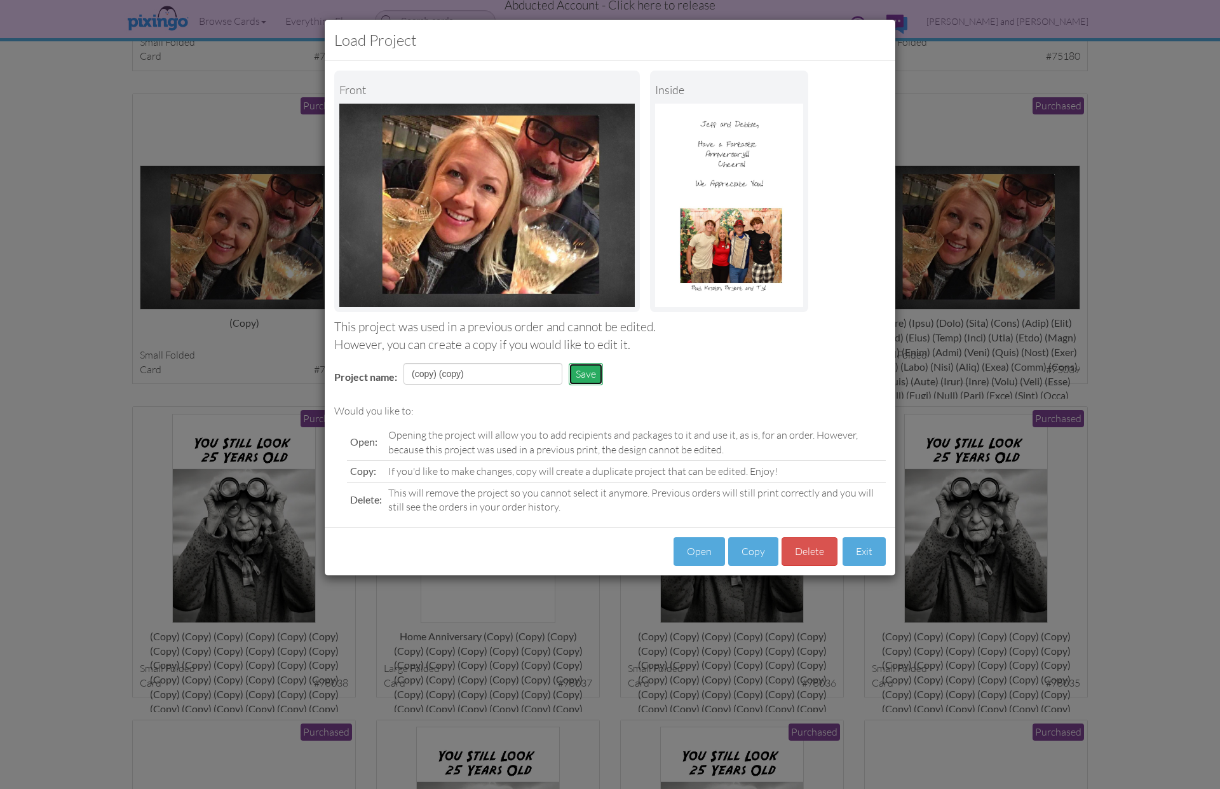
click at [587, 375] on button "Save" at bounding box center [586, 374] width 34 height 22
click at [587, 372] on button "Save" at bounding box center [586, 374] width 34 height 22
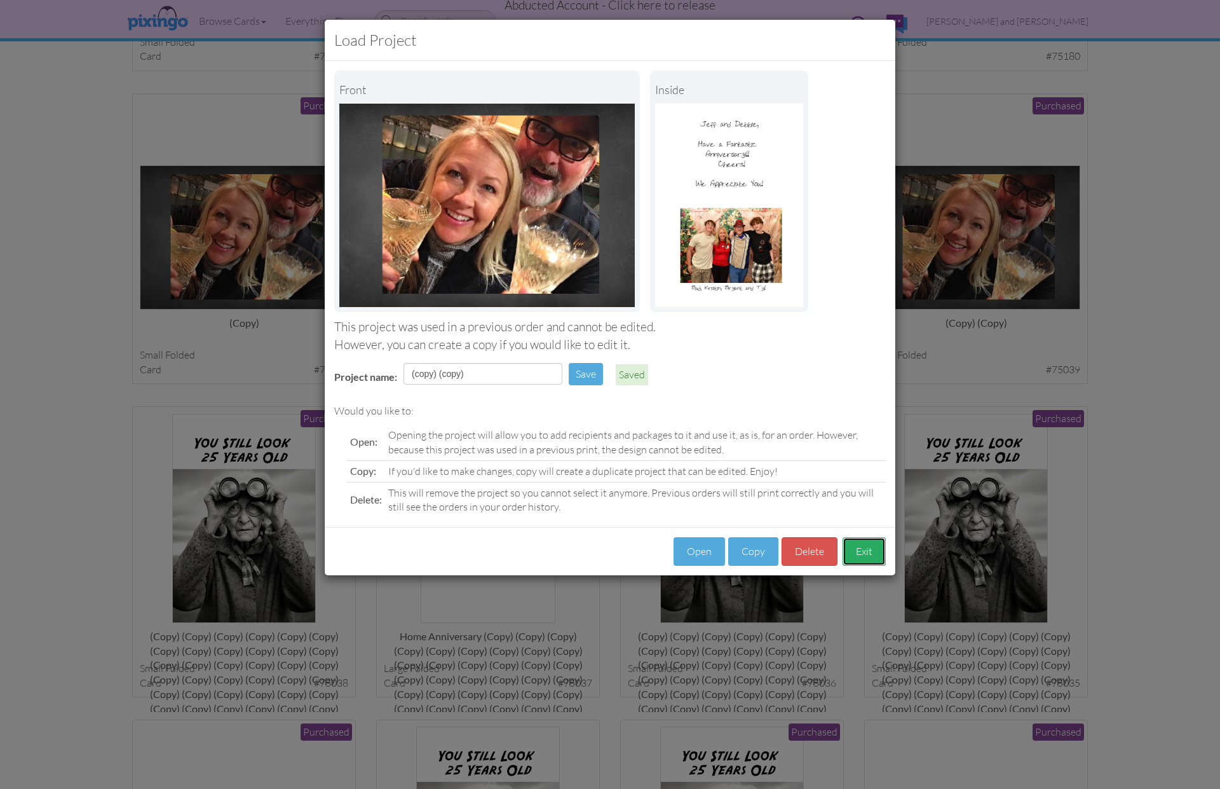
click at [874, 552] on button "Exit" at bounding box center [864, 551] width 43 height 29
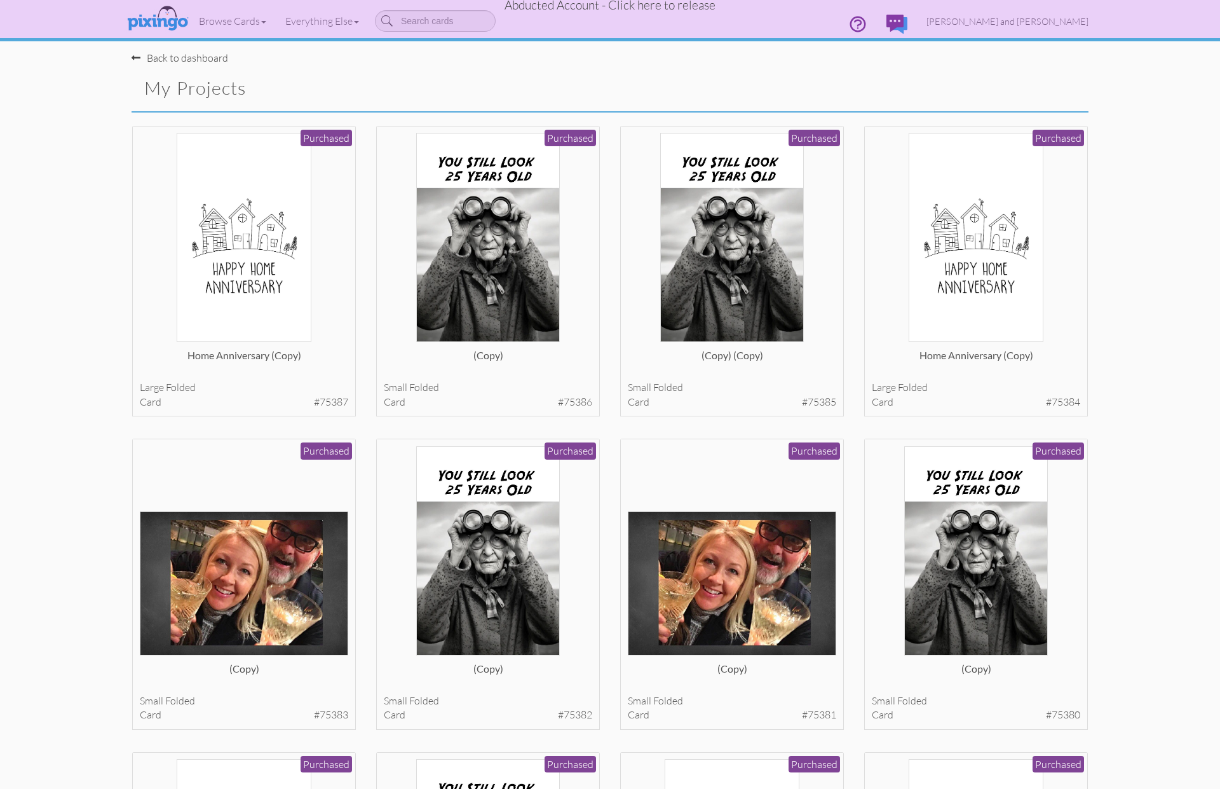
click at [650, 8] on span "Abducted Account - Click here to release" at bounding box center [610, 4] width 211 height 15
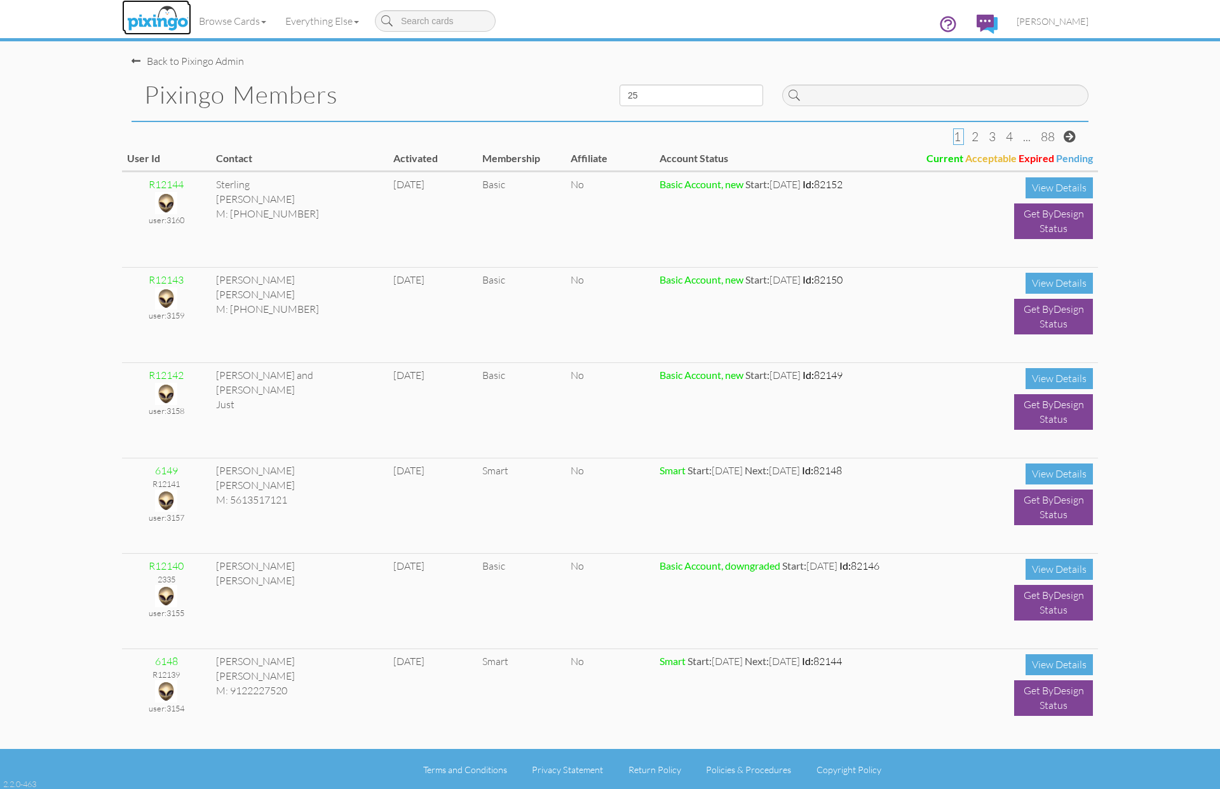
click at [157, 23] on img at bounding box center [157, 19] width 67 height 32
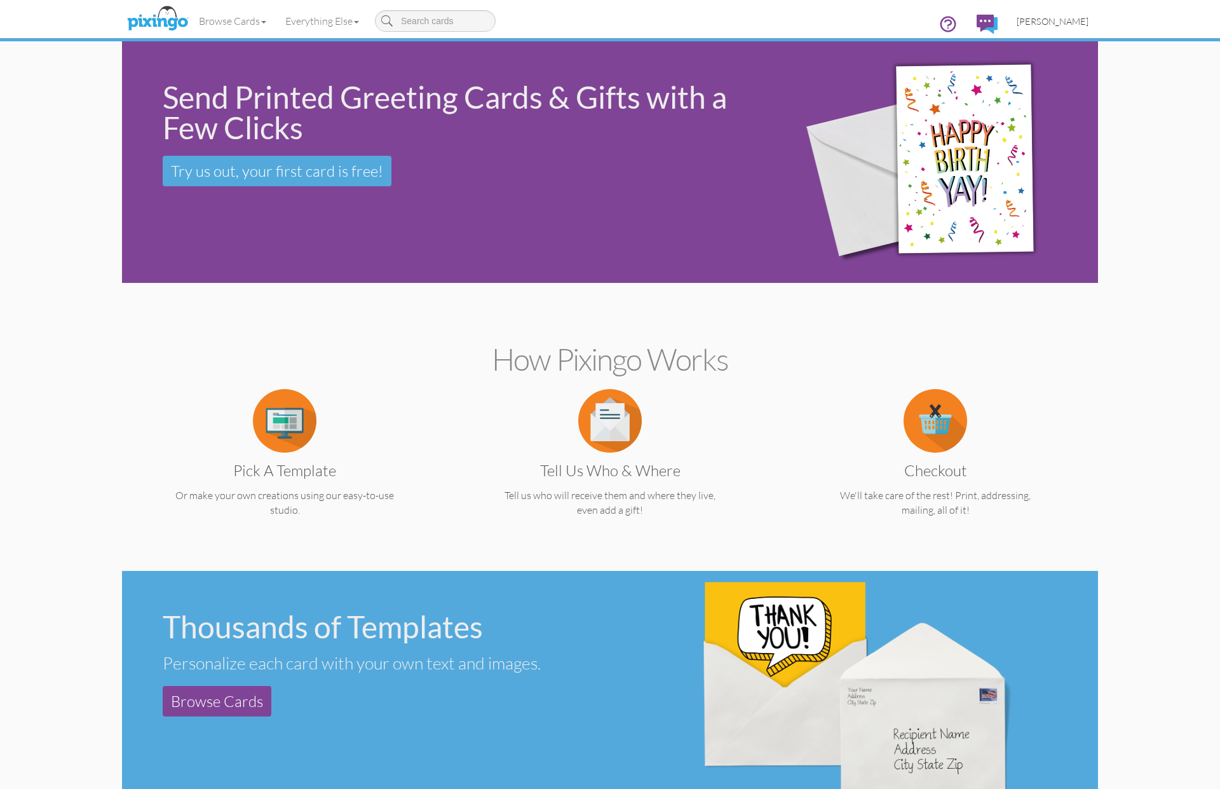
click at [1061, 20] on span "[PERSON_NAME]" at bounding box center [1053, 21] width 72 height 11
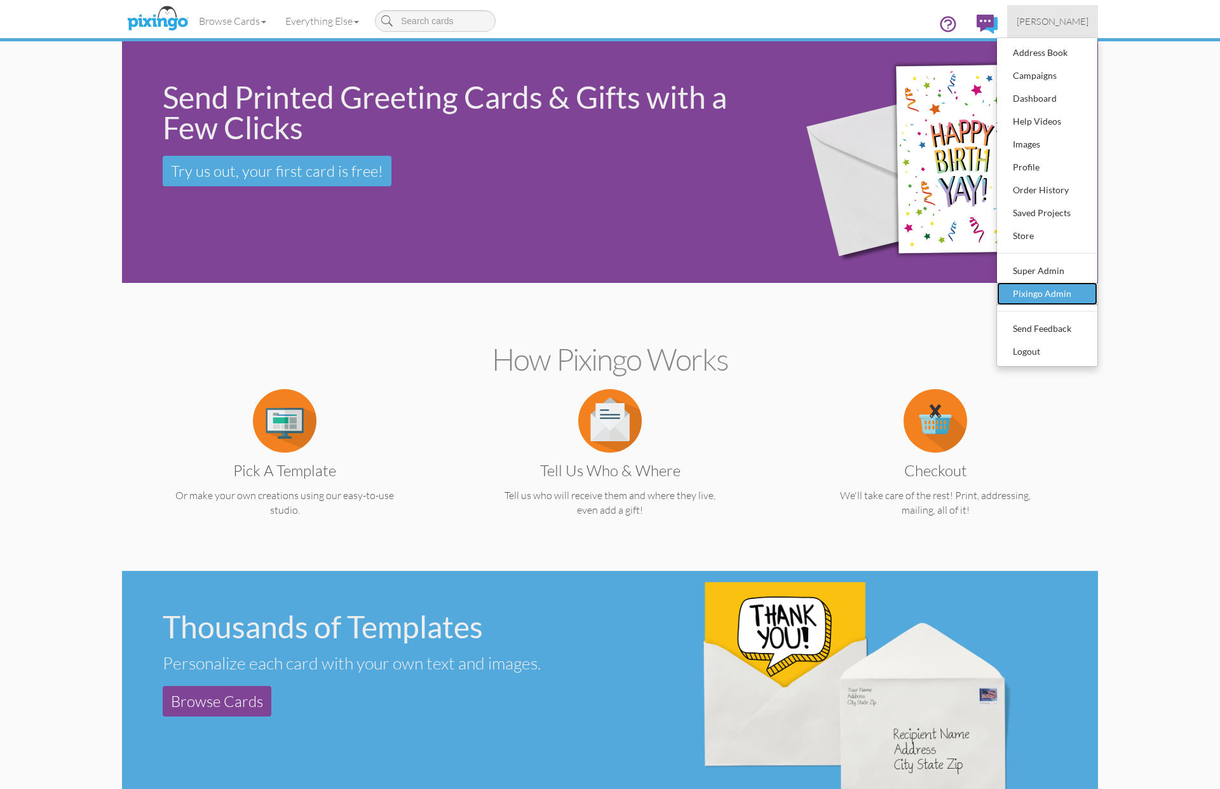
click at [1055, 284] on div "Pixingo Admin" at bounding box center [1047, 293] width 75 height 19
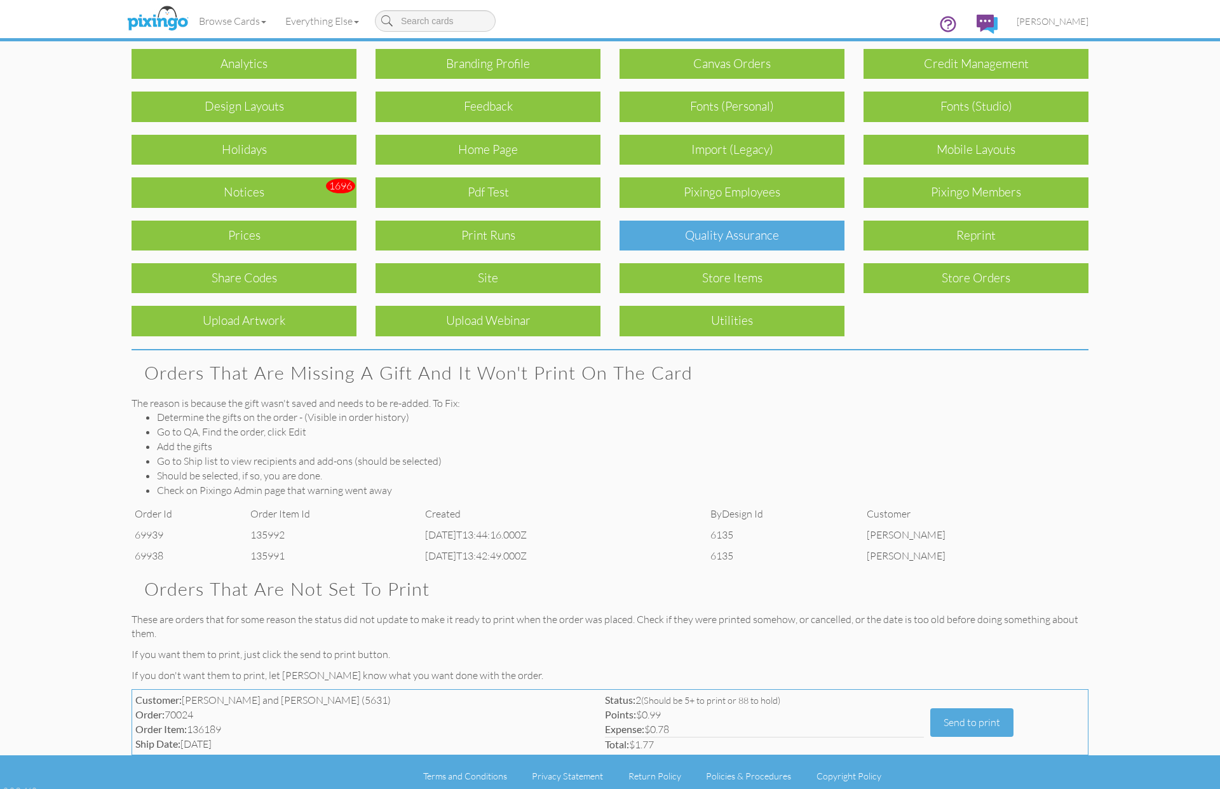
scroll to position [68, 0]
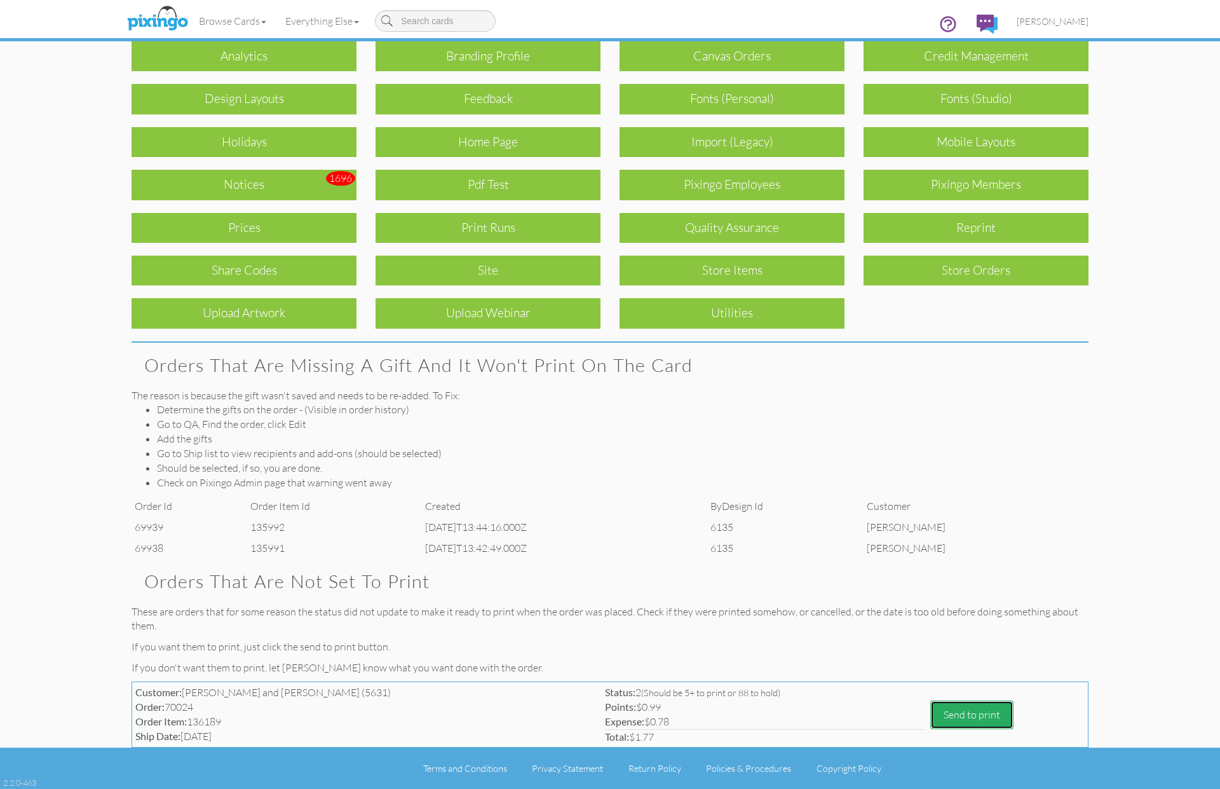
click at [937, 720] on button "Send to print" at bounding box center [972, 714] width 83 height 29
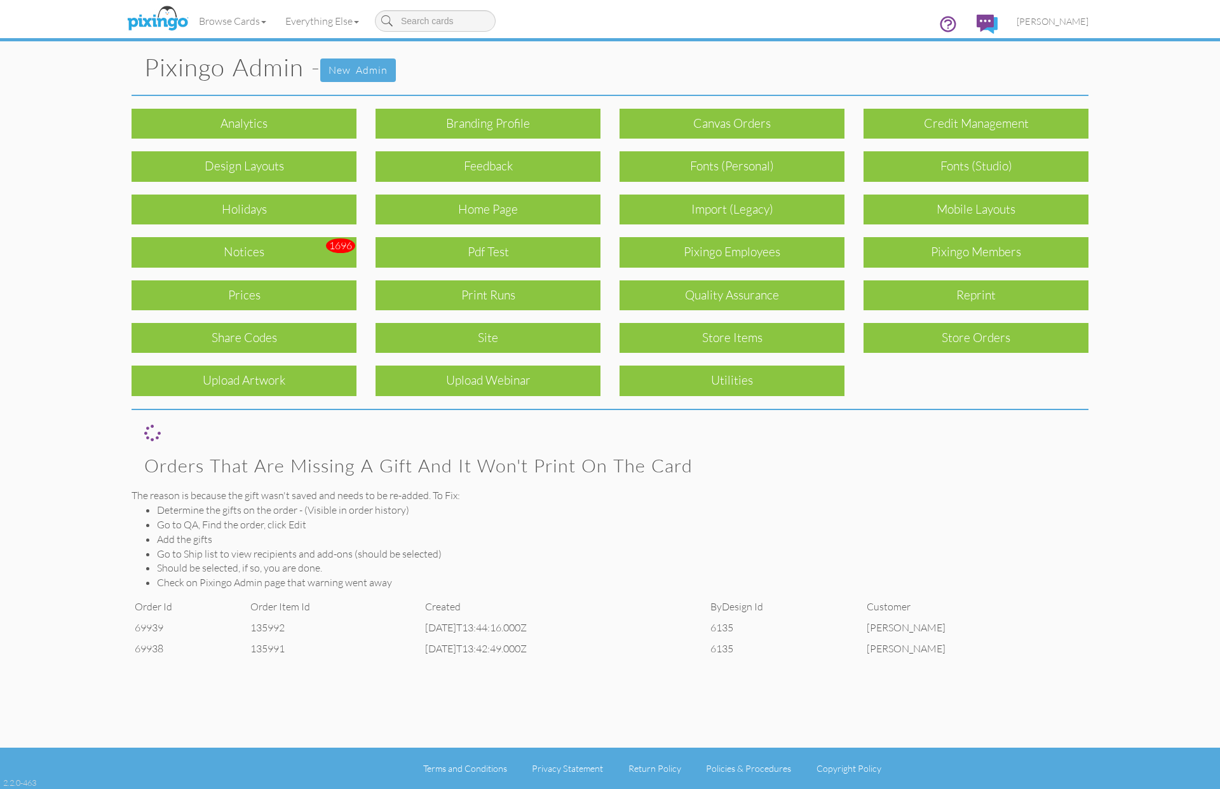
scroll to position [0, 0]
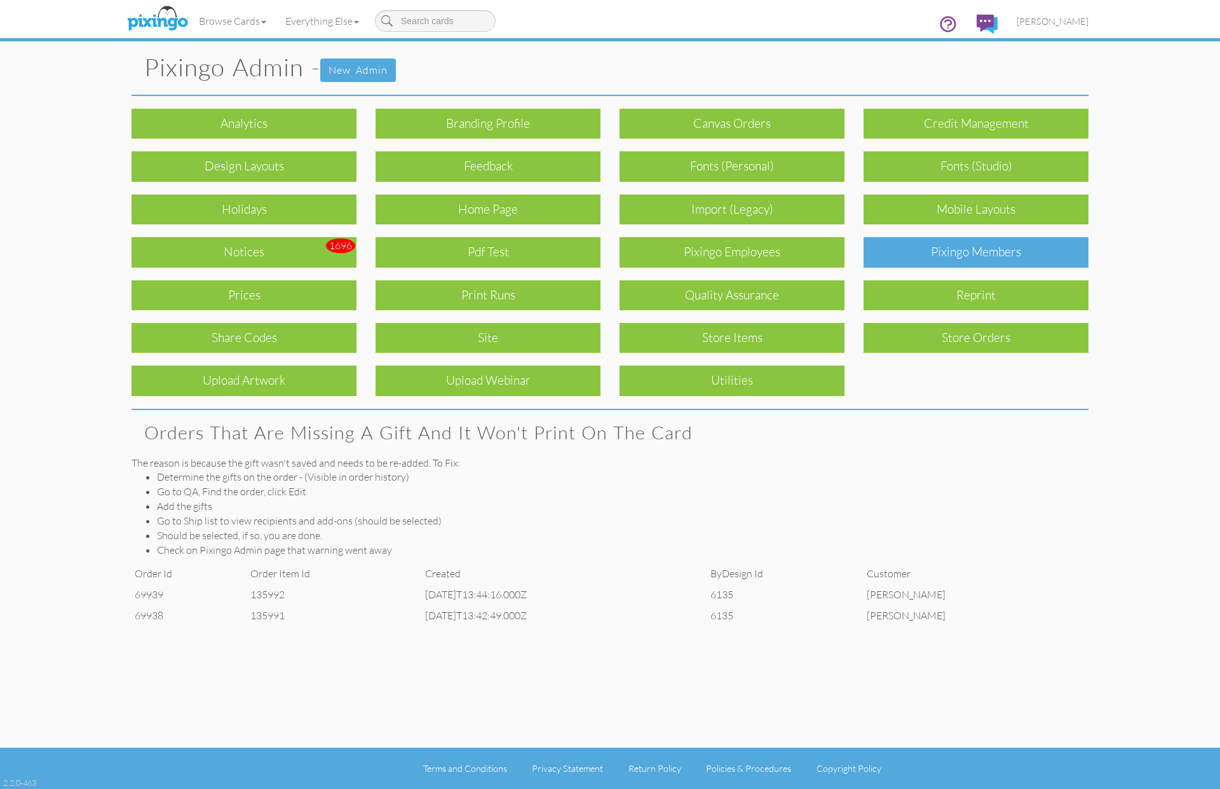
click at [965, 253] on div "Pixingo Members" at bounding box center [976, 252] width 225 height 30
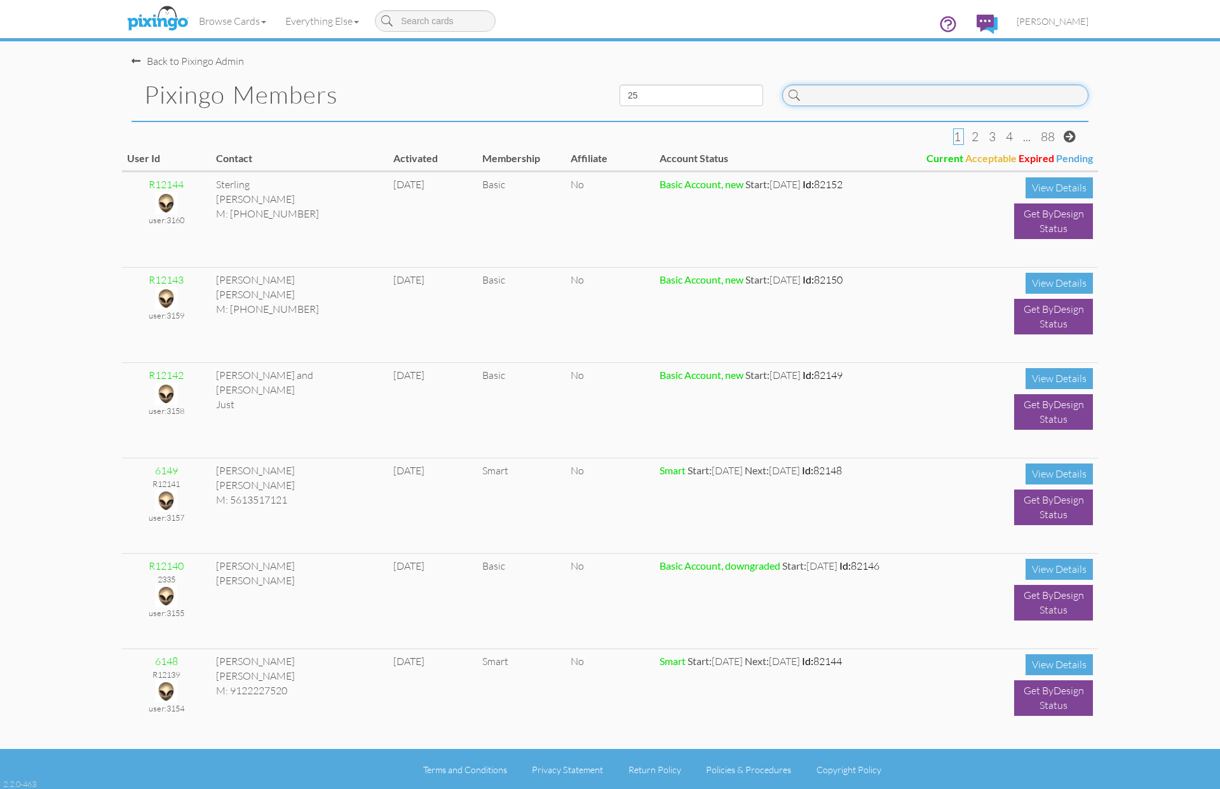
click at [892, 100] on input at bounding box center [935, 96] width 306 height 22
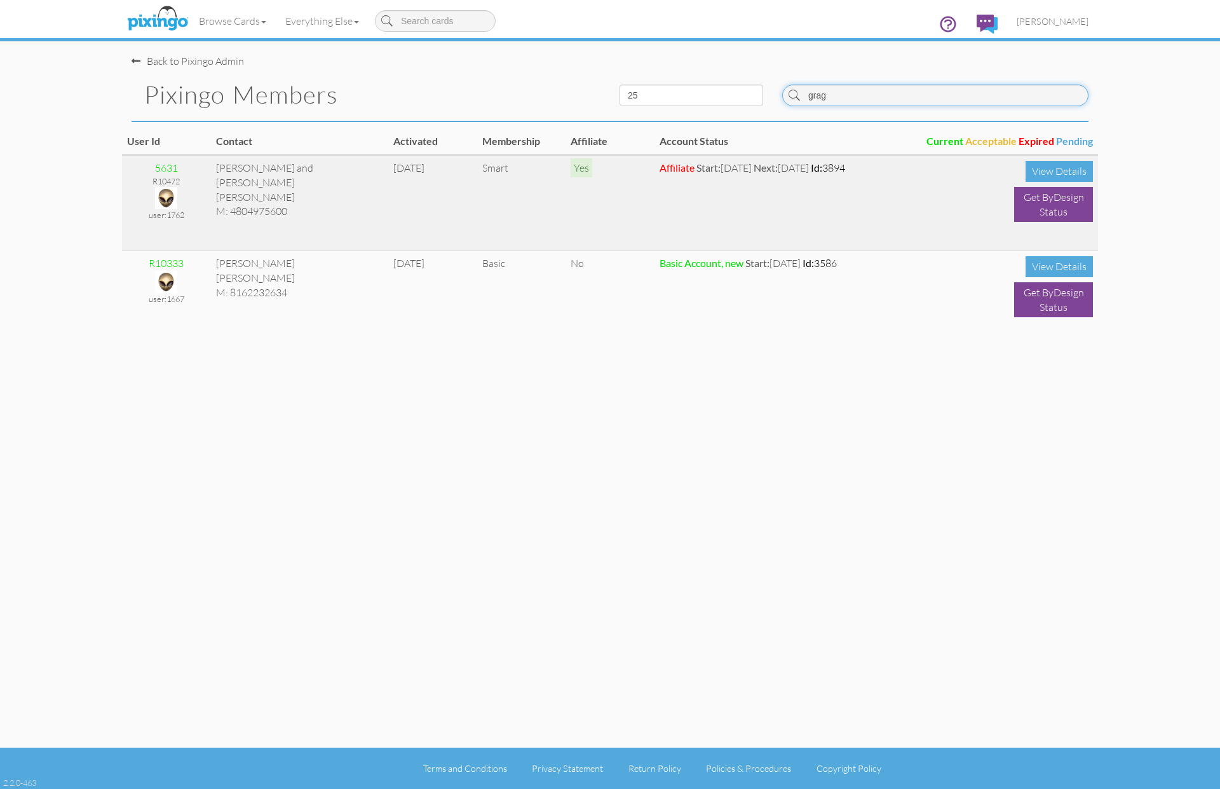
type input "grag"
click at [170, 193] on img at bounding box center [166, 198] width 22 height 22
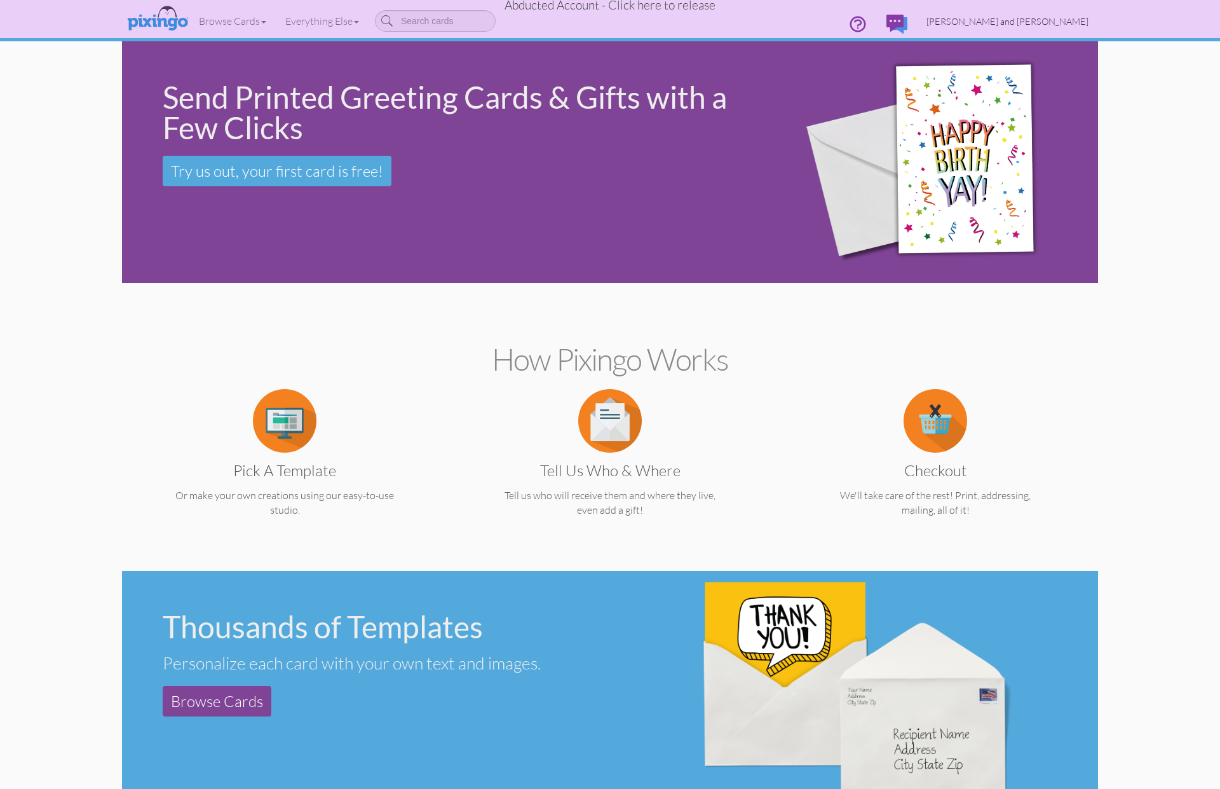
click at [1065, 18] on span "Bud and Kristin Gragg" at bounding box center [1008, 21] width 162 height 11
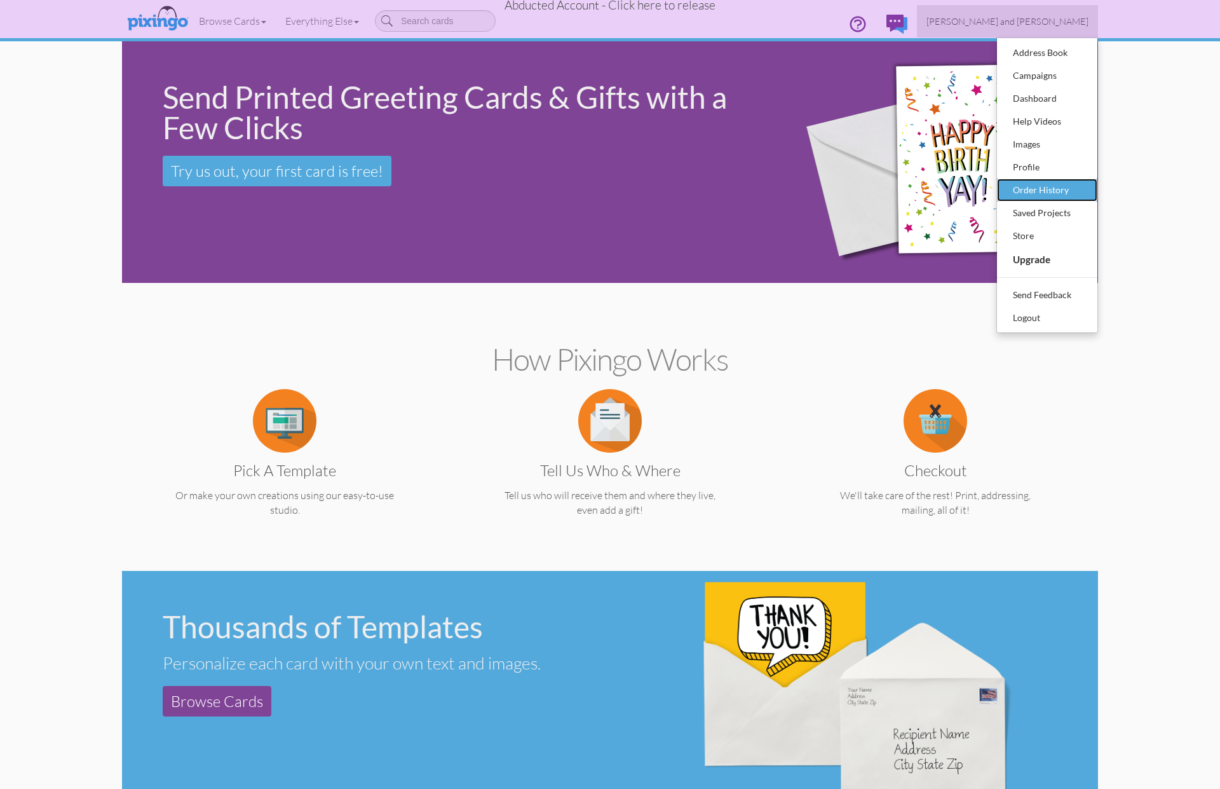
click at [1047, 184] on div "Order History" at bounding box center [1047, 190] width 75 height 19
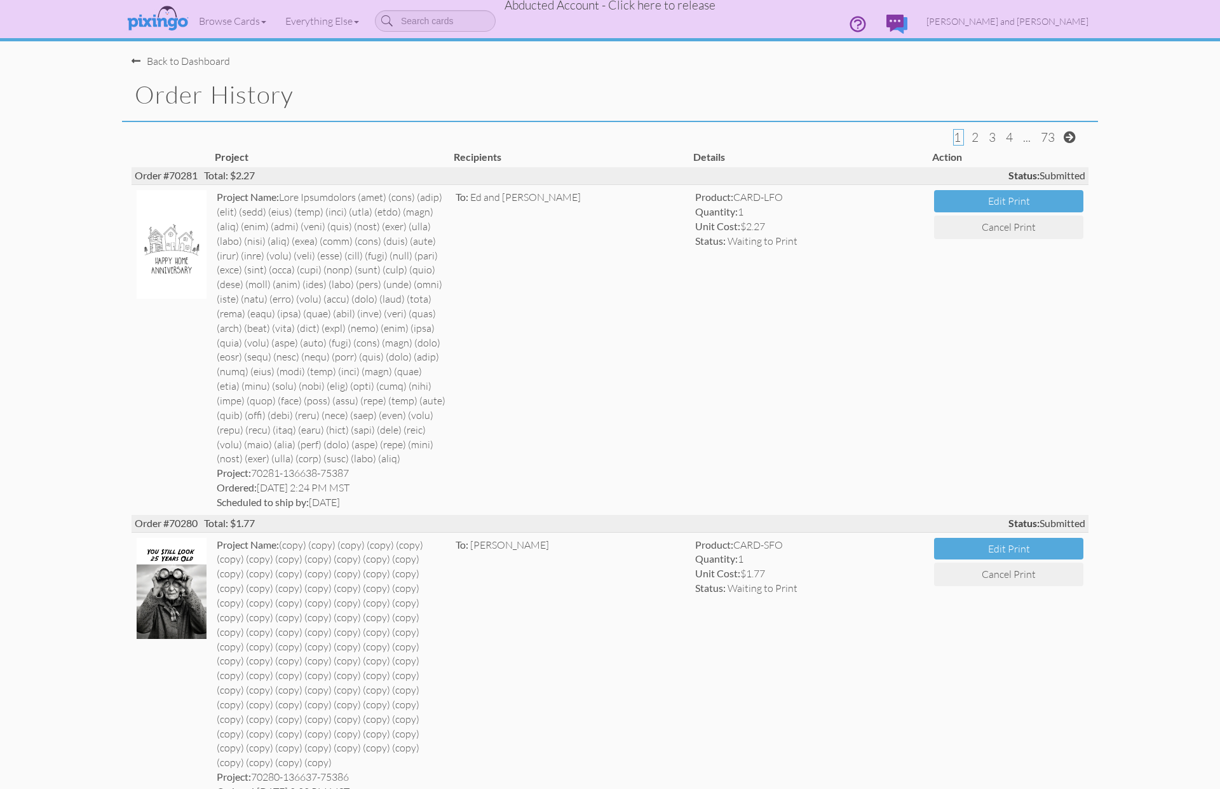
click at [688, 8] on span "Abducted Account - Click here to release" at bounding box center [610, 4] width 211 height 15
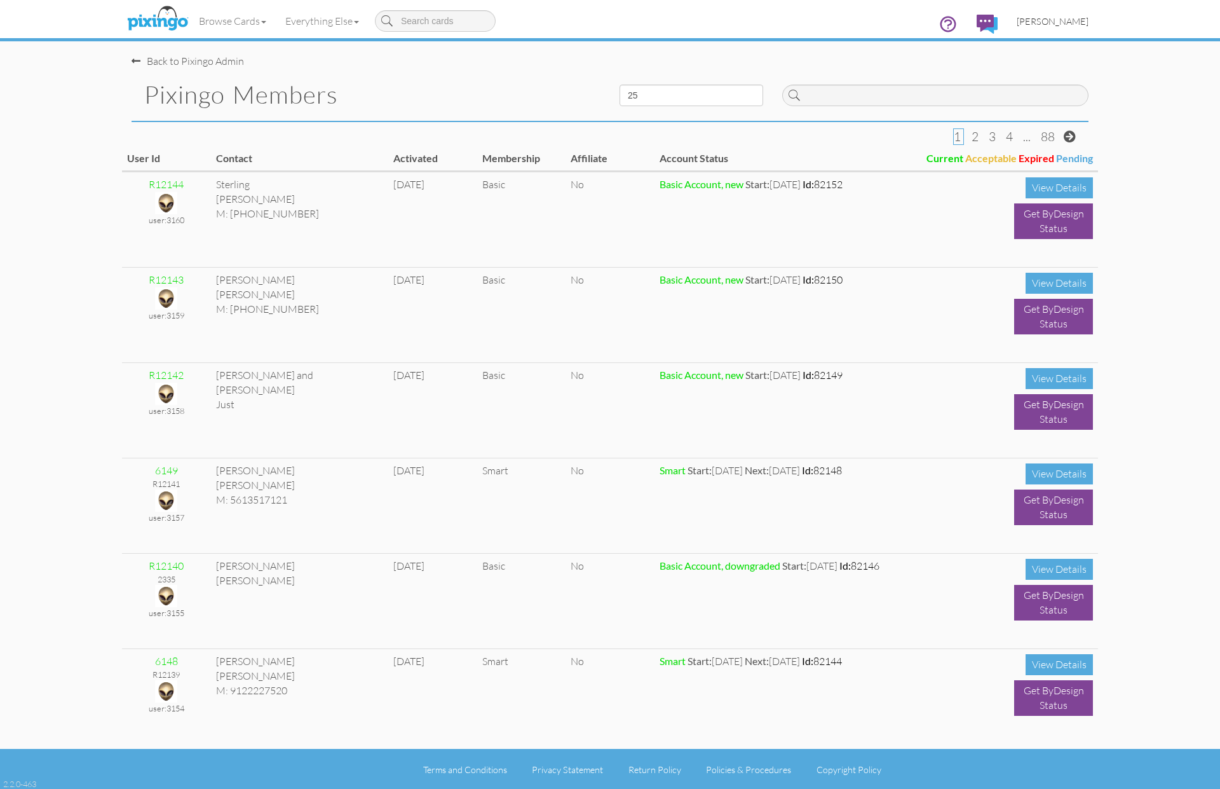
click at [1050, 11] on link "[PERSON_NAME]" at bounding box center [1052, 21] width 91 height 32
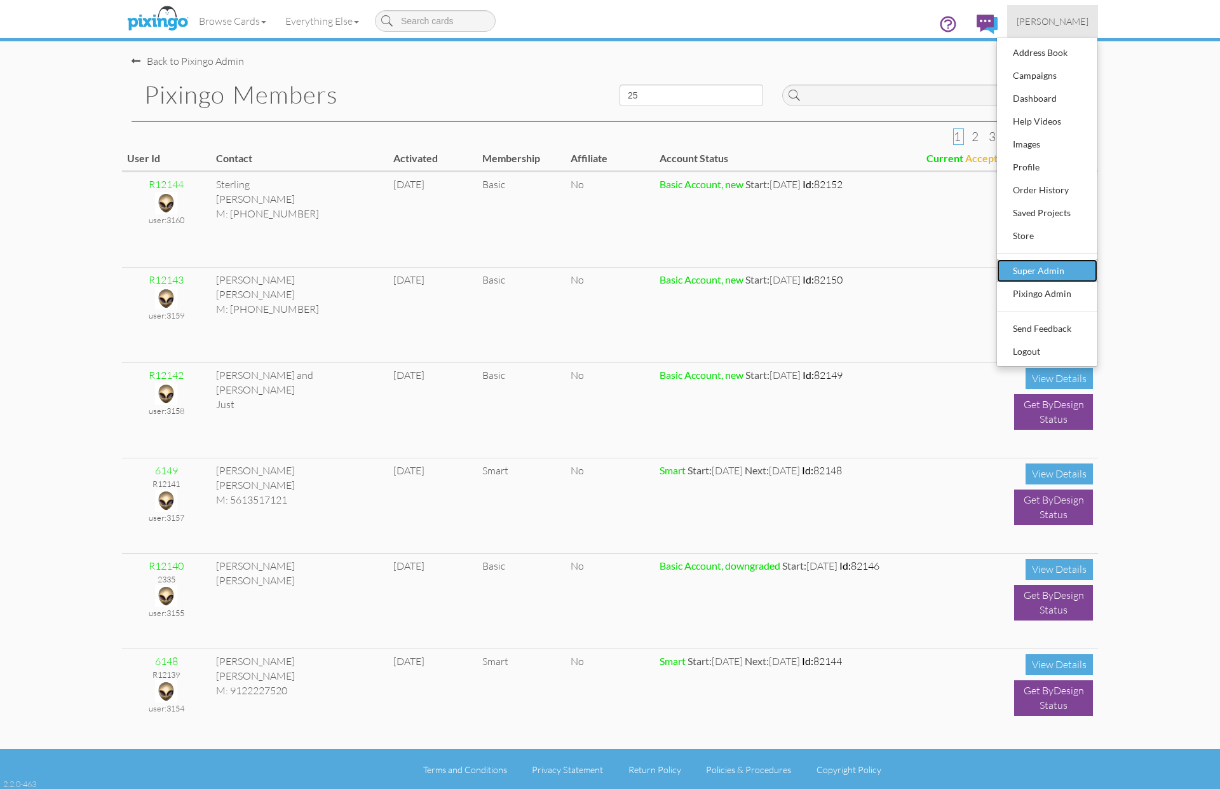
click at [1018, 281] on link "Super Admin" at bounding box center [1047, 270] width 100 height 23
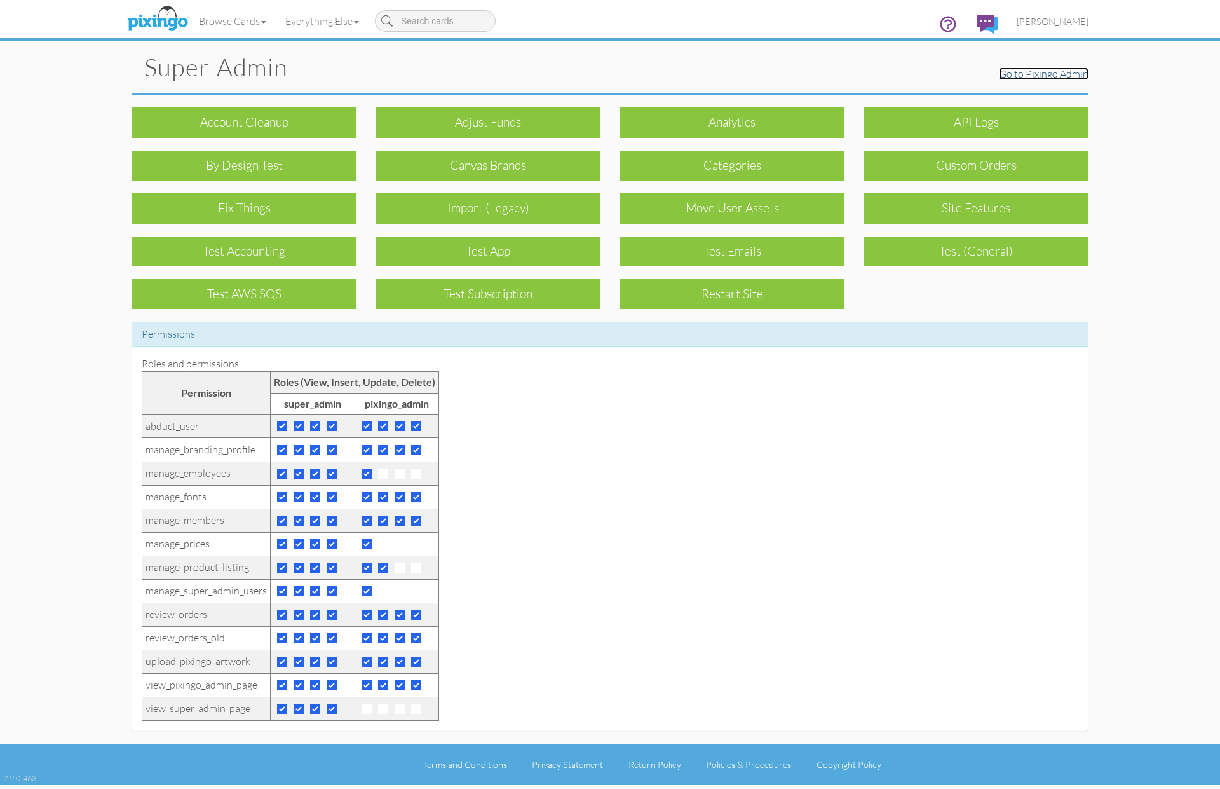
click at [1043, 73] on link "Go to Pixingo Admin" at bounding box center [1044, 73] width 90 height 13
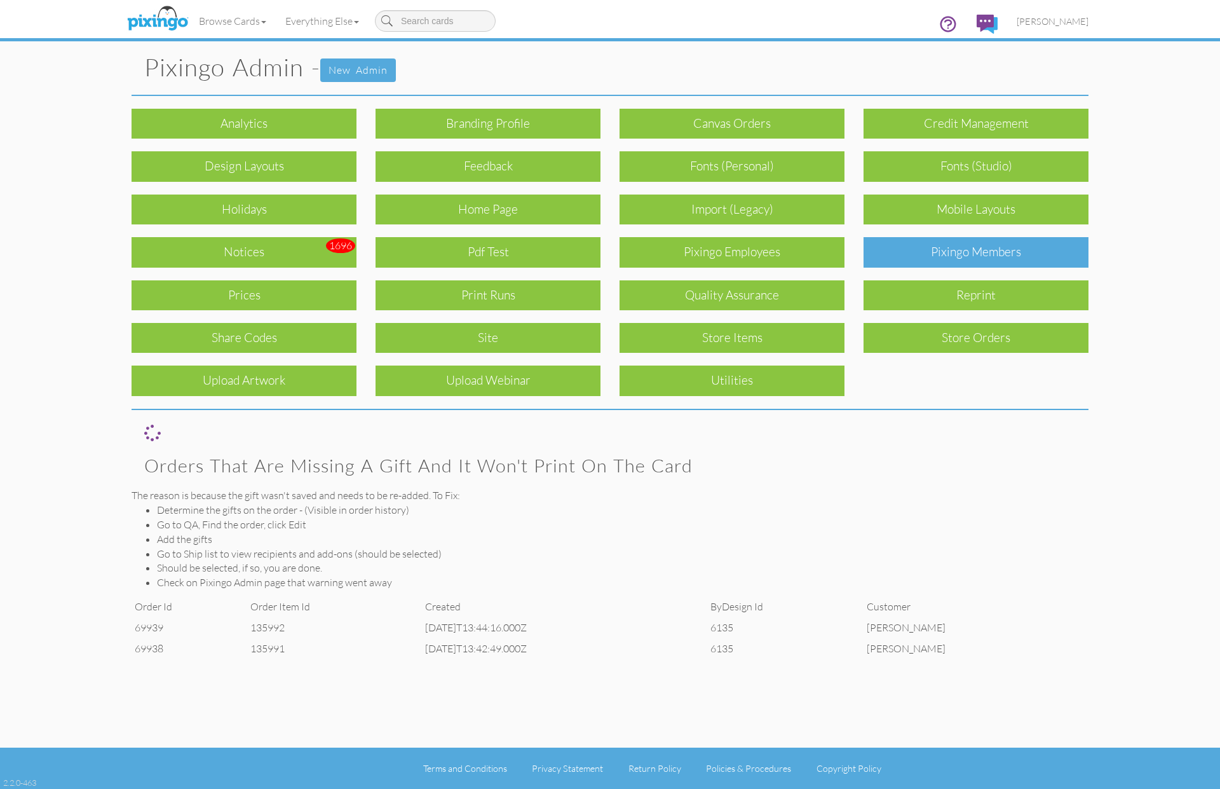
click at [1014, 257] on div "Pixingo Members" at bounding box center [976, 252] width 225 height 30
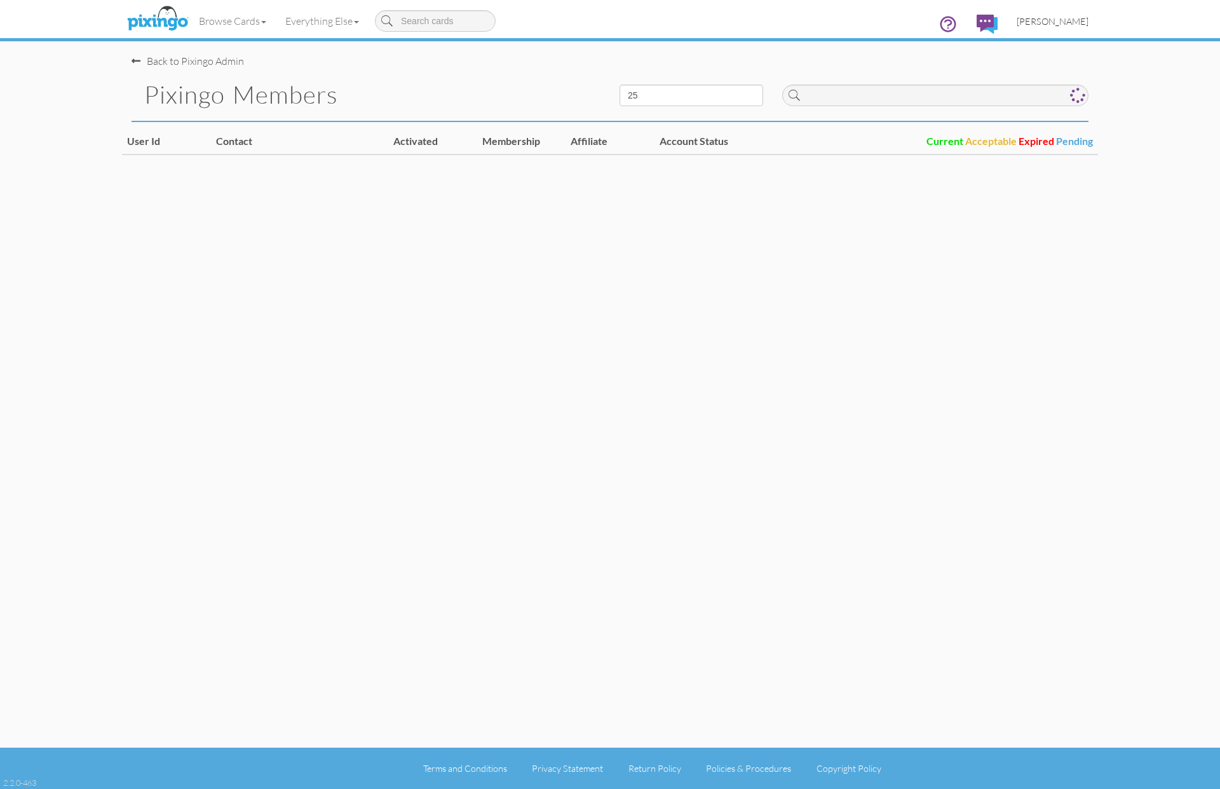
click at [1043, 23] on span "[PERSON_NAME]" at bounding box center [1053, 21] width 72 height 11
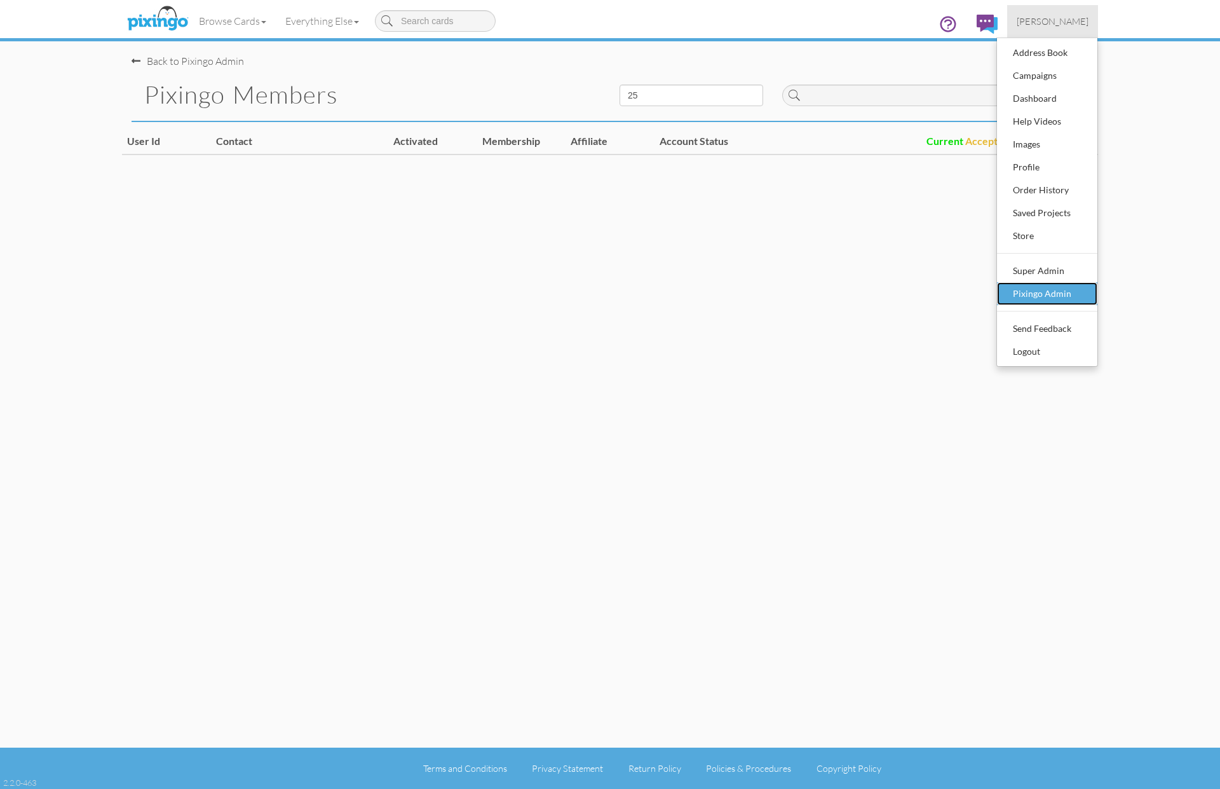
click at [1056, 292] on div "Pixingo Admin" at bounding box center [1047, 293] width 75 height 19
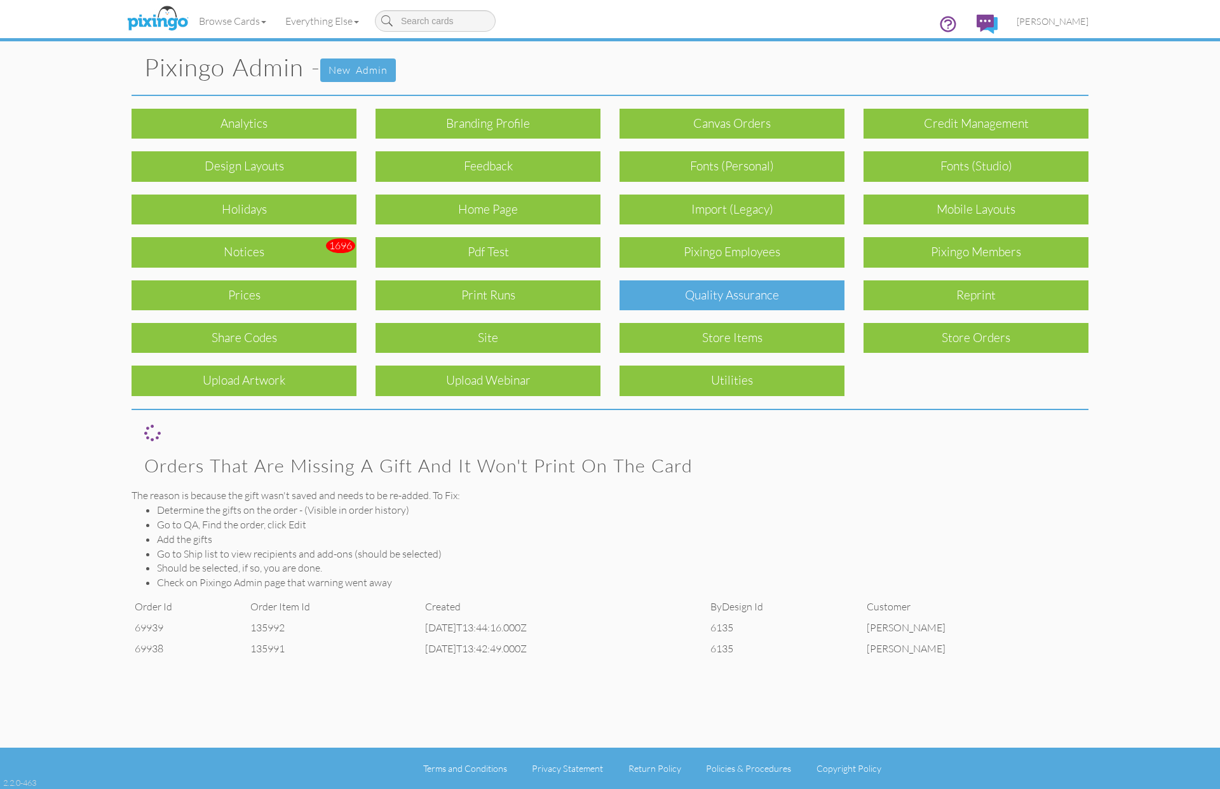
click at [704, 306] on div "Quality Assurance" at bounding box center [732, 295] width 225 height 30
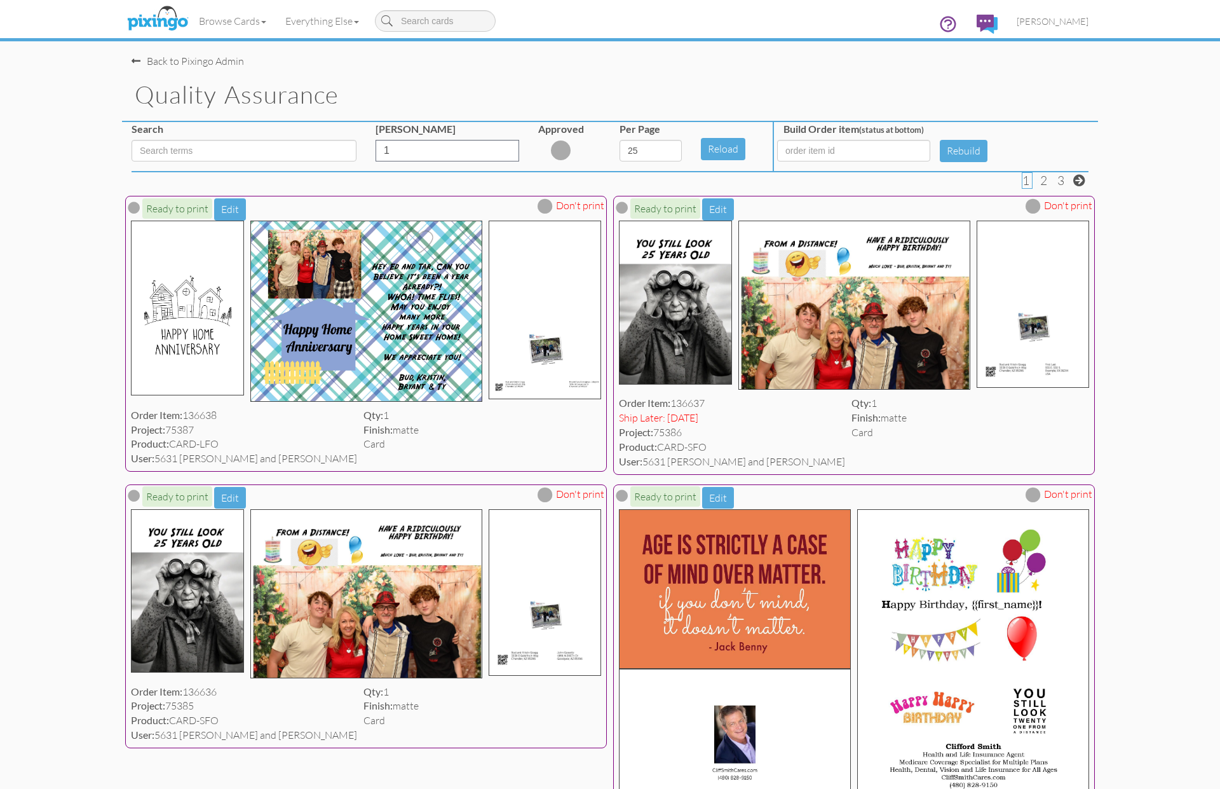
click at [357, 451] on div "Product: CARD-LFO" at bounding box center [244, 444] width 226 height 15
click at [230, 211] on button "Edit" at bounding box center [230, 209] width 32 height 22
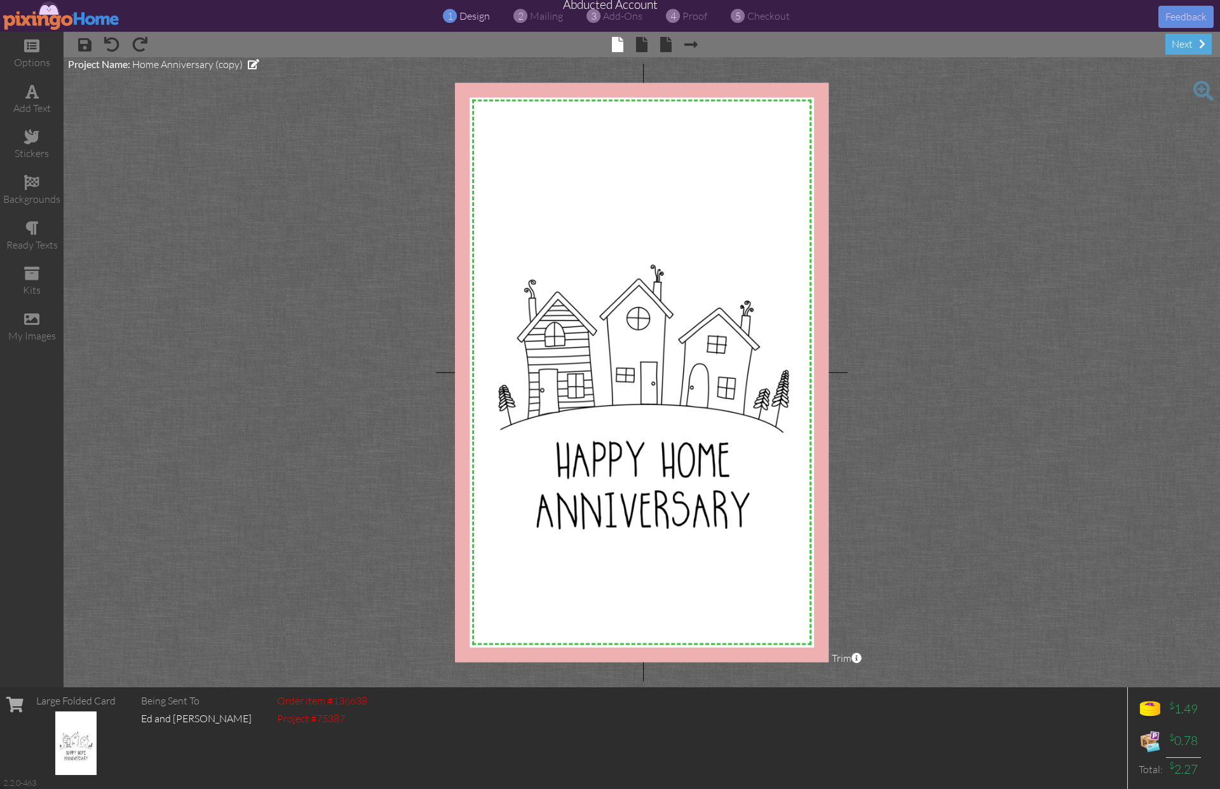
click at [71, 17] on img at bounding box center [61, 15] width 117 height 29
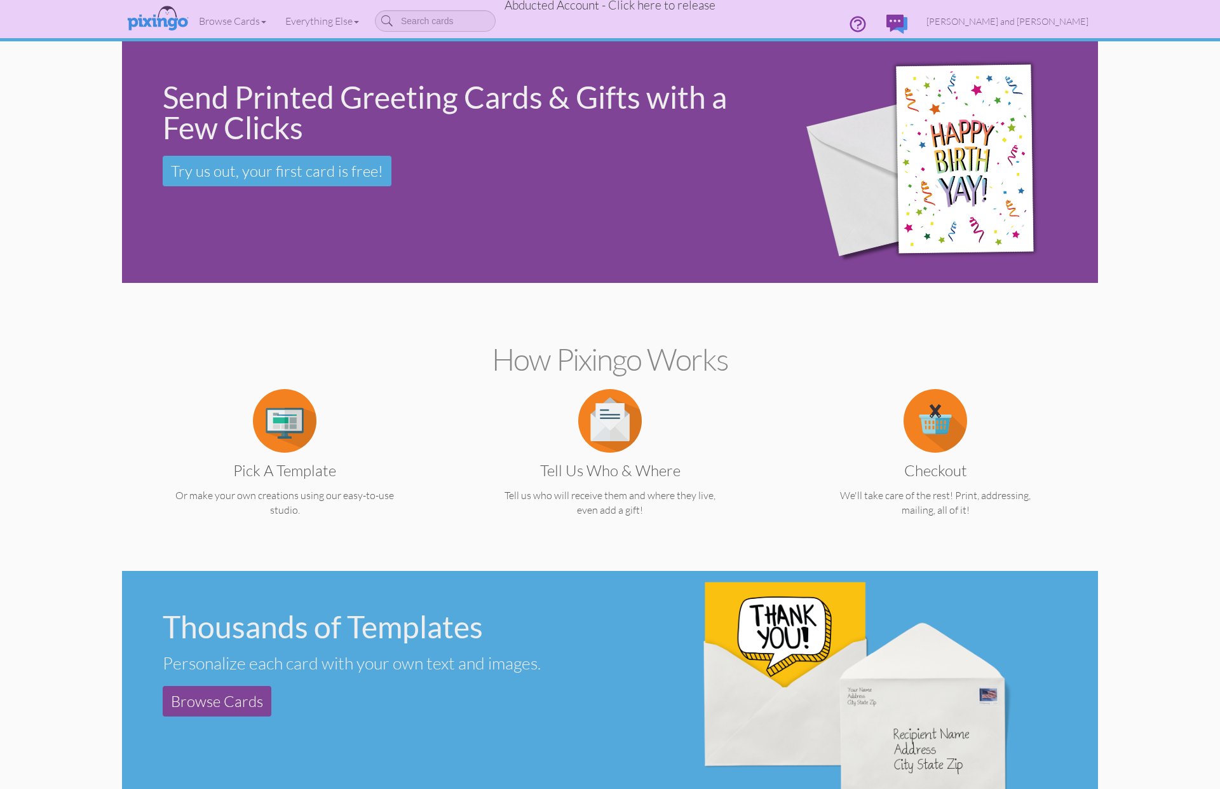
click at [659, 10] on span "Abducted Account - Click here to release" at bounding box center [610, 4] width 211 height 15
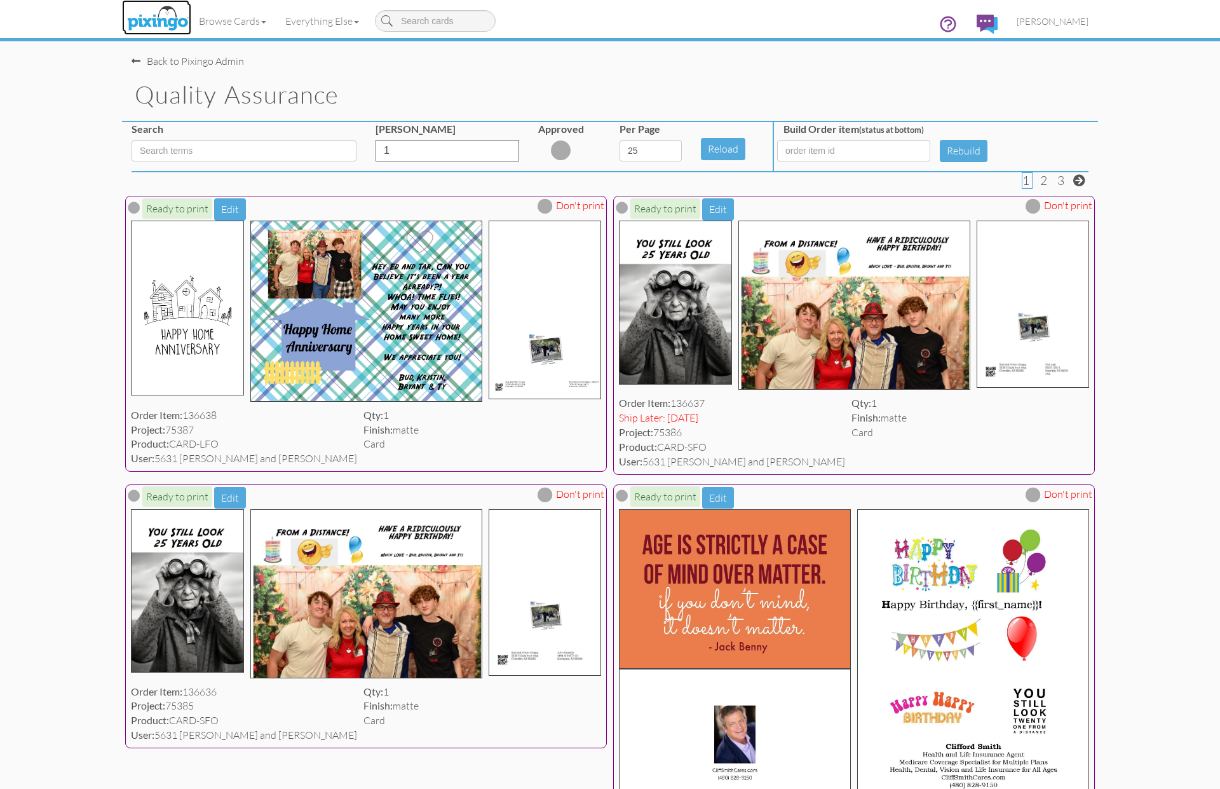
click at [156, 18] on img at bounding box center [157, 19] width 67 height 32
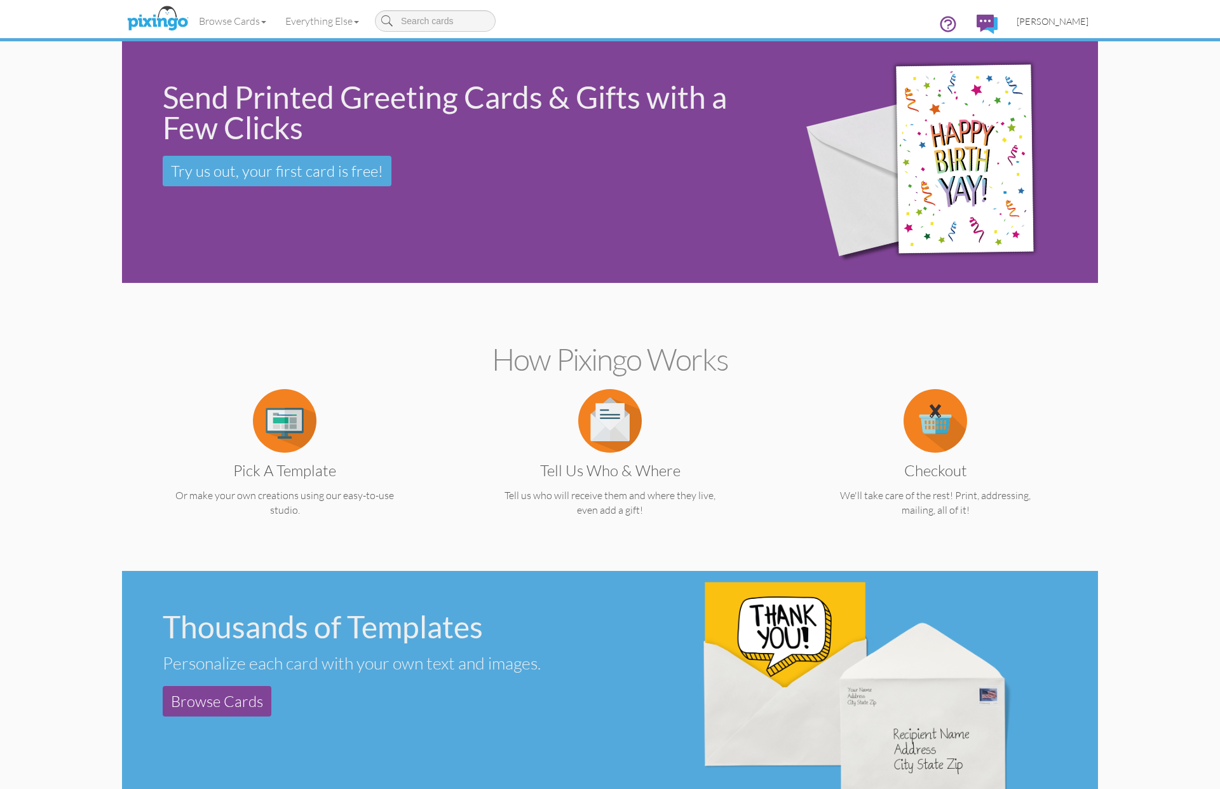
click at [1048, 21] on span "[PERSON_NAME]" at bounding box center [1053, 21] width 72 height 11
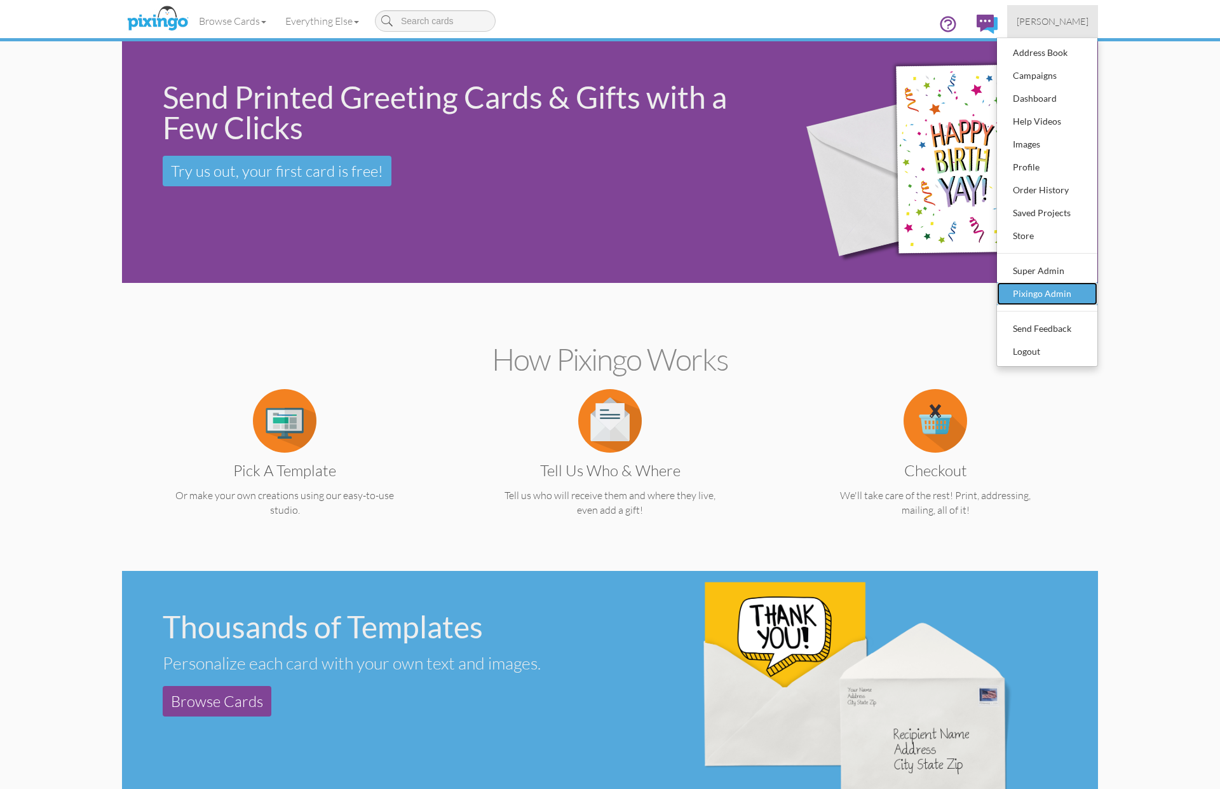
click at [1032, 285] on div "Pixingo Admin" at bounding box center [1047, 293] width 75 height 19
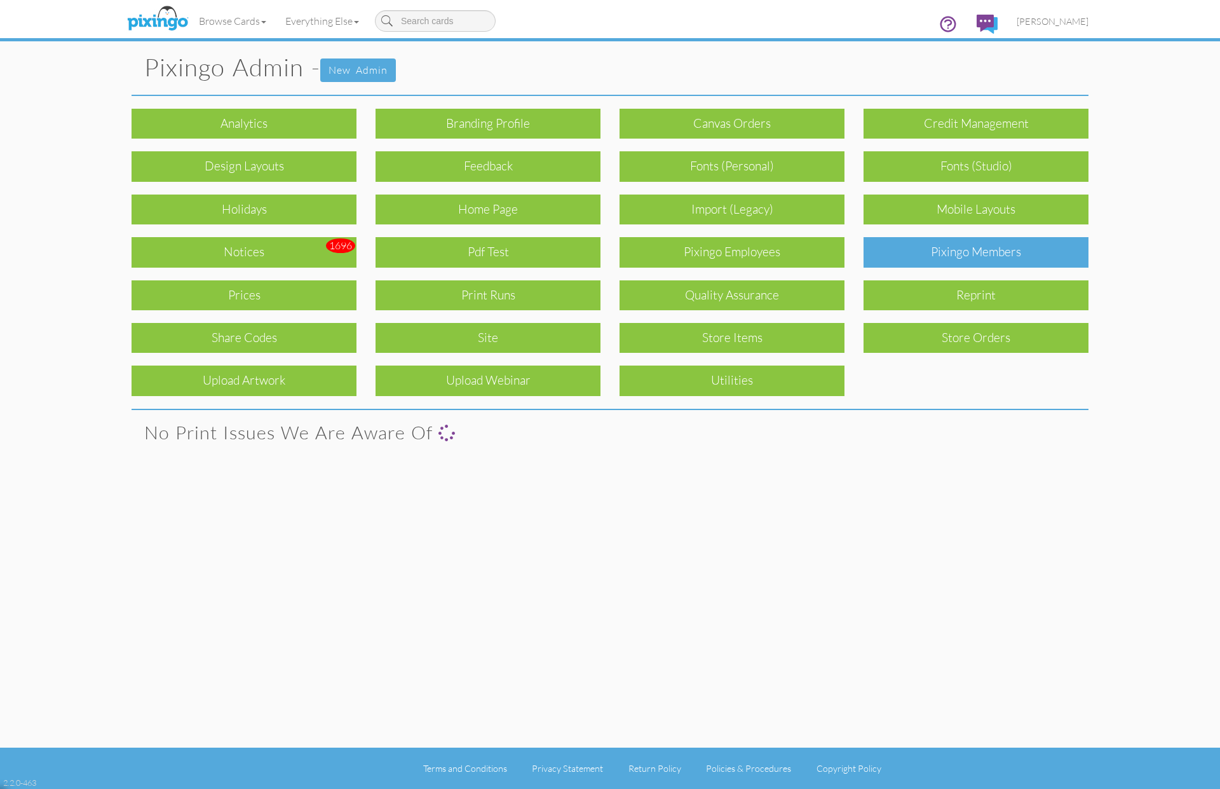
click at [988, 242] on div "Pixingo Members" at bounding box center [976, 252] width 225 height 30
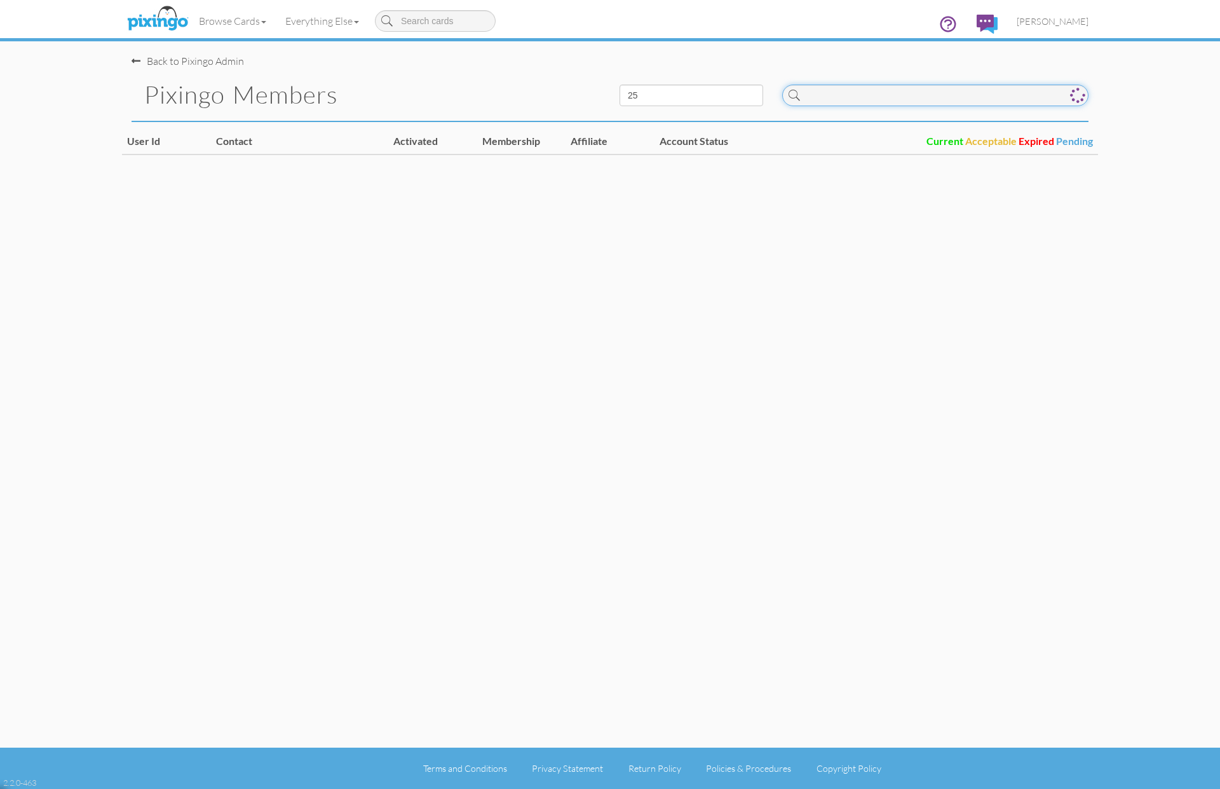
click at [835, 94] on input at bounding box center [935, 96] width 306 height 22
click at [842, 92] on input "4497" at bounding box center [935, 96] width 306 height 22
type input "4"
click at [839, 92] on input "4502" at bounding box center [935, 96] width 306 height 22
click at [851, 97] on input "4508" at bounding box center [935, 96] width 306 height 22
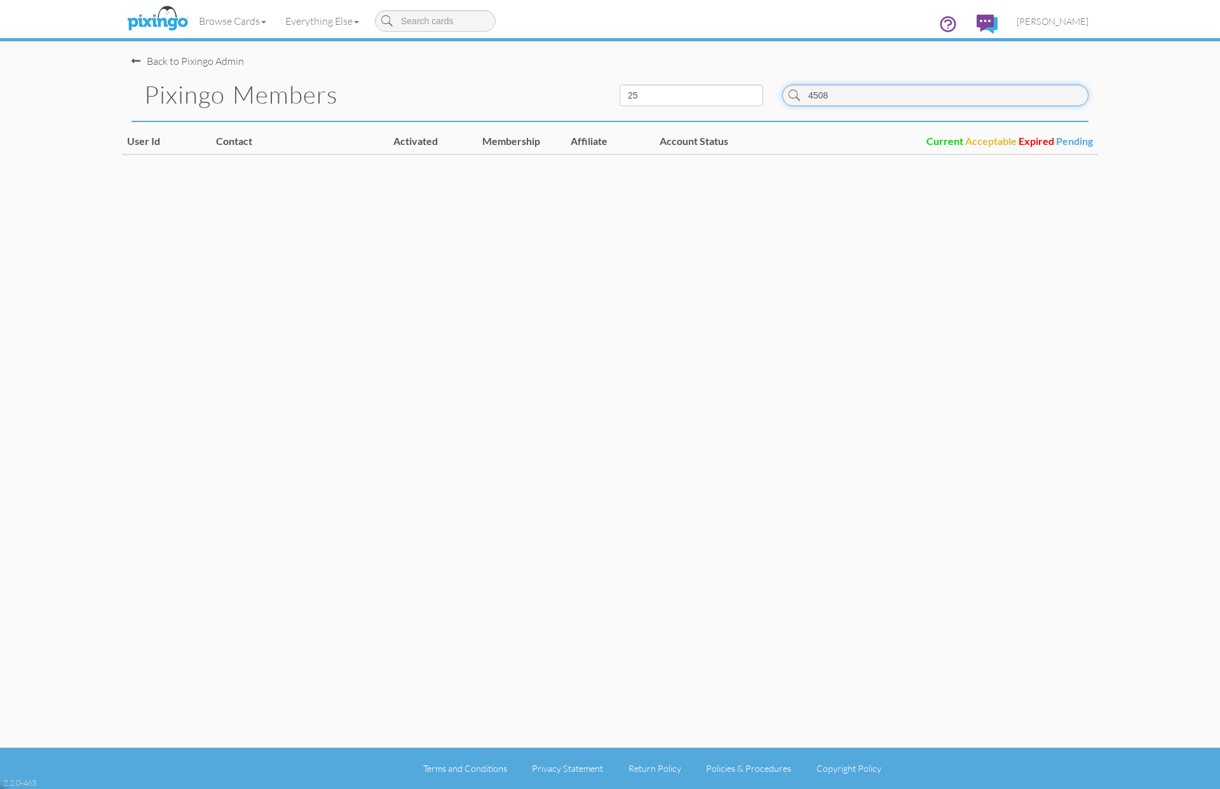
click at [851, 97] on input "4508" at bounding box center [935, 96] width 306 height 22
click at [853, 95] on input "4522" at bounding box center [935, 96] width 306 height 22
click at [863, 92] on input "4528" at bounding box center [935, 96] width 306 height 22
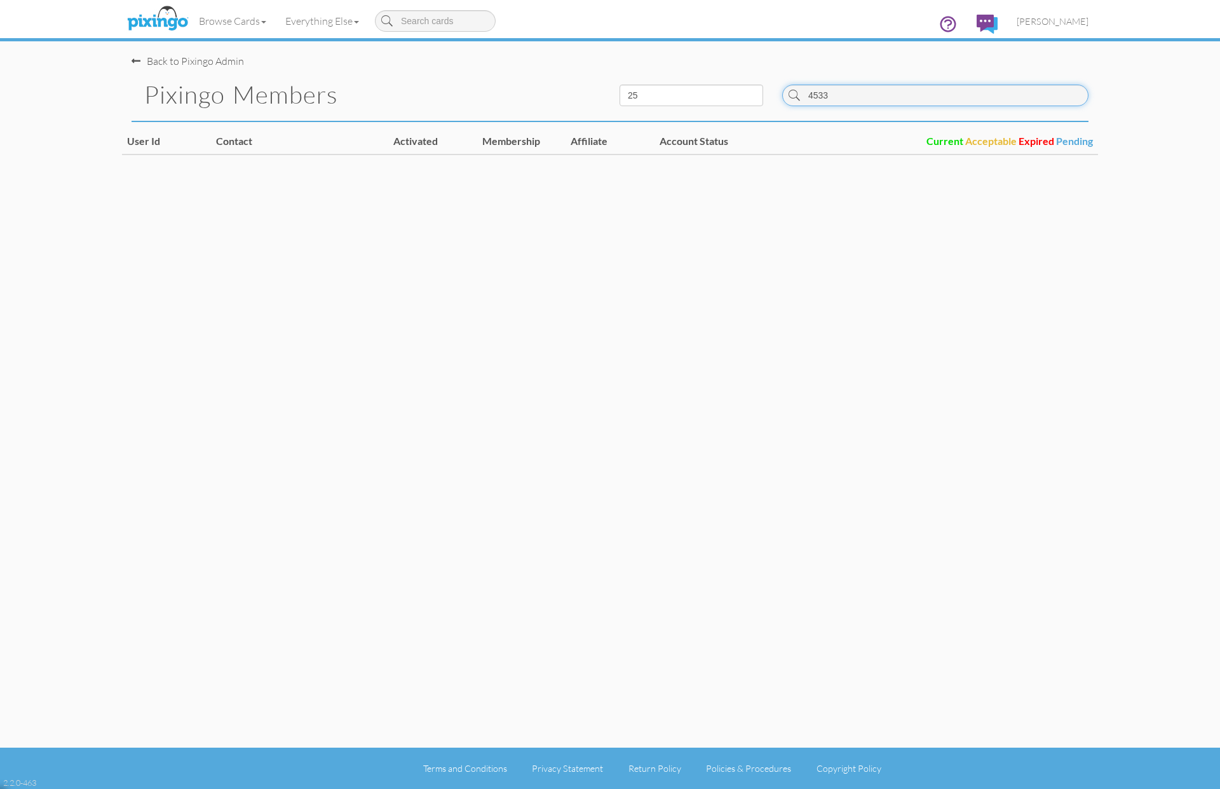
type input "4533"
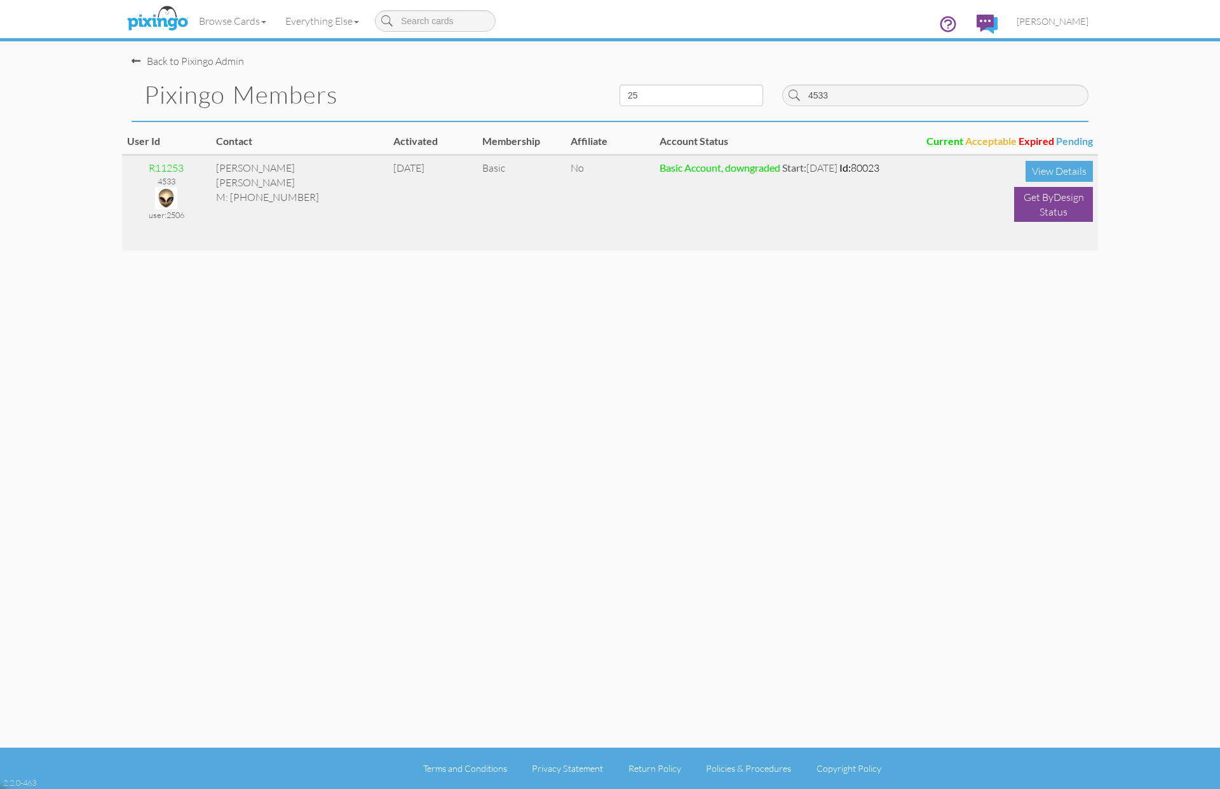
click at [168, 196] on img at bounding box center [166, 198] width 22 height 22
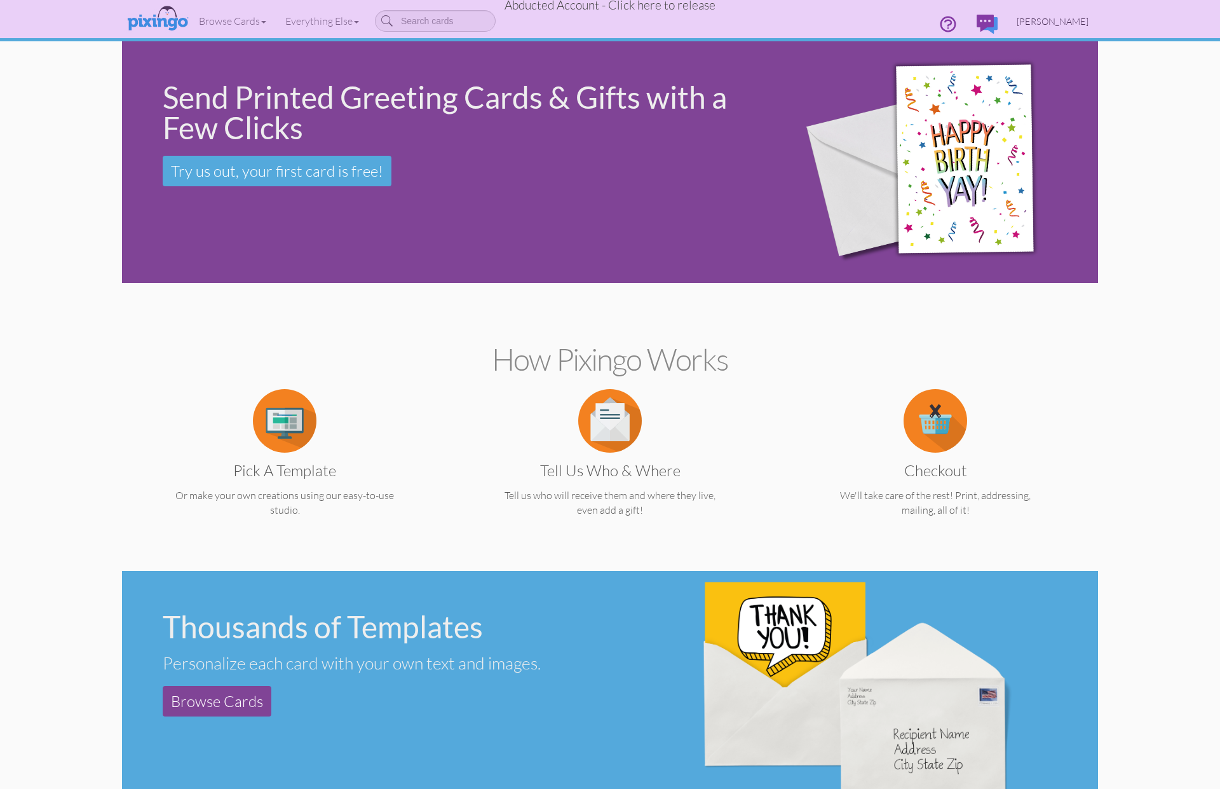
click at [1051, 22] on span "Heather Craig" at bounding box center [1053, 21] width 72 height 11
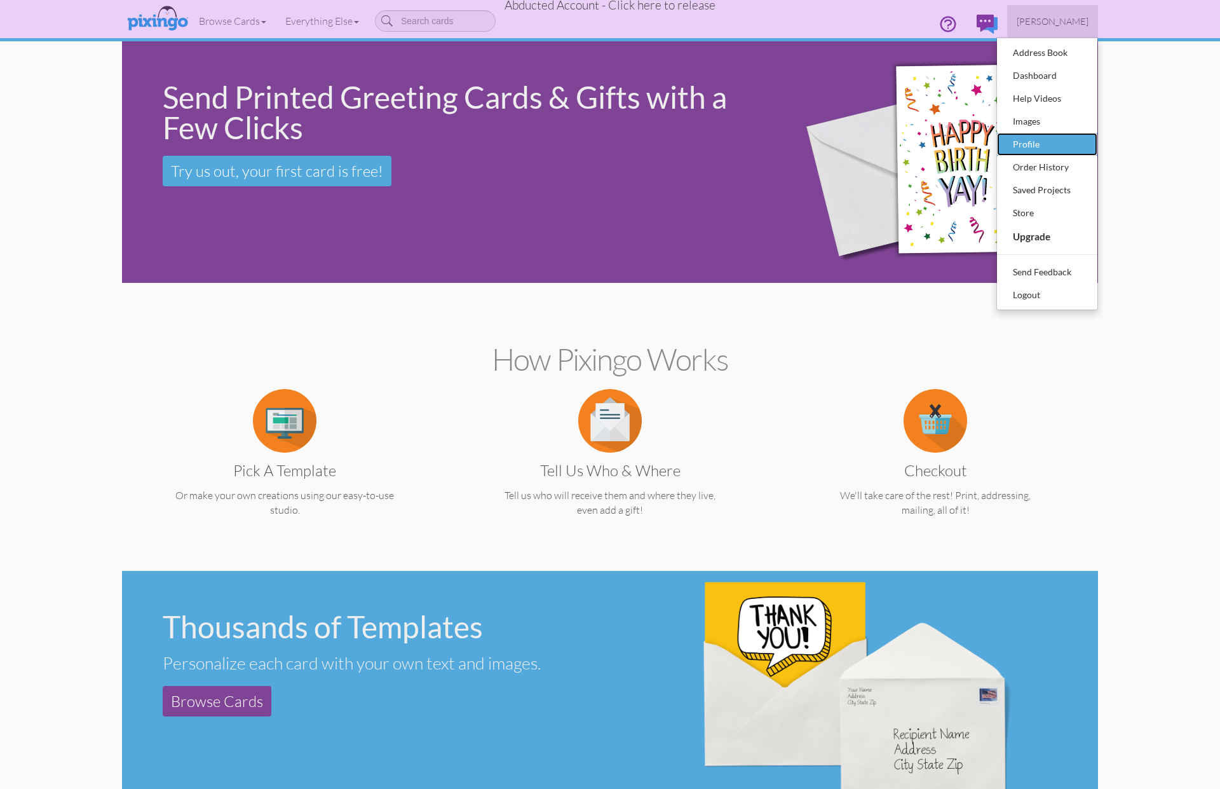
click at [1030, 144] on div "Profile" at bounding box center [1047, 144] width 75 height 19
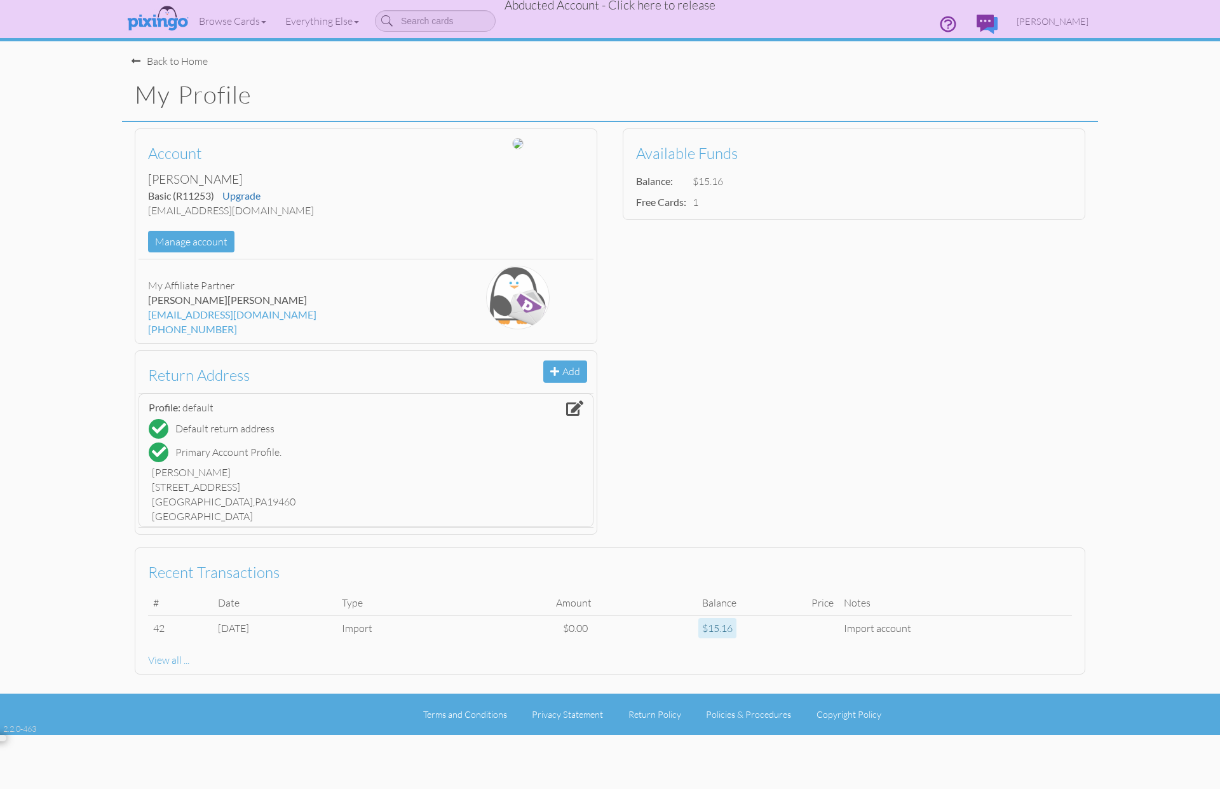
click at [679, 4] on span "Abducted Account - Click here to release" at bounding box center [610, 4] width 211 height 15
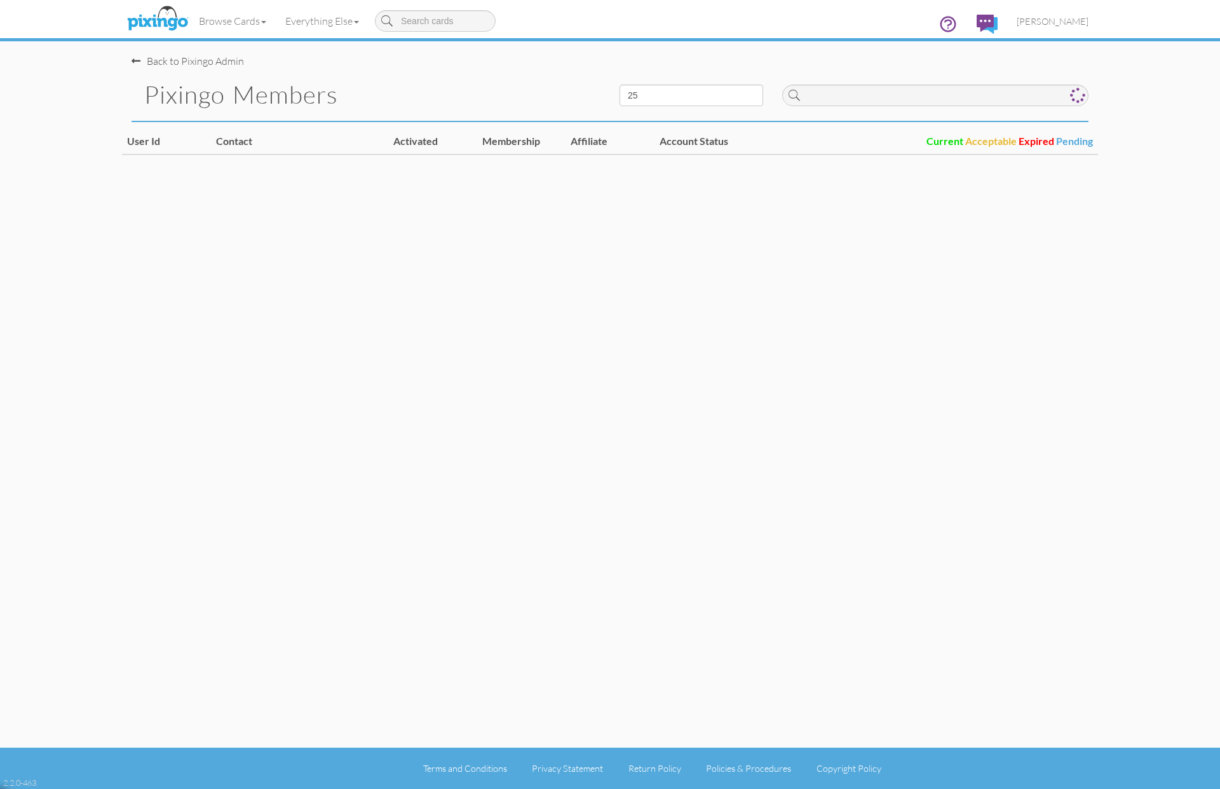
click at [897, 107] on div at bounding box center [935, 92] width 325 height 47
click at [882, 100] on input at bounding box center [935, 96] width 306 height 22
click at [840, 93] on input "4534" at bounding box center [935, 96] width 306 height 22
click at [846, 95] on input "4547" at bounding box center [935, 96] width 306 height 22
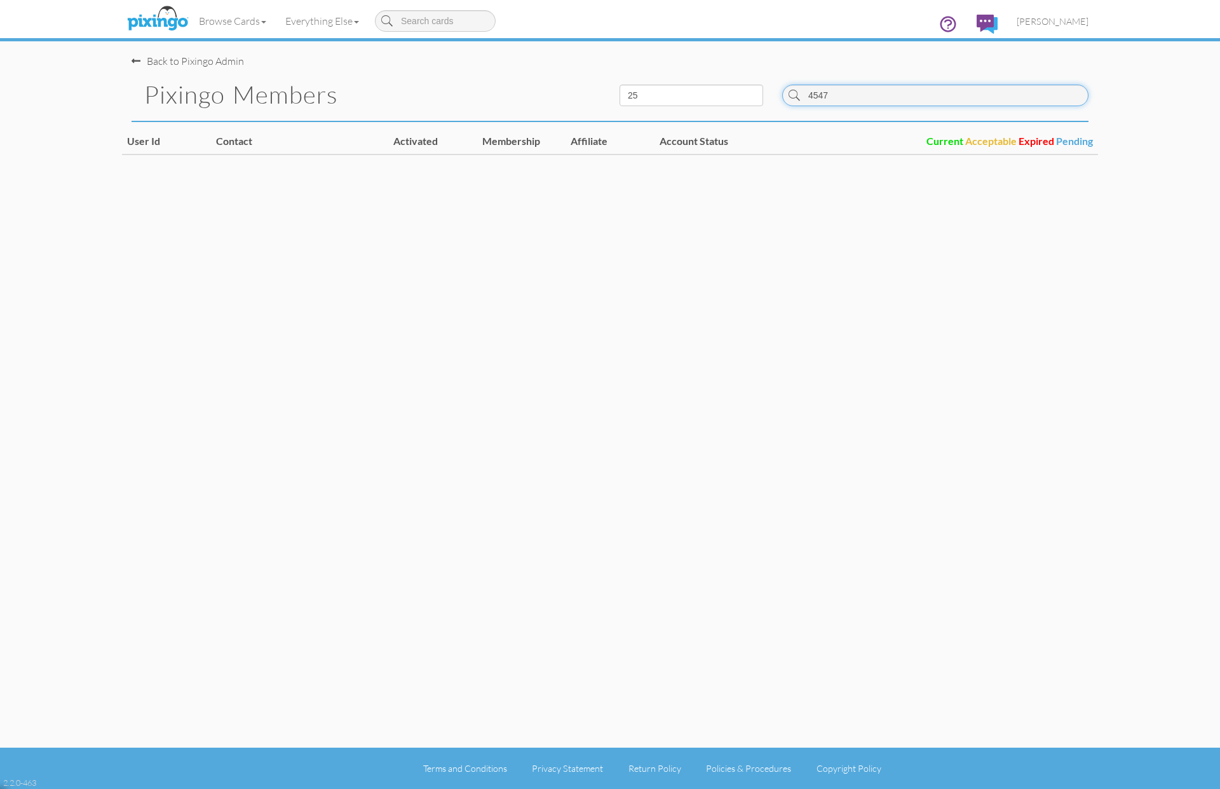
click at [846, 95] on input "4547" at bounding box center [935, 96] width 306 height 22
type input "4554"
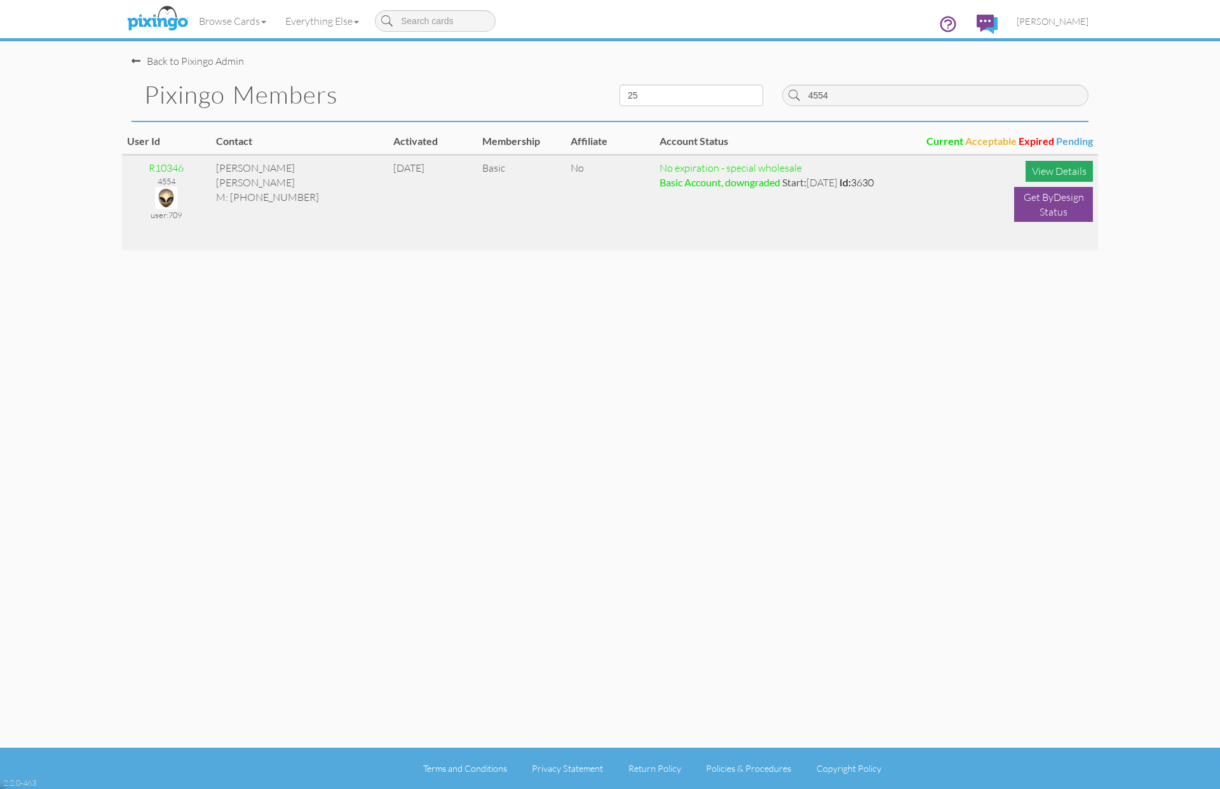
click at [1044, 168] on div "View Details" at bounding box center [1059, 171] width 67 height 21
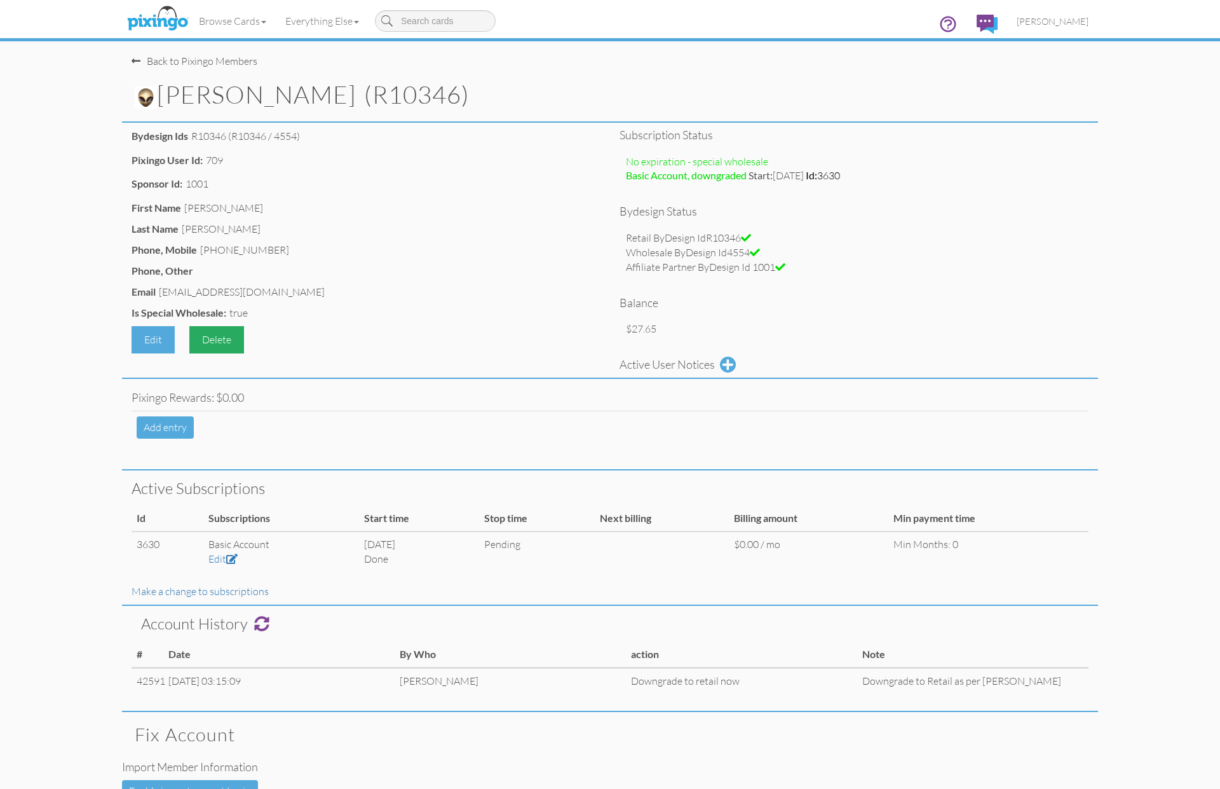
click at [215, 340] on div "Delete" at bounding box center [216, 339] width 55 height 27
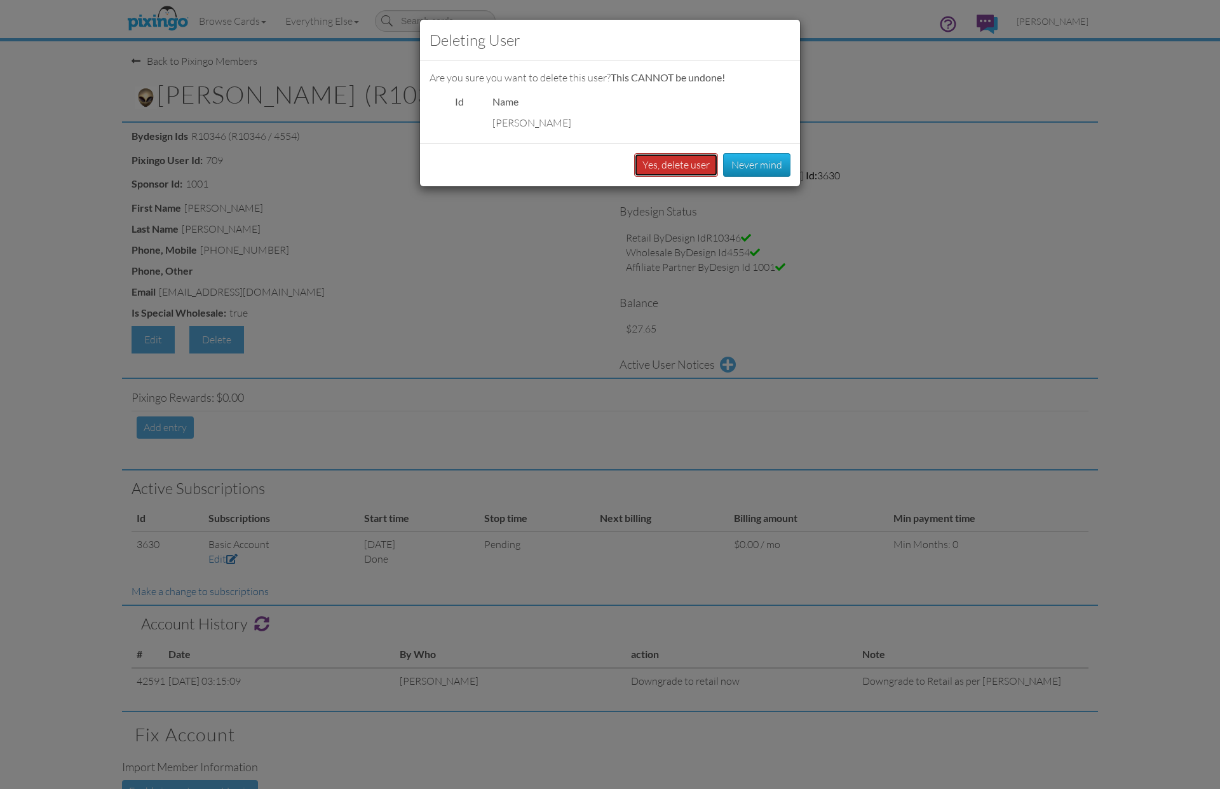
click at [682, 163] on button "Yes, delete user" at bounding box center [676, 165] width 84 height 24
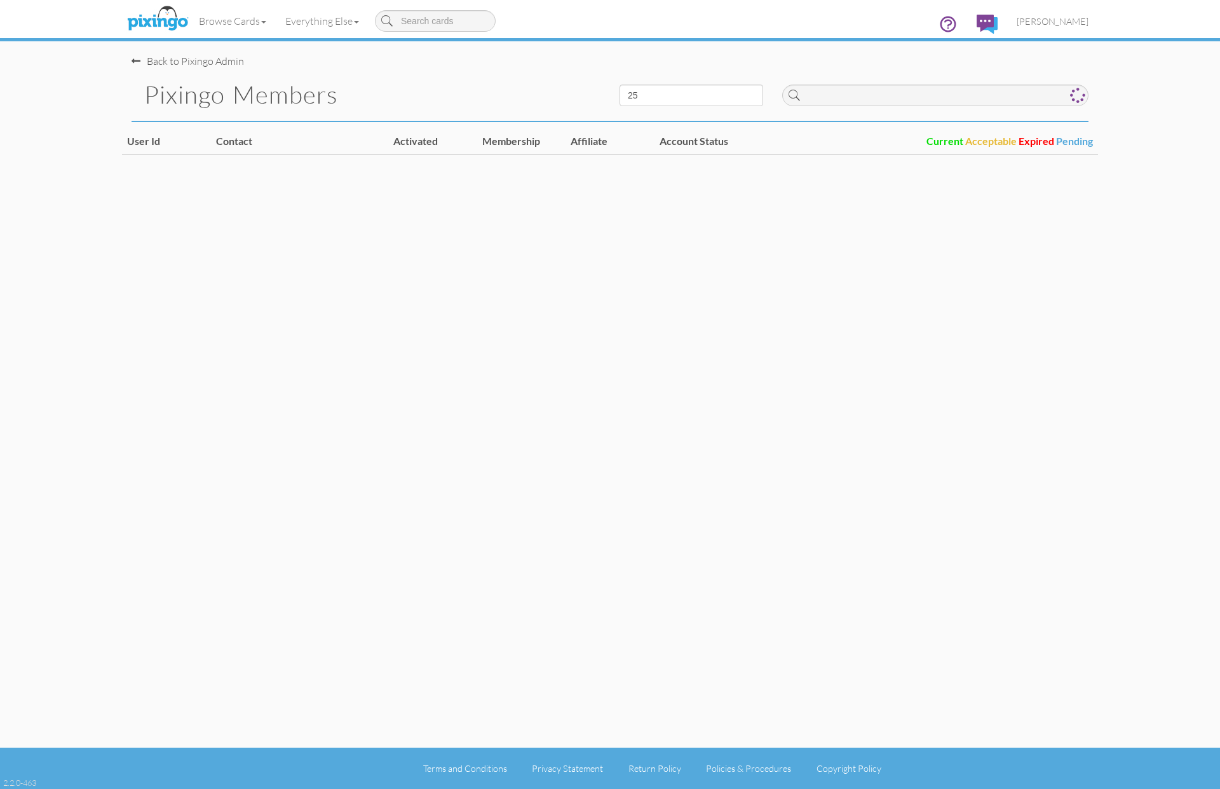
click at [1084, 320] on div "Back to Pixingo Admin Pixingo Members 10 25 50 100 User Id Contact Activated Me…" at bounding box center [610, 373] width 976 height 747
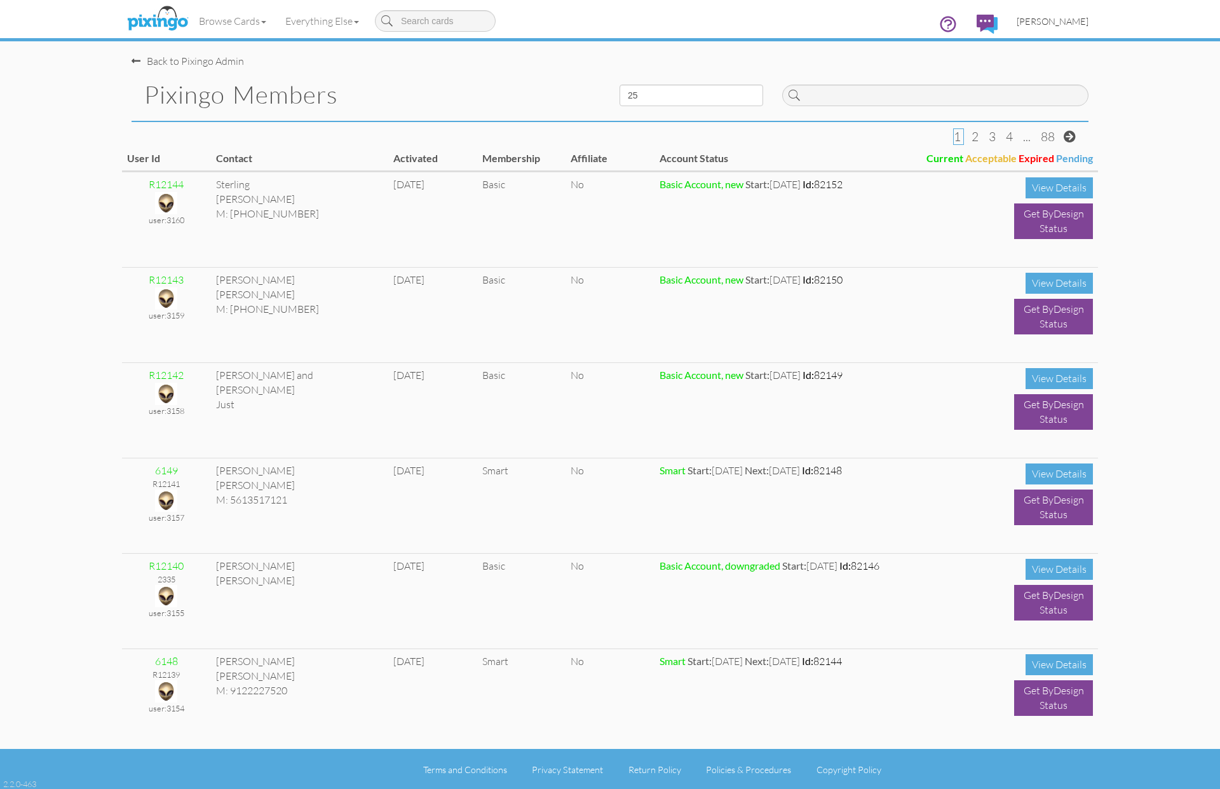
click at [1044, 22] on span "[PERSON_NAME]" at bounding box center [1053, 21] width 72 height 11
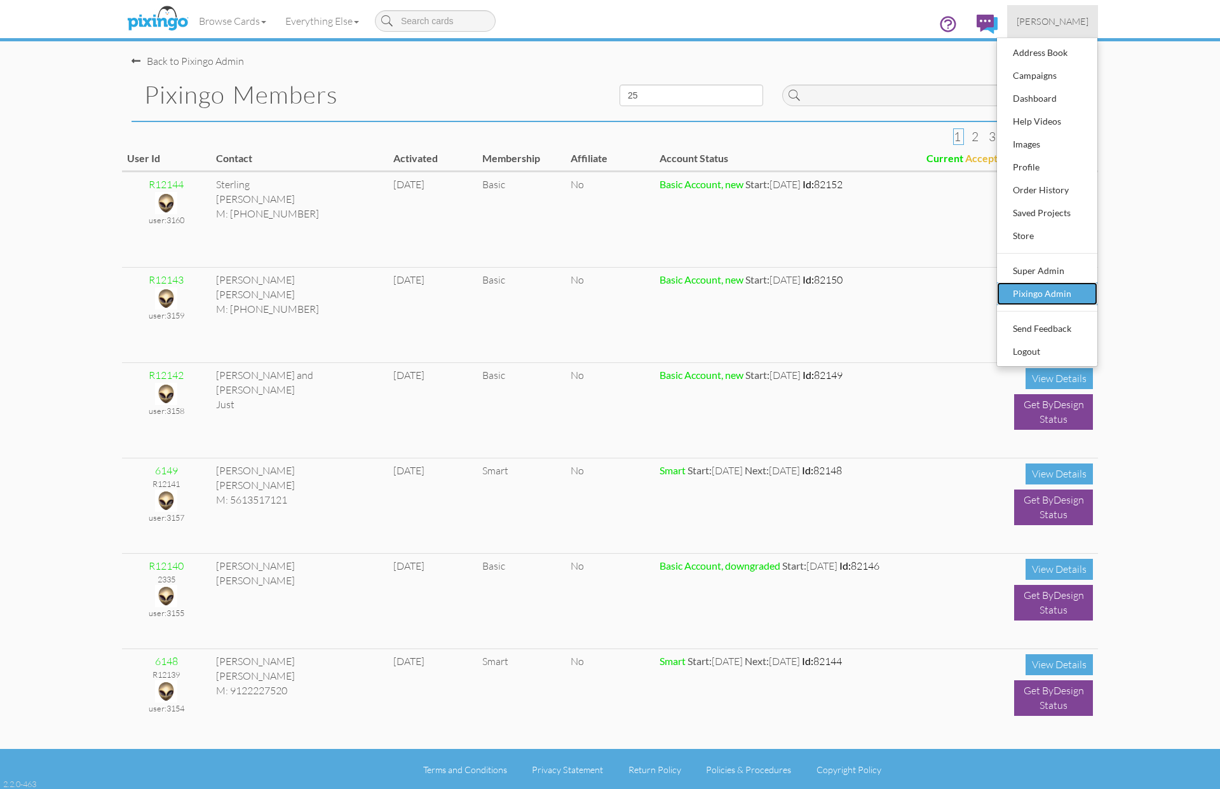
click at [1062, 294] on div "Pixingo Admin" at bounding box center [1047, 293] width 75 height 19
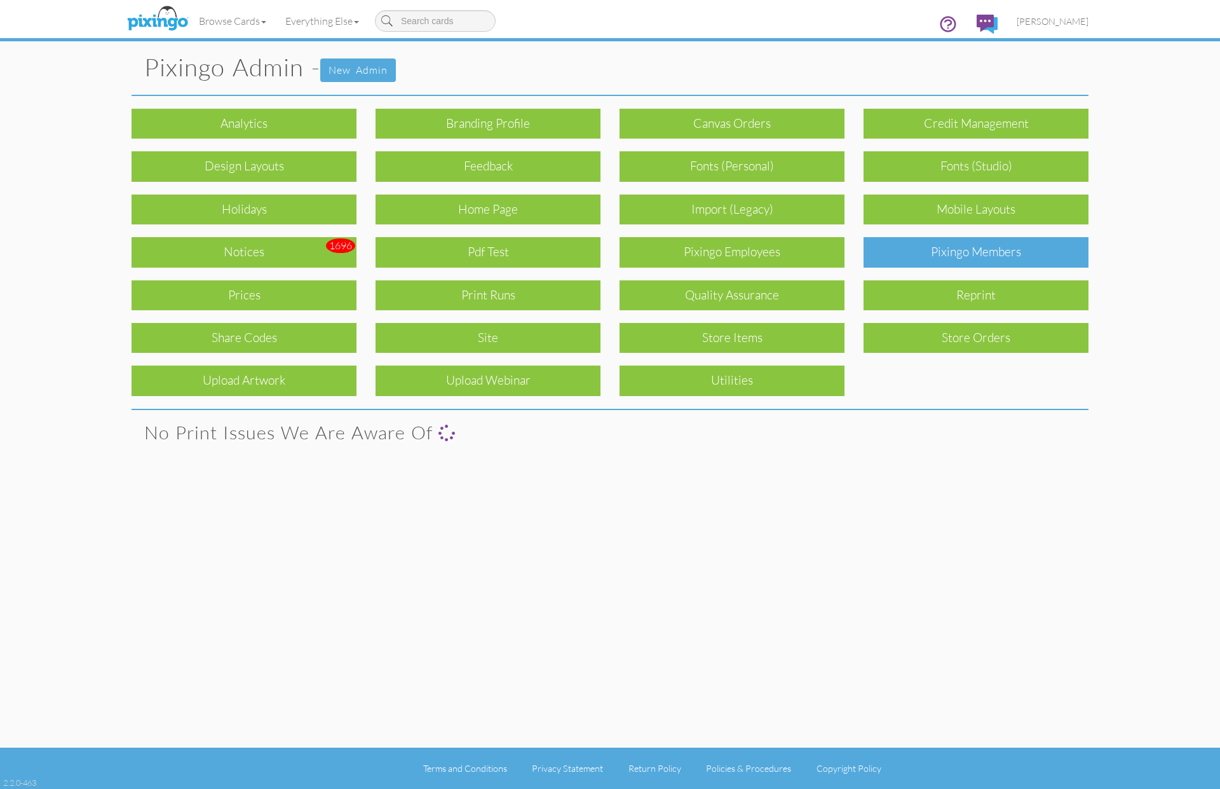
click at [1020, 261] on div "Pixingo Members" at bounding box center [976, 252] width 225 height 30
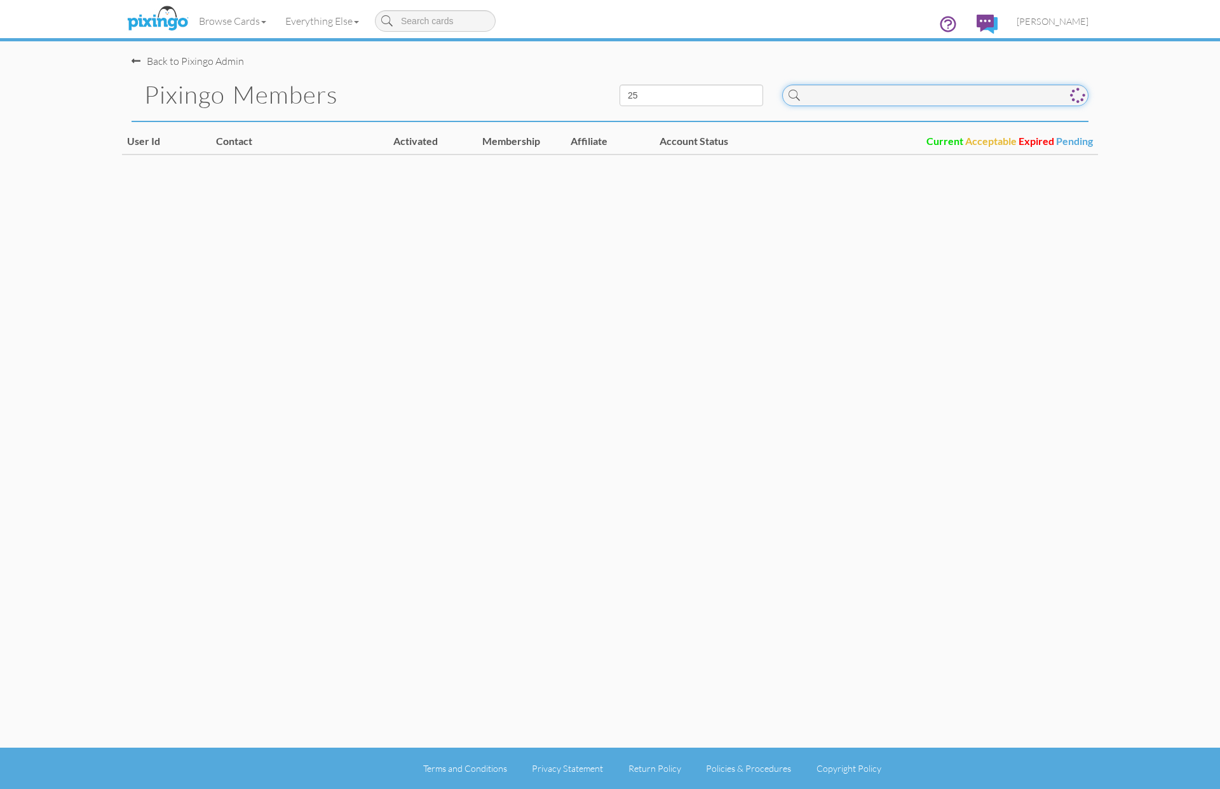
click at [875, 105] on input at bounding box center [935, 96] width 306 height 22
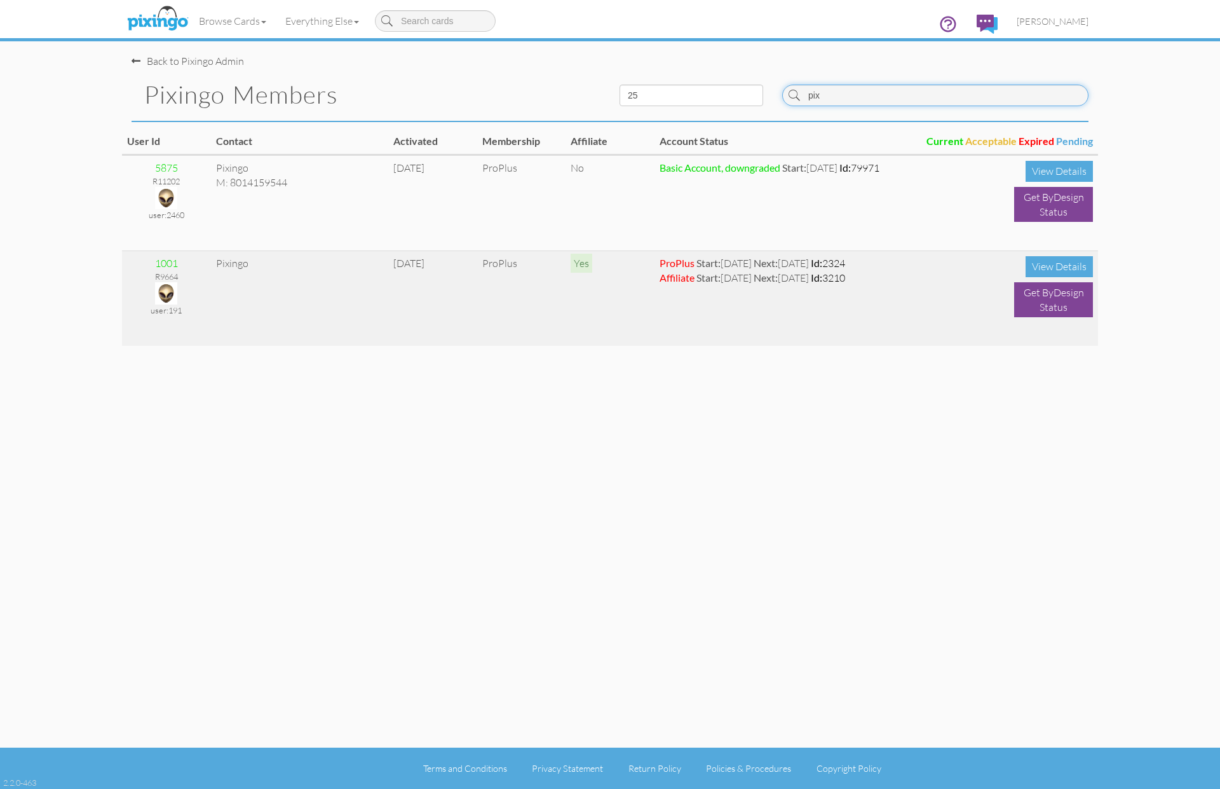
type input "pix"
click at [160, 287] on img at bounding box center [166, 293] width 22 height 22
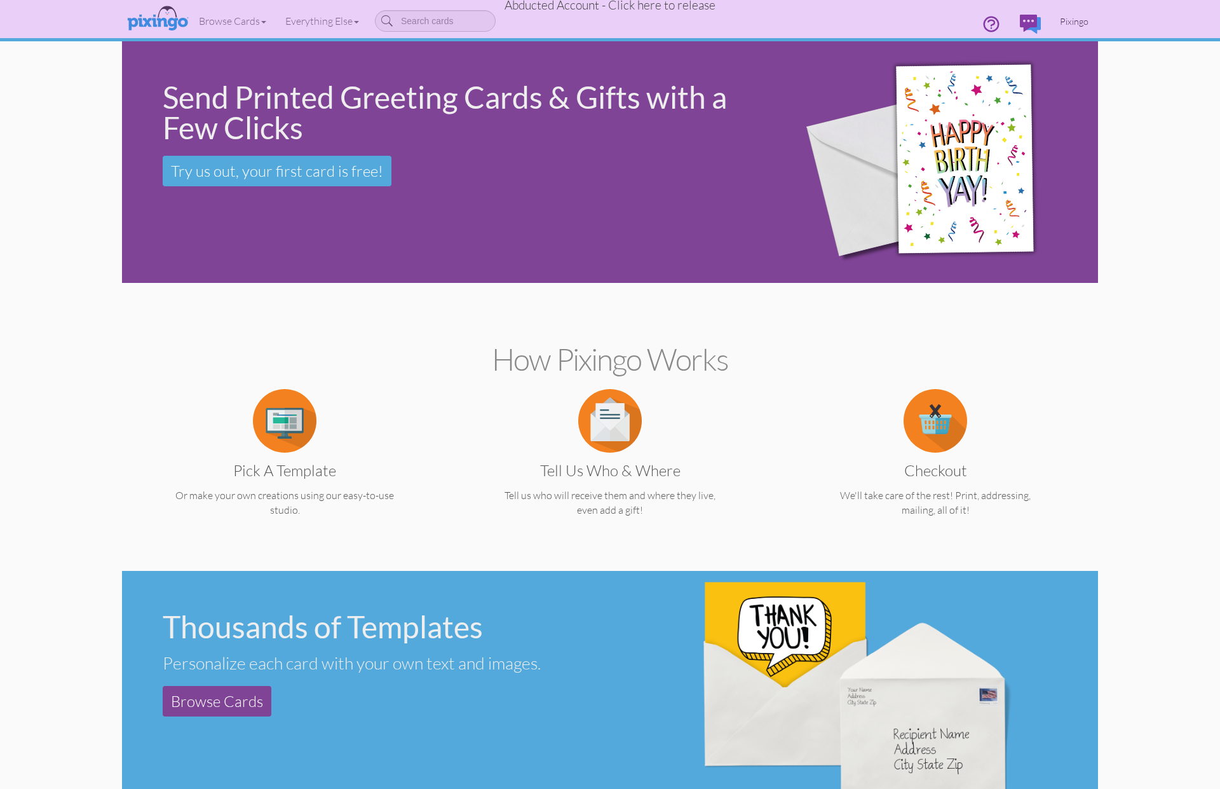
click at [1080, 22] on span "Pixingo" at bounding box center [1074, 21] width 29 height 11
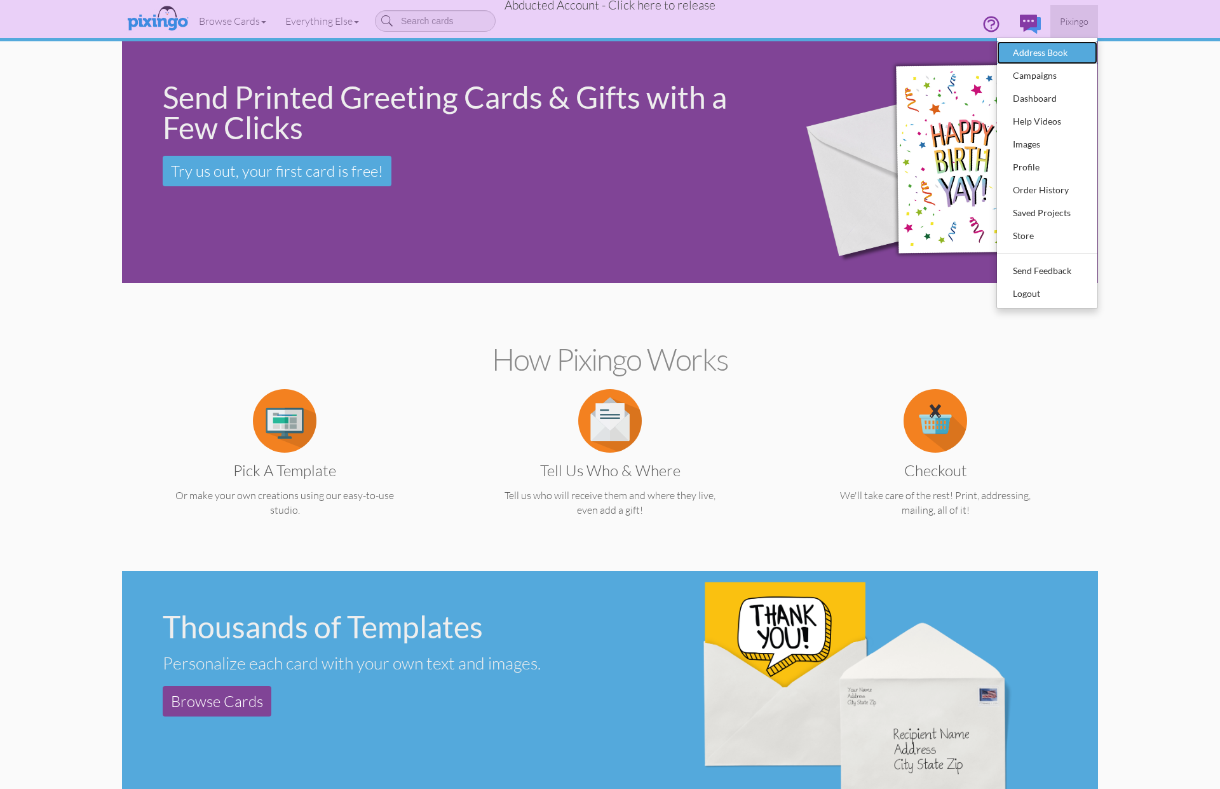
click at [1065, 54] on div "Address Book" at bounding box center [1047, 52] width 75 height 19
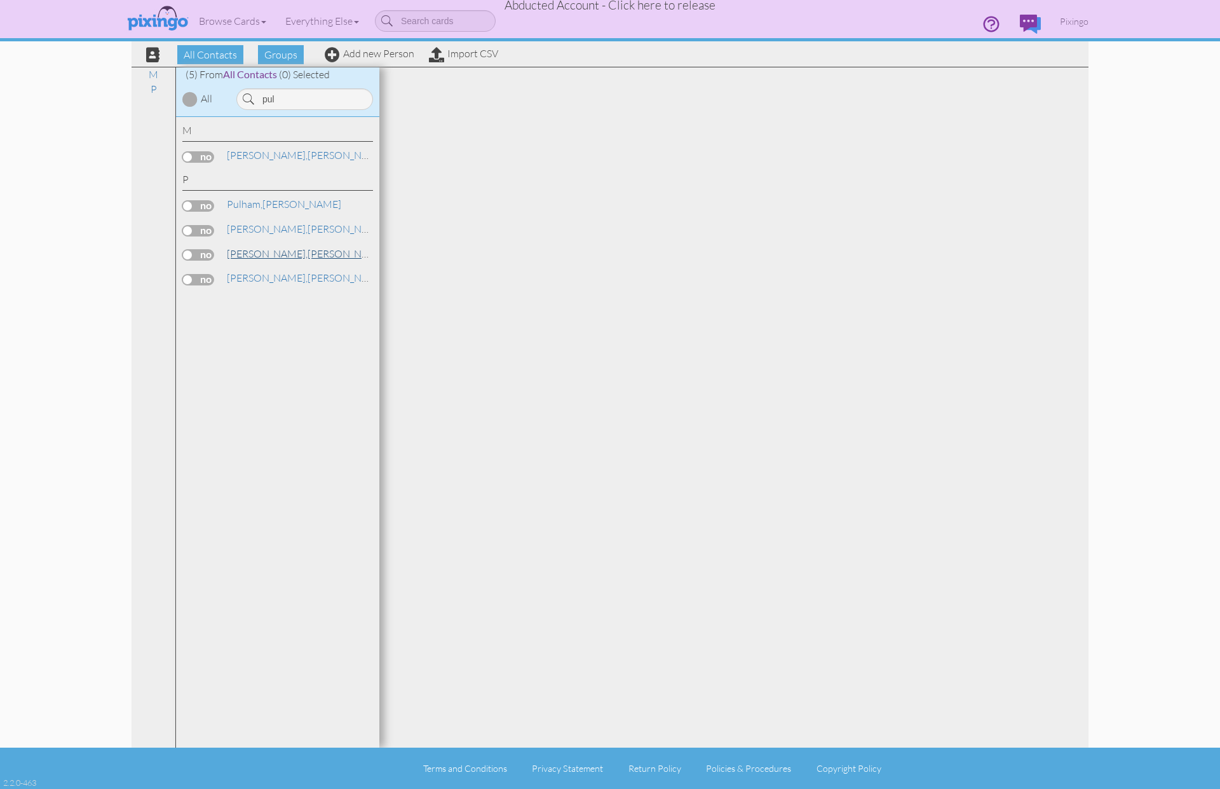
type input "pul"
click at [278, 251] on link "Pulsipher, Alex" at bounding box center [307, 253] width 162 height 15
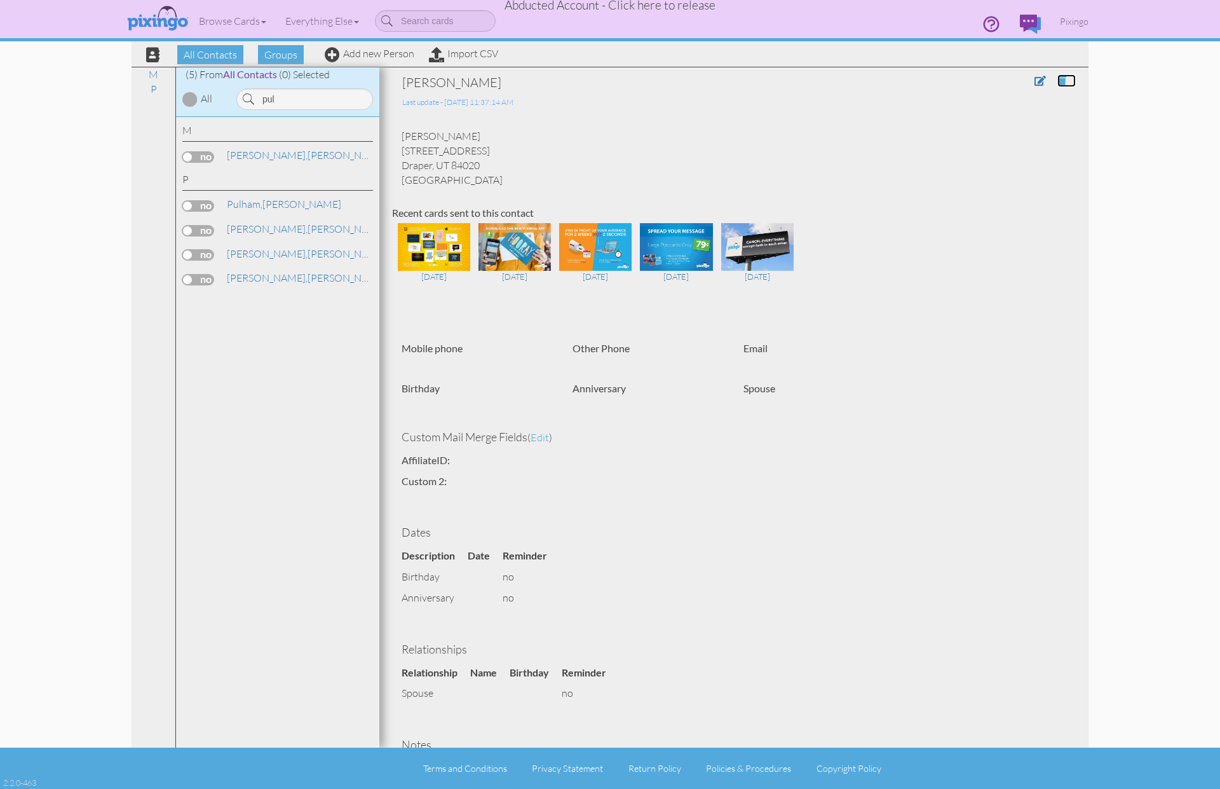
click at [1062, 81] on span at bounding box center [1062, 81] width 9 height 10
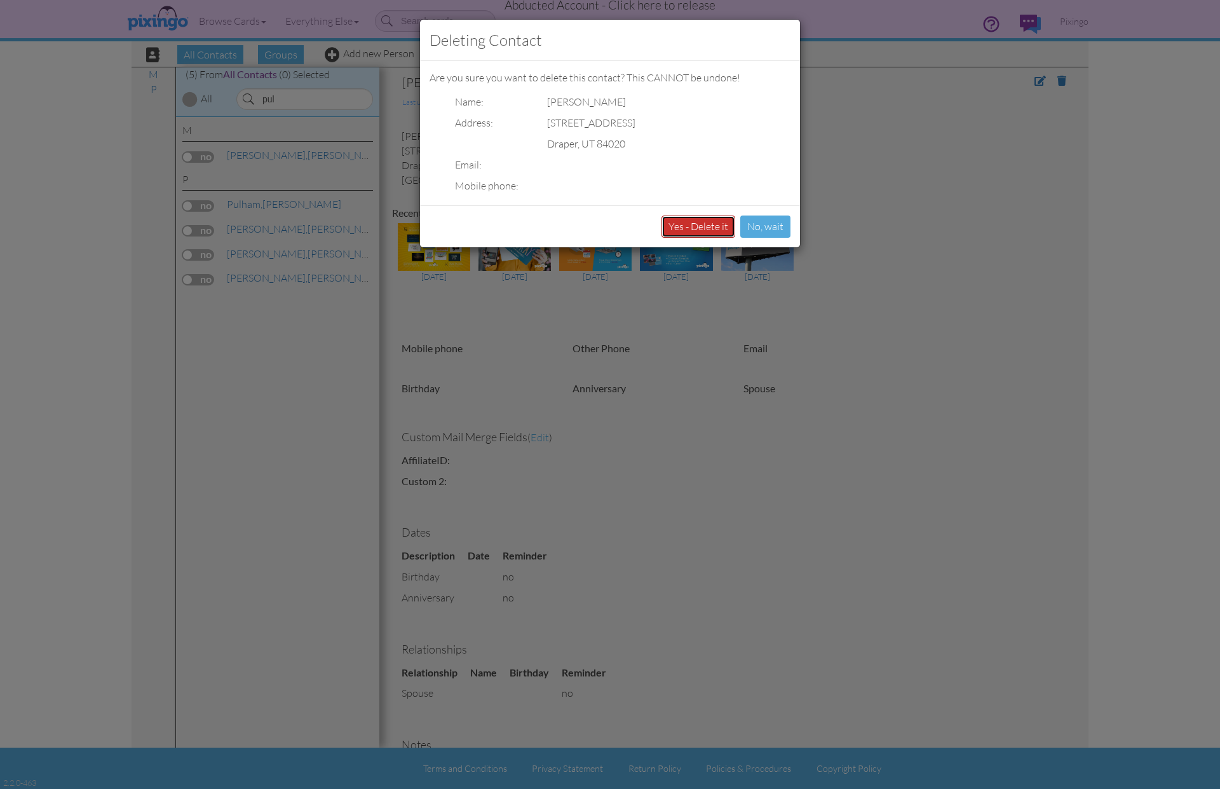
click at [698, 227] on button "Yes - Delete it" at bounding box center [699, 226] width 74 height 22
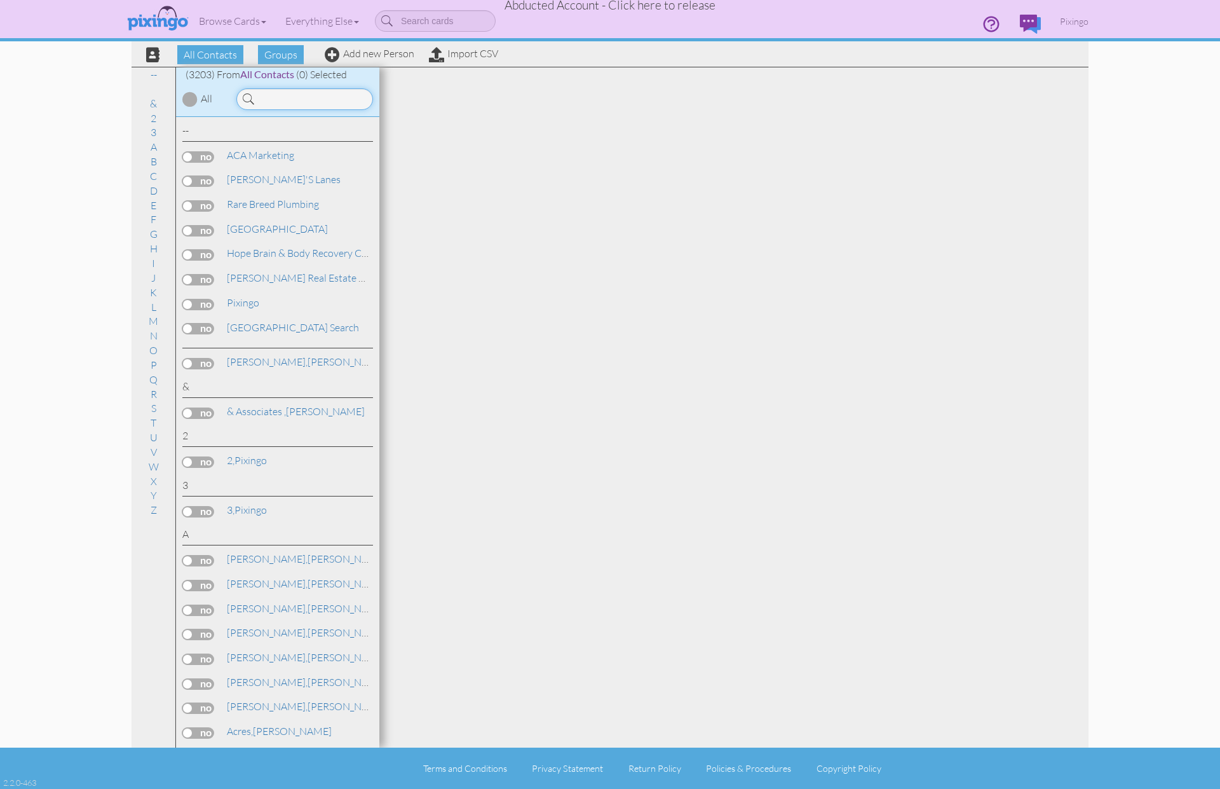
click at [329, 97] on input at bounding box center [304, 99] width 137 height 22
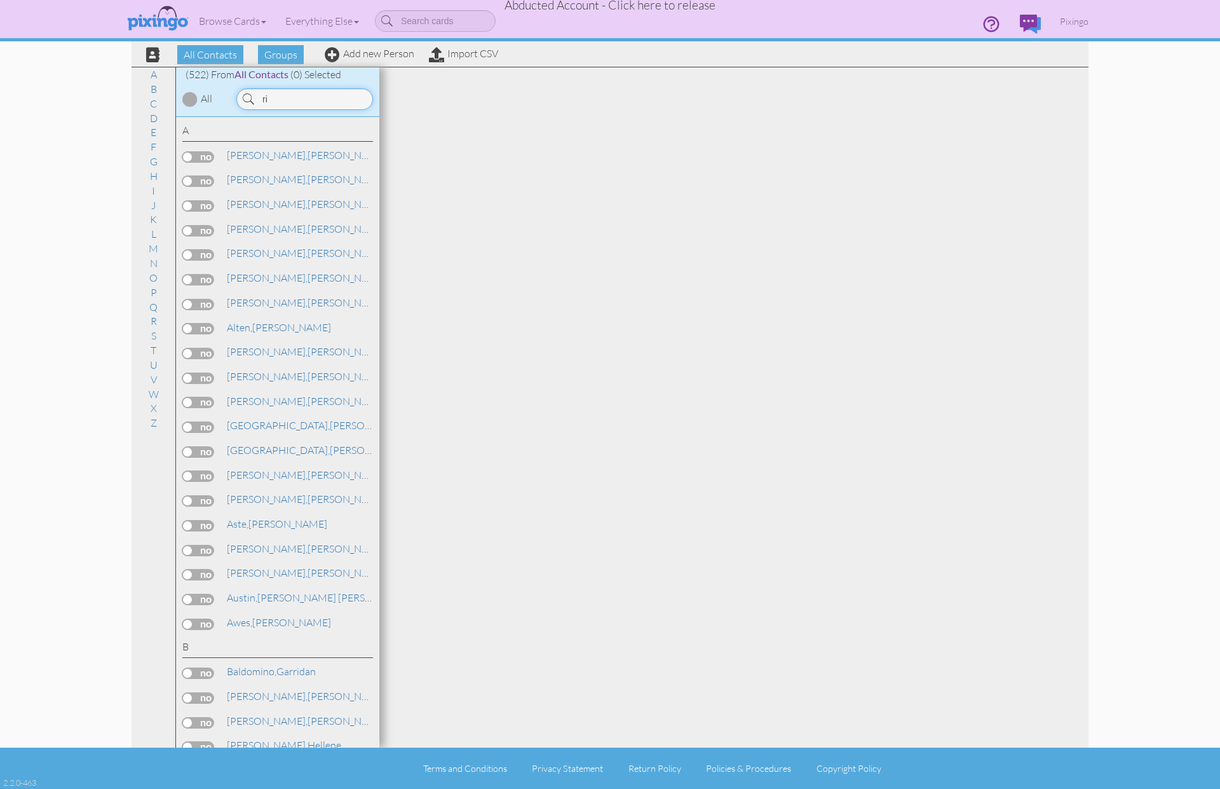
type input "r"
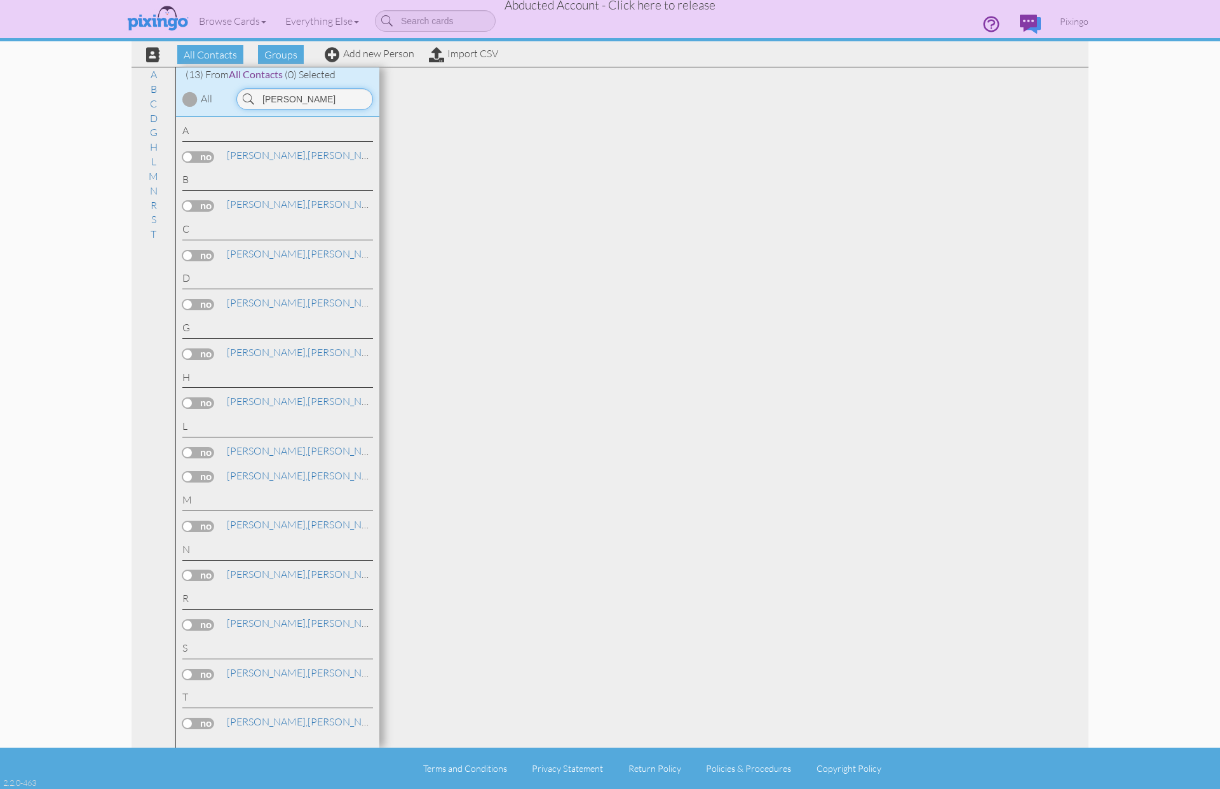
type input "[PERSON_NAME]"
click at [663, 7] on span "Abducted Account - Click here to release" at bounding box center [610, 4] width 211 height 15
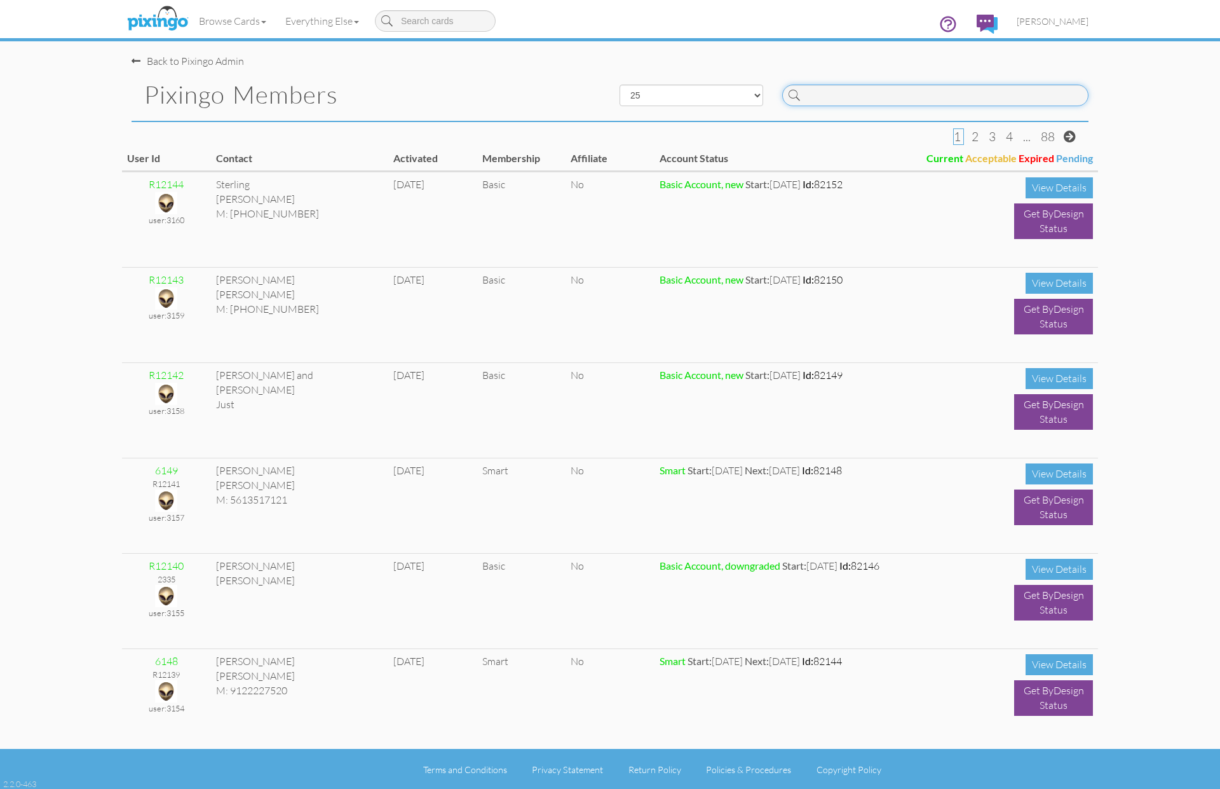
click at [890, 100] on input at bounding box center [935, 96] width 306 height 22
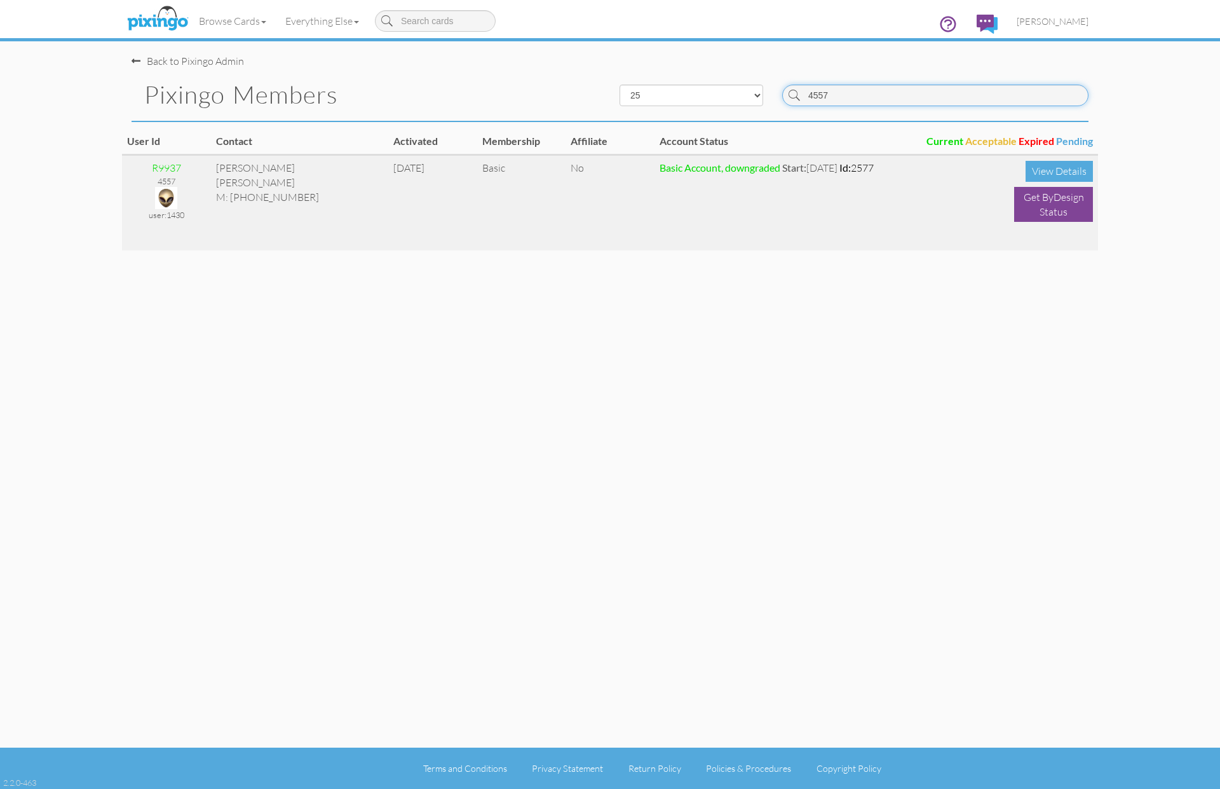
type input "4557"
click at [165, 199] on img at bounding box center [166, 198] width 22 height 22
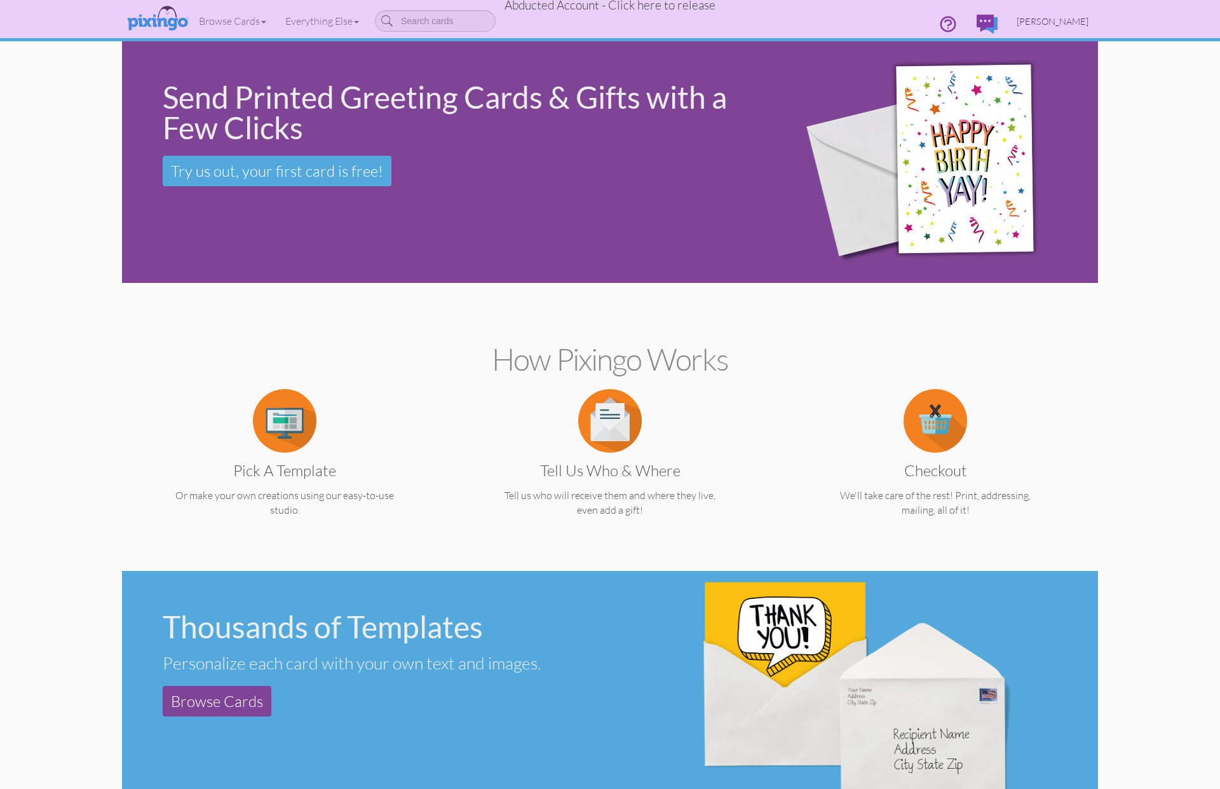
click at [1043, 18] on span "[PERSON_NAME]" at bounding box center [1053, 21] width 72 height 11
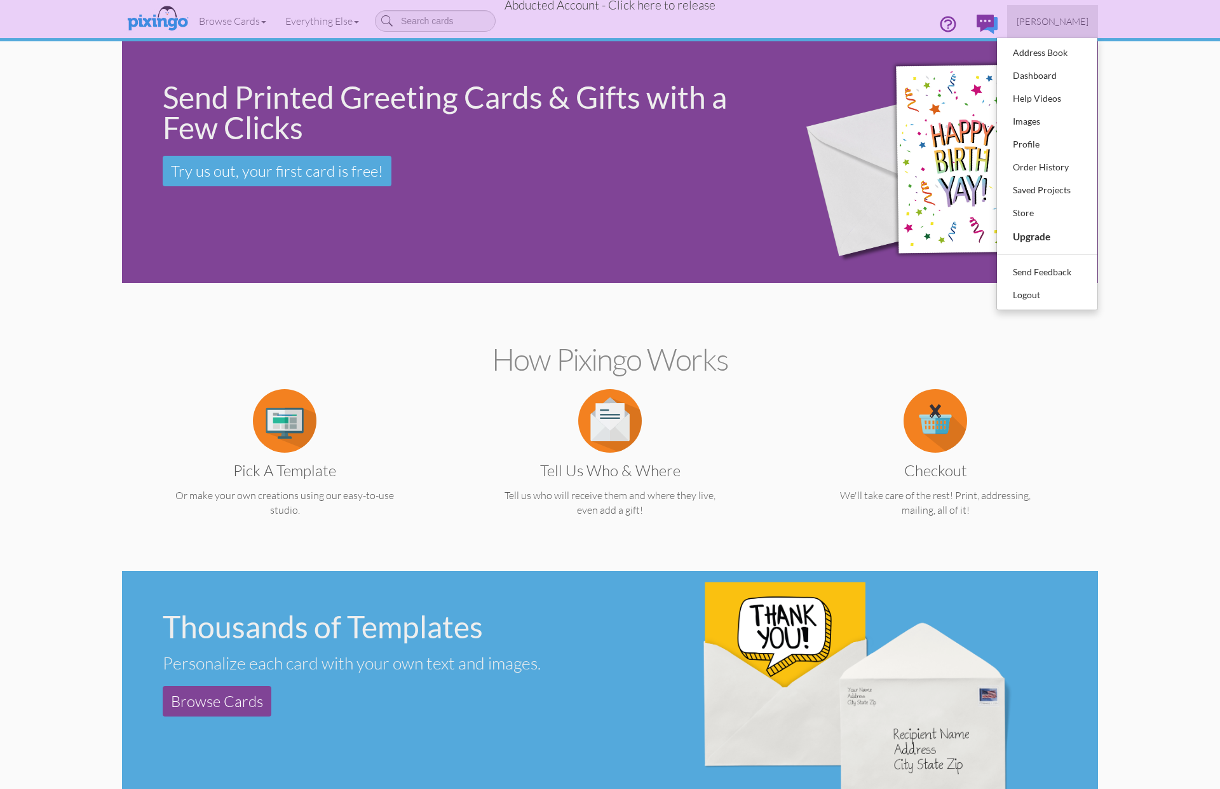
drag, startPoint x: 1043, startPoint y: 18, endPoint x: 1034, endPoint y: 28, distance: 13.9
click at [1042, 19] on span "[PERSON_NAME]" at bounding box center [1053, 21] width 72 height 11
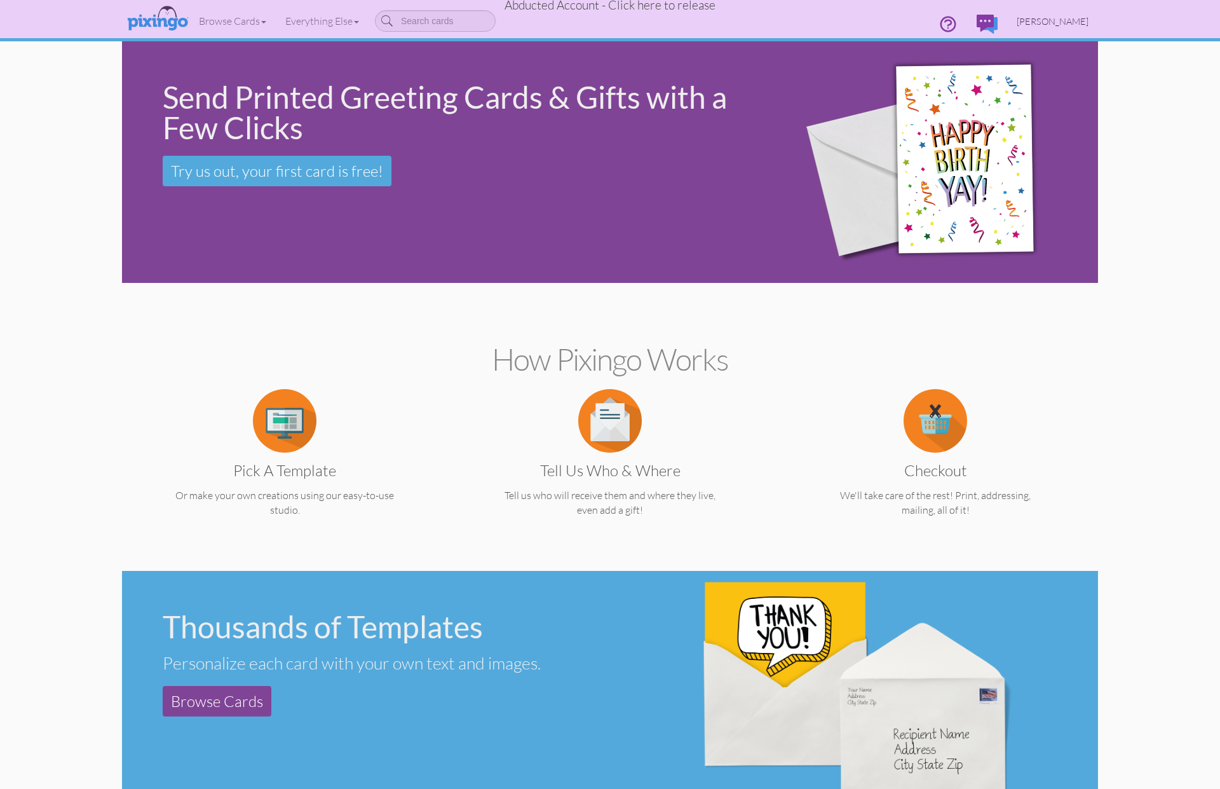
click at [1056, 18] on span "[PERSON_NAME]" at bounding box center [1053, 21] width 72 height 11
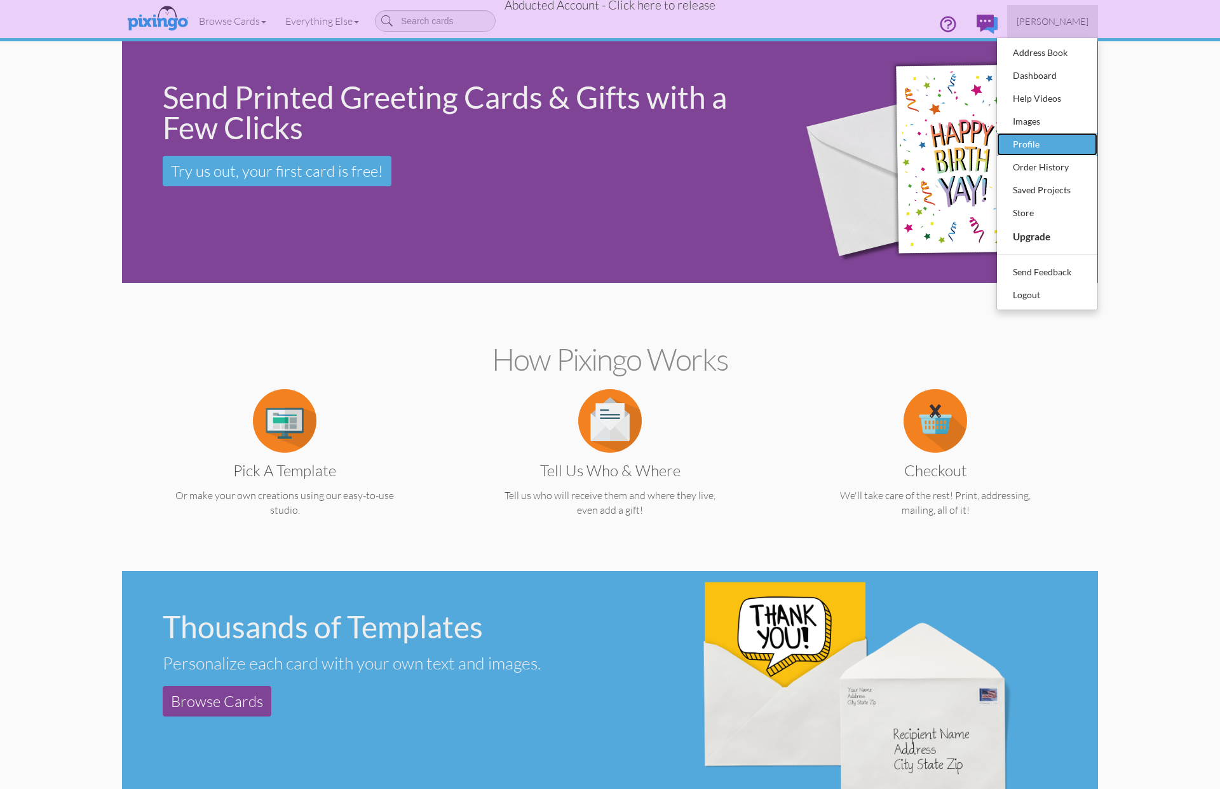
click at [1034, 137] on div "Profile" at bounding box center [1047, 144] width 75 height 19
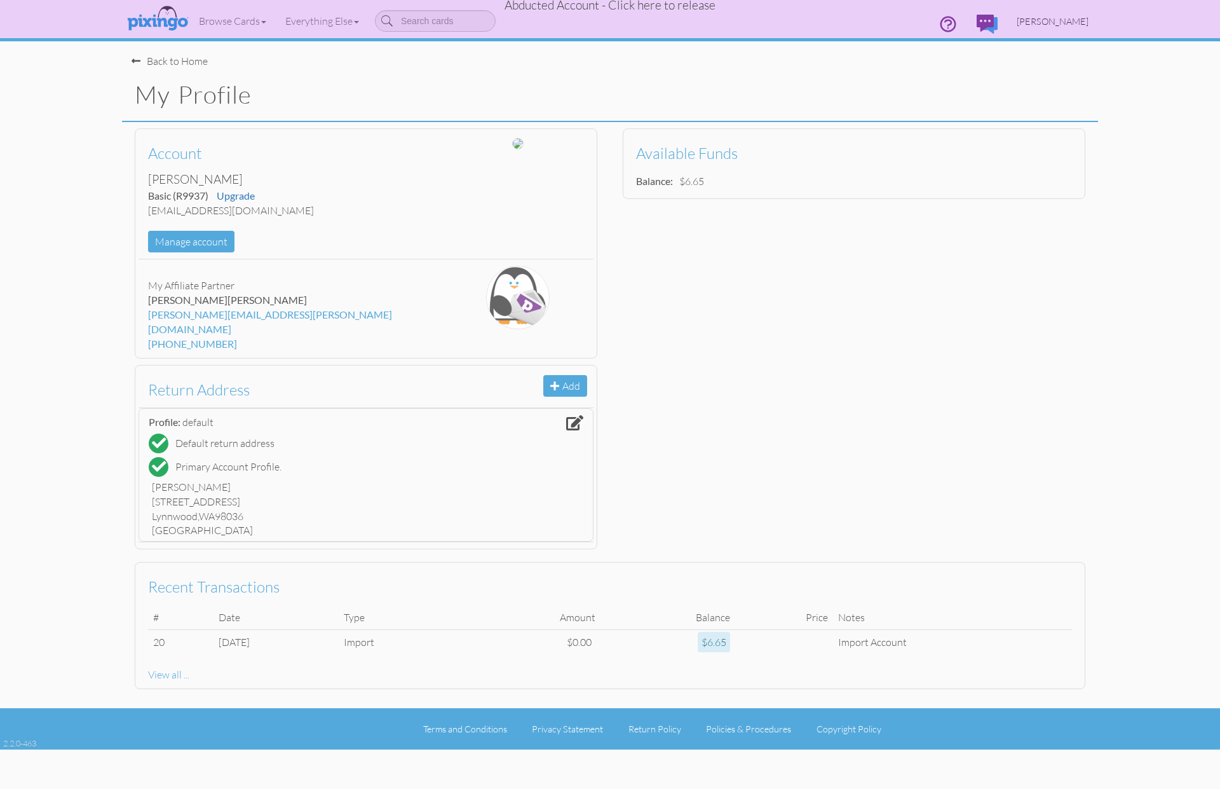
click at [1079, 22] on span "[PERSON_NAME]" at bounding box center [1053, 21] width 72 height 11
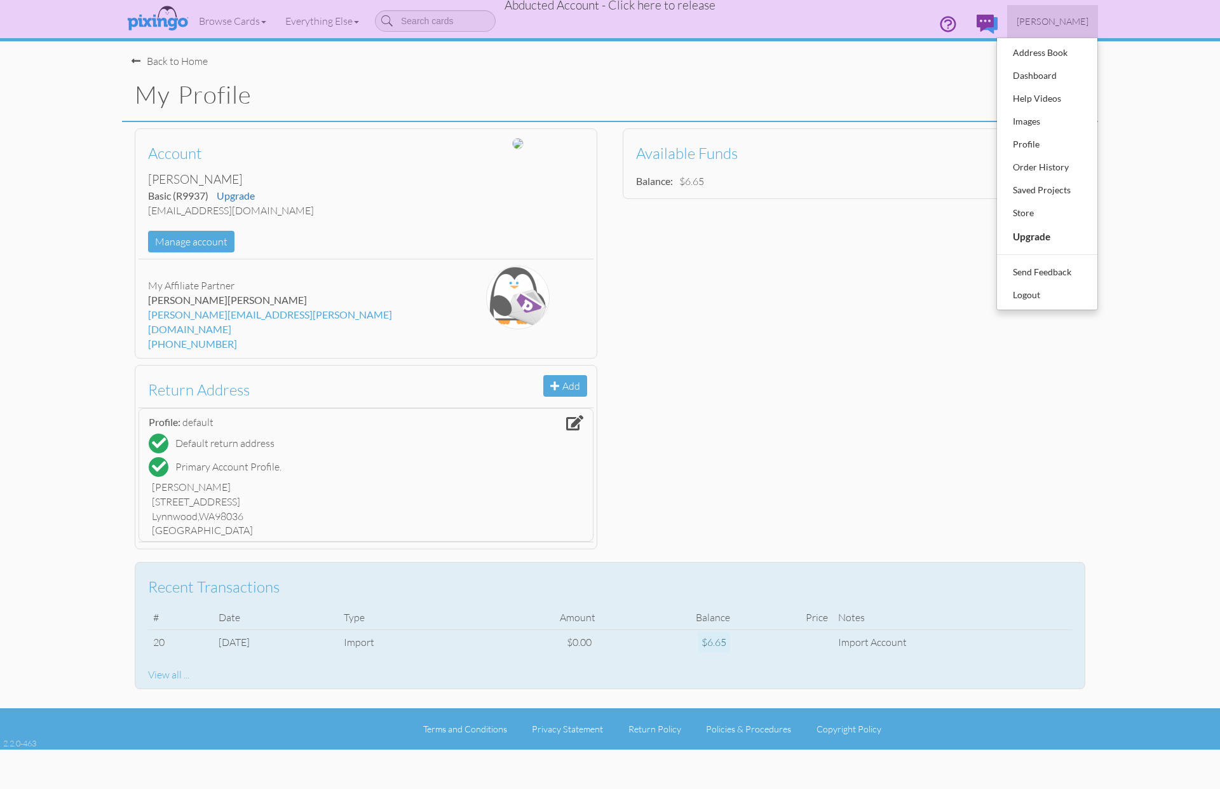
click at [179, 667] on div "View all ..." at bounding box center [610, 674] width 924 height 15
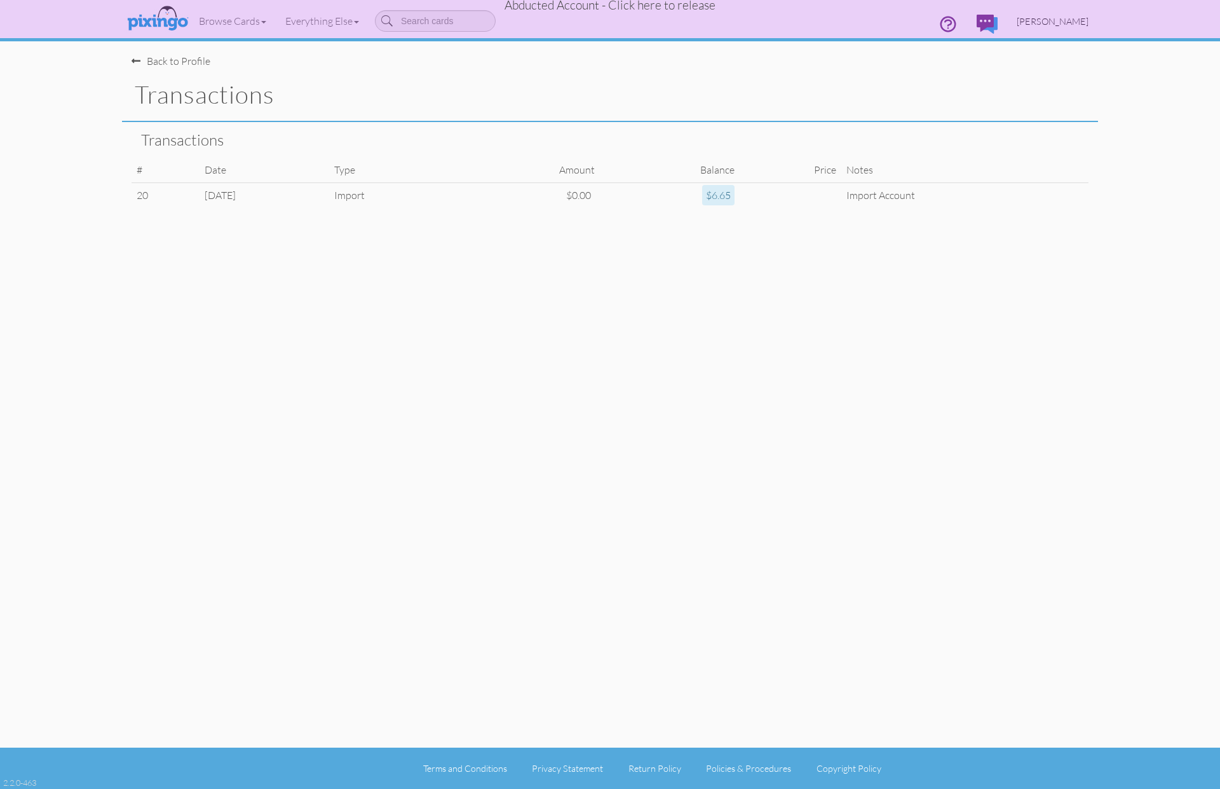
click at [1063, 23] on span "[PERSON_NAME]" at bounding box center [1053, 21] width 72 height 11
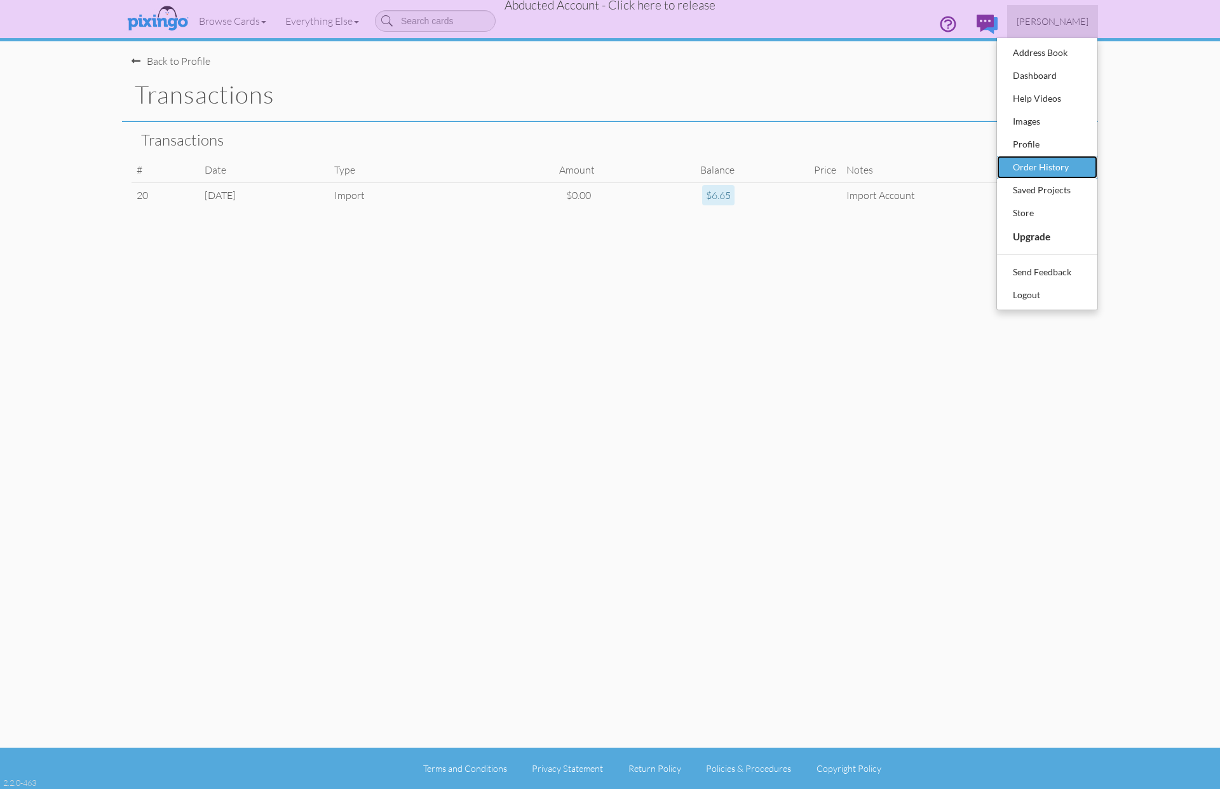
click at [1066, 161] on div "Order History" at bounding box center [1047, 167] width 75 height 19
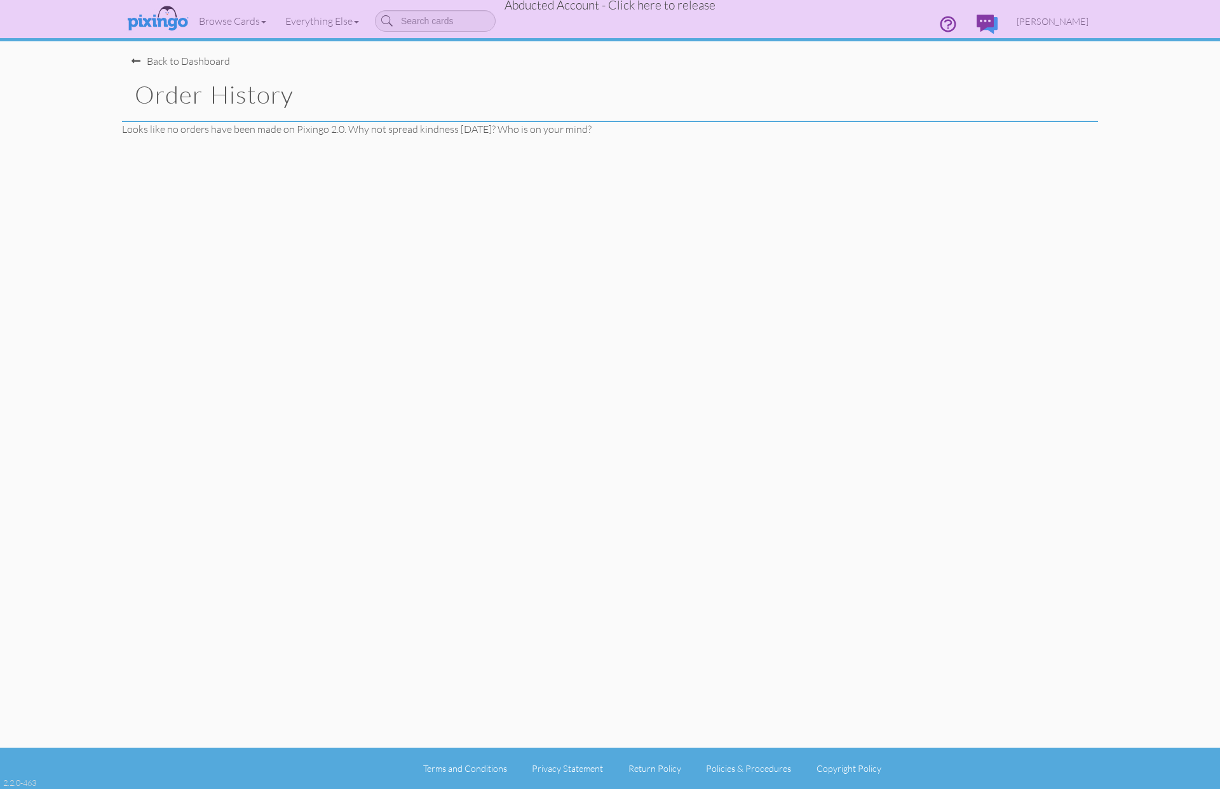
click at [1150, 164] on order-history "Toggle navigation Visit Pixingo Mobile Browse Cards Business Accounting Automot…" at bounding box center [610, 394] width 1220 height 789
click at [658, 6] on span "Abducted Account - Click here to release" at bounding box center [610, 4] width 211 height 15
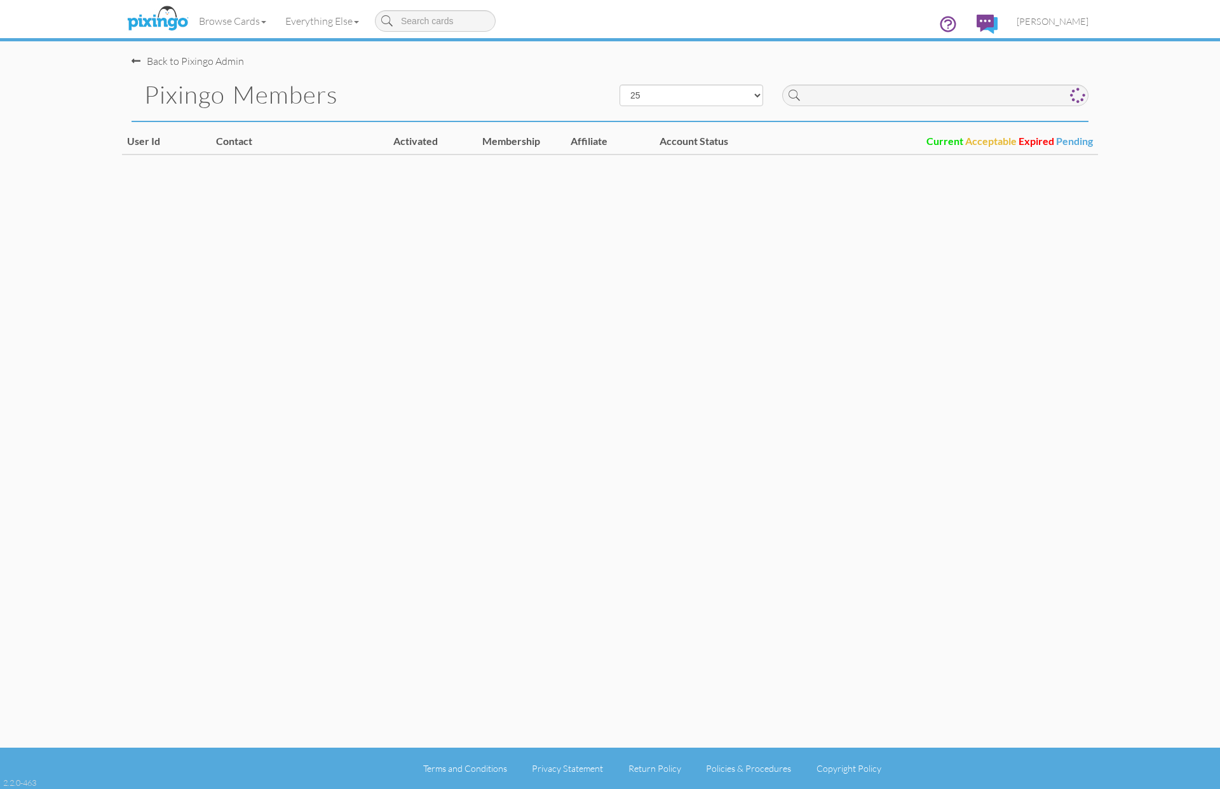
click at [752, 50] on div "Back to Pixingo Admin" at bounding box center [615, 54] width 967 height 27
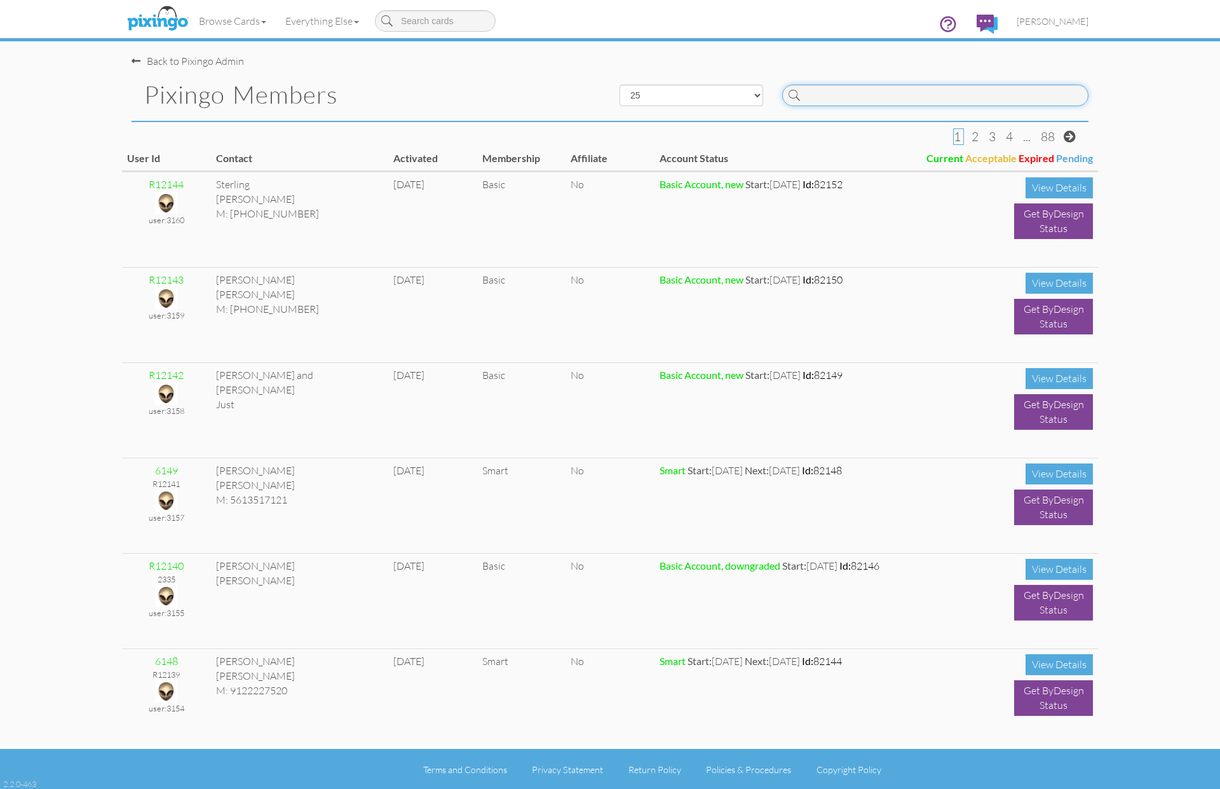
click at [817, 99] on input at bounding box center [935, 96] width 306 height 22
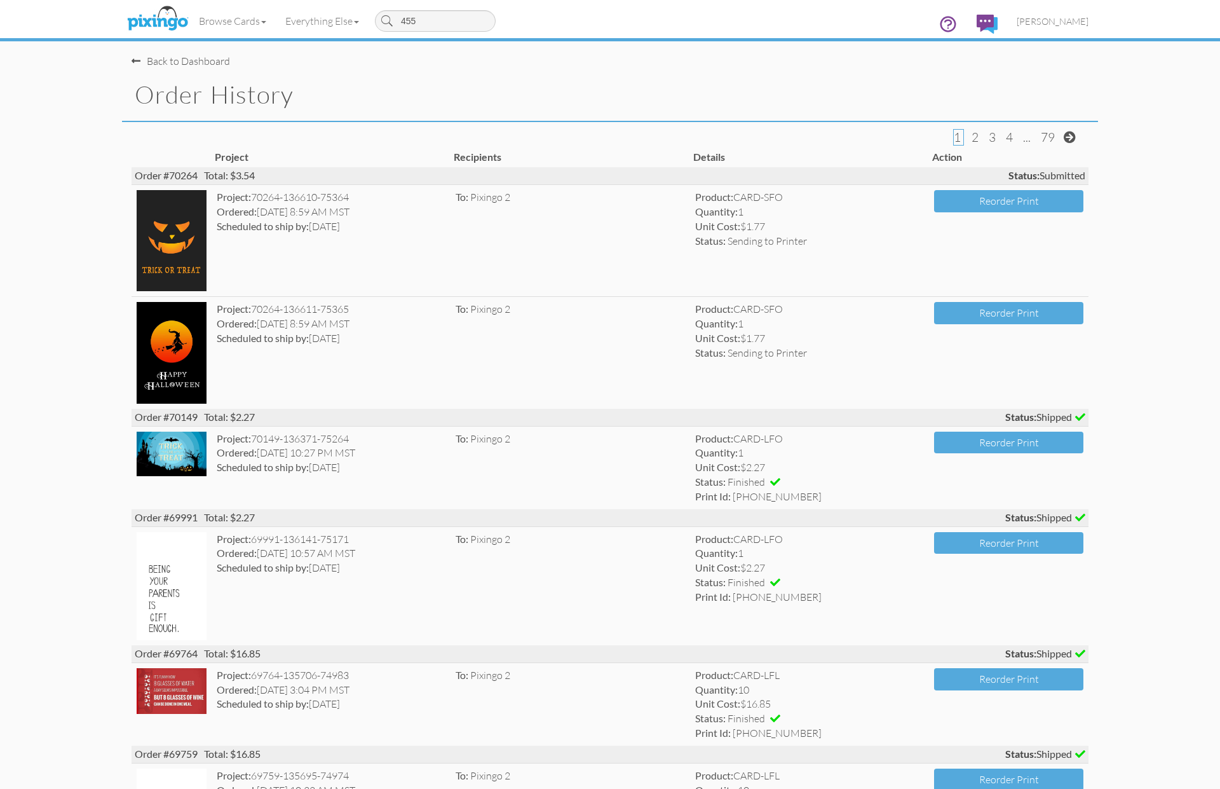
type input "4551"
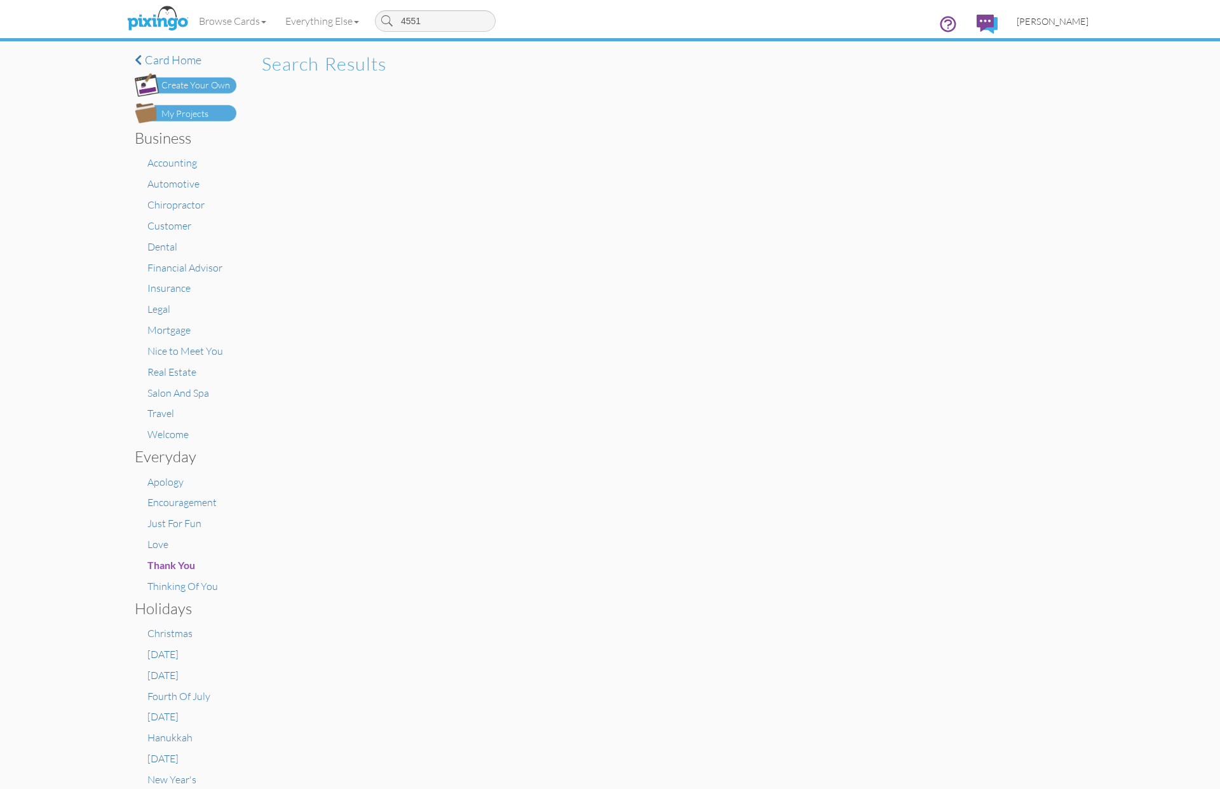
click at [1050, 27] on link "[PERSON_NAME]" at bounding box center [1052, 21] width 91 height 32
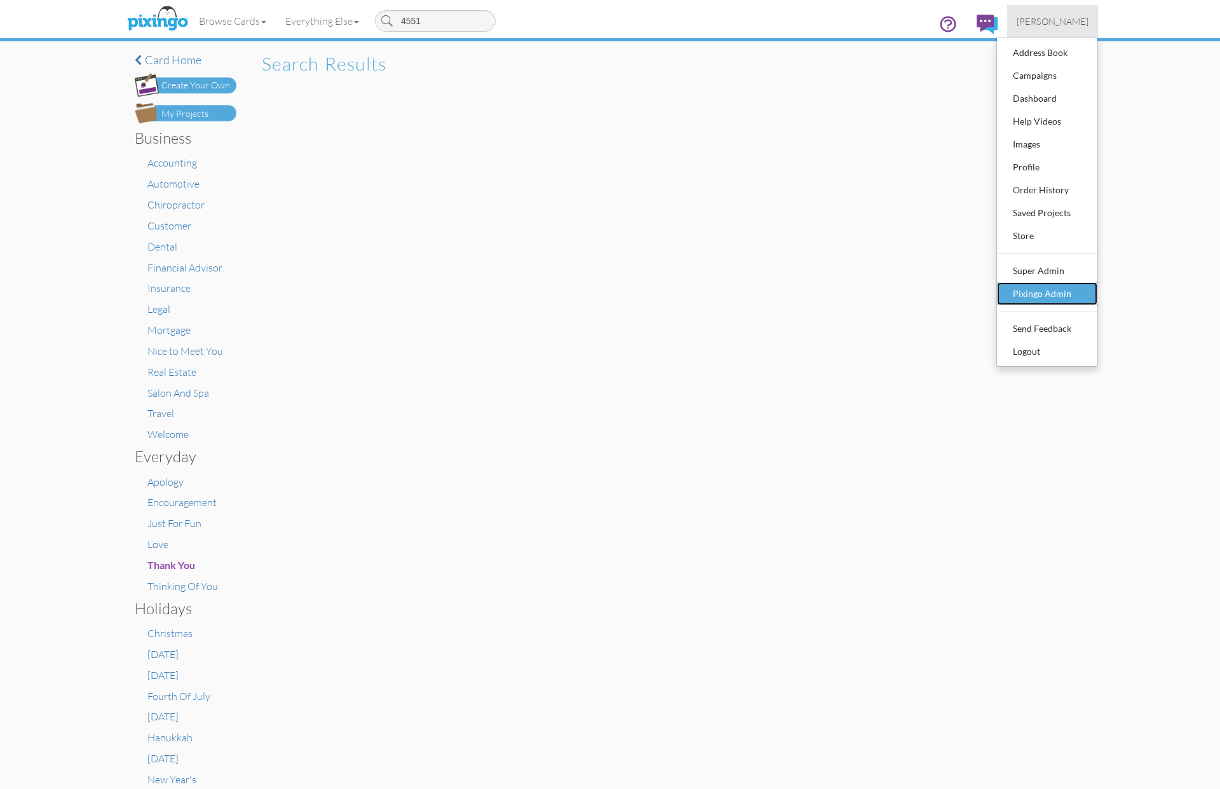
click at [1037, 290] on div "Pixingo Admin" at bounding box center [1047, 293] width 75 height 19
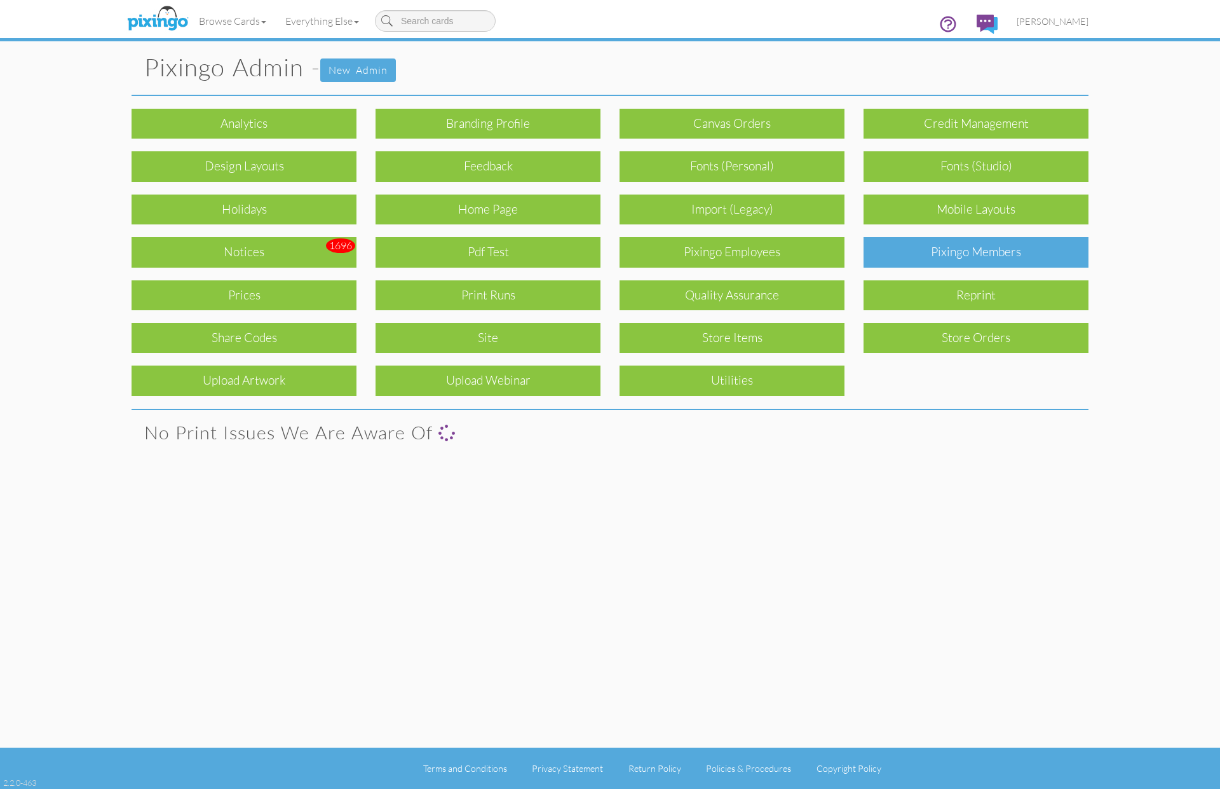
click at [1014, 262] on div "Pixingo Members" at bounding box center [976, 252] width 225 height 30
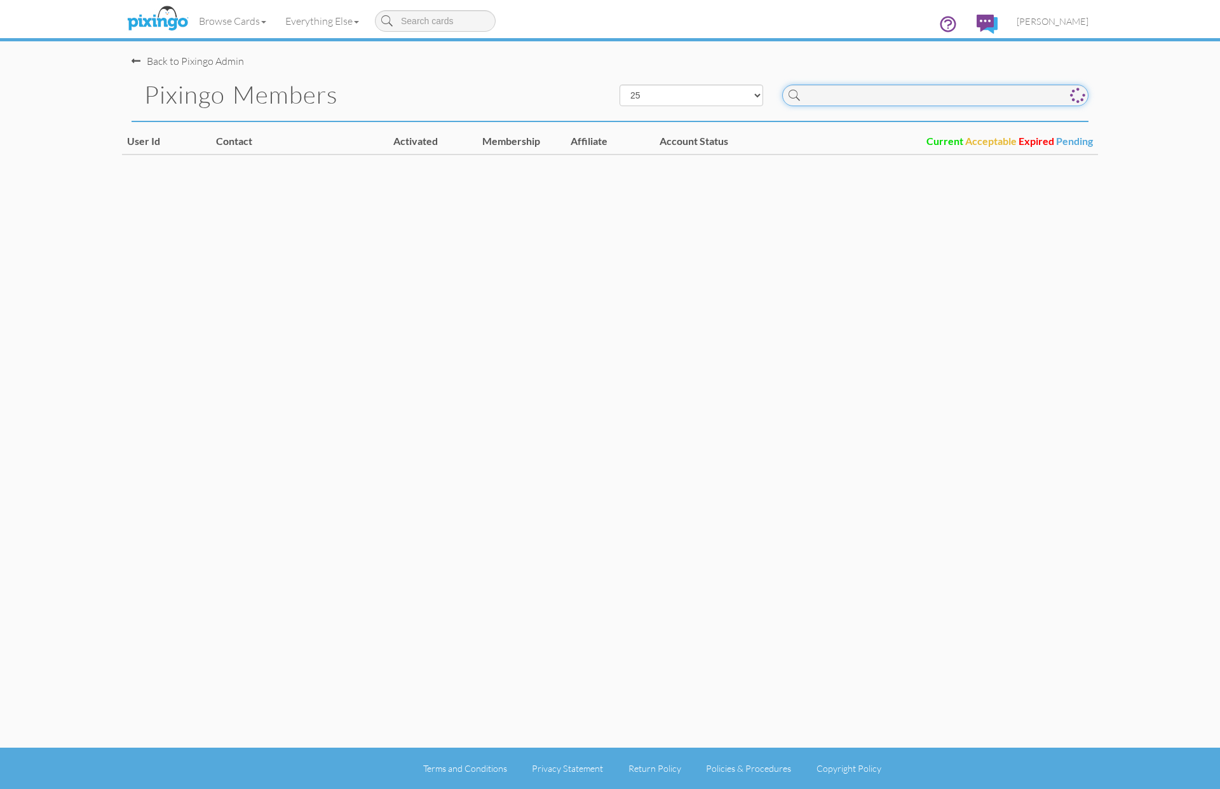
click at [939, 92] on input at bounding box center [935, 96] width 306 height 22
click at [884, 94] on input "4560" at bounding box center [935, 96] width 306 height 22
type input "4563"
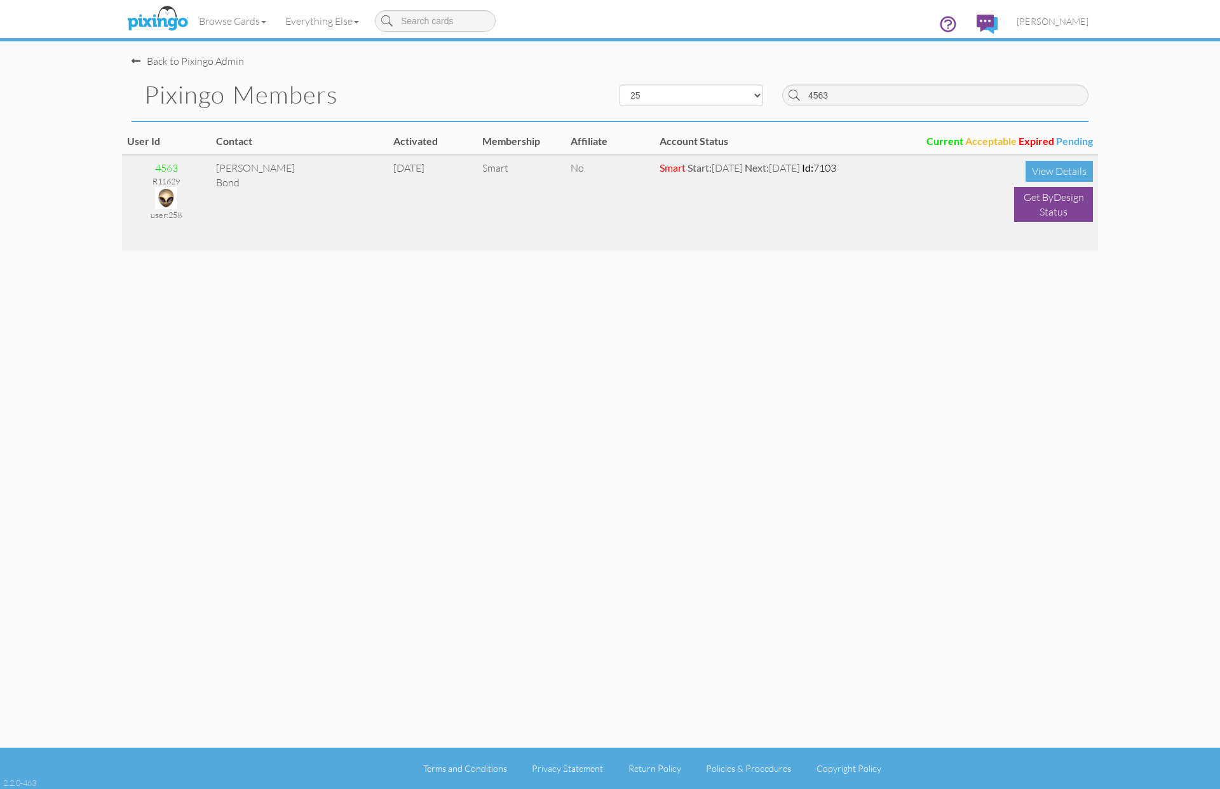
click at [167, 196] on img at bounding box center [166, 198] width 22 height 22
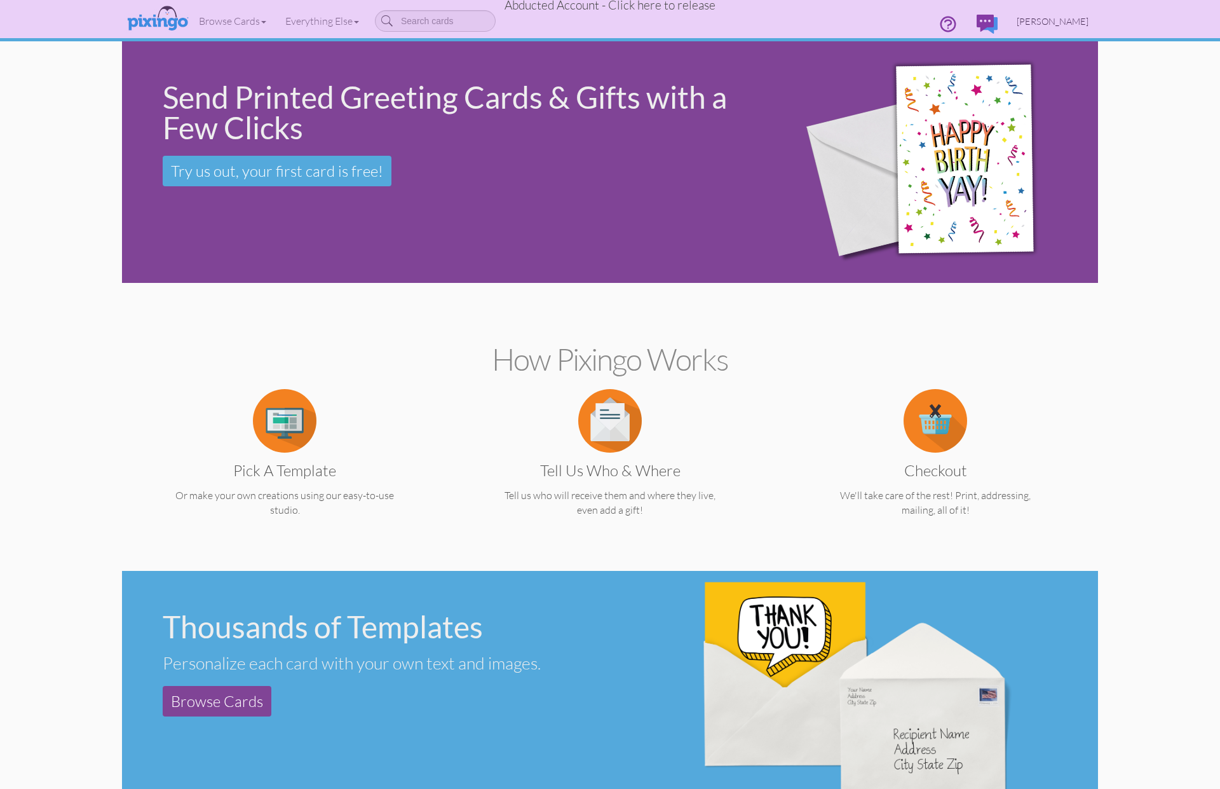
click at [1073, 21] on span "[PERSON_NAME]" at bounding box center [1053, 21] width 72 height 11
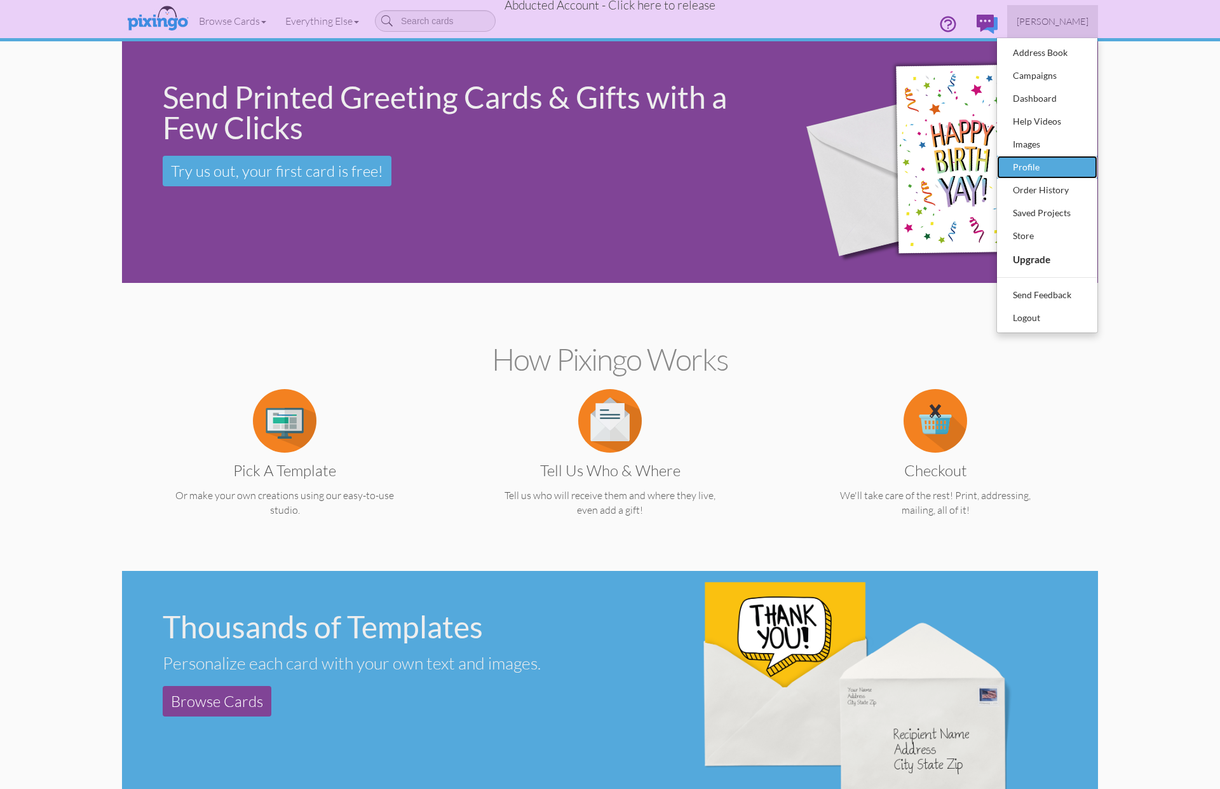
click at [1032, 163] on div "Profile" at bounding box center [1047, 167] width 75 height 19
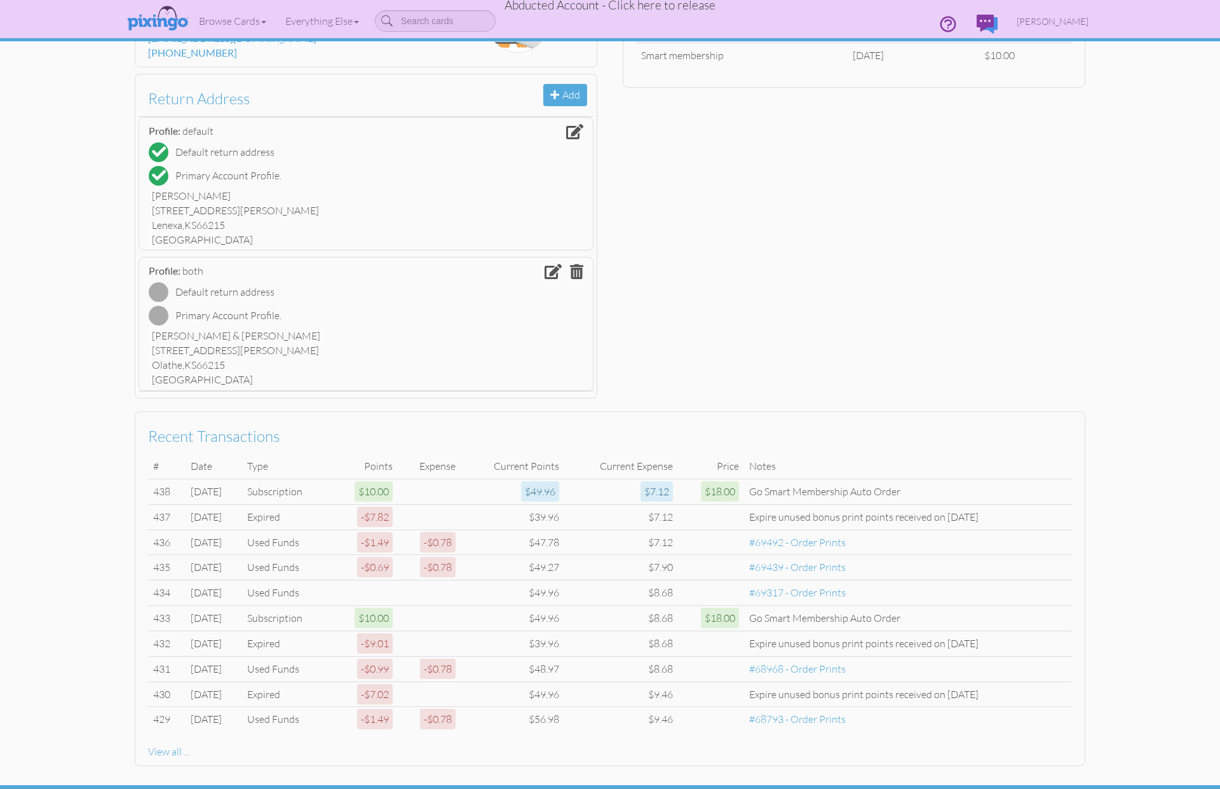
scroll to position [314, 0]
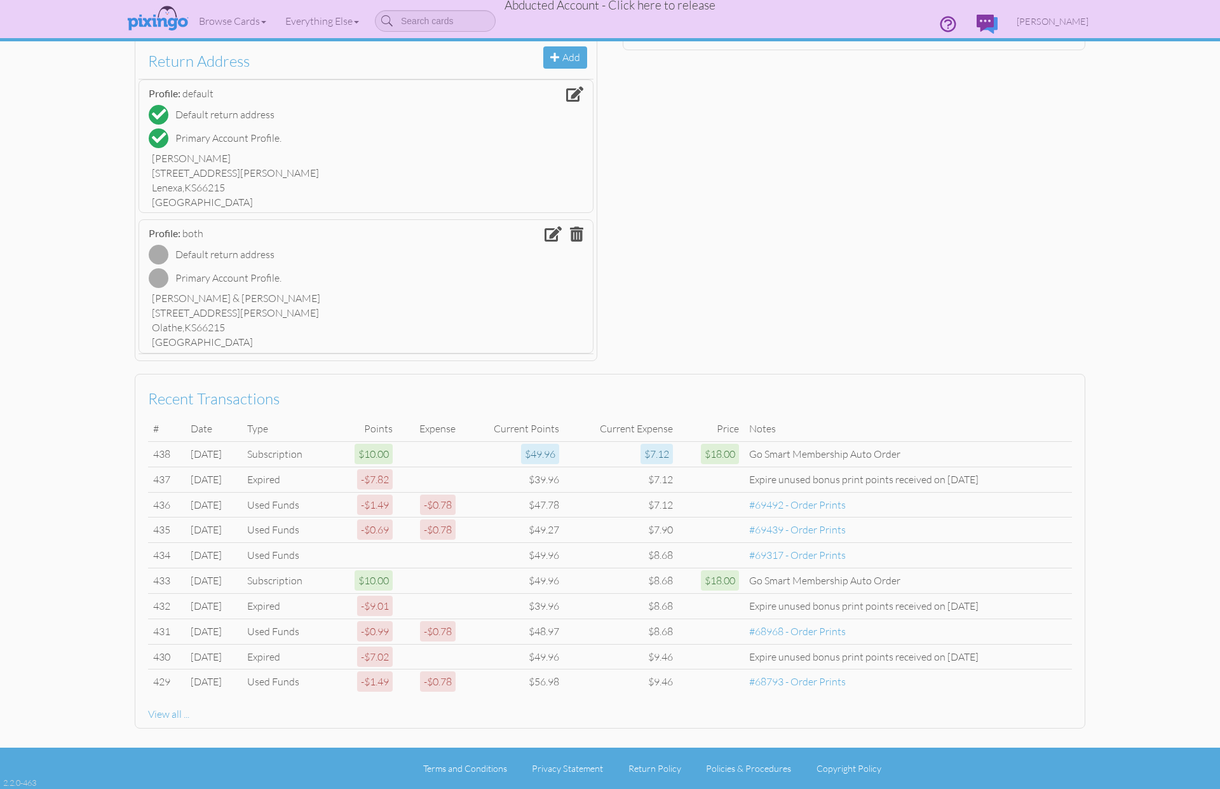
click at [651, 4] on span "Abducted Account - Click here to release" at bounding box center [610, 4] width 211 height 15
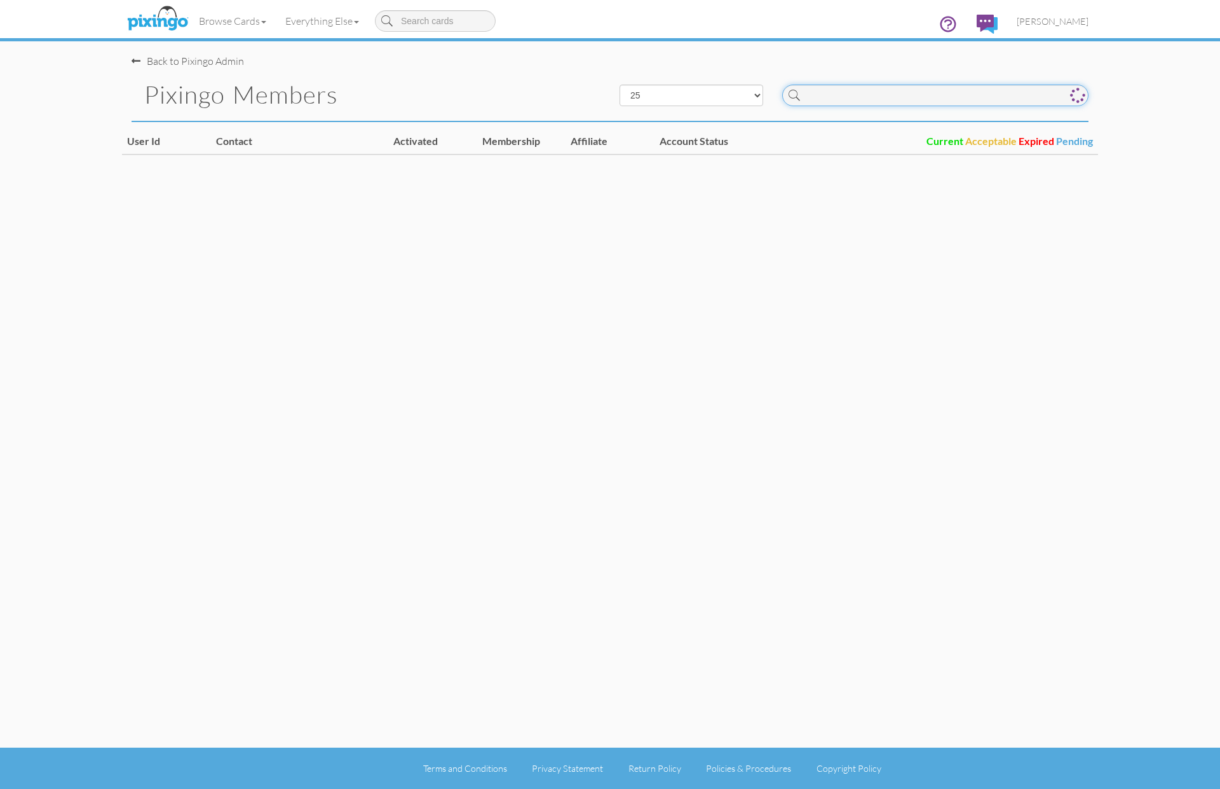
click at [875, 98] on input at bounding box center [935, 96] width 306 height 22
click at [921, 94] on input "4568" at bounding box center [935, 96] width 306 height 22
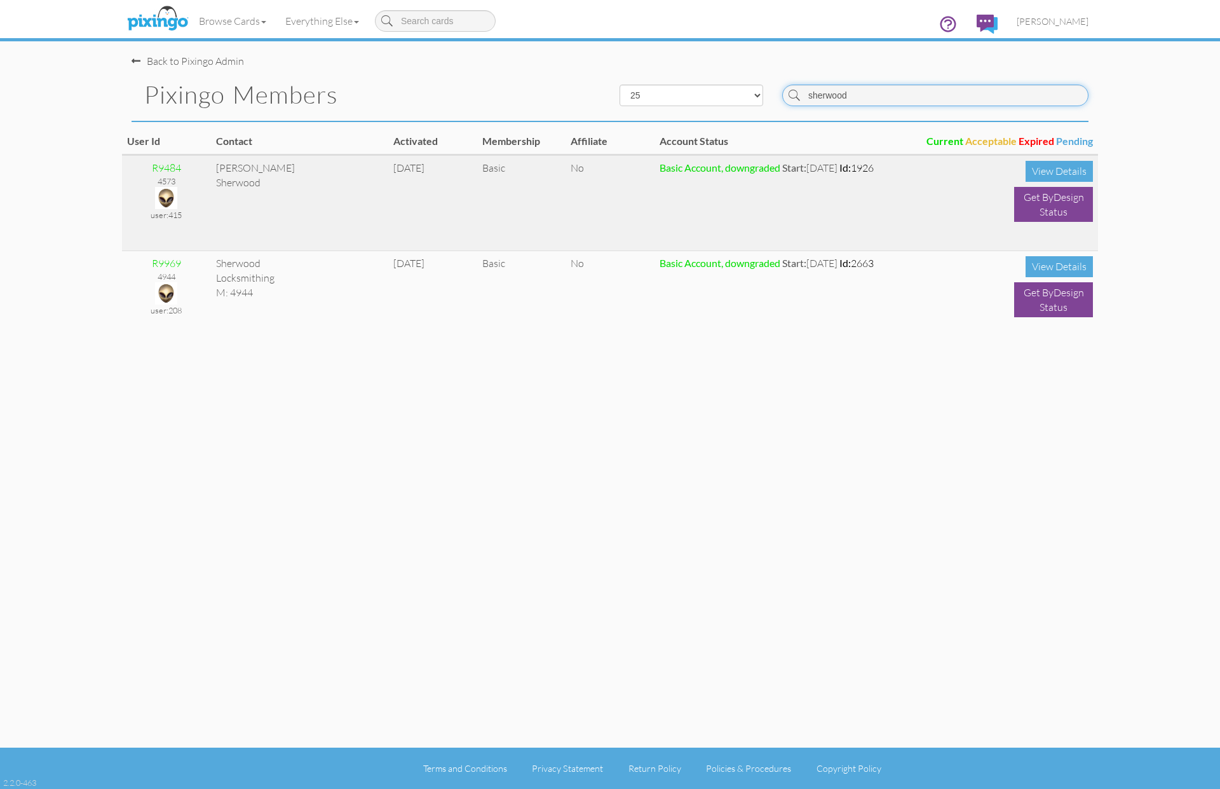
type input "sherwood"
click at [163, 194] on img at bounding box center [166, 198] width 22 height 22
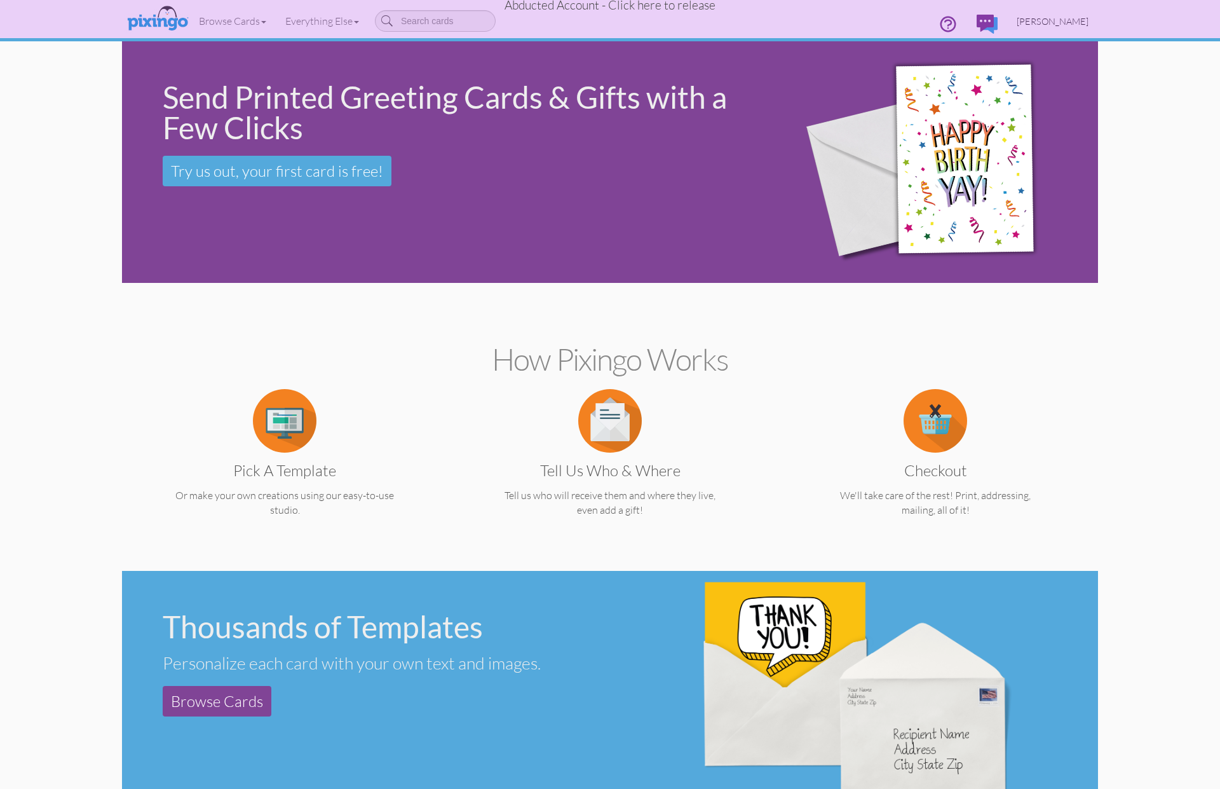
click at [1044, 24] on span "[PERSON_NAME]" at bounding box center [1053, 21] width 72 height 11
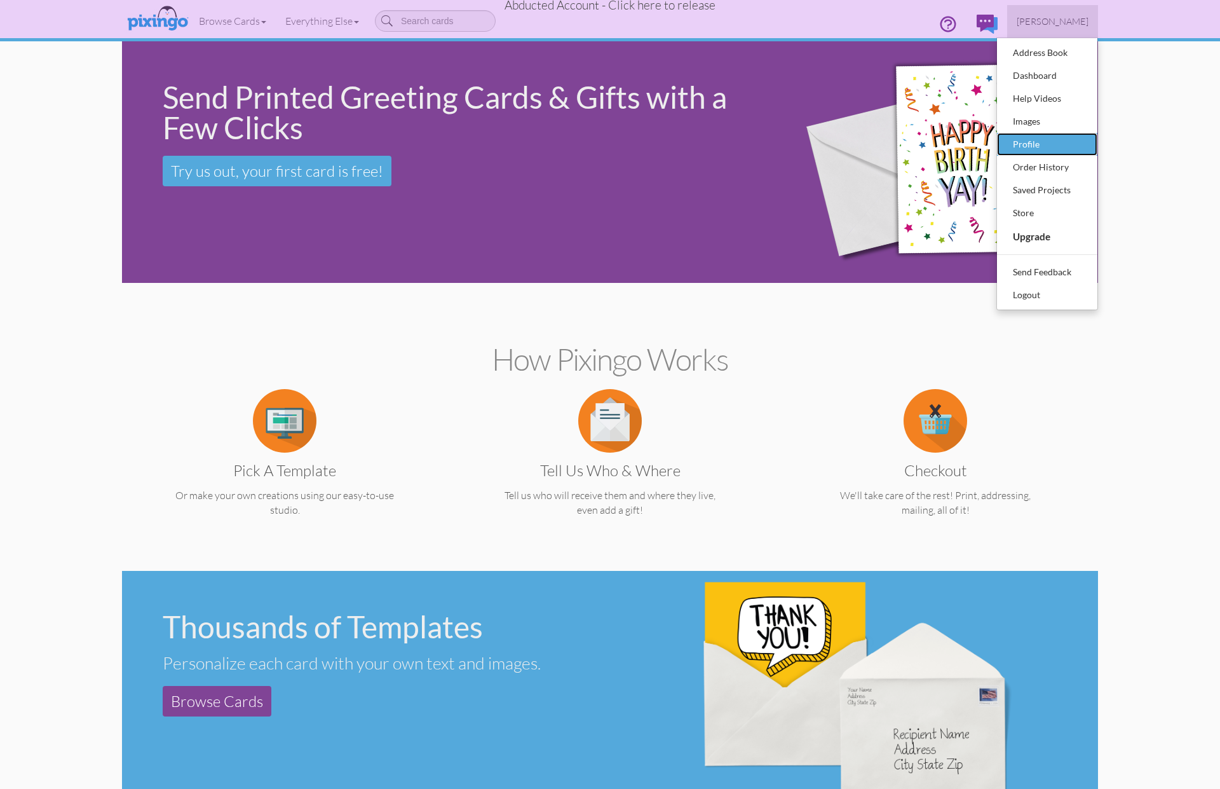
click at [1022, 146] on div "Profile" at bounding box center [1047, 144] width 75 height 19
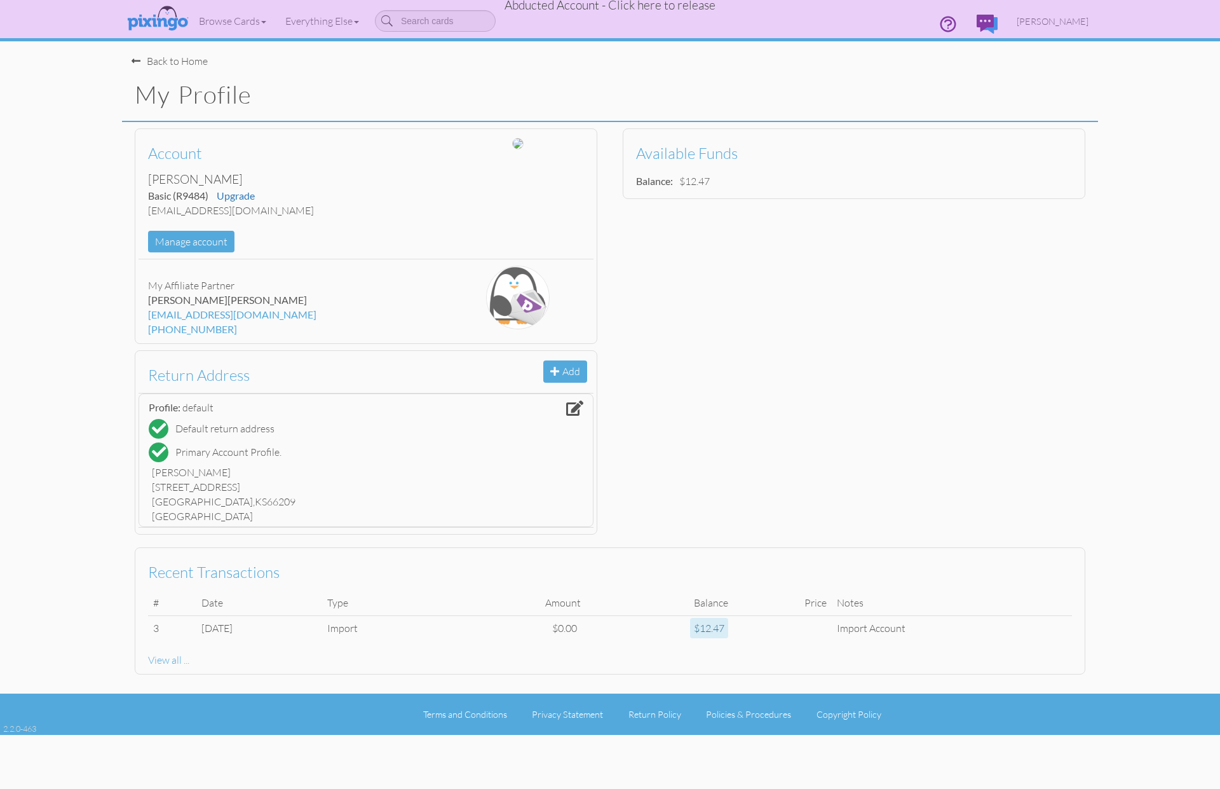
click at [583, 6] on span "Abducted Account - Click here to release" at bounding box center [610, 4] width 211 height 15
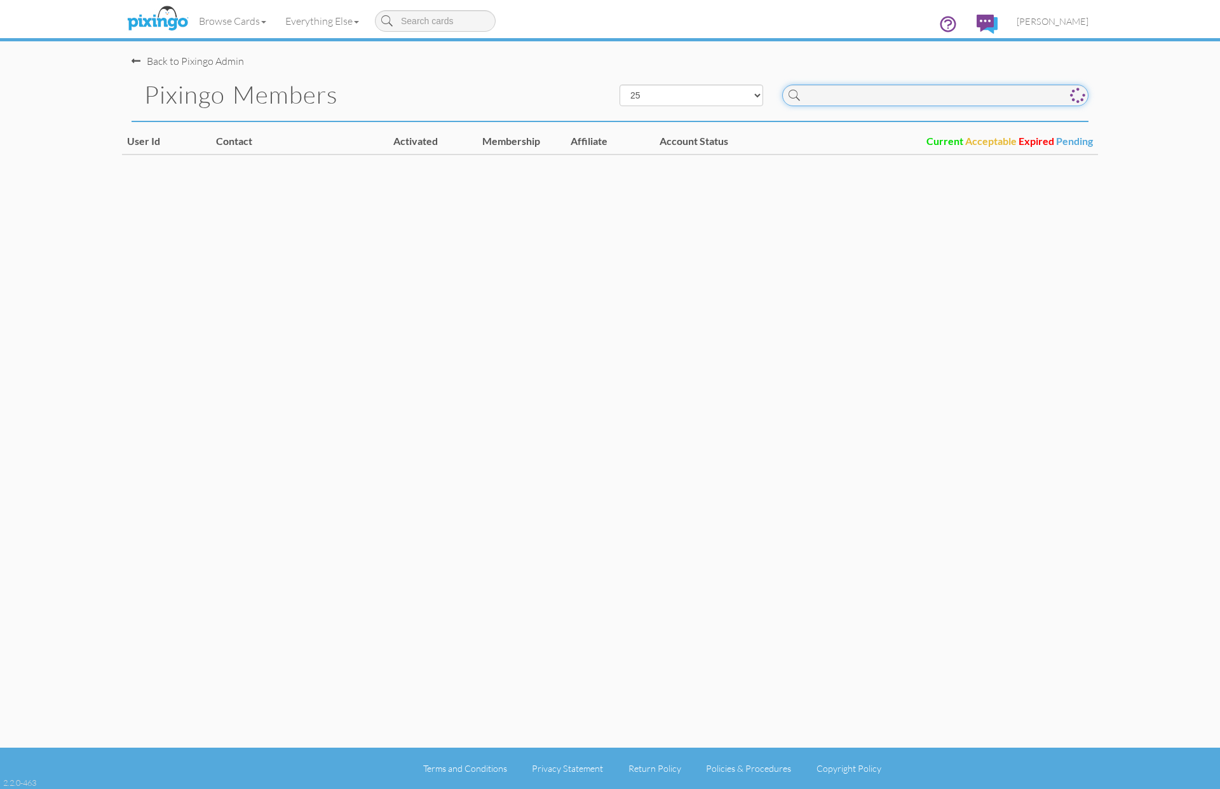
click at [897, 95] on input at bounding box center [935, 96] width 306 height 22
click at [868, 94] on input "4575" at bounding box center [935, 96] width 306 height 22
click at [875, 97] on input "4578" at bounding box center [935, 96] width 306 height 22
click at [853, 97] on input "4580" at bounding box center [935, 96] width 306 height 22
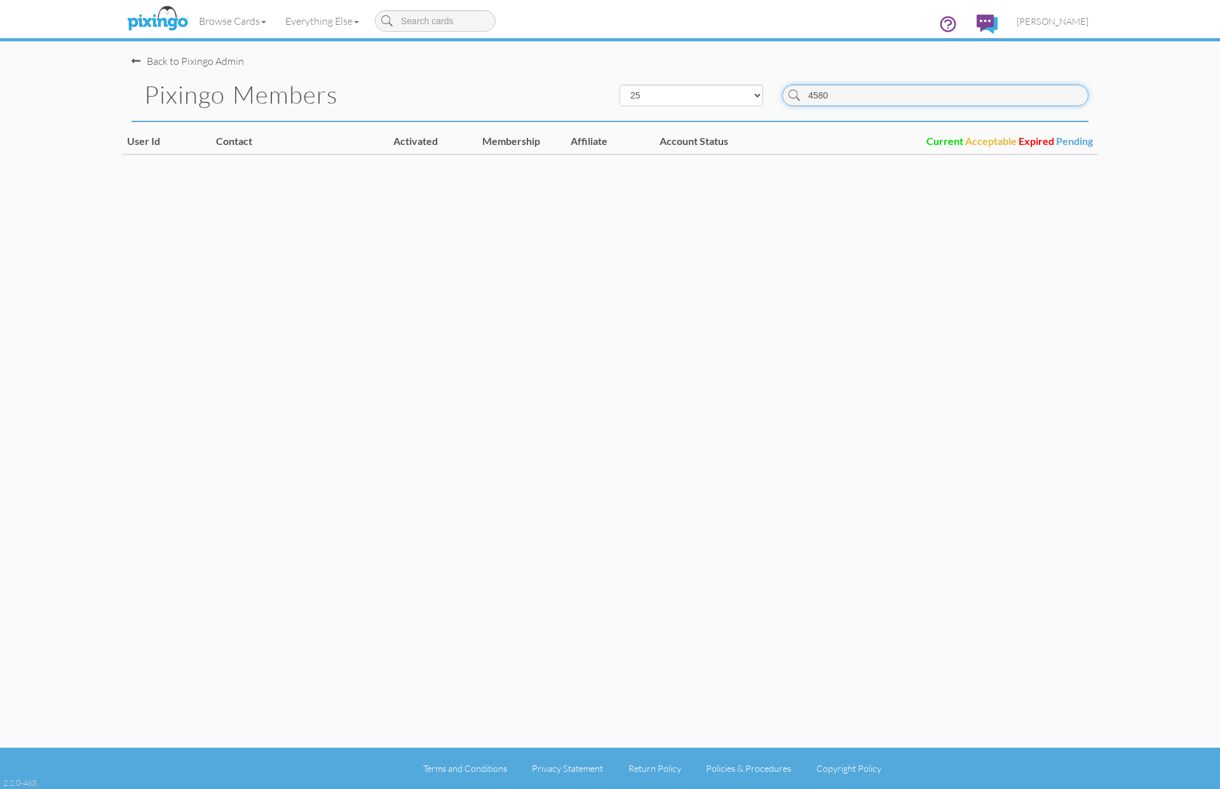
click at [853, 97] on input "4580" at bounding box center [935, 96] width 306 height 22
click at [842, 94] on input "4591" at bounding box center [935, 96] width 306 height 22
drag, startPoint x: 848, startPoint y: 97, endPoint x: 782, endPoint y: 95, distance: 66.2
click at [782, 95] on input "4597" at bounding box center [935, 96] width 306 height 22
type input "4617"
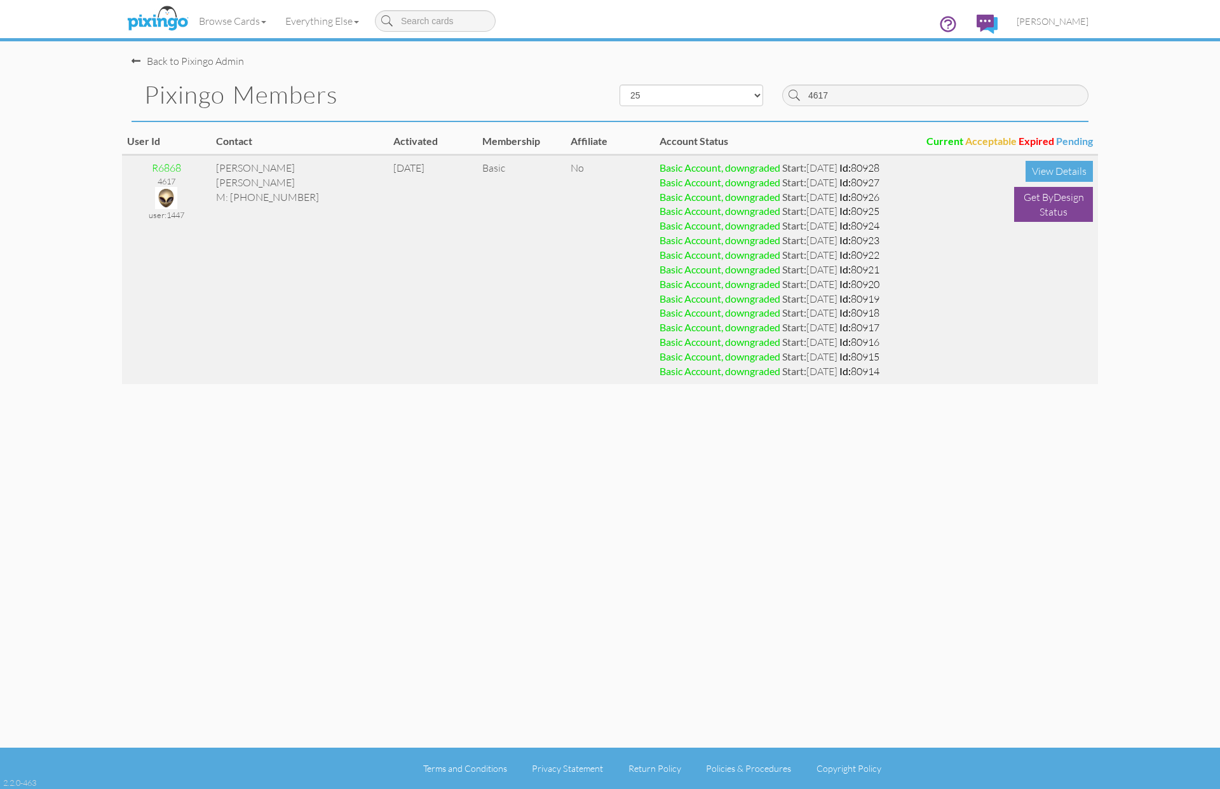
click at [166, 199] on img at bounding box center [166, 198] width 22 height 22
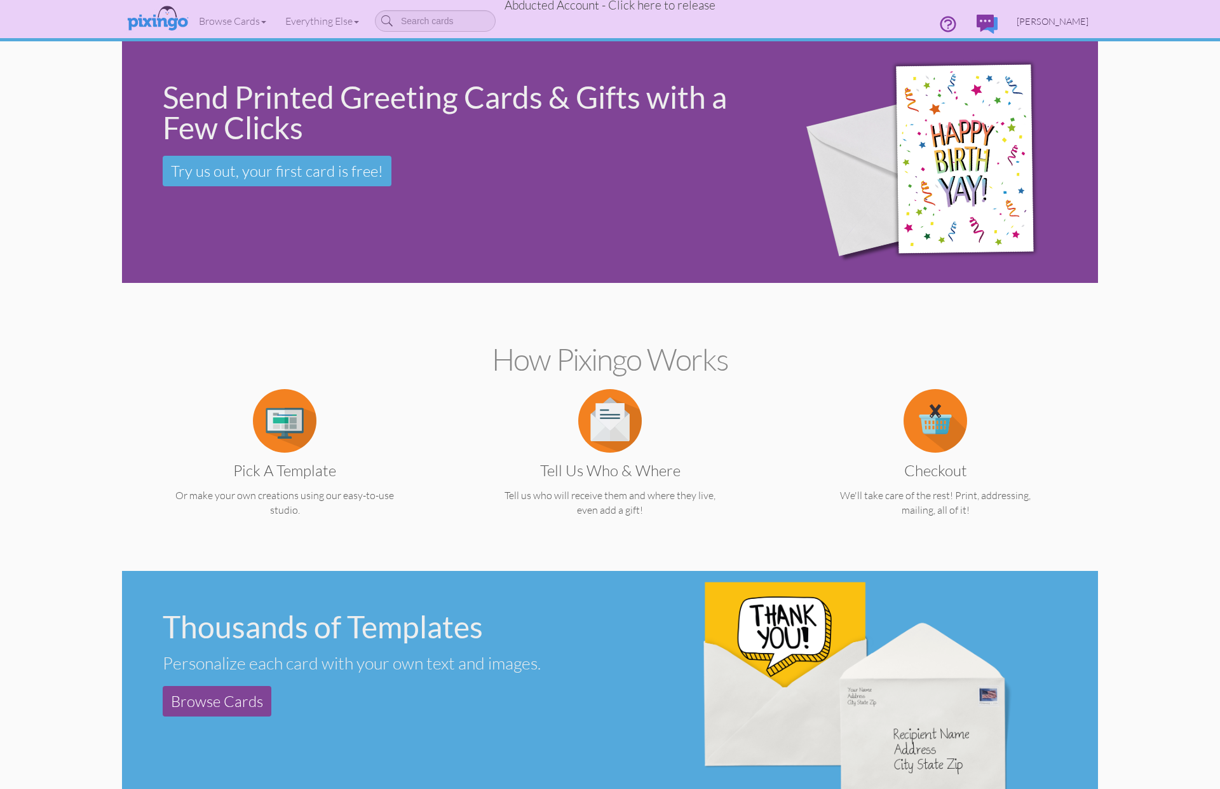
click at [1041, 25] on span "[PERSON_NAME]" at bounding box center [1053, 21] width 72 height 11
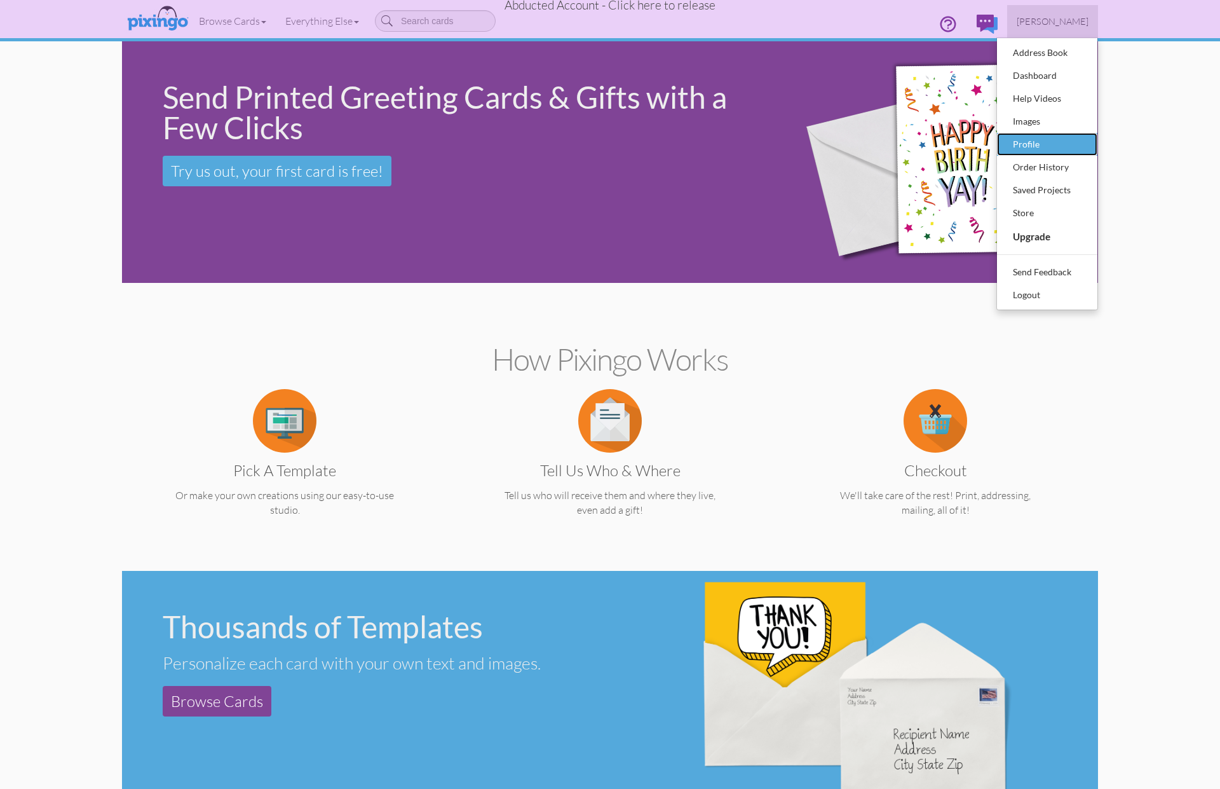
click at [1049, 142] on div "Profile" at bounding box center [1047, 144] width 75 height 19
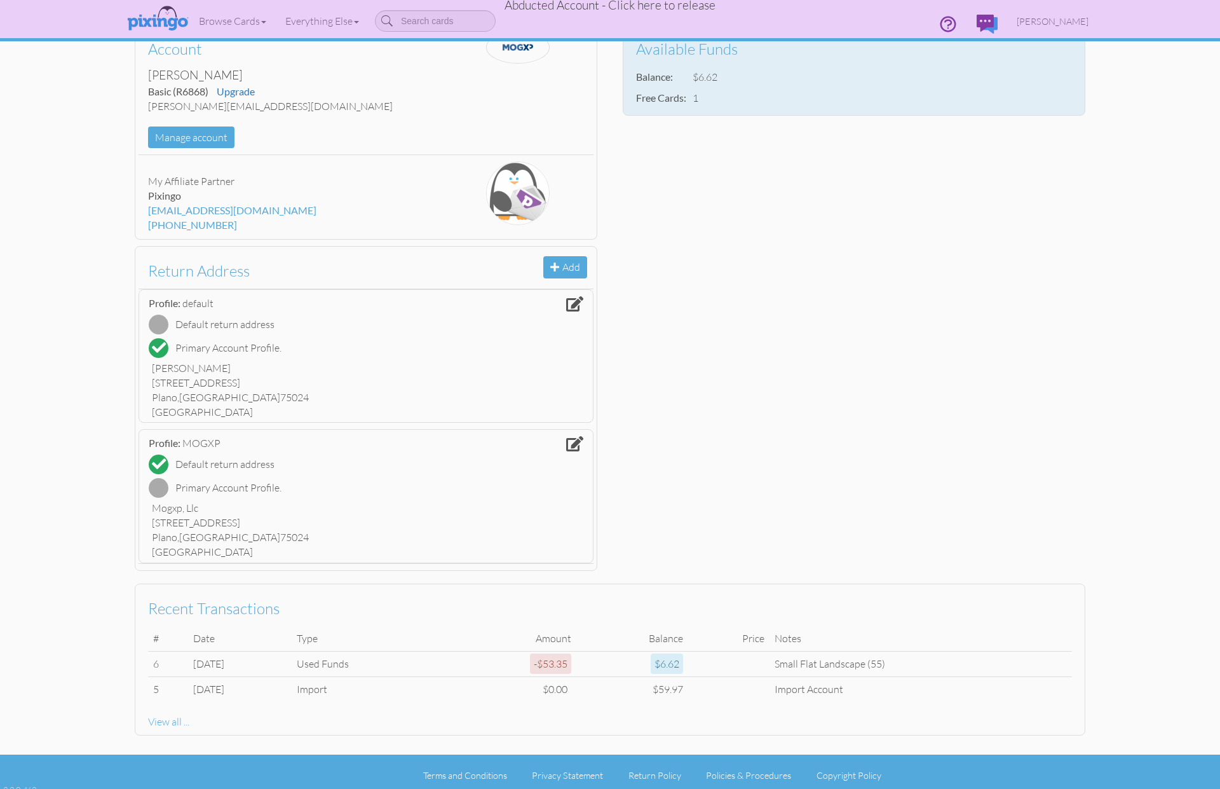
scroll to position [111, 0]
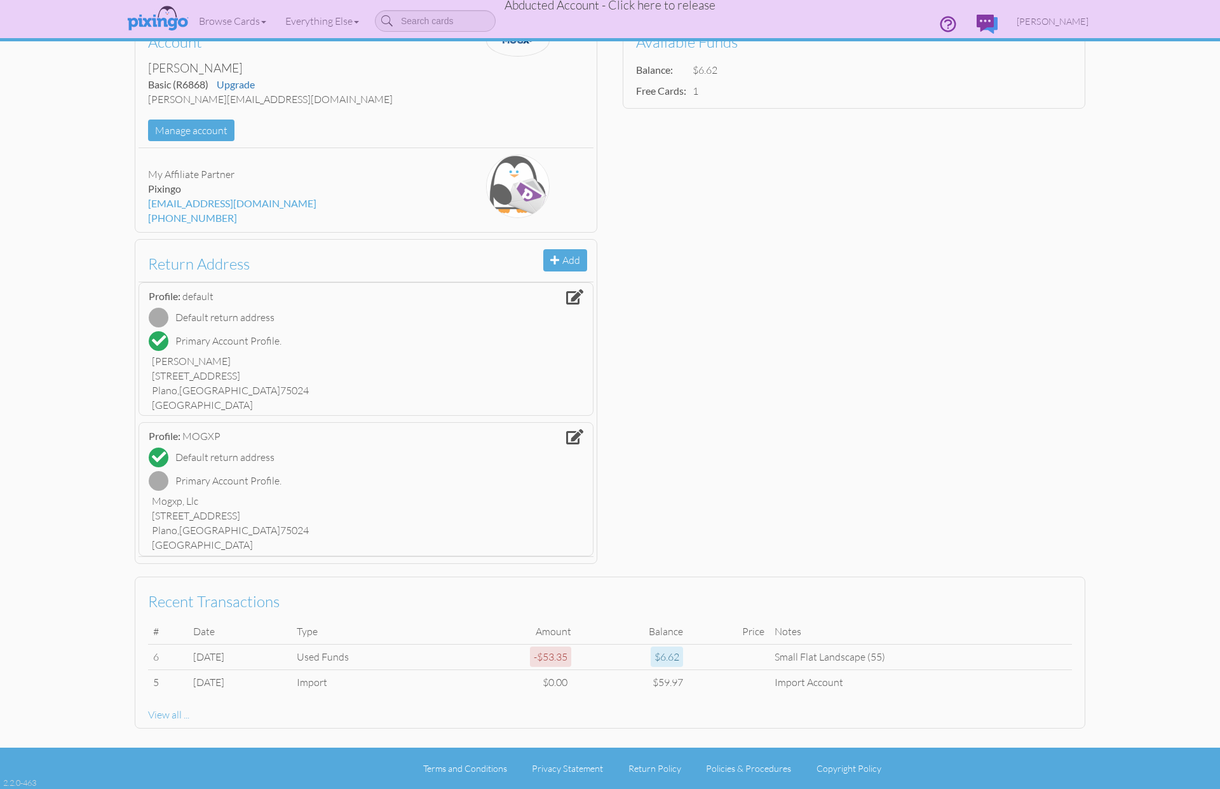
click at [557, 3] on span "Abducted Account - Click here to release" at bounding box center [610, 4] width 211 height 15
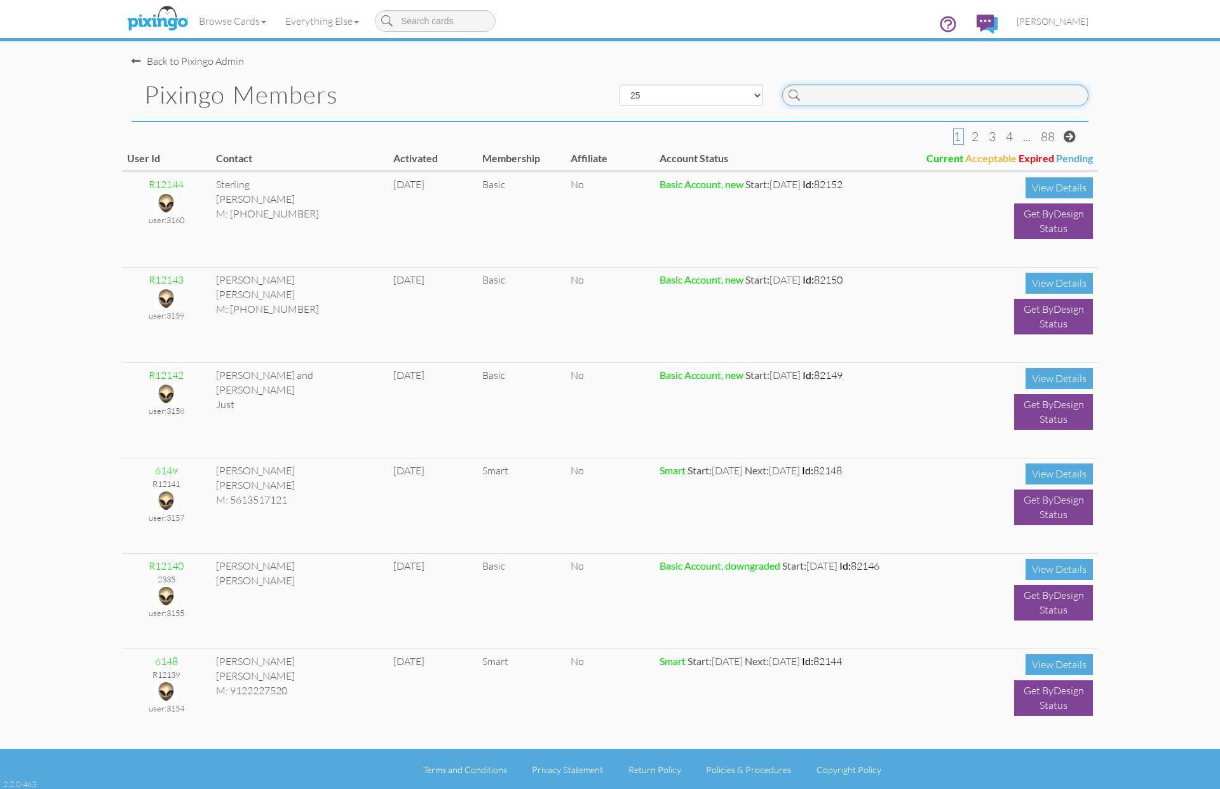
click at [839, 97] on input at bounding box center [935, 96] width 306 height 22
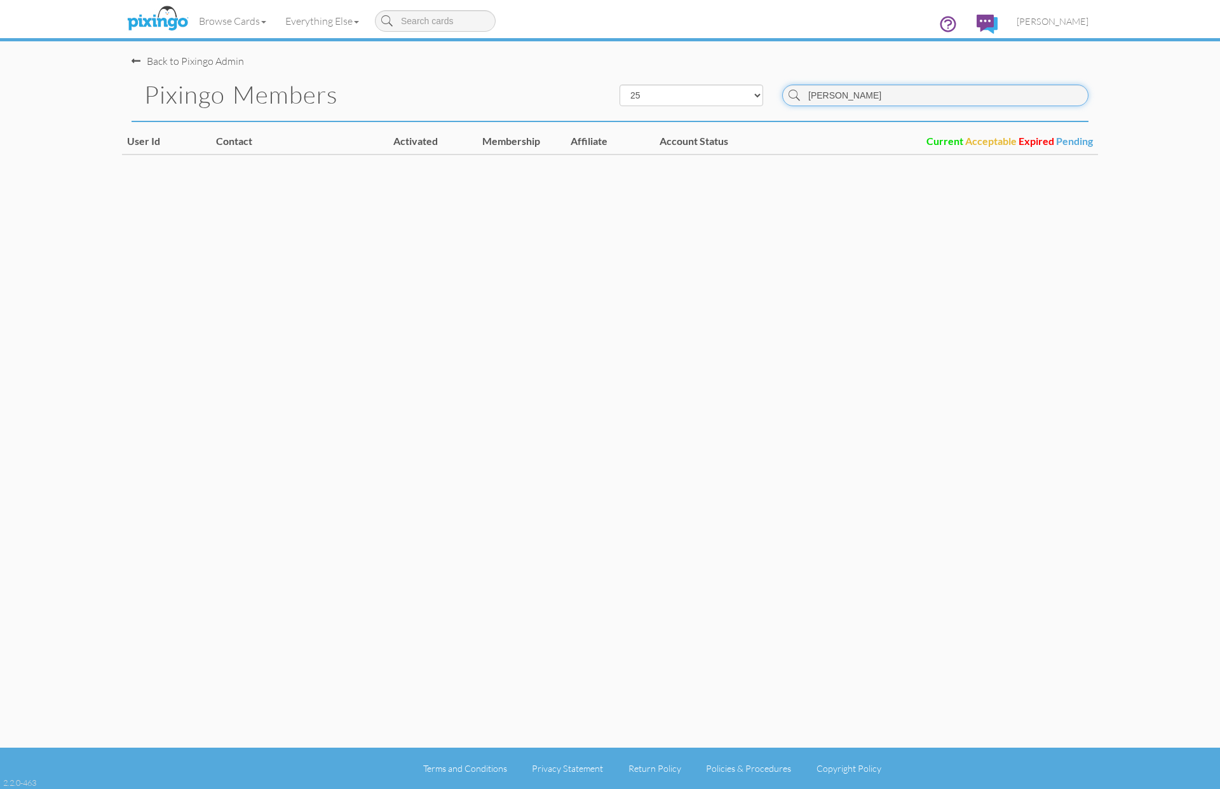
click at [866, 100] on input "[PERSON_NAME]" at bounding box center [935, 96] width 306 height 22
click at [837, 95] on input "4626" at bounding box center [935, 96] width 306 height 22
click at [844, 96] on input "4660" at bounding box center [935, 96] width 306 height 22
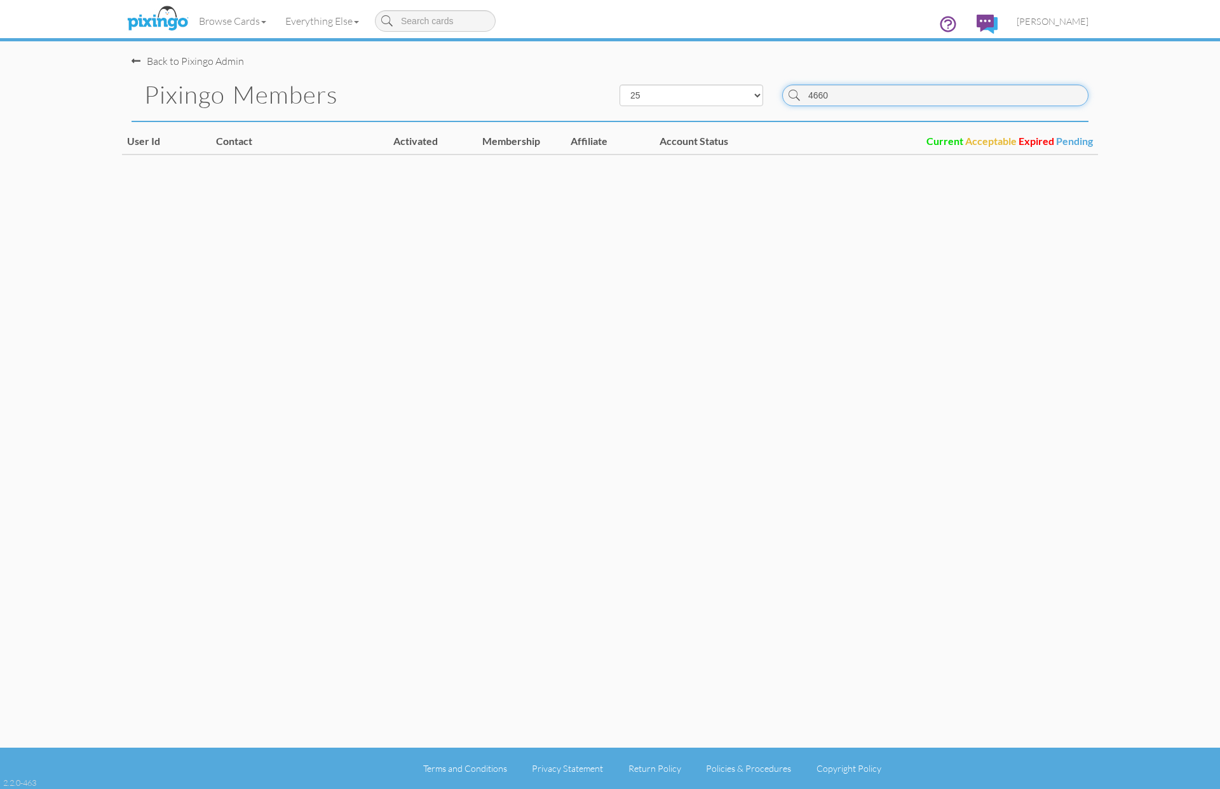
click at [844, 96] on input "4660" at bounding box center [935, 96] width 306 height 22
click at [873, 93] on input "4656" at bounding box center [935, 96] width 306 height 22
type input "4674"
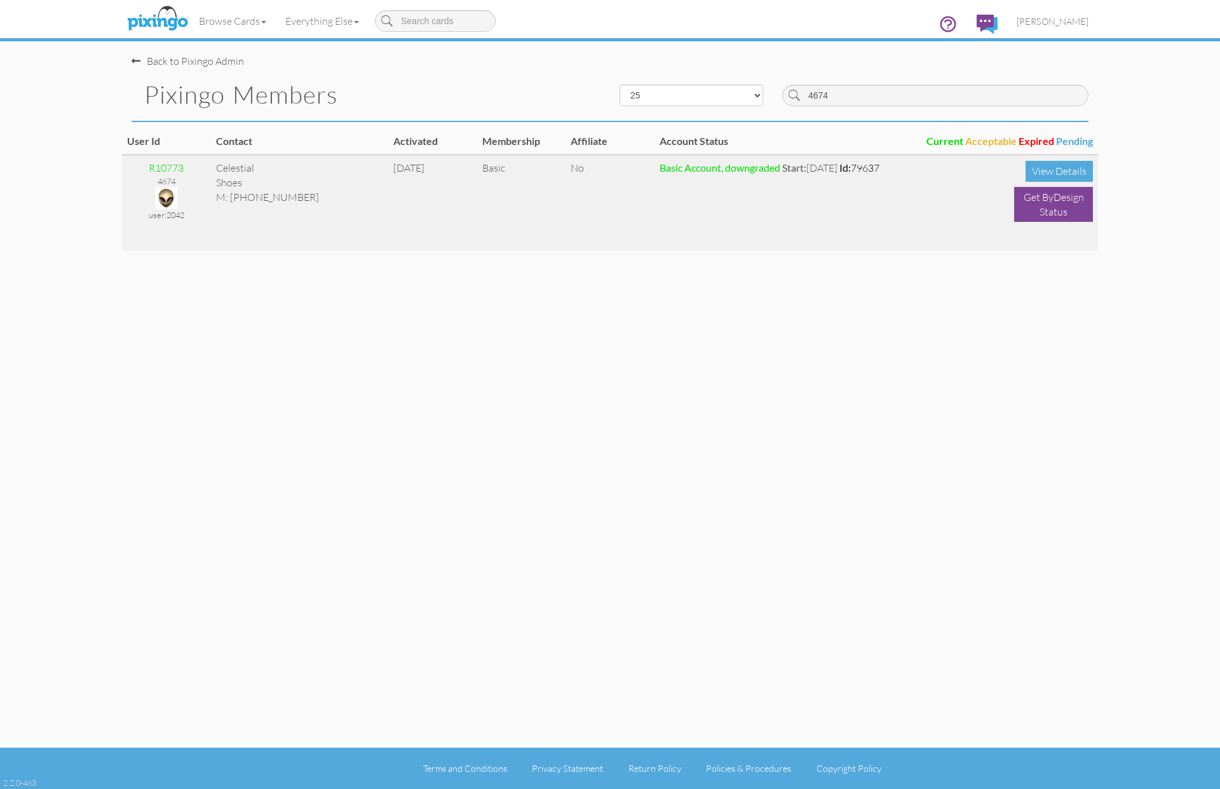
click at [166, 192] on img at bounding box center [166, 198] width 22 height 22
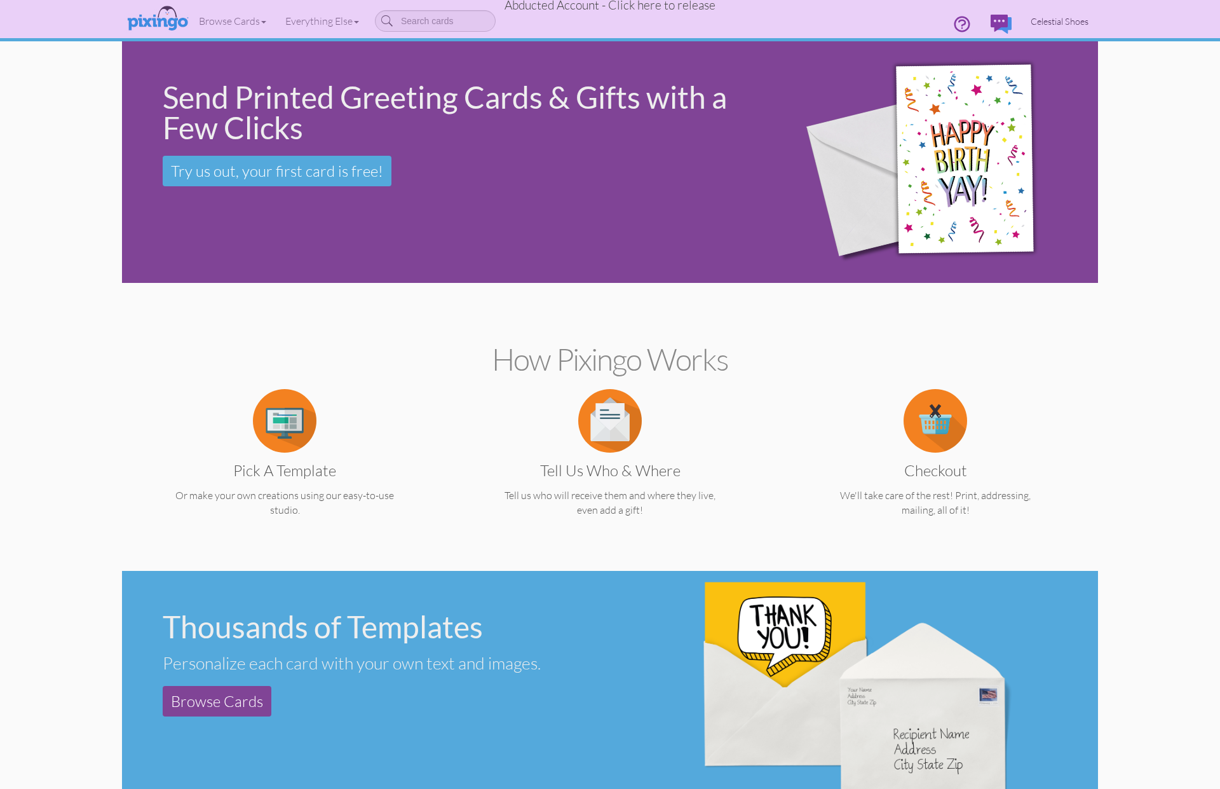
click at [1055, 18] on span "Celestial Shoes" at bounding box center [1060, 21] width 58 height 11
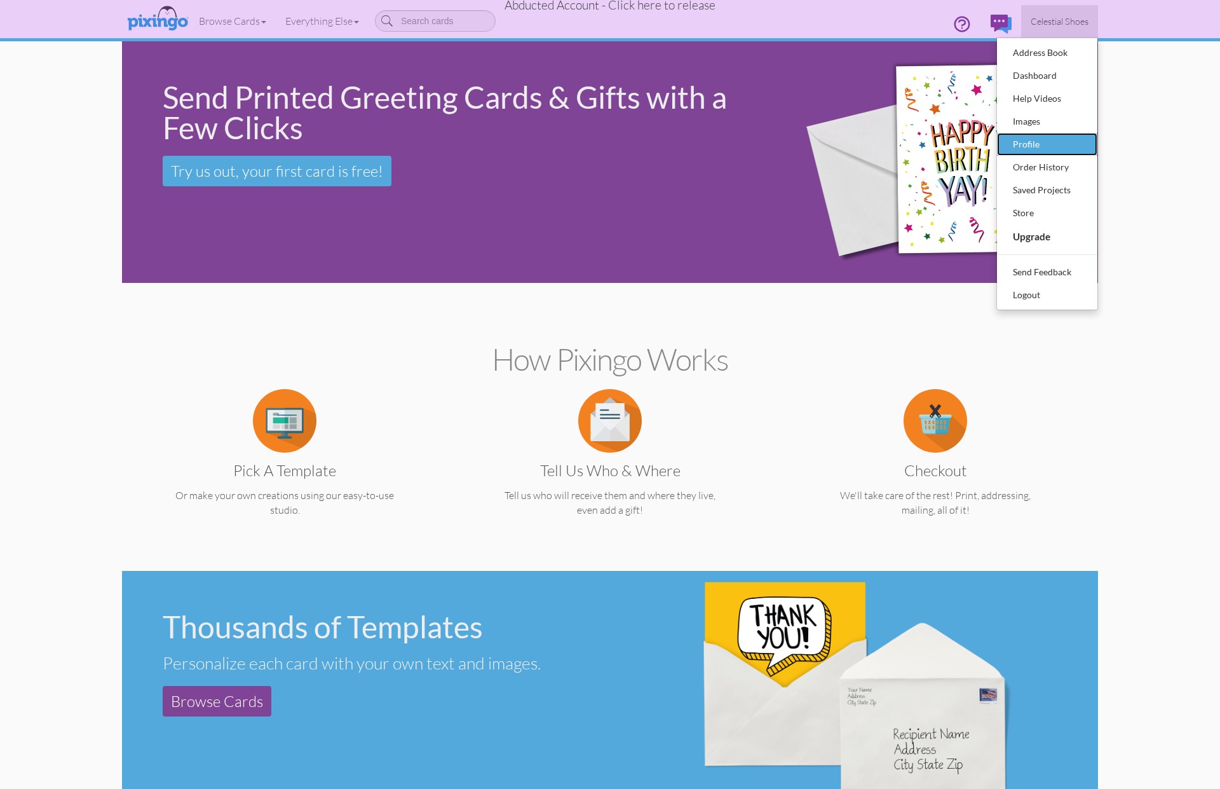
click at [1034, 138] on div "Profile" at bounding box center [1047, 144] width 75 height 19
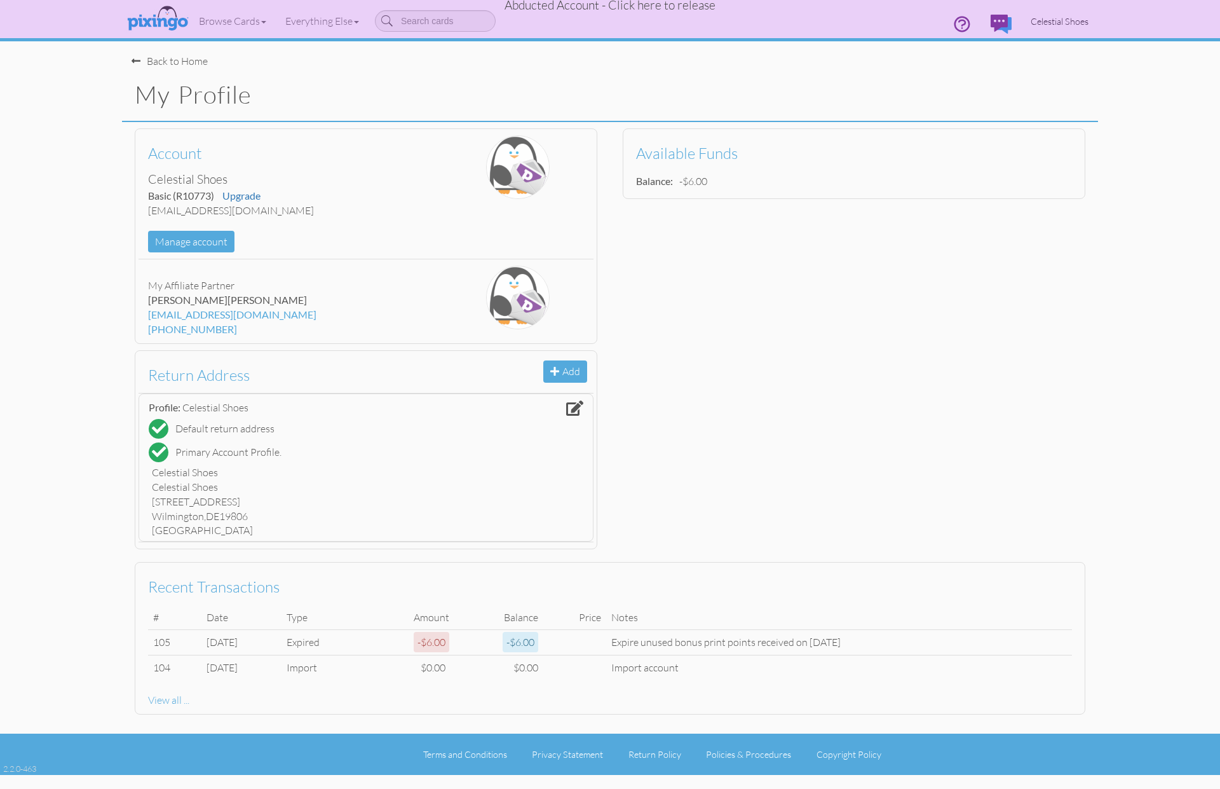
click at [1036, 27] on link "Celestial Shoes" at bounding box center [1059, 21] width 77 height 32
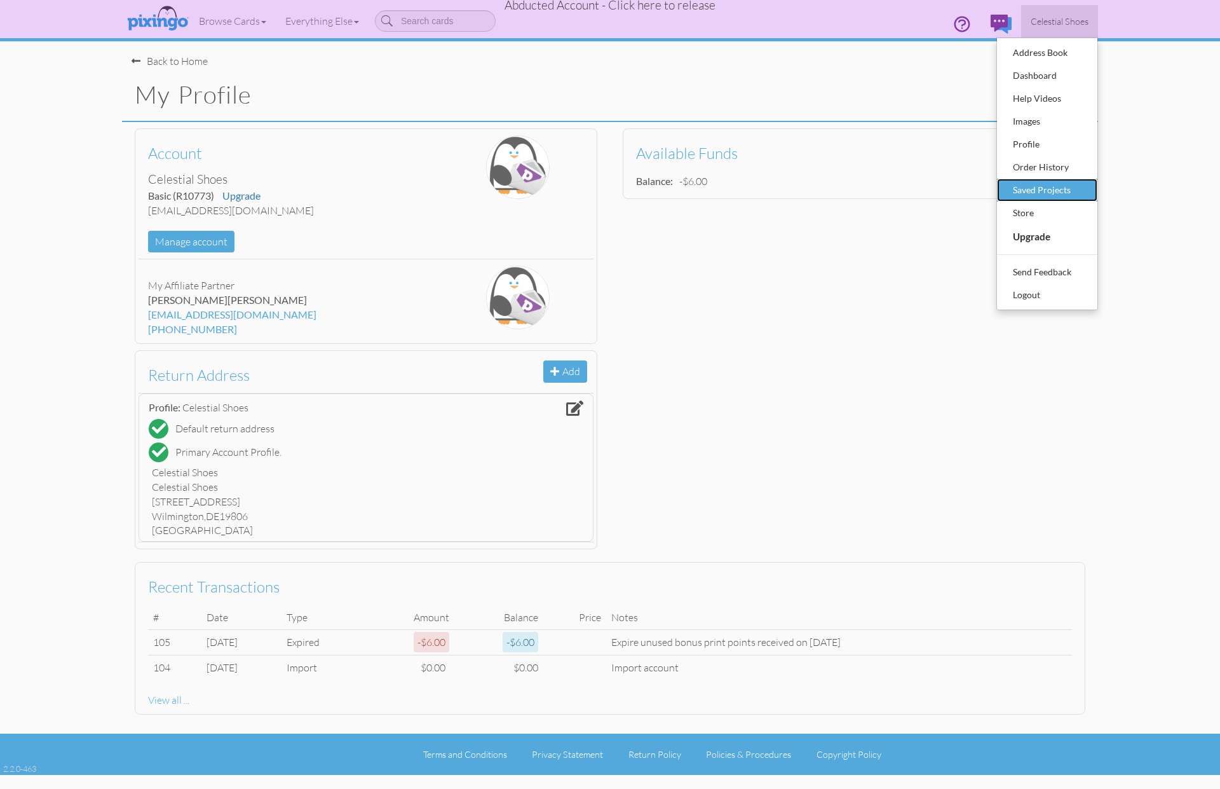
click at [1038, 181] on div "Saved Projects" at bounding box center [1047, 190] width 75 height 19
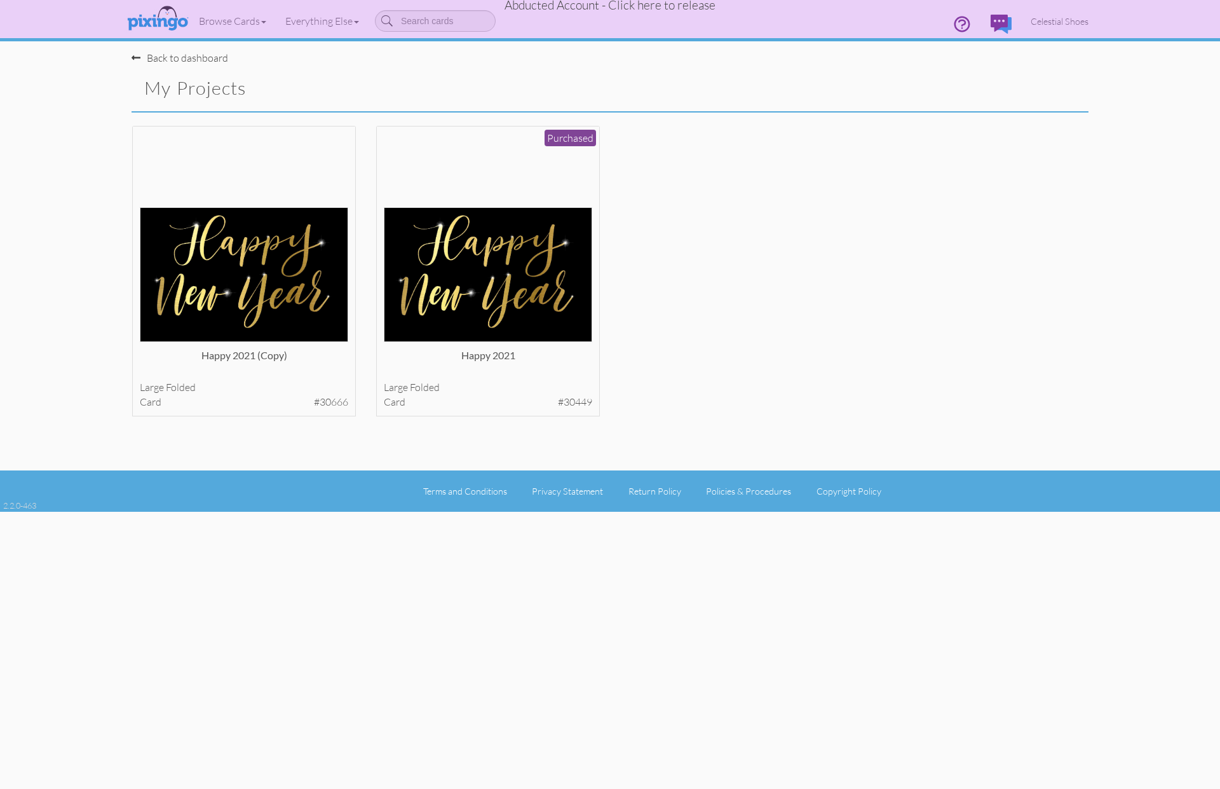
click at [596, 10] on span "Abducted Account - Click here to release" at bounding box center [610, 4] width 211 height 15
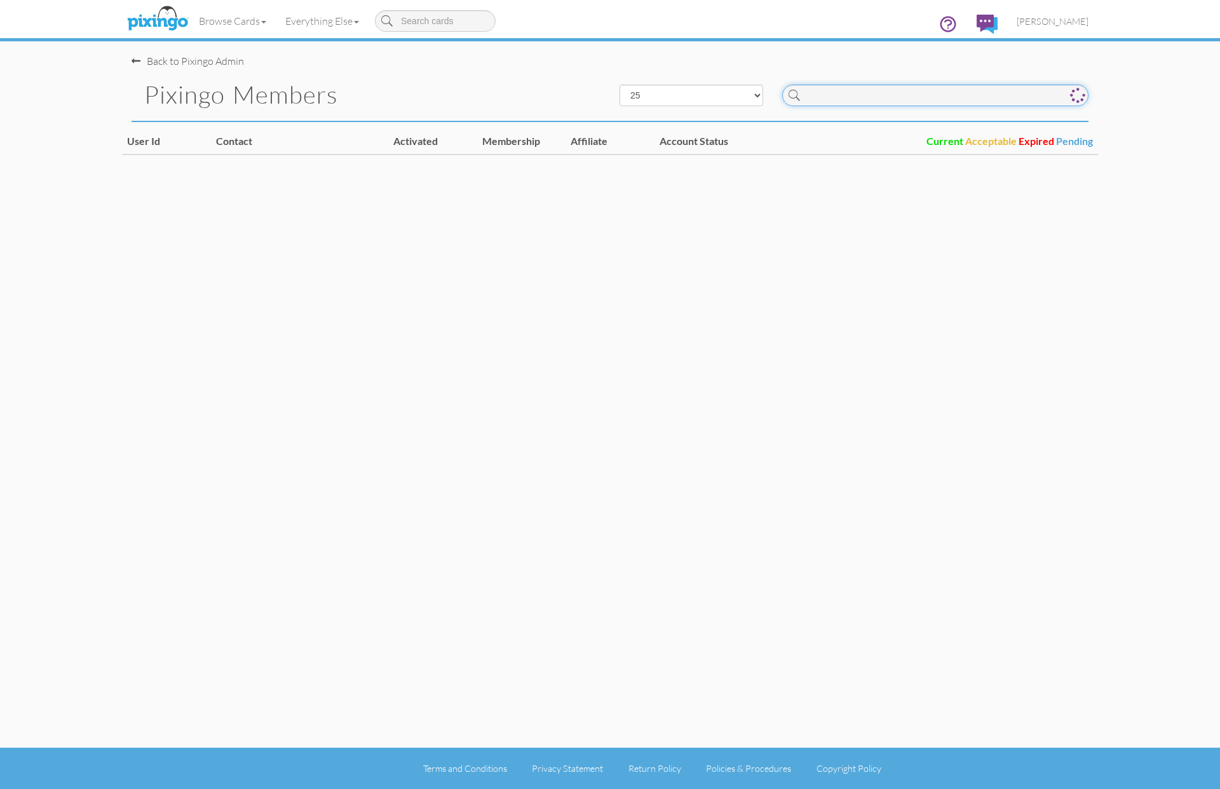
click at [815, 93] on input at bounding box center [935, 96] width 306 height 22
click at [862, 93] on input "4664" at bounding box center [935, 96] width 306 height 22
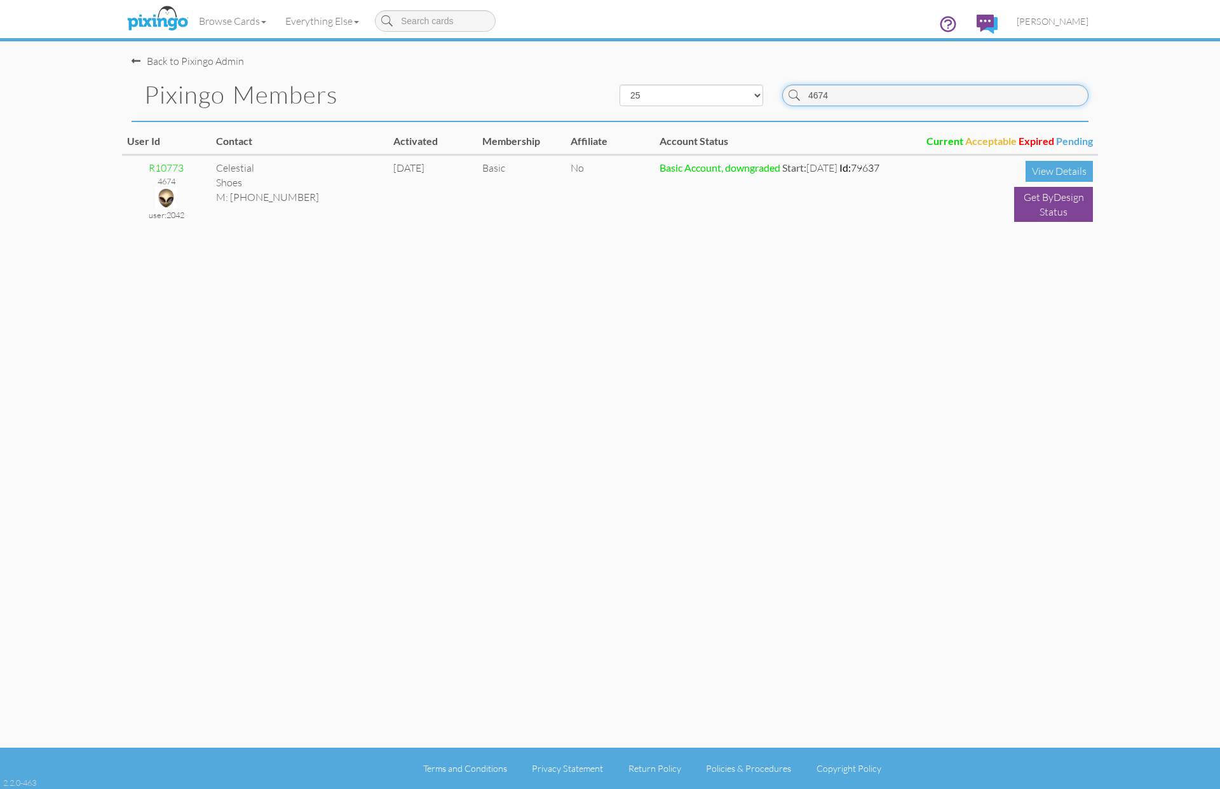
click at [852, 94] on input "4674" at bounding box center [935, 96] width 306 height 22
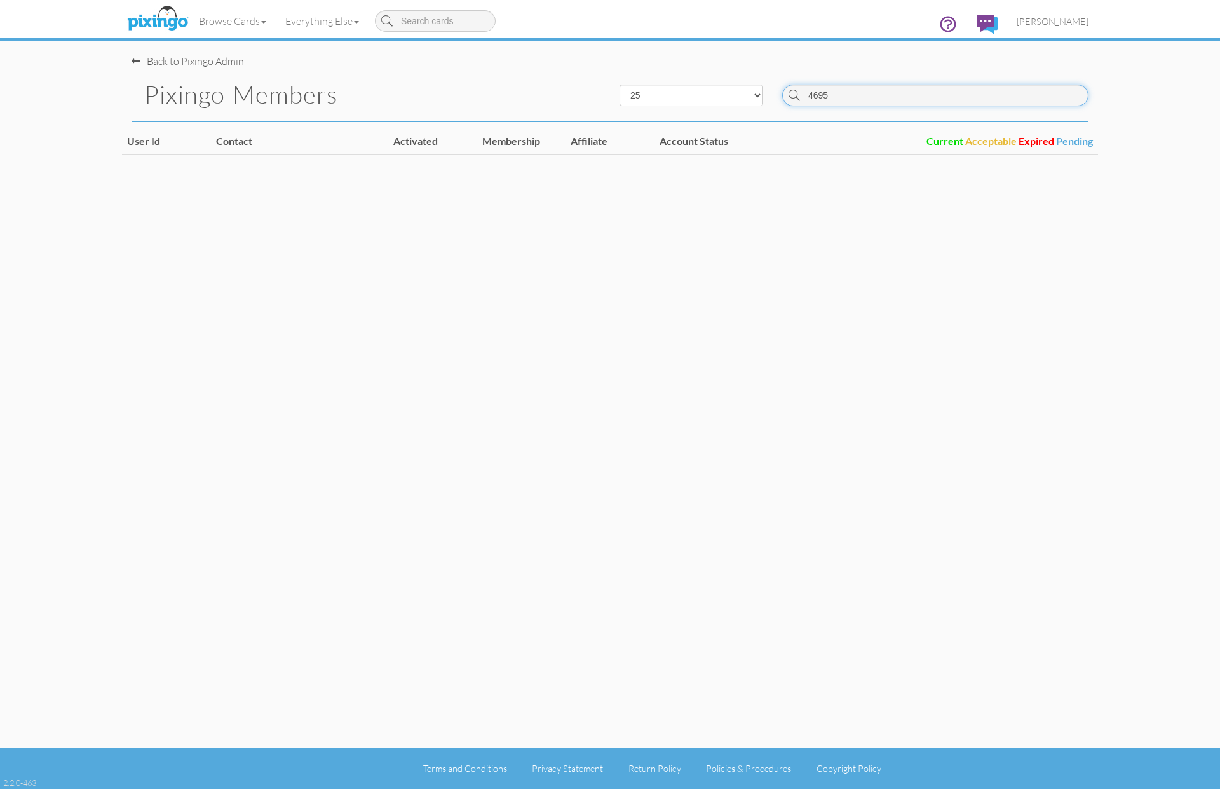
click at [896, 96] on input "4695" at bounding box center [935, 96] width 306 height 22
click at [914, 95] on input "4709" at bounding box center [935, 96] width 306 height 22
click at [881, 88] on input "4736" at bounding box center [935, 96] width 306 height 22
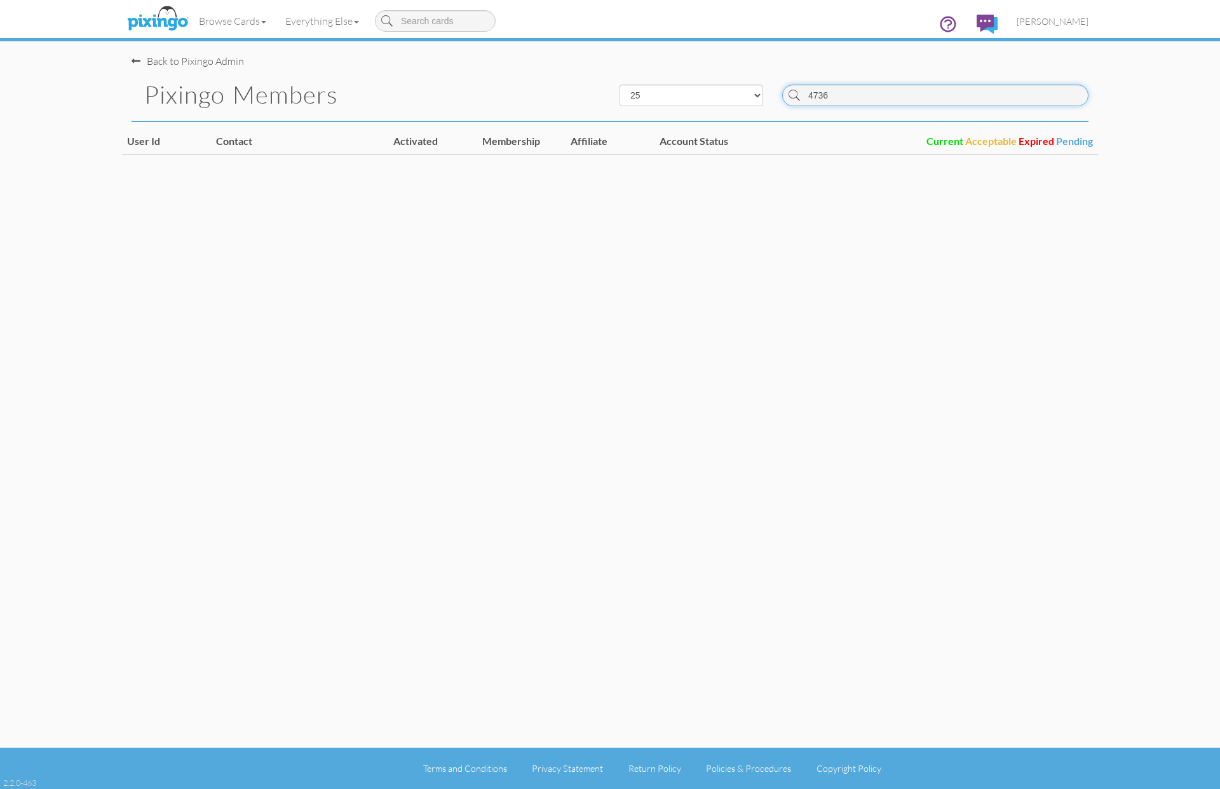
click at [881, 88] on input "4736" at bounding box center [935, 96] width 306 height 22
click at [866, 94] on input "4736" at bounding box center [935, 96] width 306 height 22
click at [912, 98] on input "4748" at bounding box center [935, 96] width 306 height 22
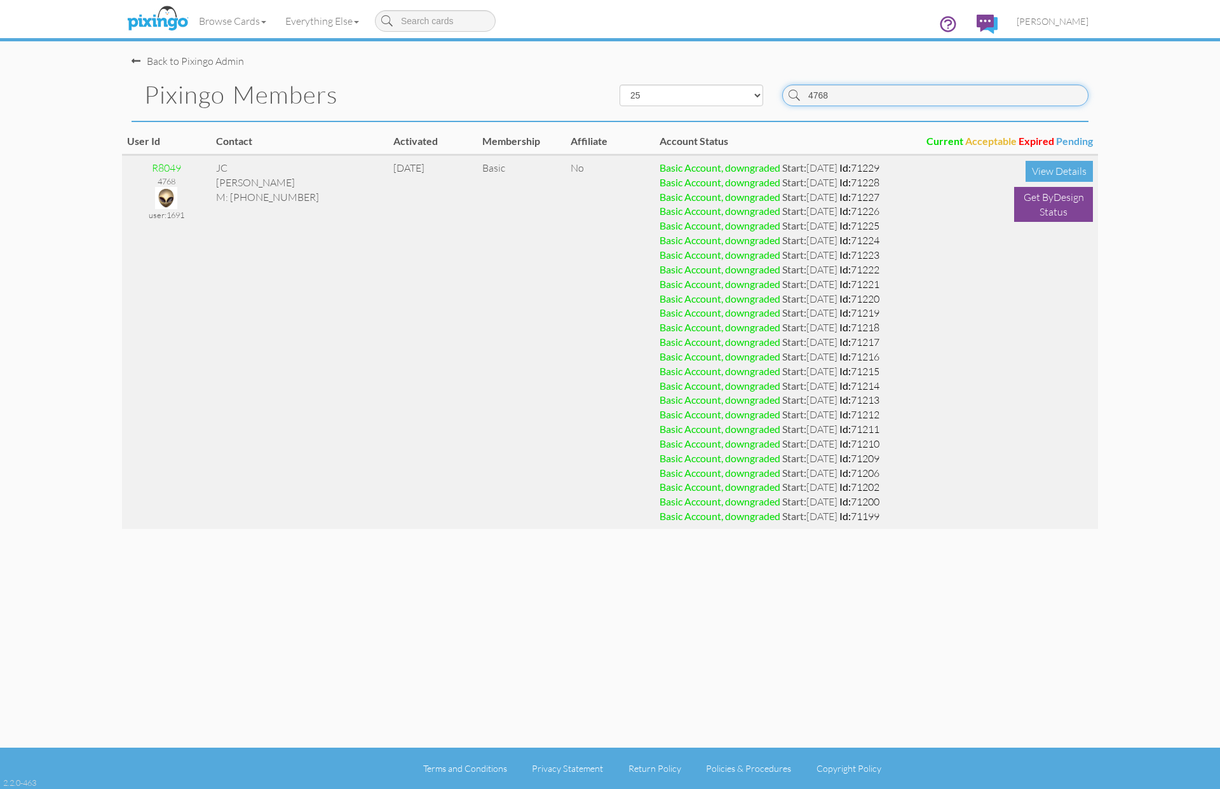
type input "4768"
click at [157, 196] on img at bounding box center [166, 198] width 22 height 22
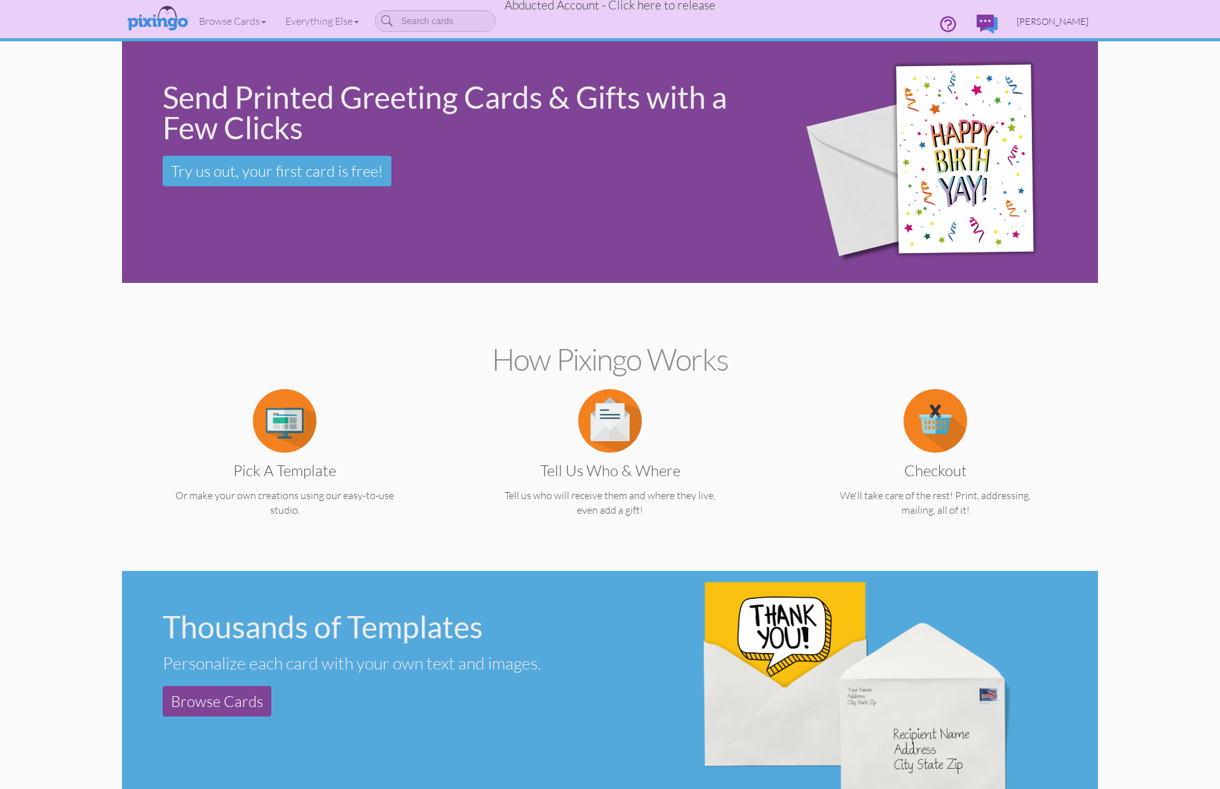
click at [1042, 20] on span "[PERSON_NAME]" at bounding box center [1053, 21] width 72 height 11
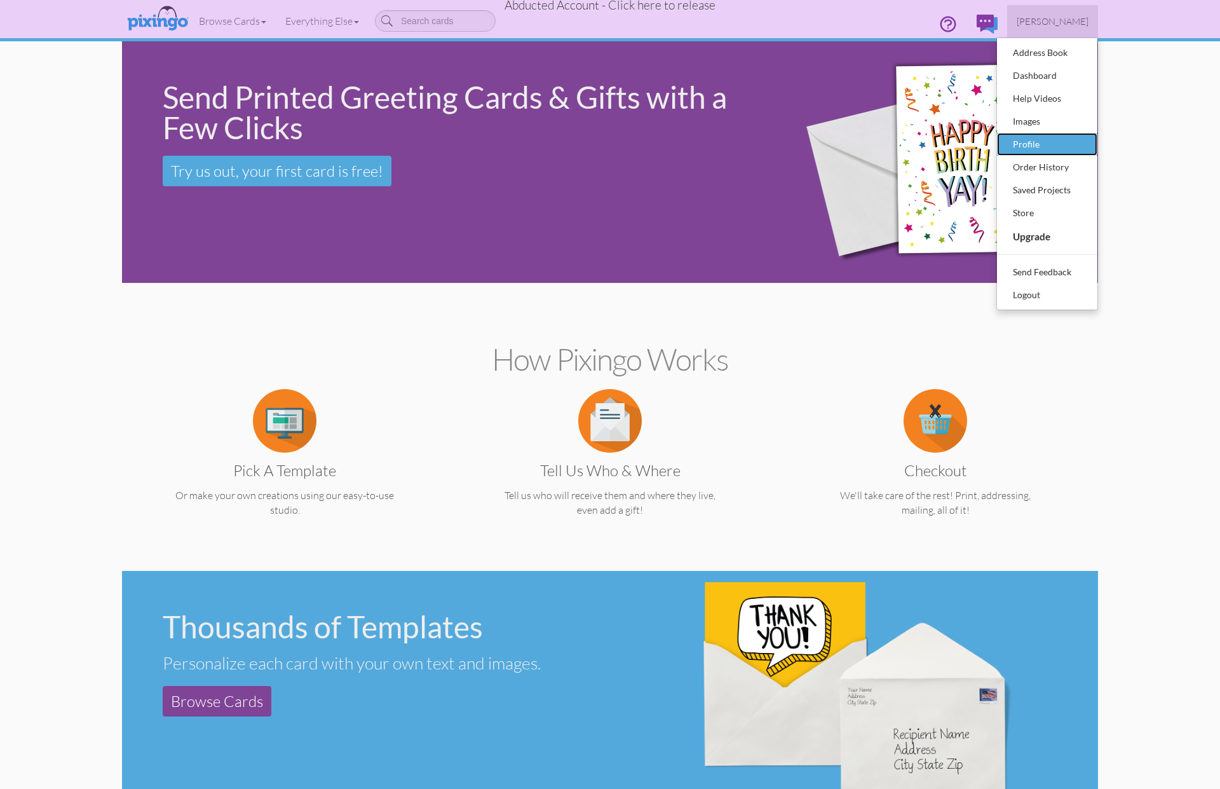
click at [1021, 142] on div "Profile" at bounding box center [1047, 144] width 75 height 19
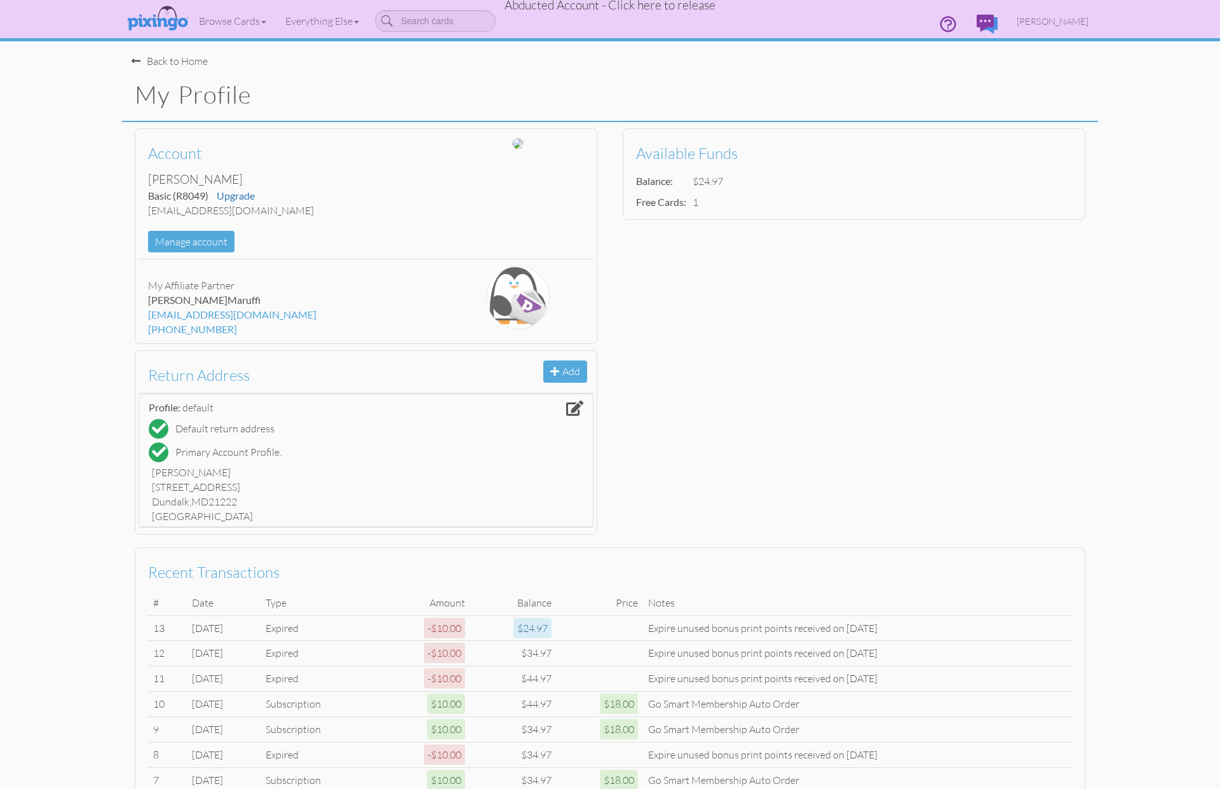
click at [596, 6] on span "Abducted Account - Click here to release" at bounding box center [610, 4] width 211 height 15
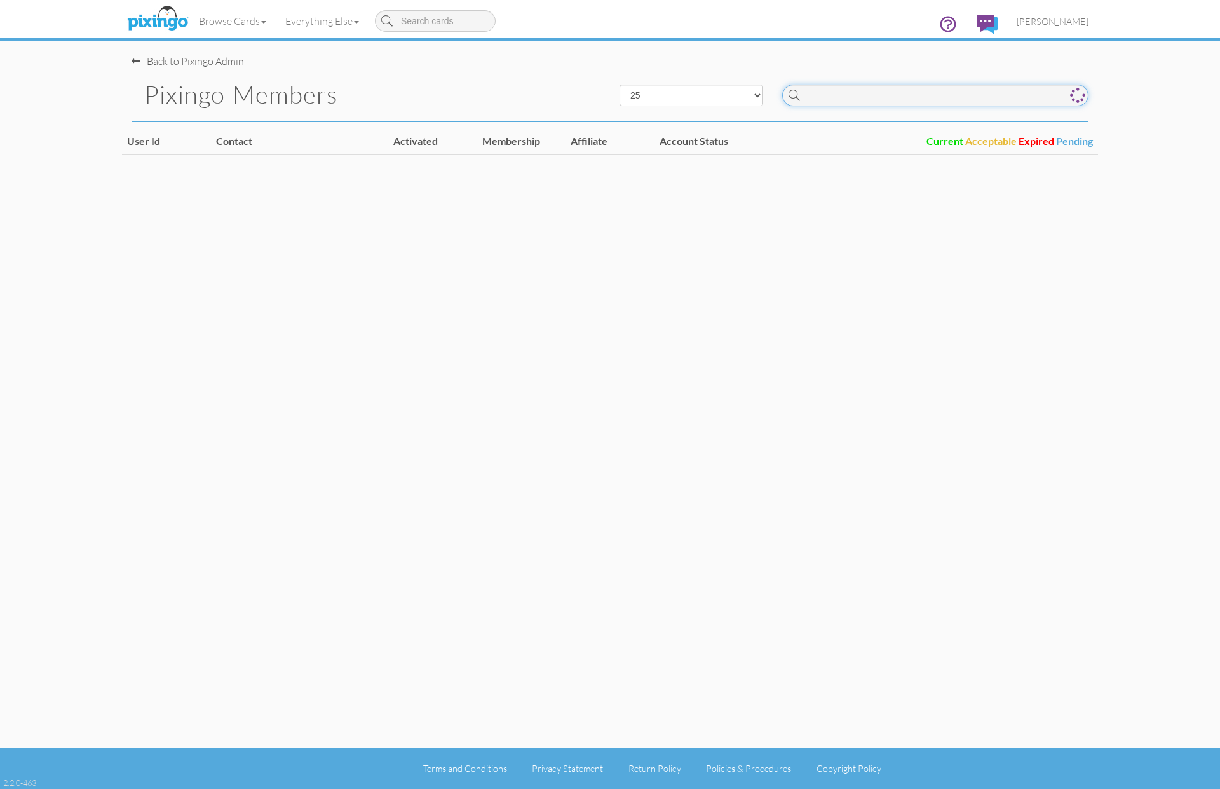
click at [977, 99] on input at bounding box center [935, 96] width 306 height 22
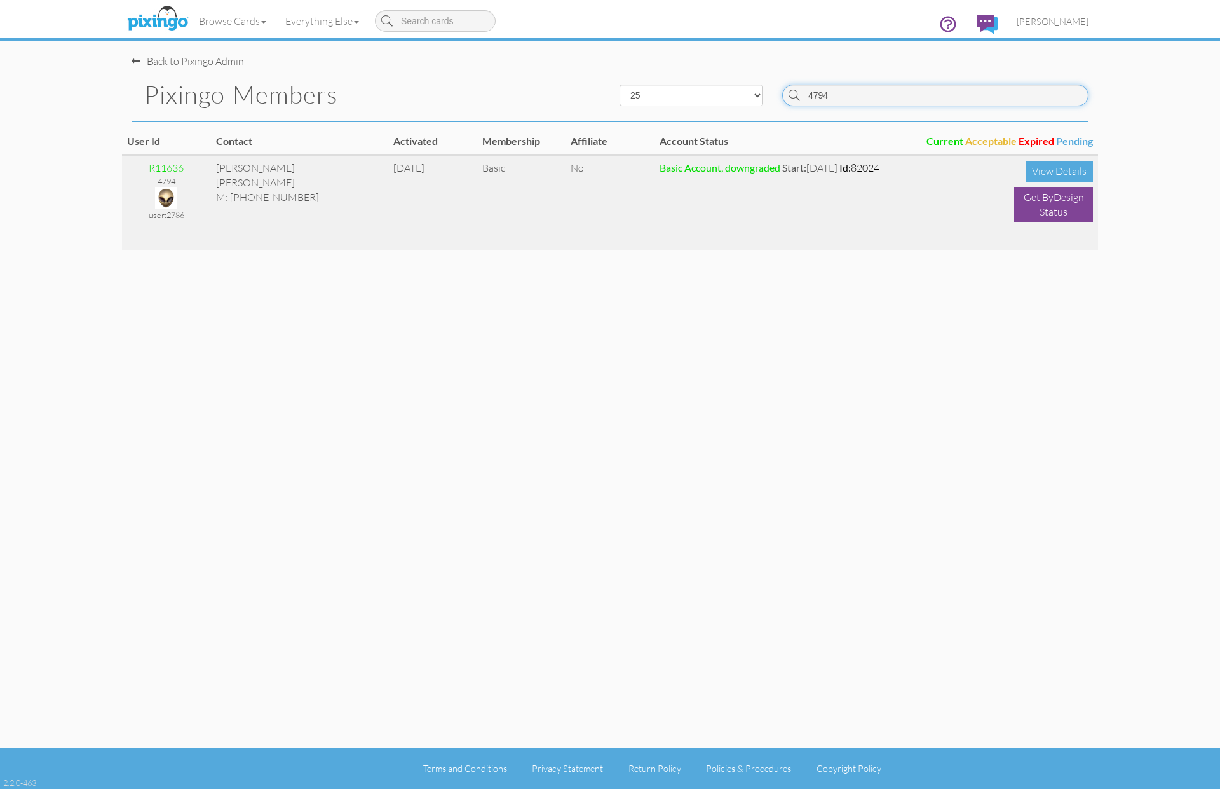
type input "4794"
click at [164, 189] on img at bounding box center [166, 198] width 22 height 22
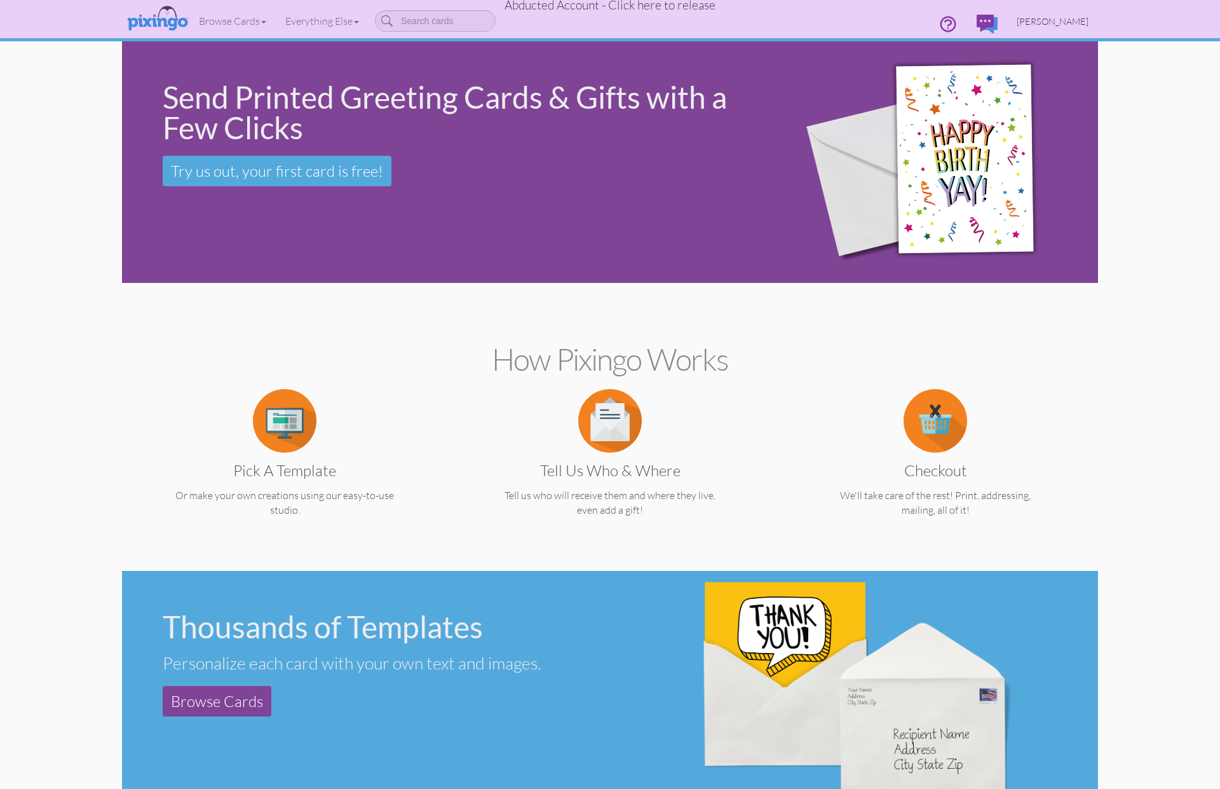
click at [1060, 25] on span "[PERSON_NAME]" at bounding box center [1053, 21] width 72 height 11
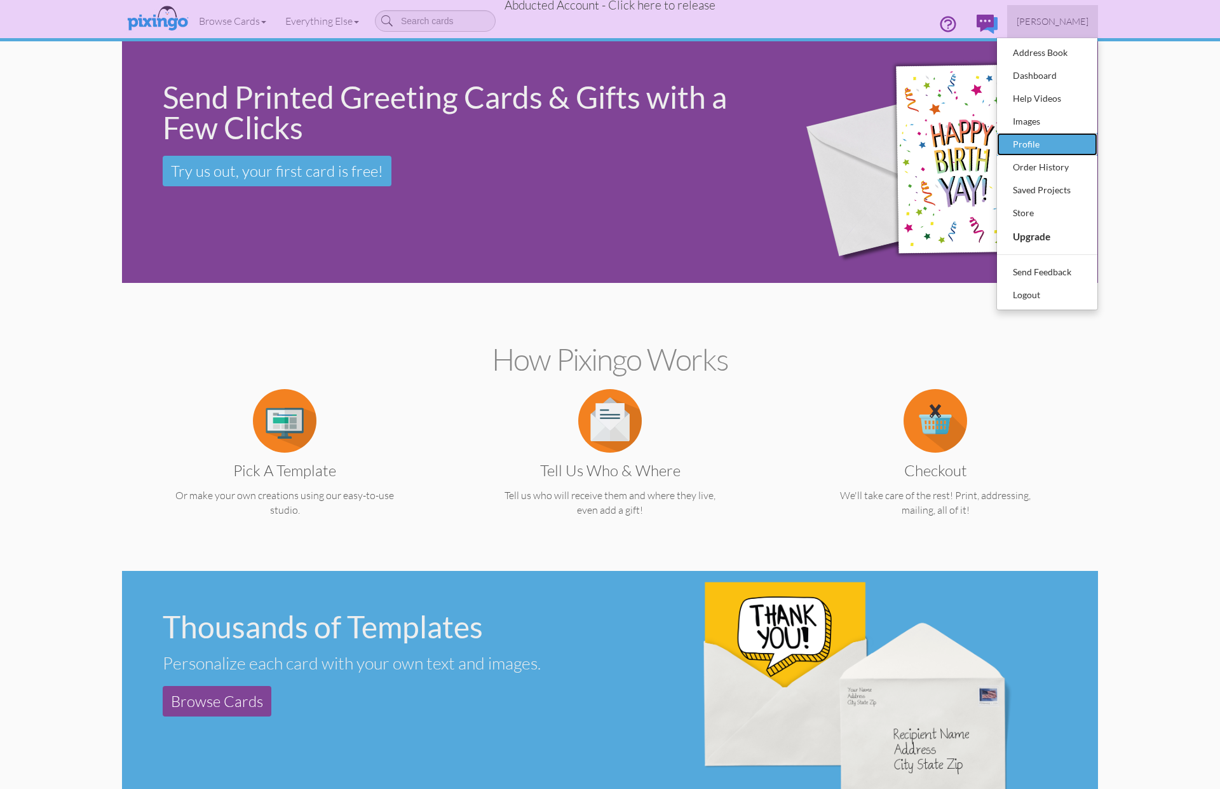
click at [1043, 142] on div "Profile" at bounding box center [1047, 144] width 75 height 19
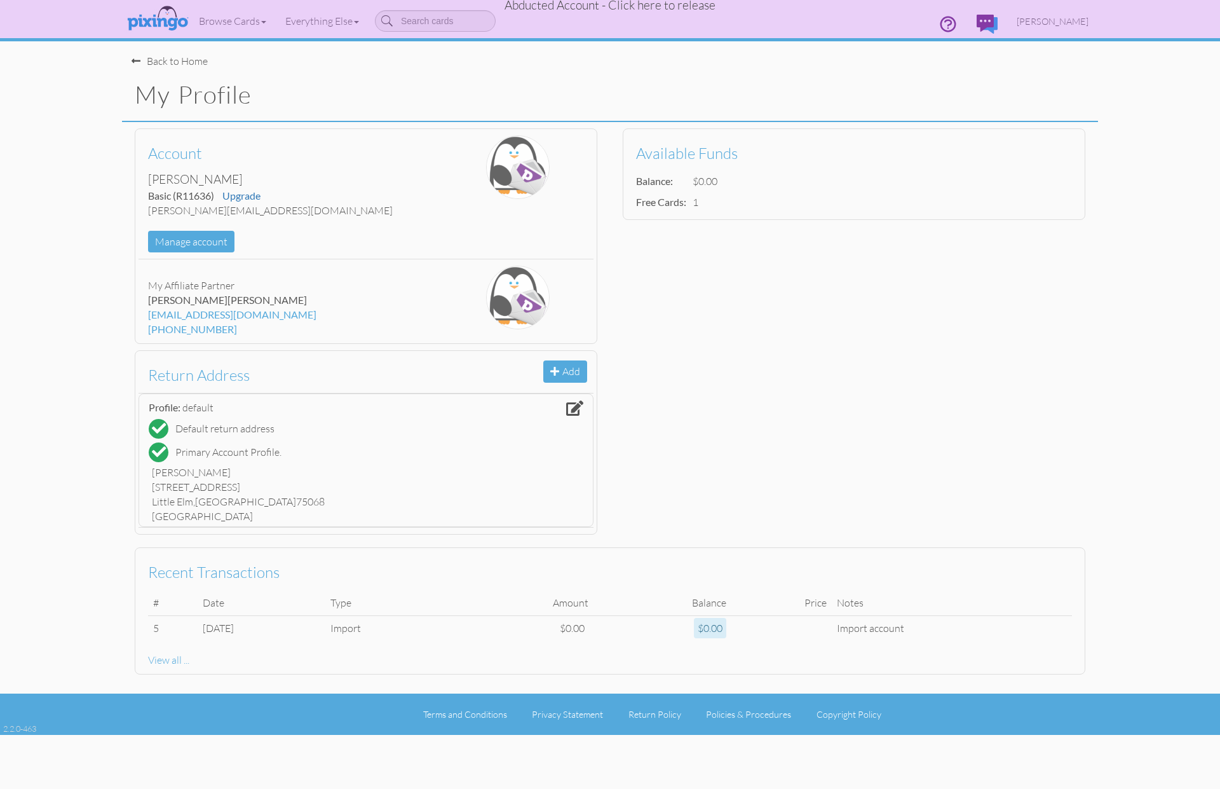
click at [605, 8] on span "Abducted Account - Click here to release" at bounding box center [610, 4] width 211 height 15
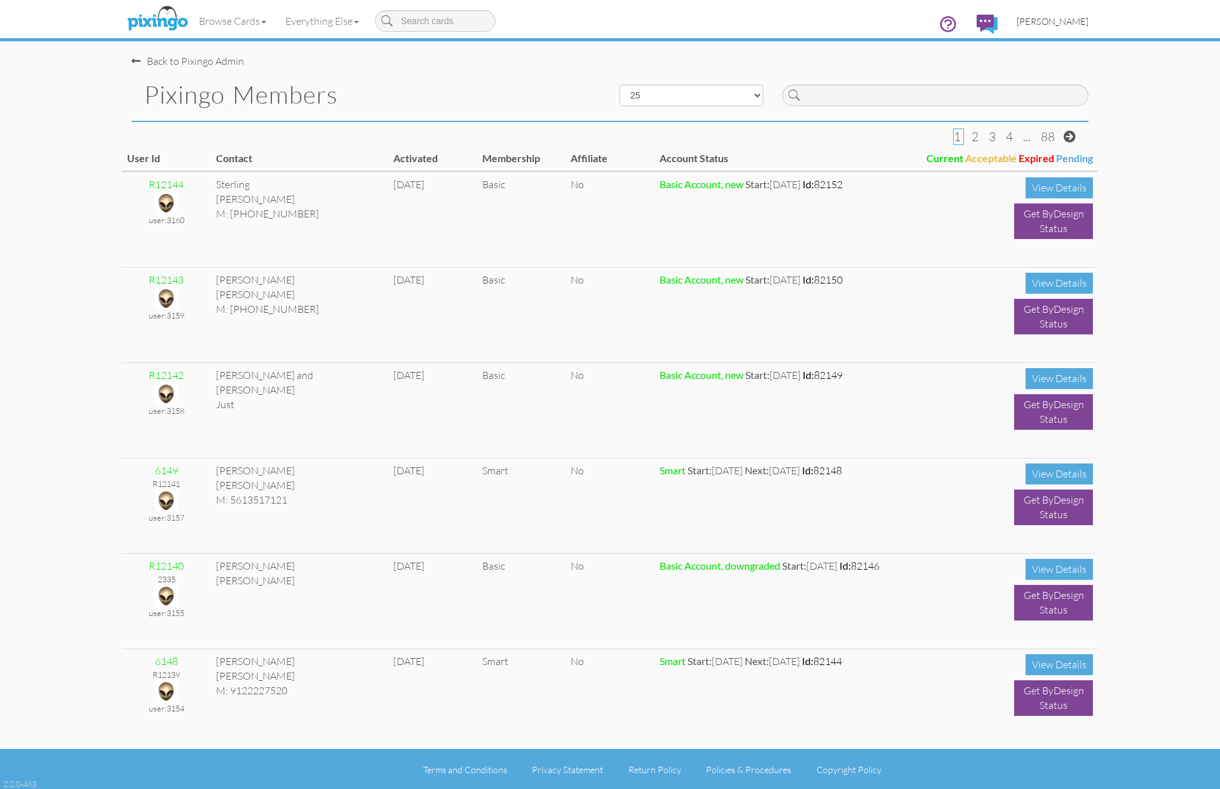
click at [1078, 22] on span "[PERSON_NAME]" at bounding box center [1053, 21] width 72 height 11
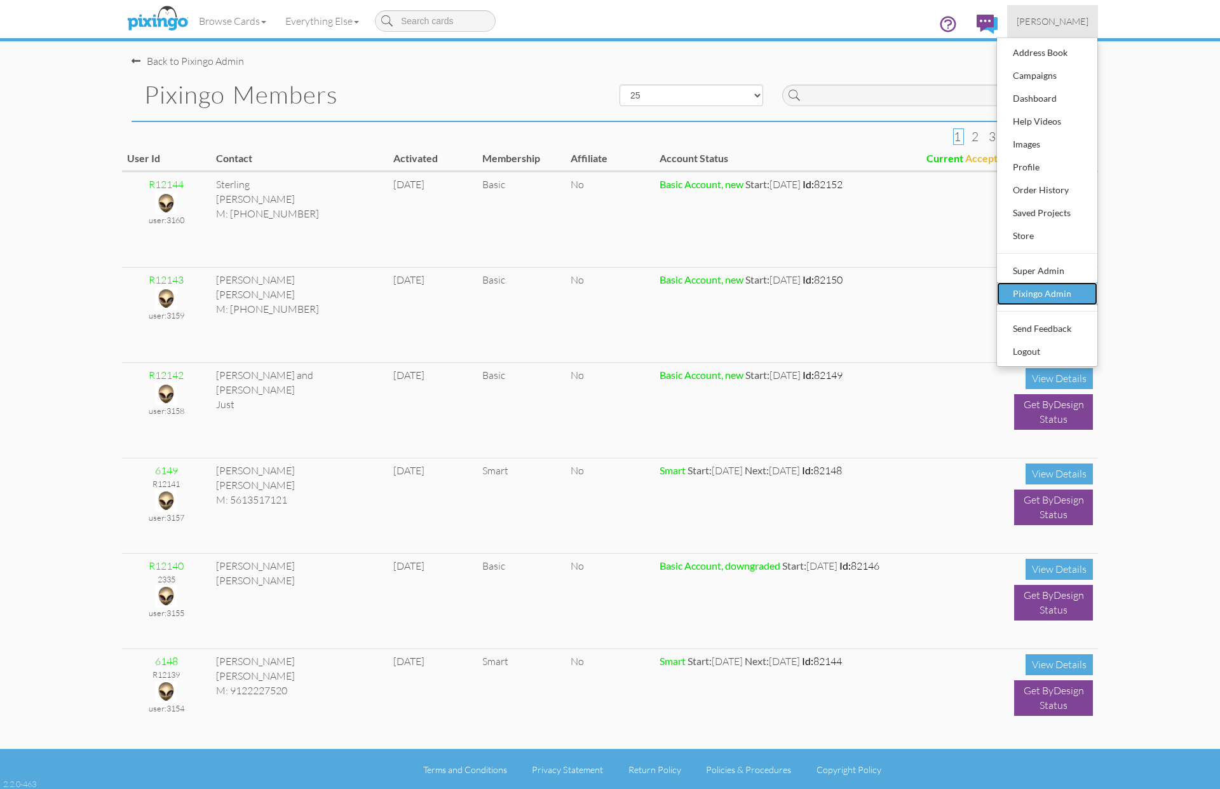
click at [1042, 296] on div "Pixingo Admin" at bounding box center [1047, 293] width 75 height 19
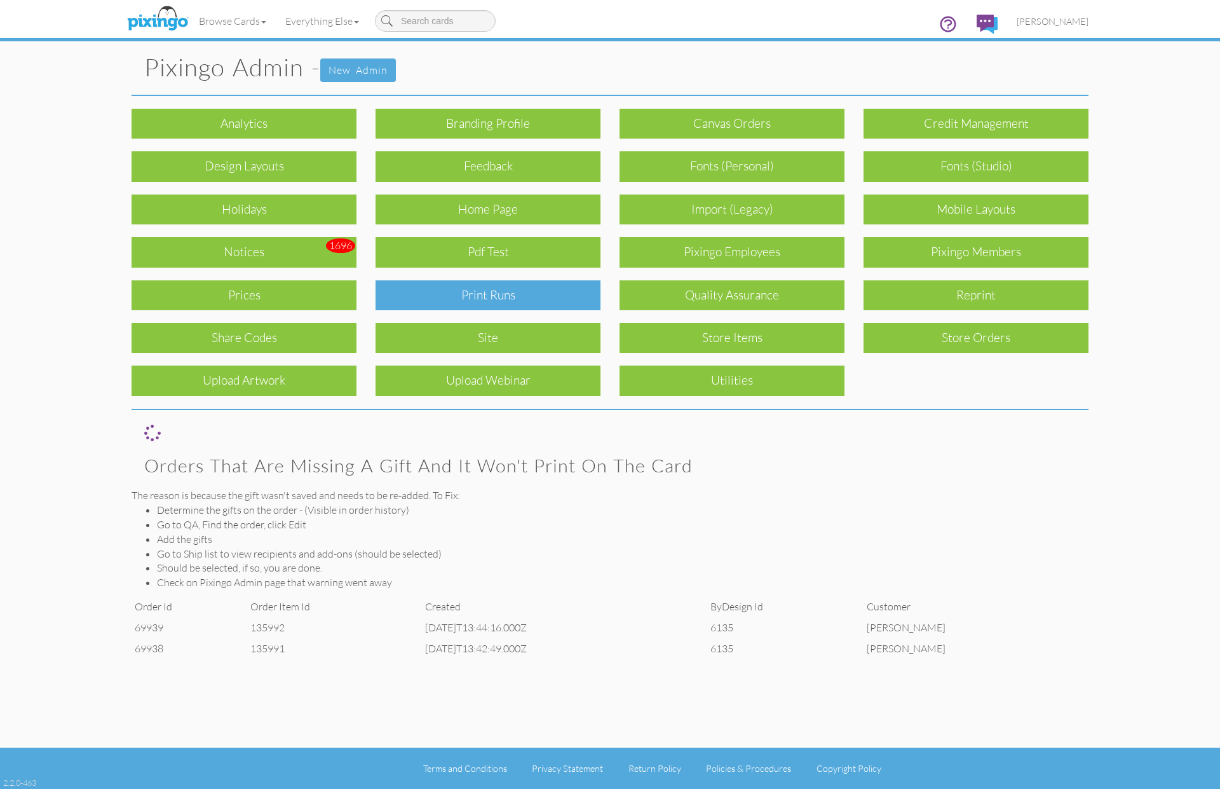
click at [550, 289] on div "Print Runs" at bounding box center [488, 295] width 225 height 30
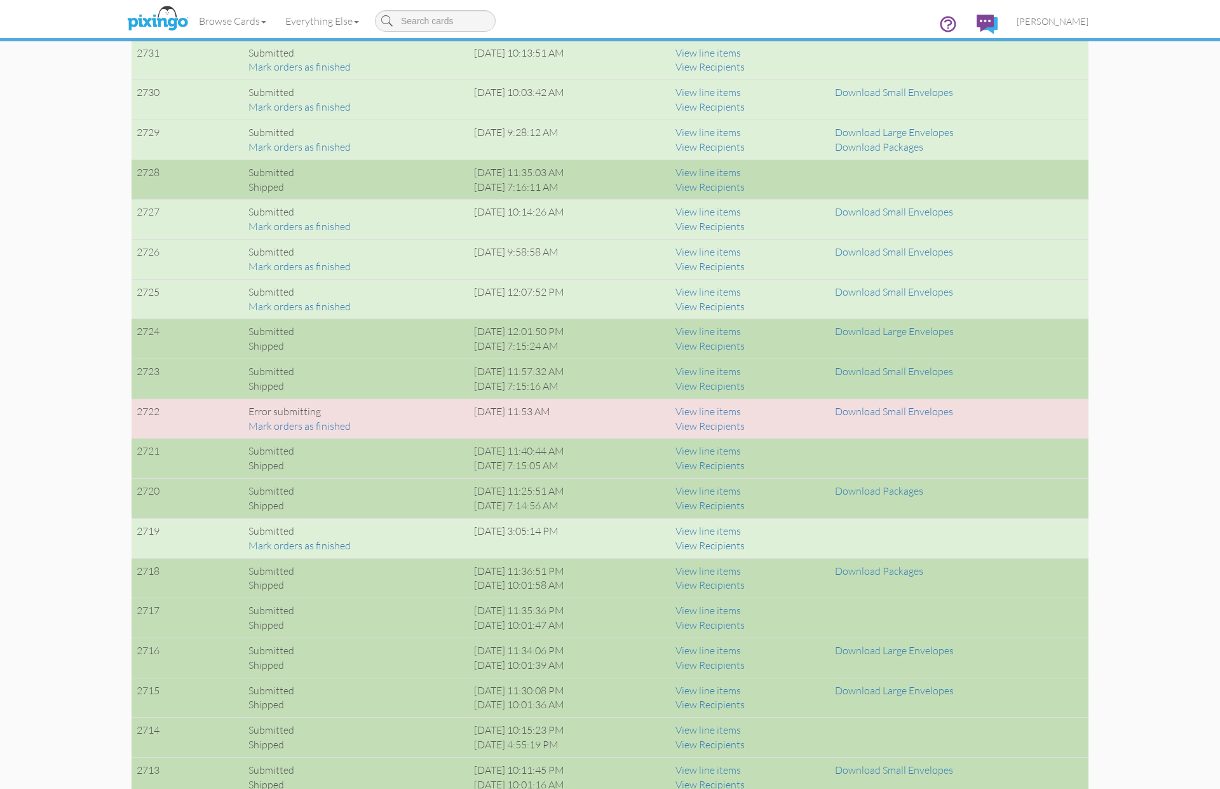
scroll to position [1063, 0]
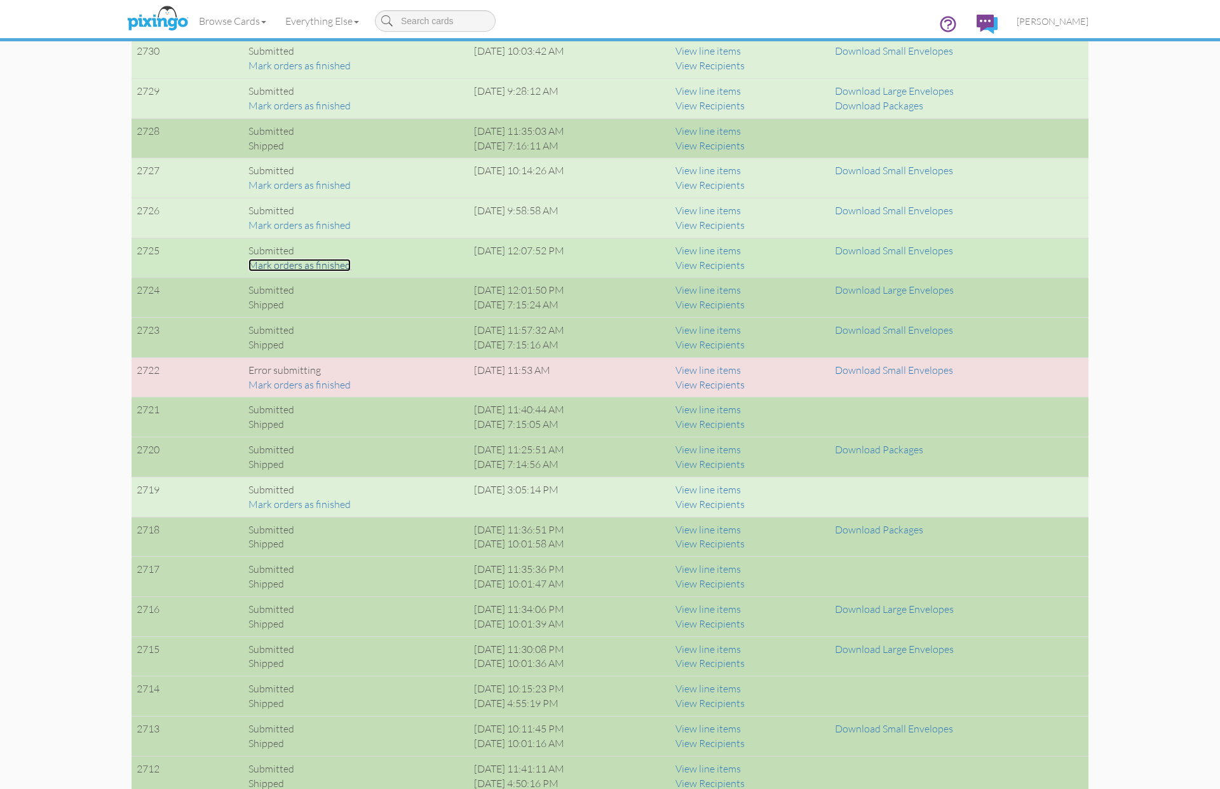
click at [336, 263] on link "Mark orders as finished" at bounding box center [300, 265] width 102 height 13
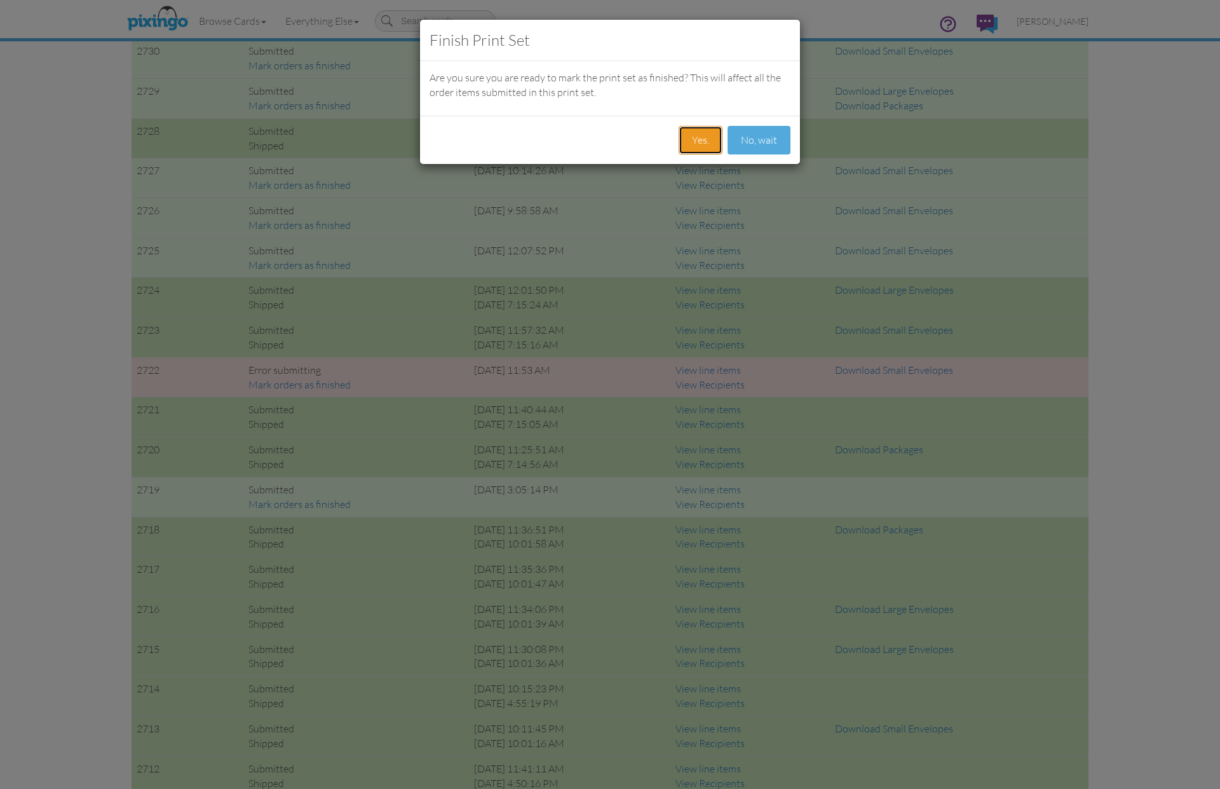
click at [689, 133] on button "Yes." at bounding box center [701, 140] width 44 height 29
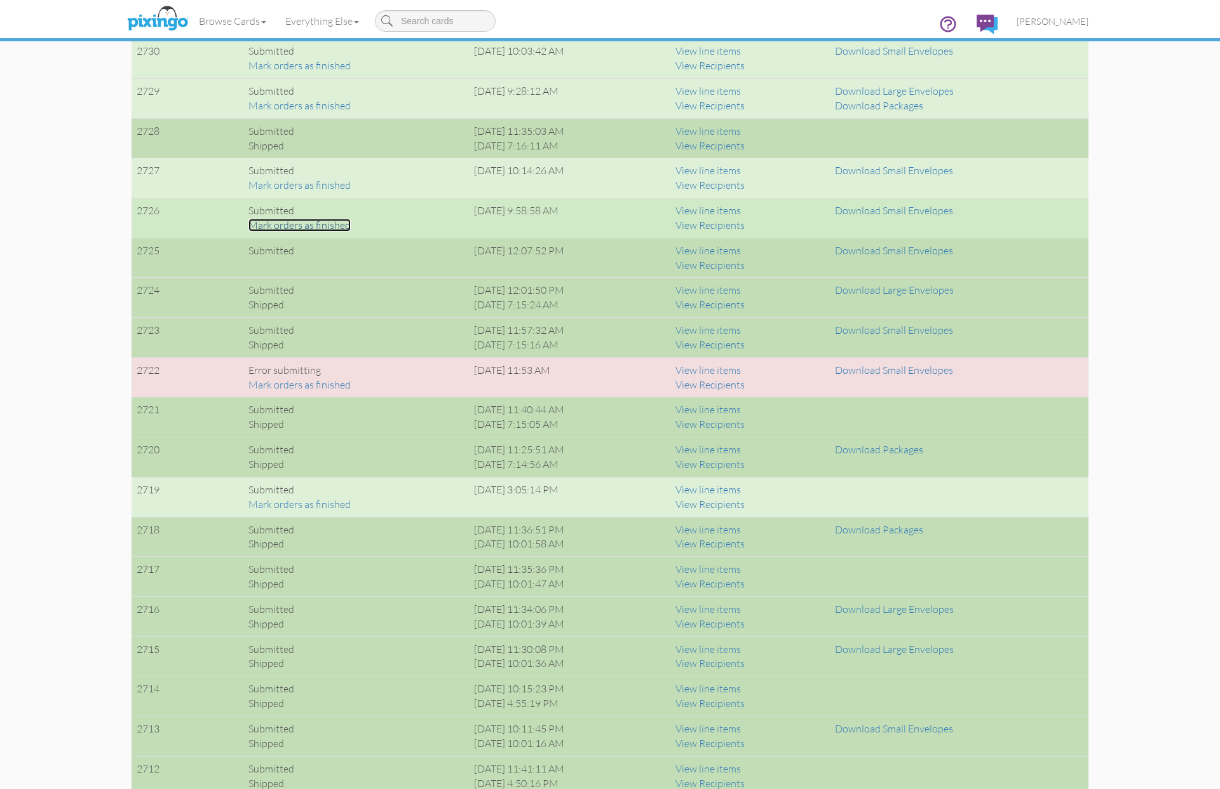
click at [329, 223] on link "Mark orders as finished" at bounding box center [300, 225] width 102 height 13
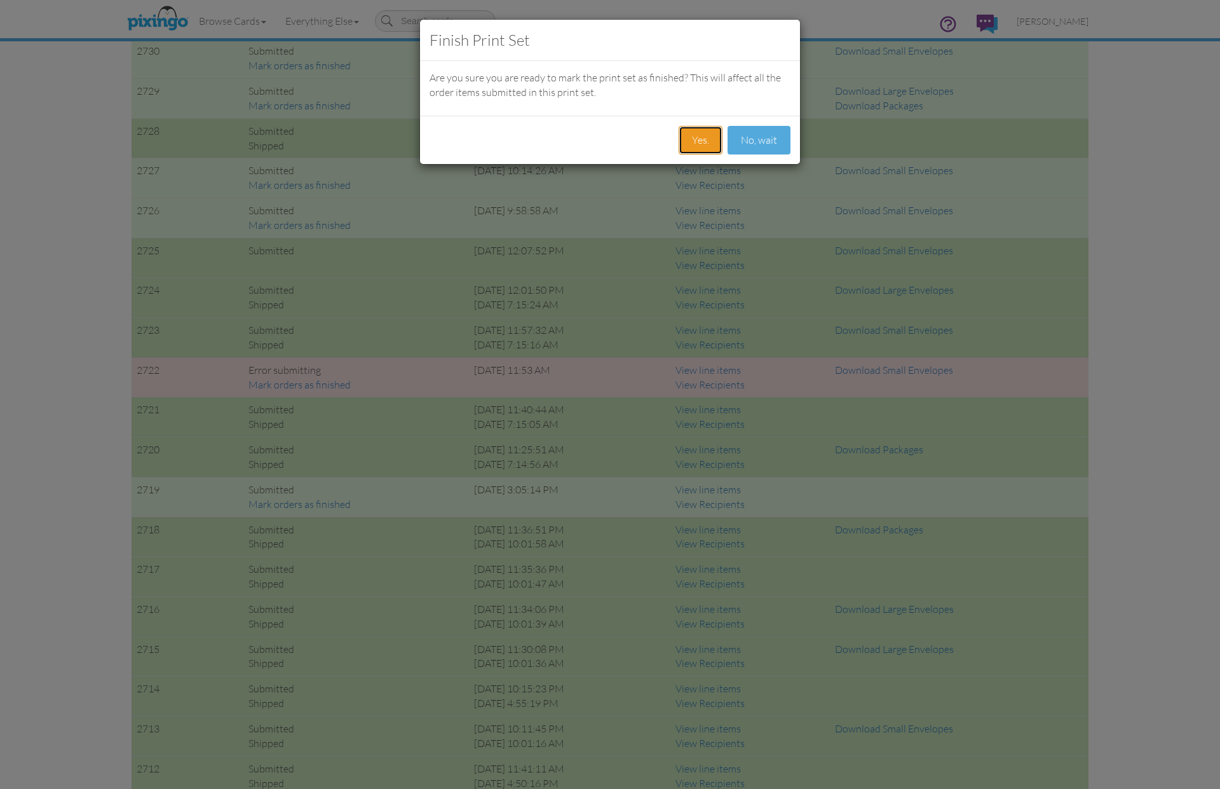
click at [723, 140] on button "Yes." at bounding box center [701, 140] width 44 height 29
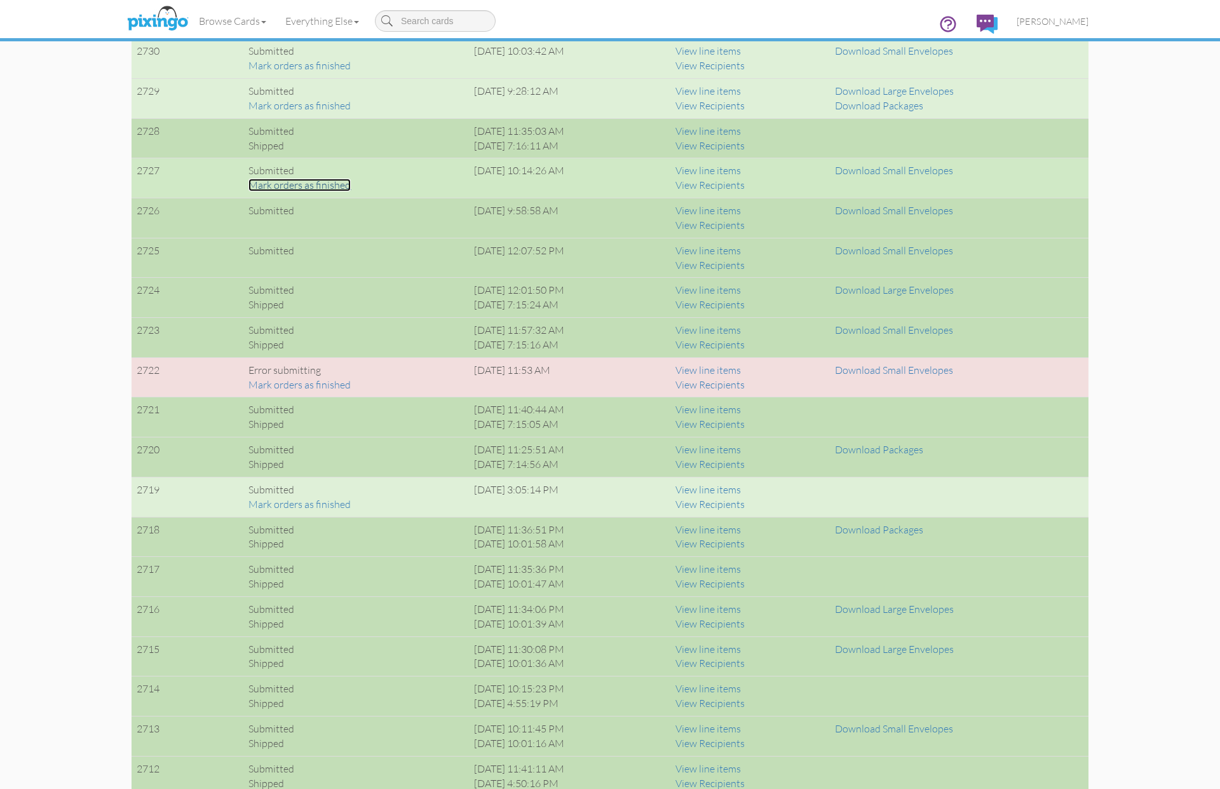
click at [342, 185] on link "Mark orders as finished" at bounding box center [300, 185] width 102 height 13
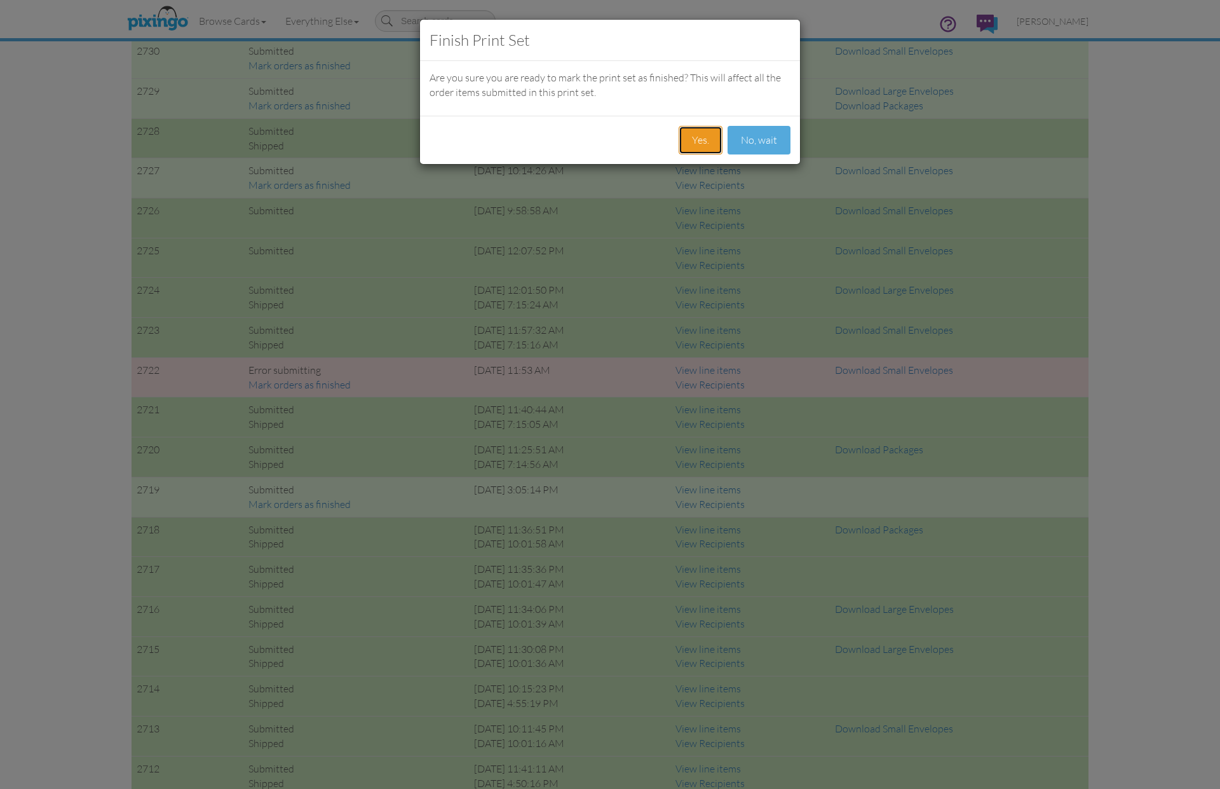
click at [695, 137] on button "Yes." at bounding box center [701, 140] width 44 height 29
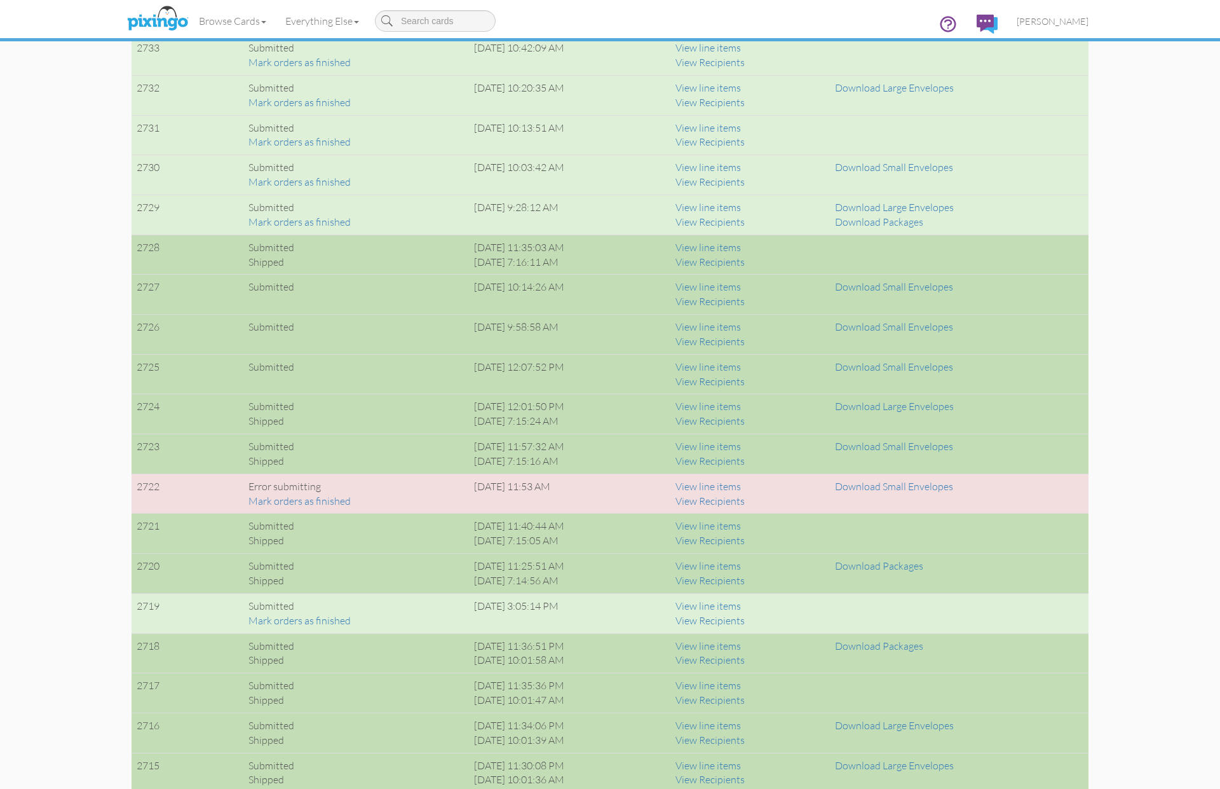
scroll to position [903, 0]
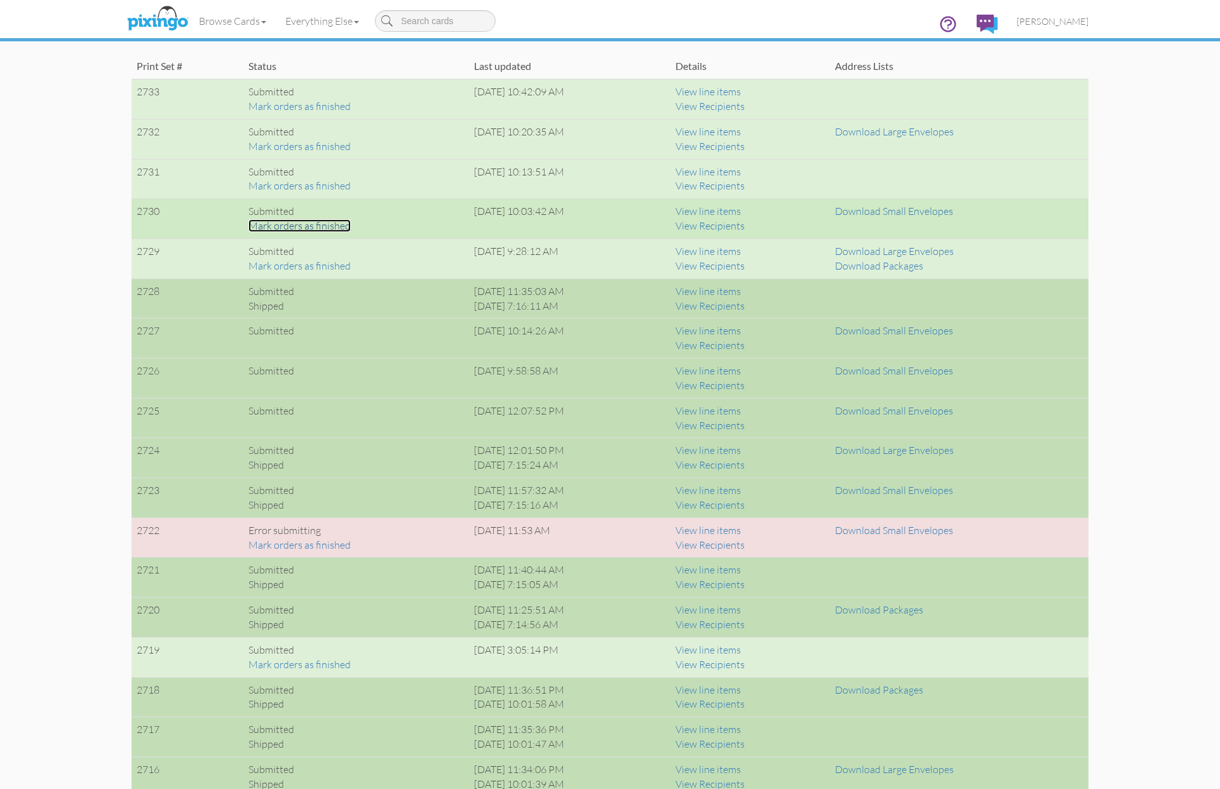
click at [317, 226] on link "Mark orders as finished" at bounding box center [300, 225] width 102 height 13
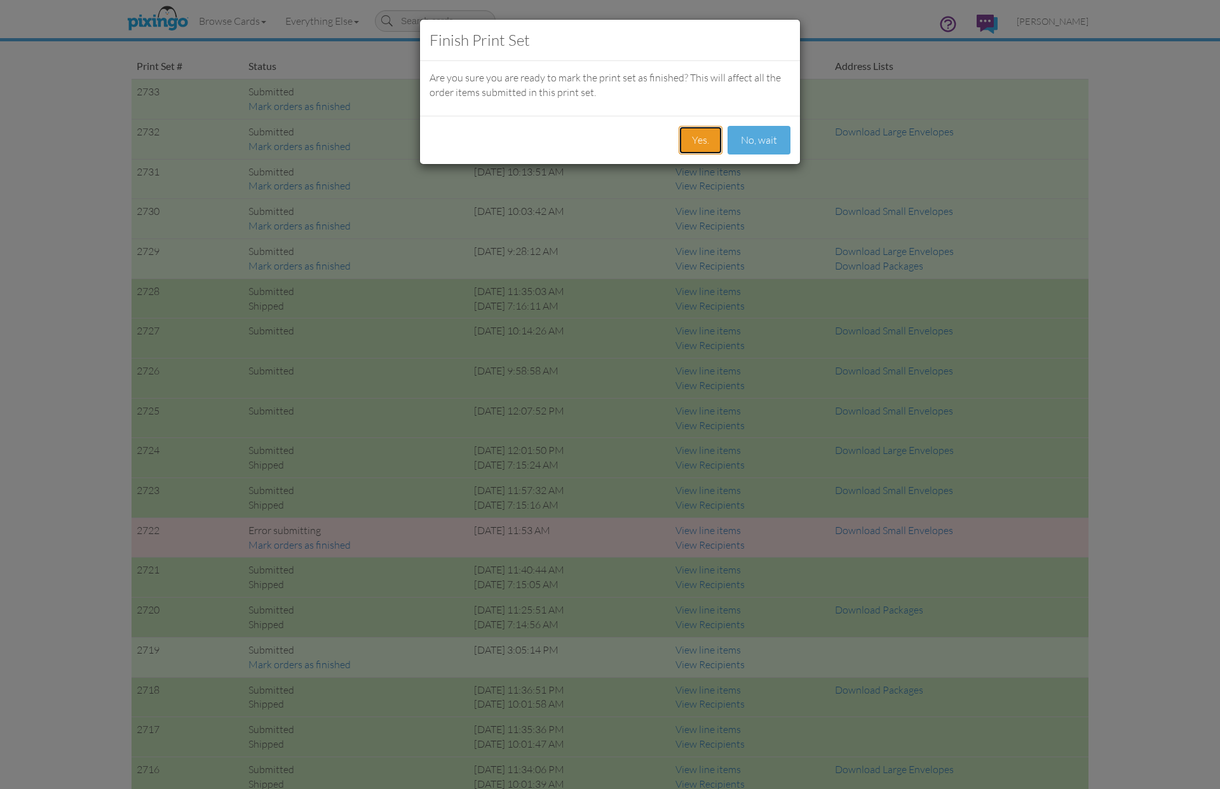
click at [696, 137] on button "Yes." at bounding box center [701, 140] width 44 height 29
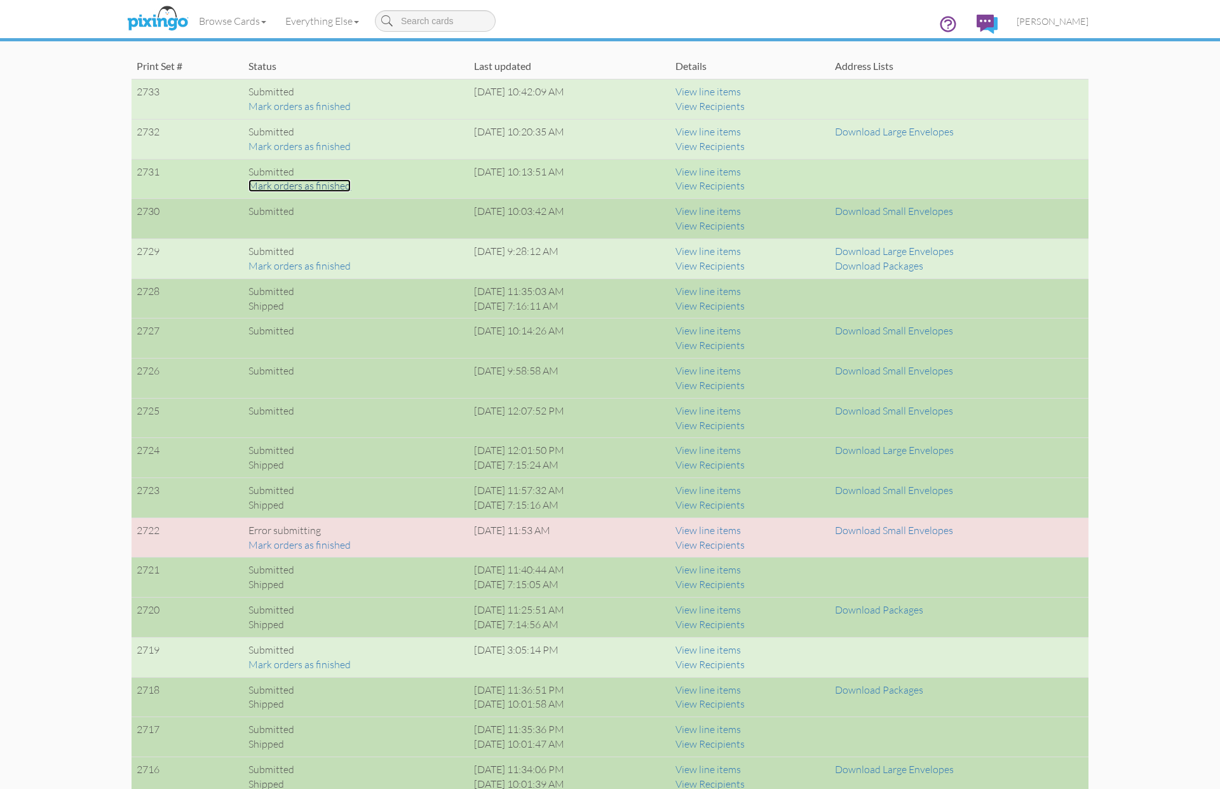
click at [327, 186] on link "Mark orders as finished" at bounding box center [300, 185] width 102 height 13
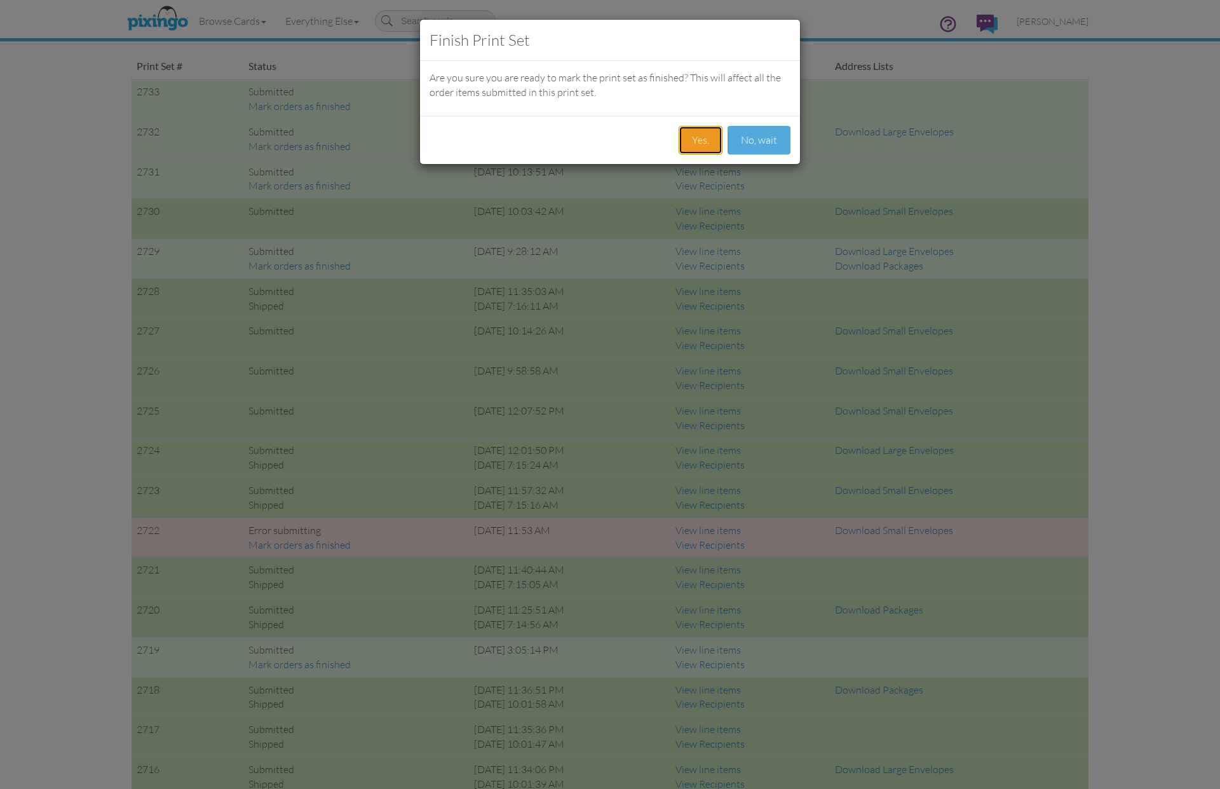
click at [693, 139] on button "Yes." at bounding box center [701, 140] width 44 height 29
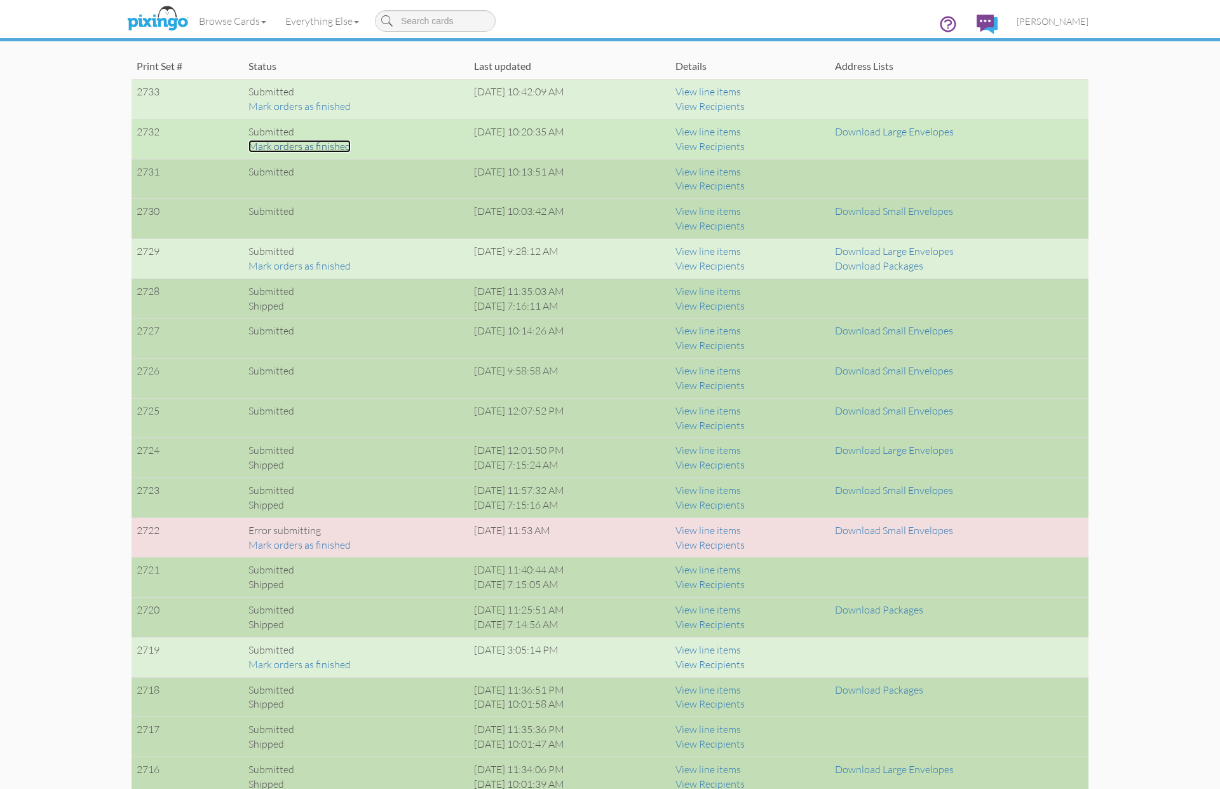
click at [317, 144] on link "Mark orders as finished" at bounding box center [300, 146] width 102 height 13
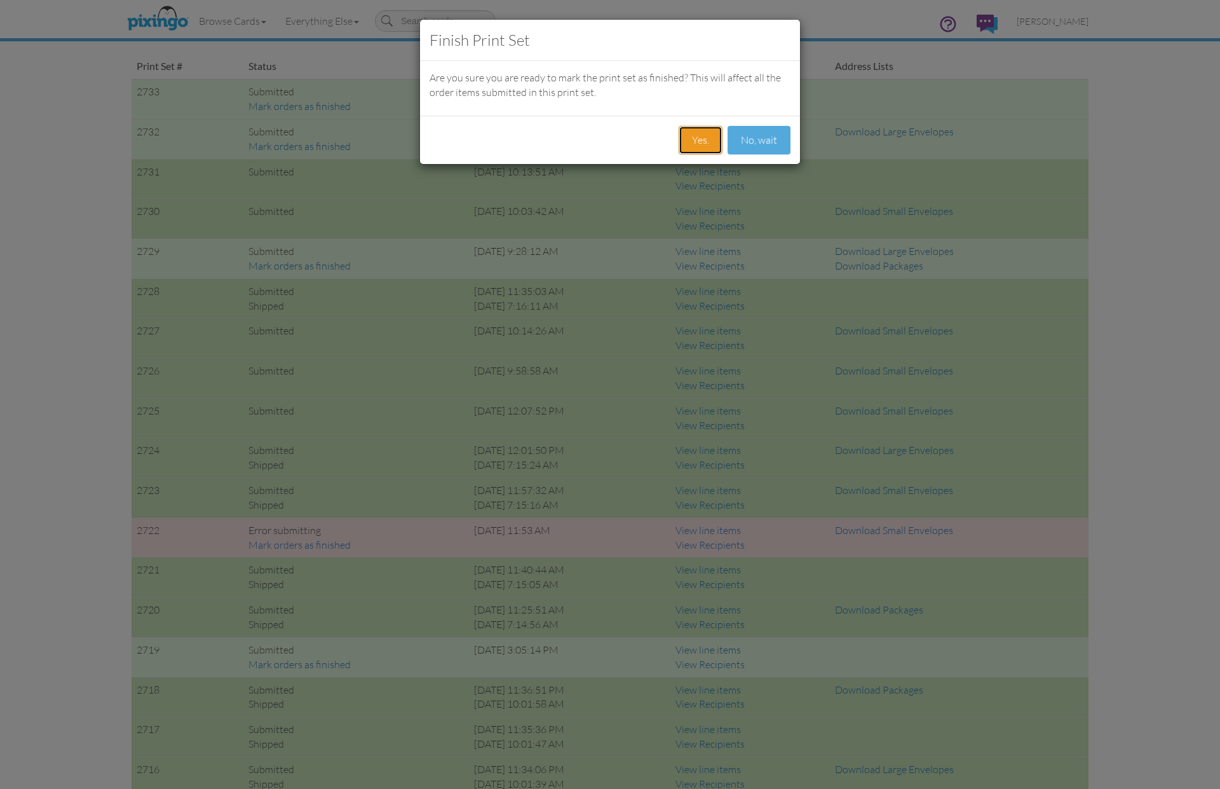
click at [706, 137] on button "Yes." at bounding box center [701, 140] width 44 height 29
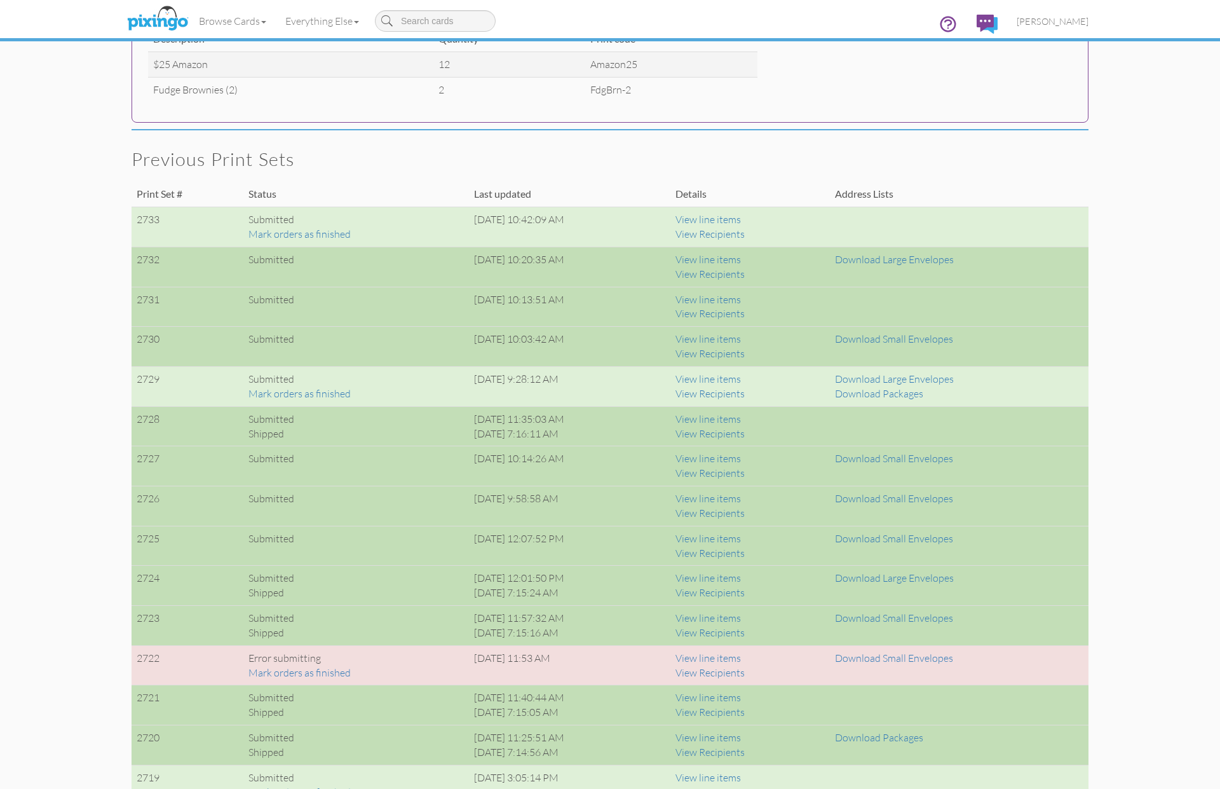
scroll to position [775, 0]
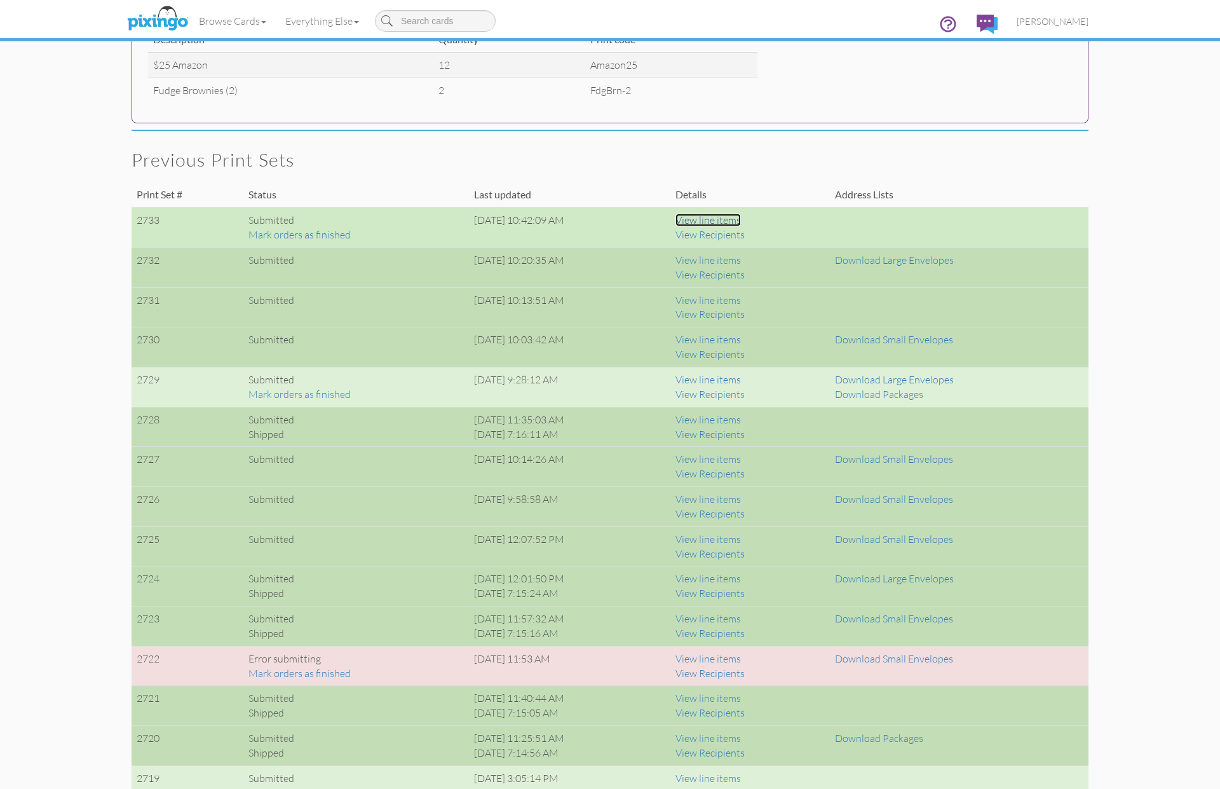
click at [741, 218] on link "View line items" at bounding box center [708, 220] width 65 height 13
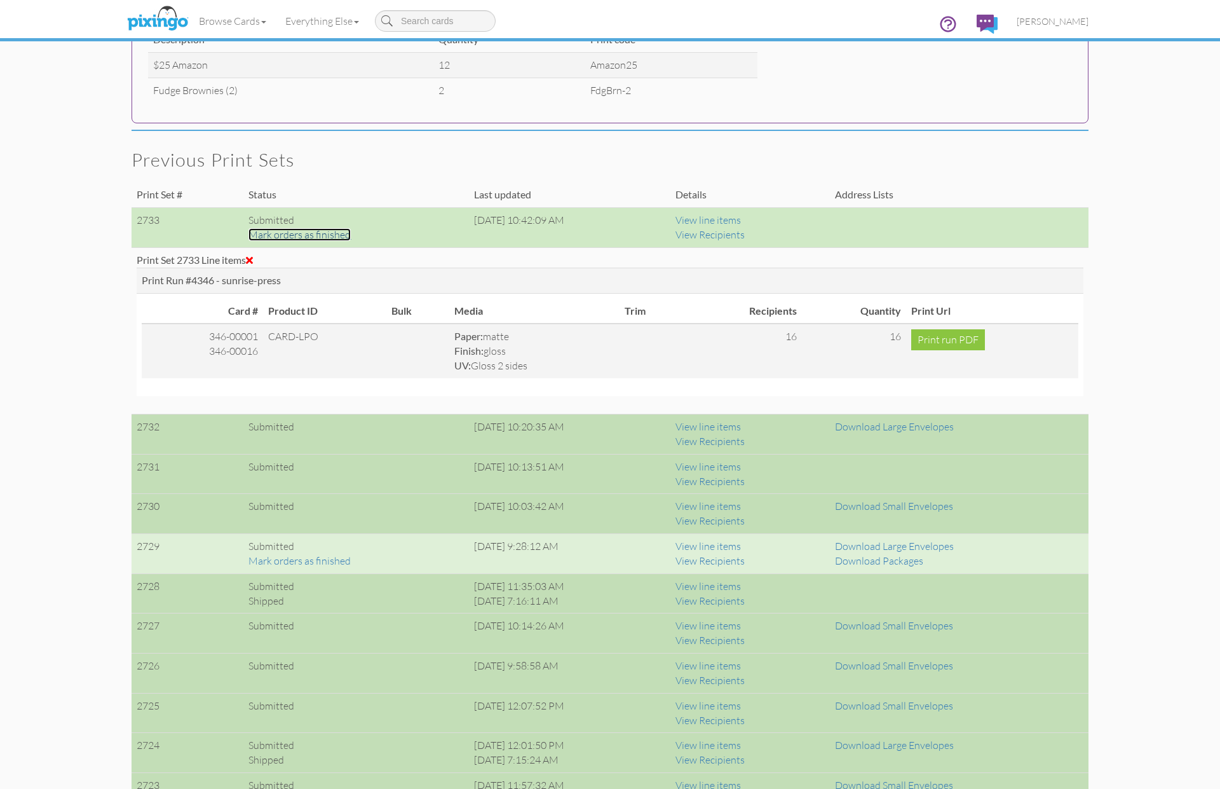
click at [299, 233] on link "Mark orders as finished" at bounding box center [300, 234] width 102 height 13
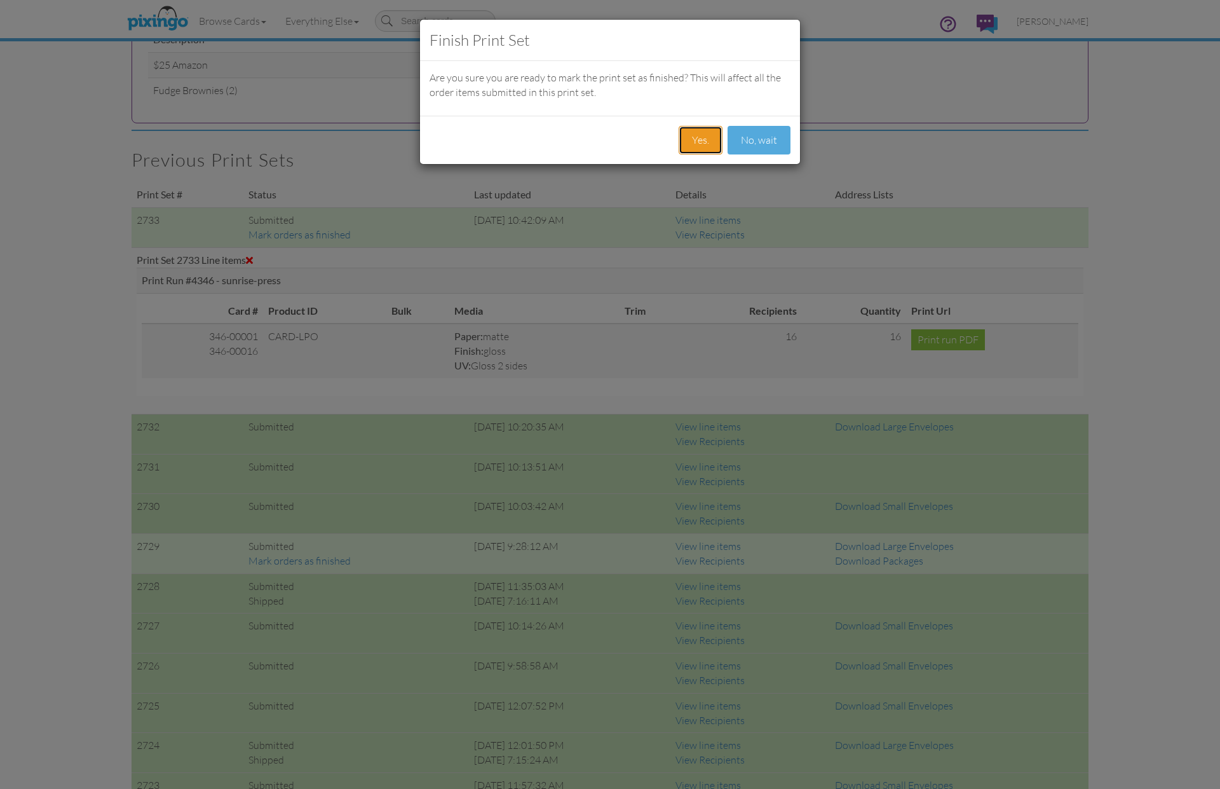
click at [699, 137] on button "Yes." at bounding box center [701, 140] width 44 height 29
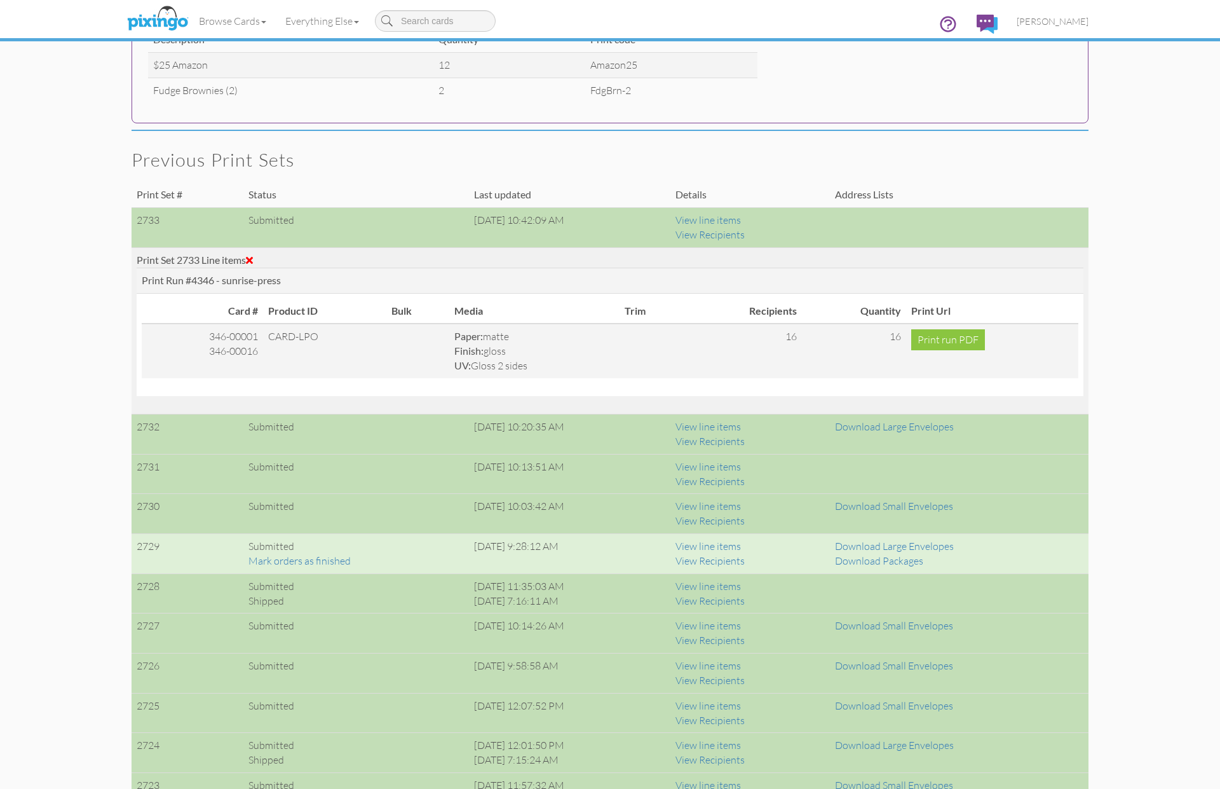
click at [252, 260] on span at bounding box center [249, 260] width 7 height 10
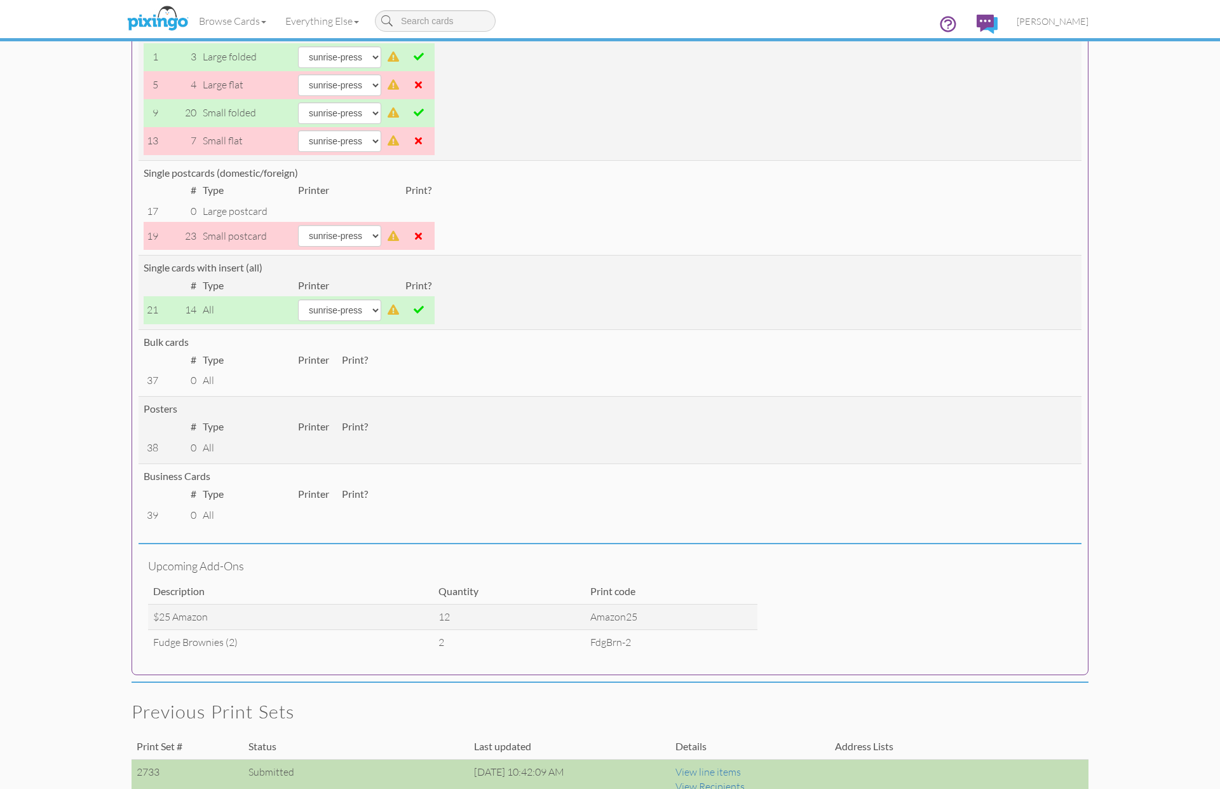
scroll to position [0, 0]
